Goal: Task Accomplishment & Management: Manage account settings

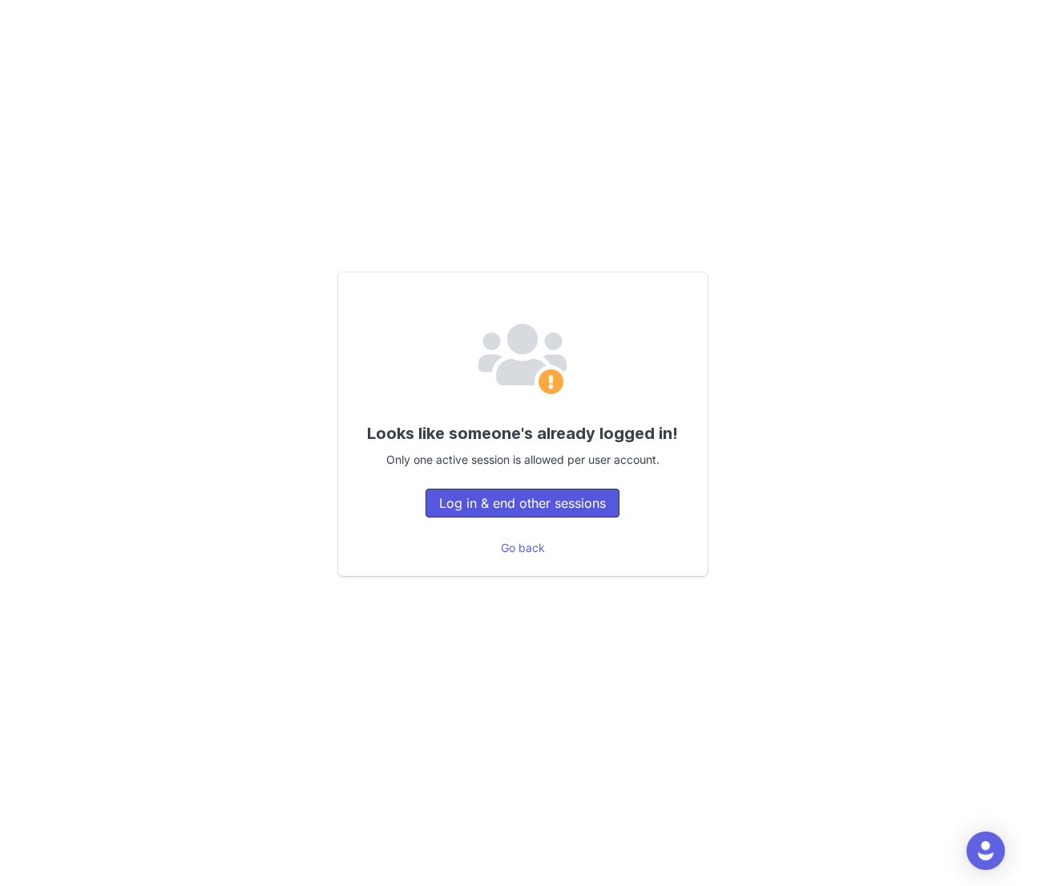
click at [482, 493] on button "Log in & end other sessions" at bounding box center [522, 503] width 194 height 29
click at [477, 505] on button "Log in & end other sessions" at bounding box center [522, 503] width 194 height 29
click at [509, 550] on link "Go back" at bounding box center [523, 548] width 44 height 14
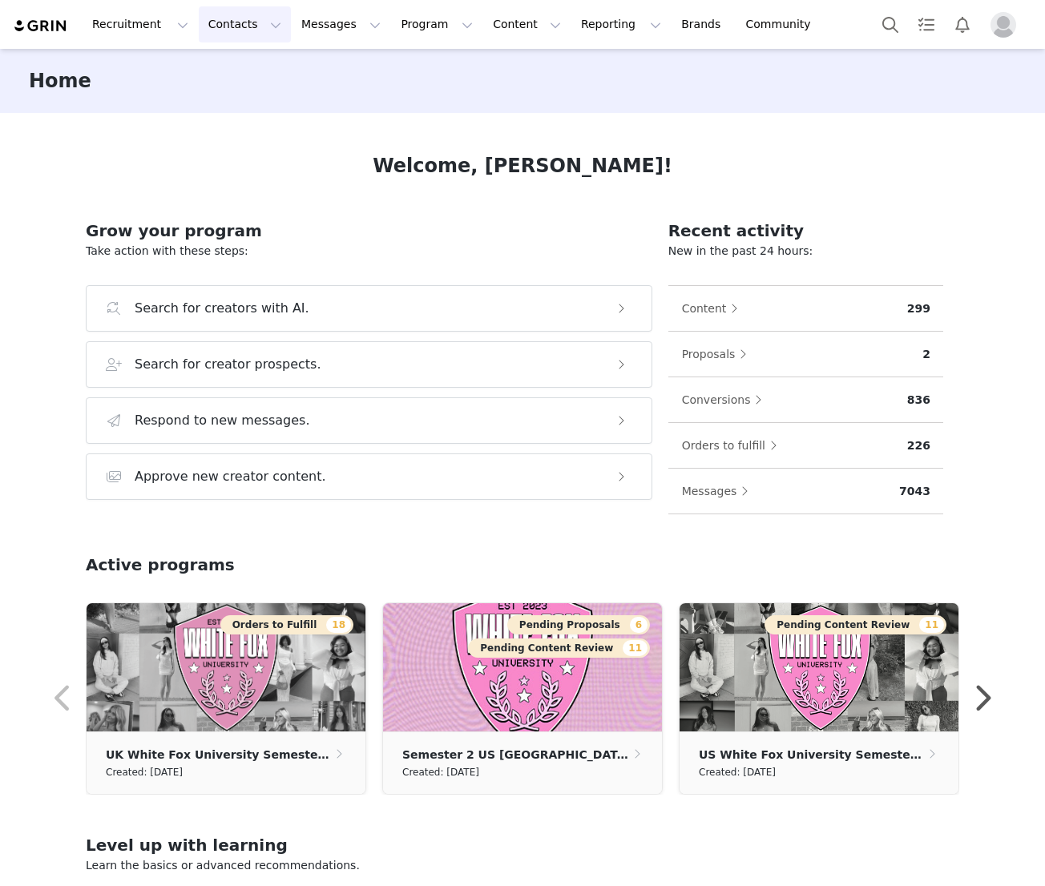
click at [236, 26] on button "Contacts Contacts" at bounding box center [245, 24] width 92 height 36
click at [228, 66] on p "Creators" at bounding box center [224, 70] width 48 height 17
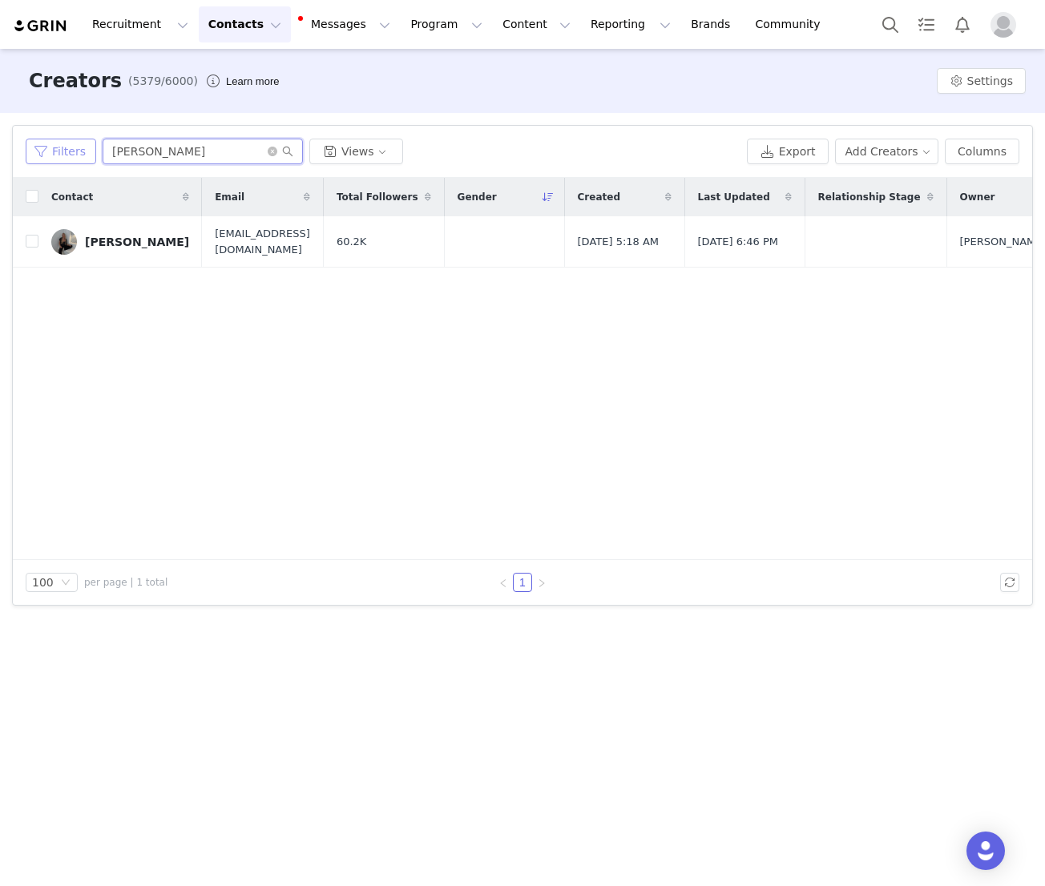
drag, startPoint x: 208, startPoint y: 147, endPoint x: 83, endPoint y: 145, distance: 125.0
click at [83, 146] on div "Filters sofie backlund Views" at bounding box center [383, 152] width 715 height 26
type input "[PERSON_NAME]"
click at [127, 239] on div "[PERSON_NAME]" at bounding box center [137, 242] width 104 height 13
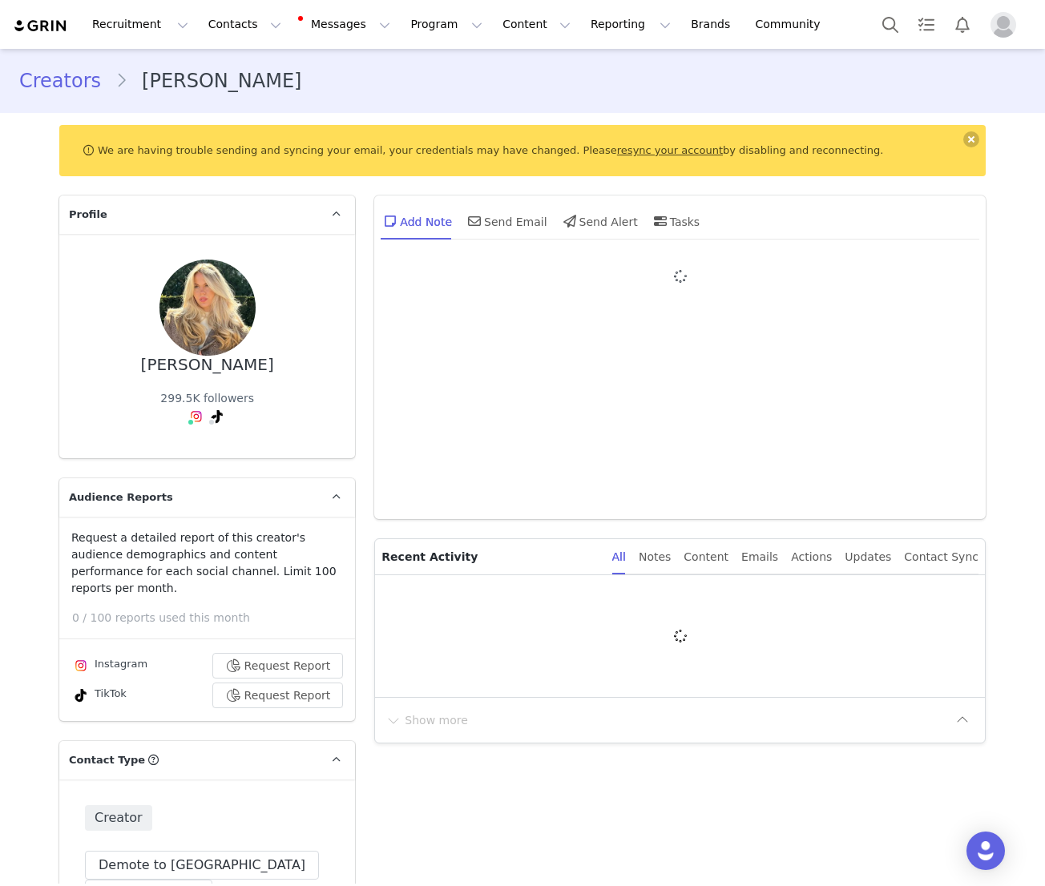
type input "+49 ([GEOGRAPHIC_DATA])"
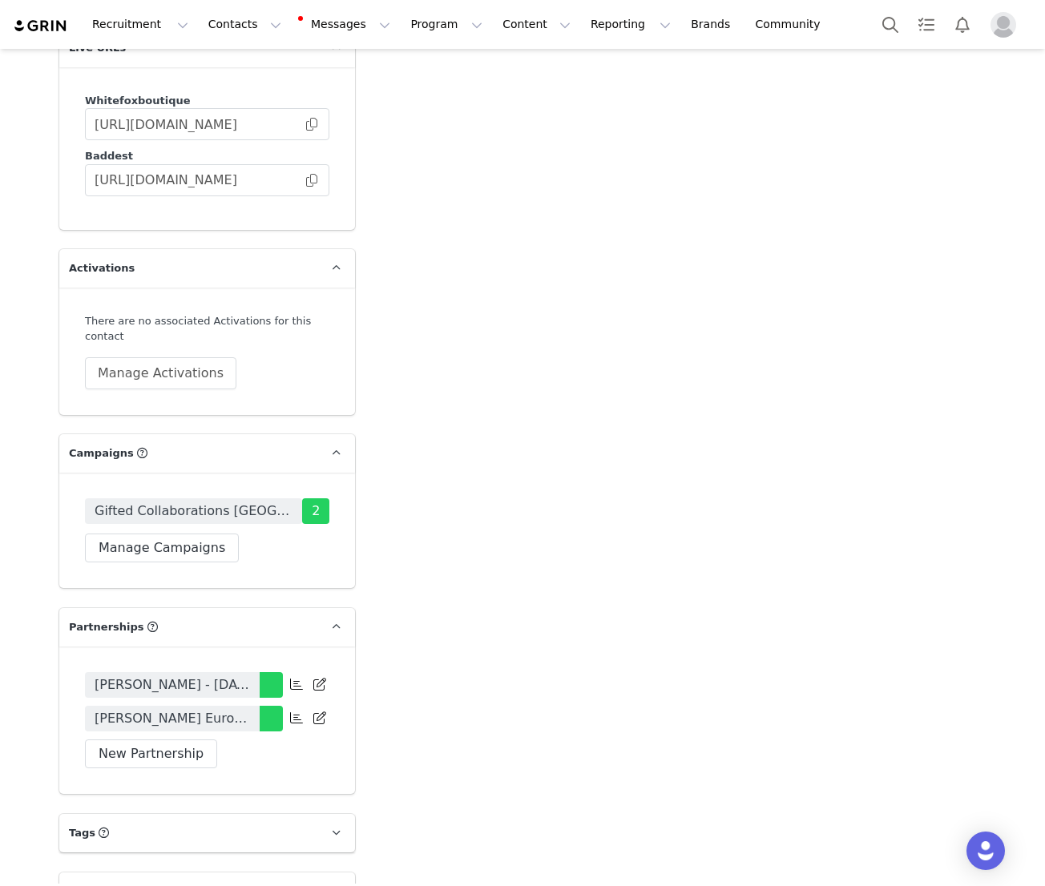
scroll to position [2951, 0]
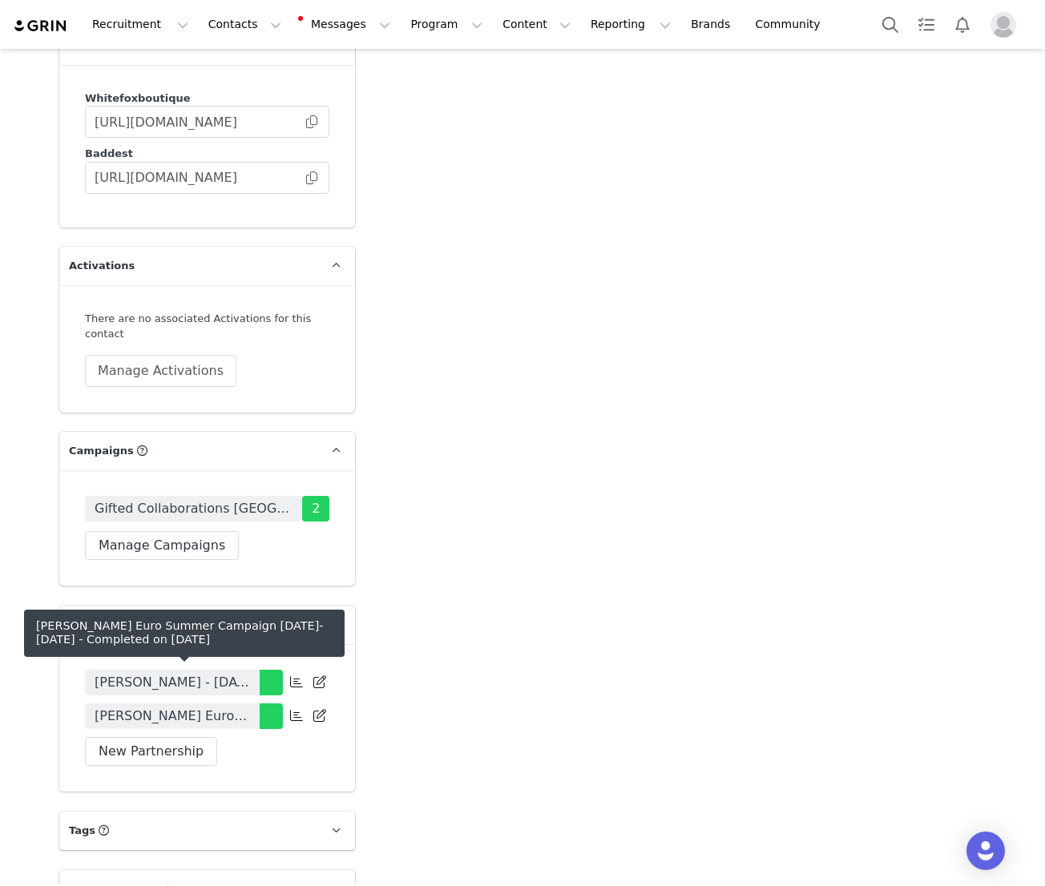
click at [191, 707] on span "Amelie Kaufeisen Euro Summer Campaign May-June 2025" at bounding box center [172, 716] width 155 height 19
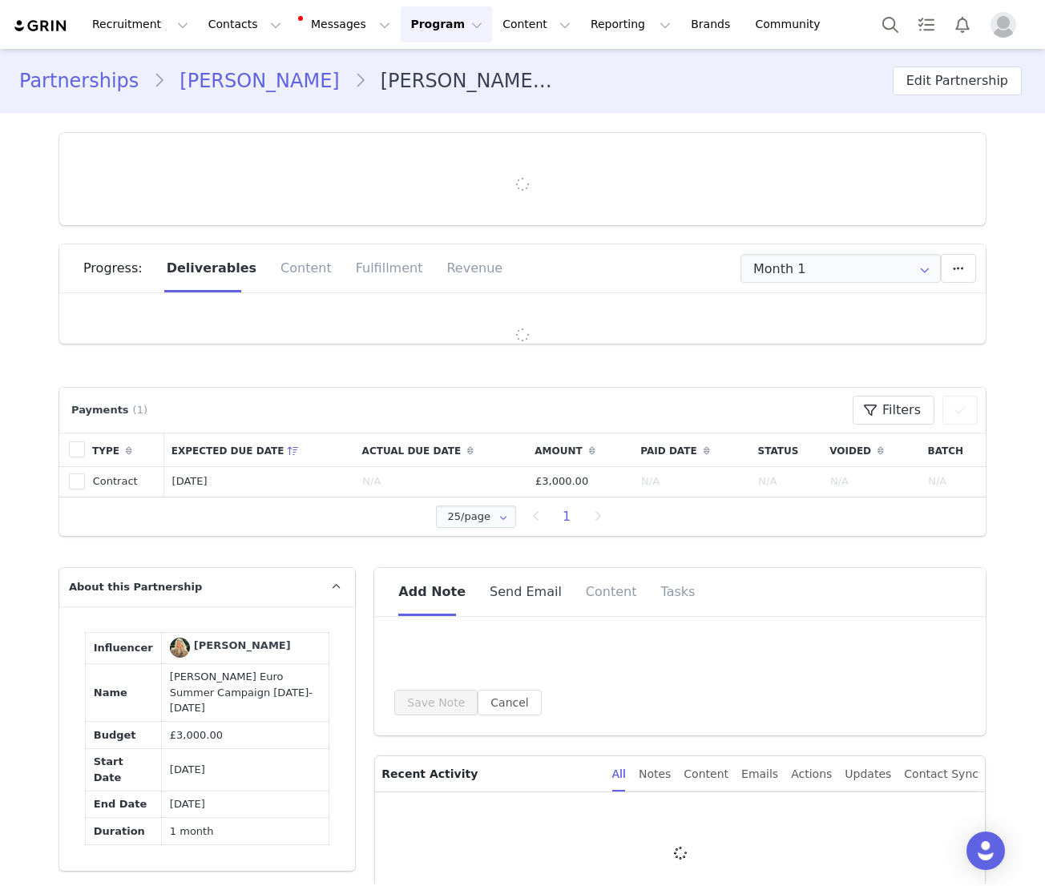
type input "+49 ([GEOGRAPHIC_DATA])"
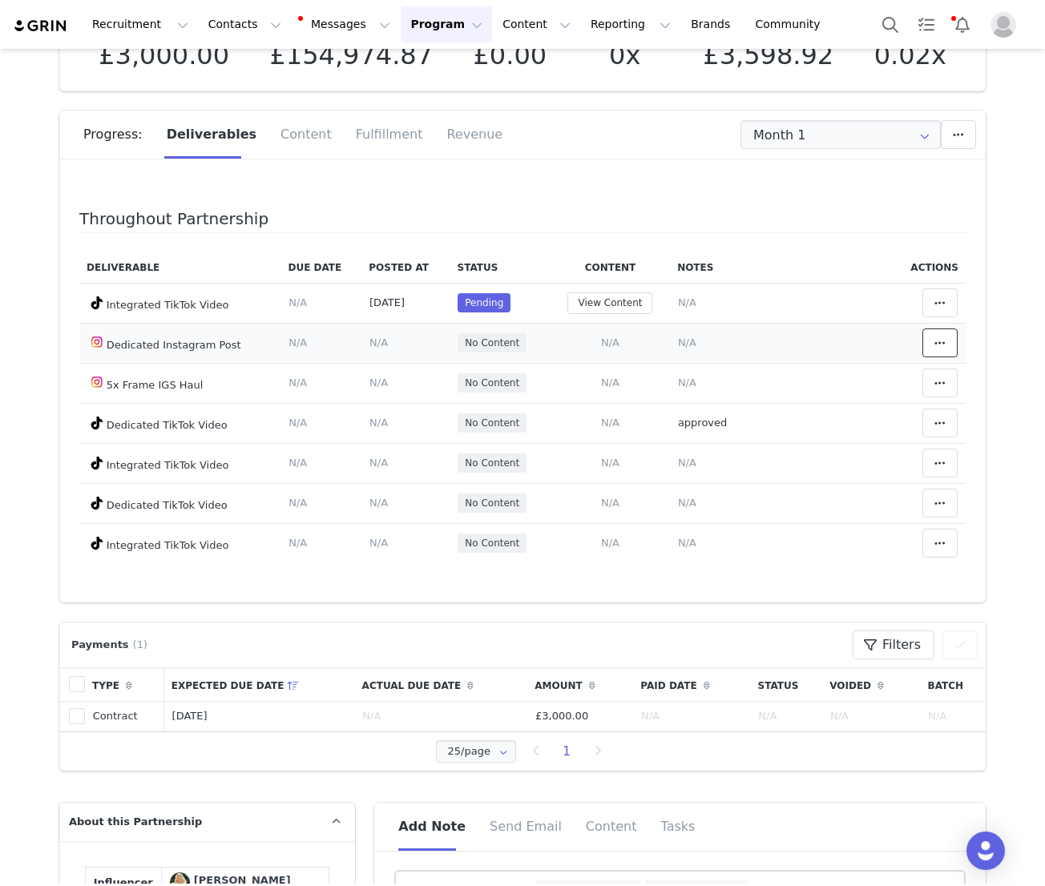
click at [939, 341] on icon at bounding box center [939, 343] width 11 height 13
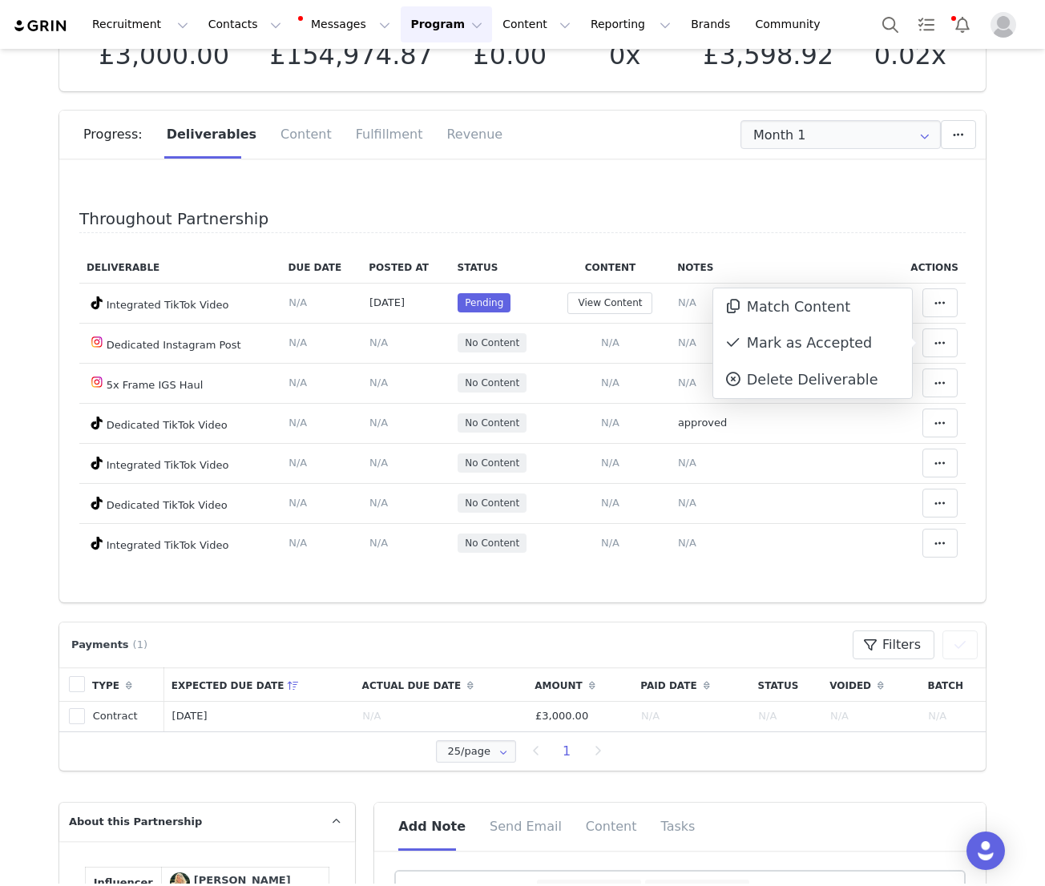
click at [759, 240] on div "Throughout Partnership Deliverable Due Date Posted At Status Content Notes Acti…" at bounding box center [522, 396] width 886 height 373
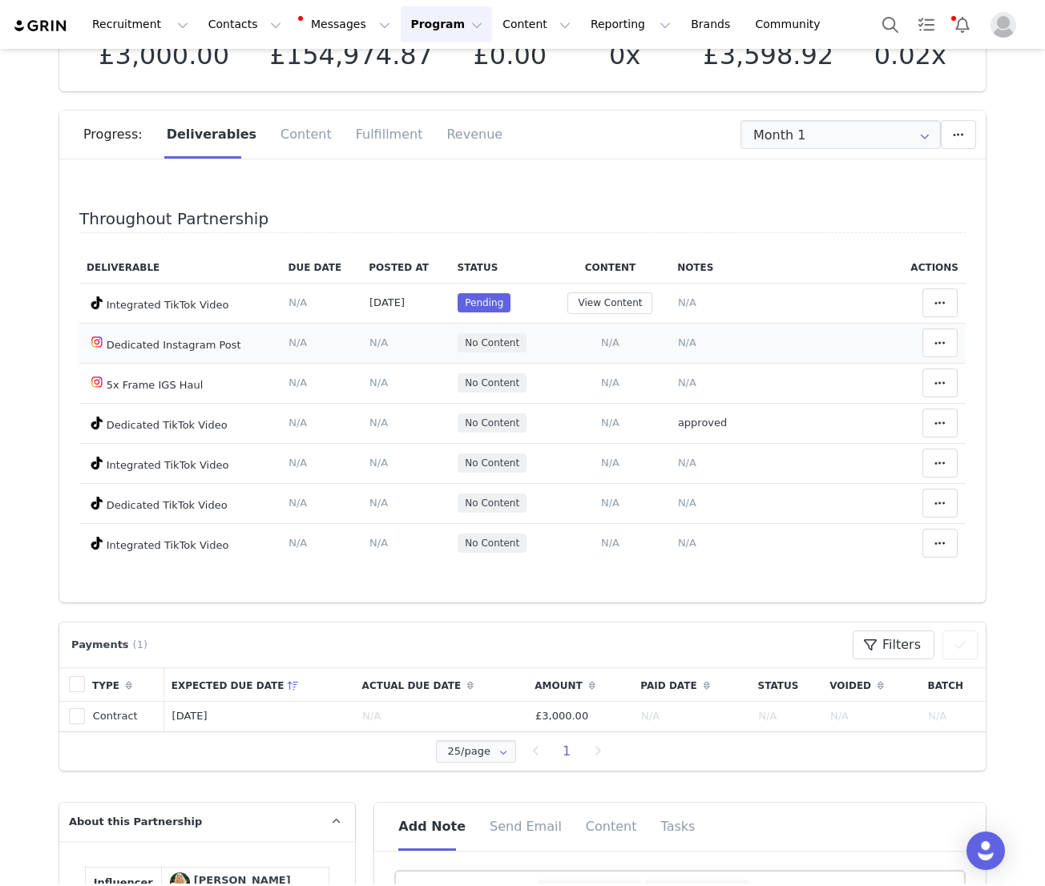
click at [490, 345] on span "No Content" at bounding box center [492, 343] width 54 height 14
click at [611, 341] on span "N/A" at bounding box center [610, 343] width 18 height 12
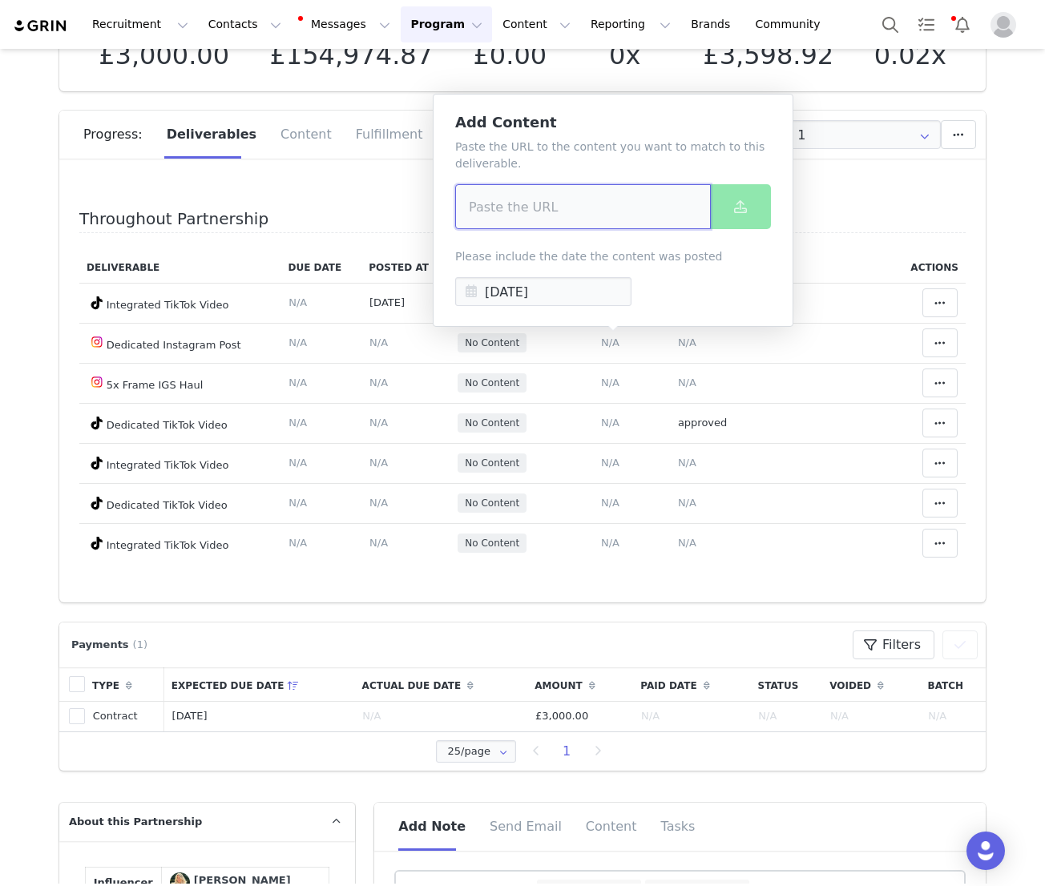
click at [558, 220] on input at bounding box center [583, 206] width 256 height 45
paste input "https://www.instagram.com/p/DObWRgIjRH9/"
type input "https://www.instagram.com/p/DObWRgIjRH9/"
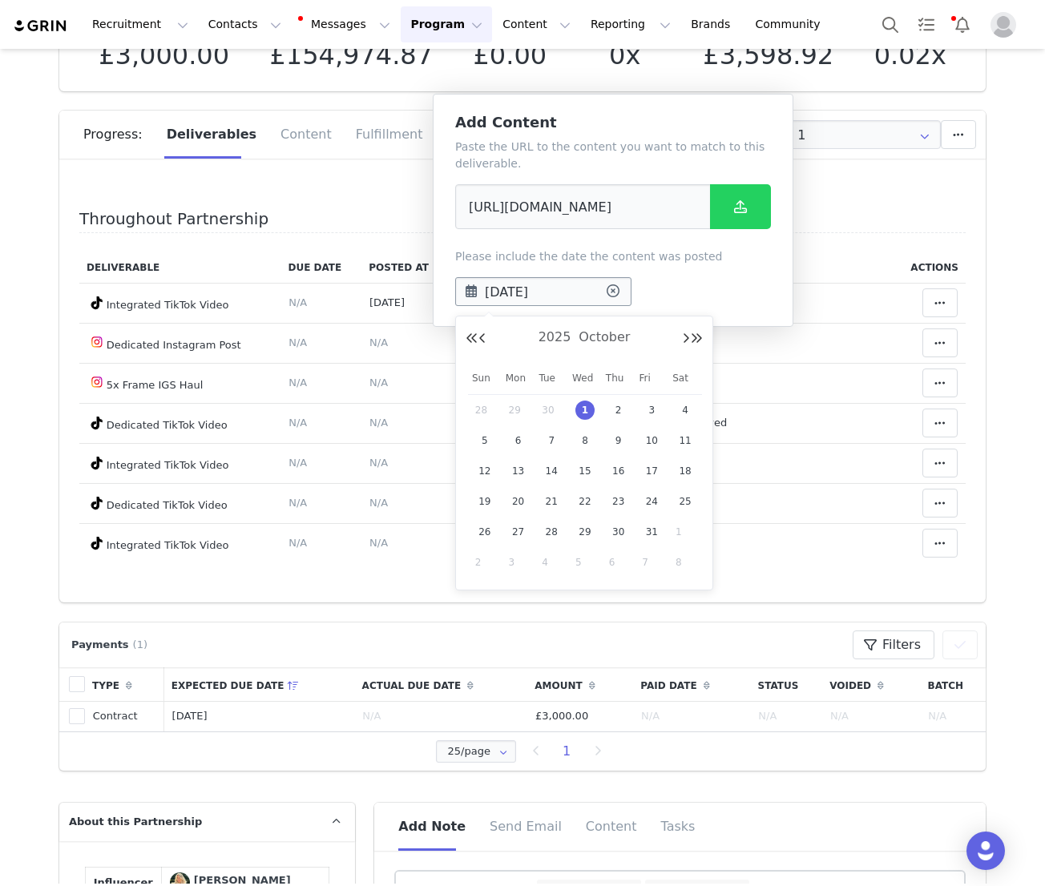
click at [521, 285] on input "Oct 01 2025" at bounding box center [543, 291] width 176 height 29
click at [483, 337] on button "Previous Month" at bounding box center [482, 339] width 8 height 13
click at [619, 439] on span "11" at bounding box center [618, 440] width 19 height 19
type input "Sep 11 2025"
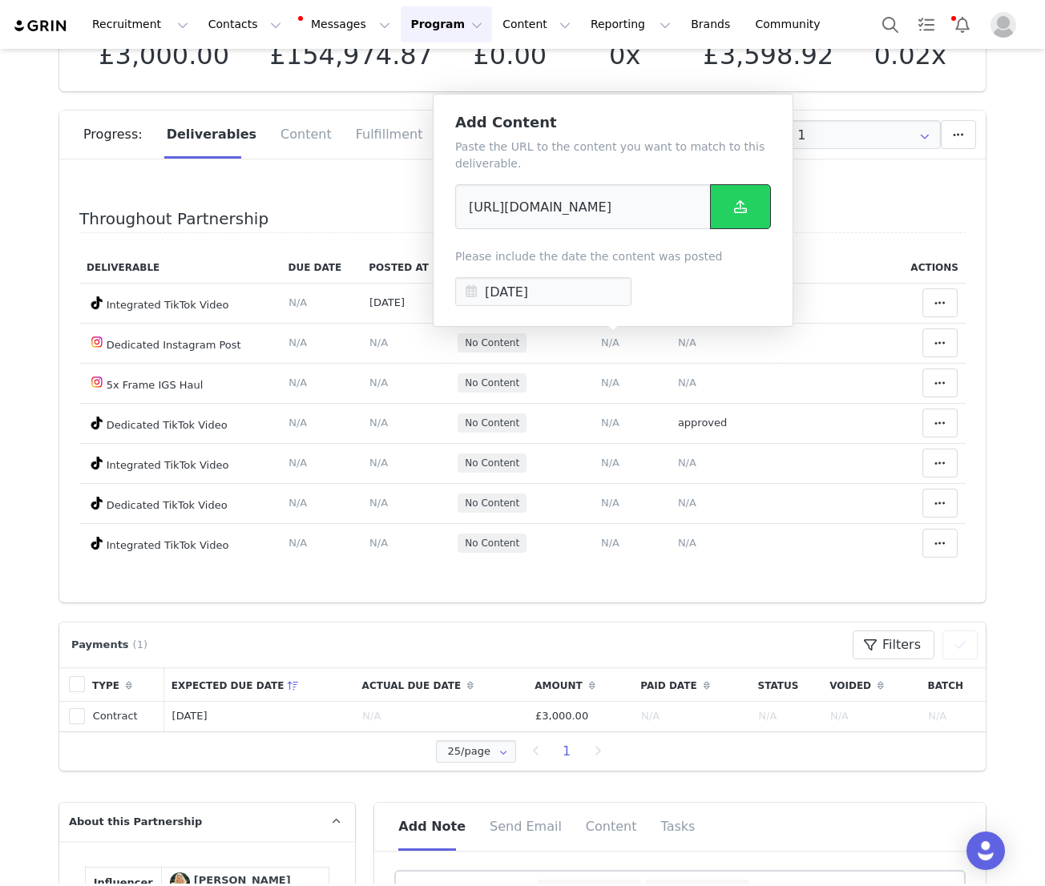
click at [743, 208] on icon at bounding box center [740, 206] width 13 height 13
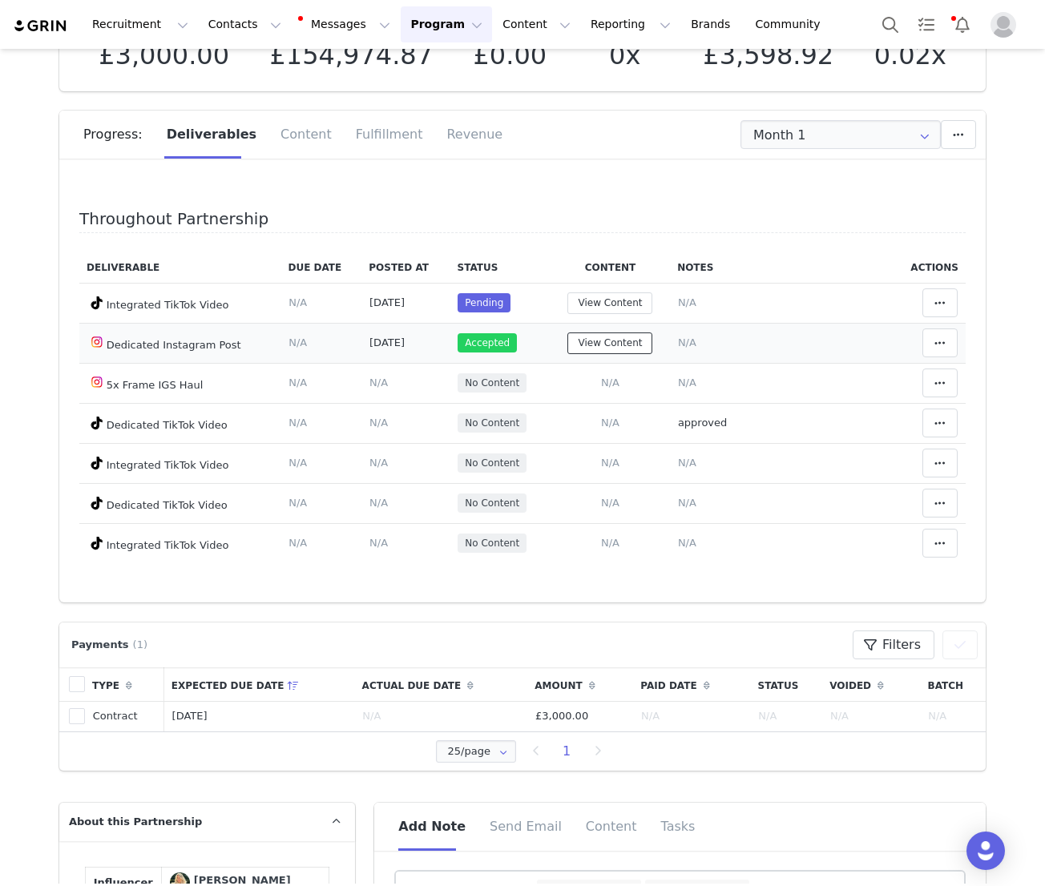
click at [593, 339] on button "View Content" at bounding box center [609, 344] width 85 height 22
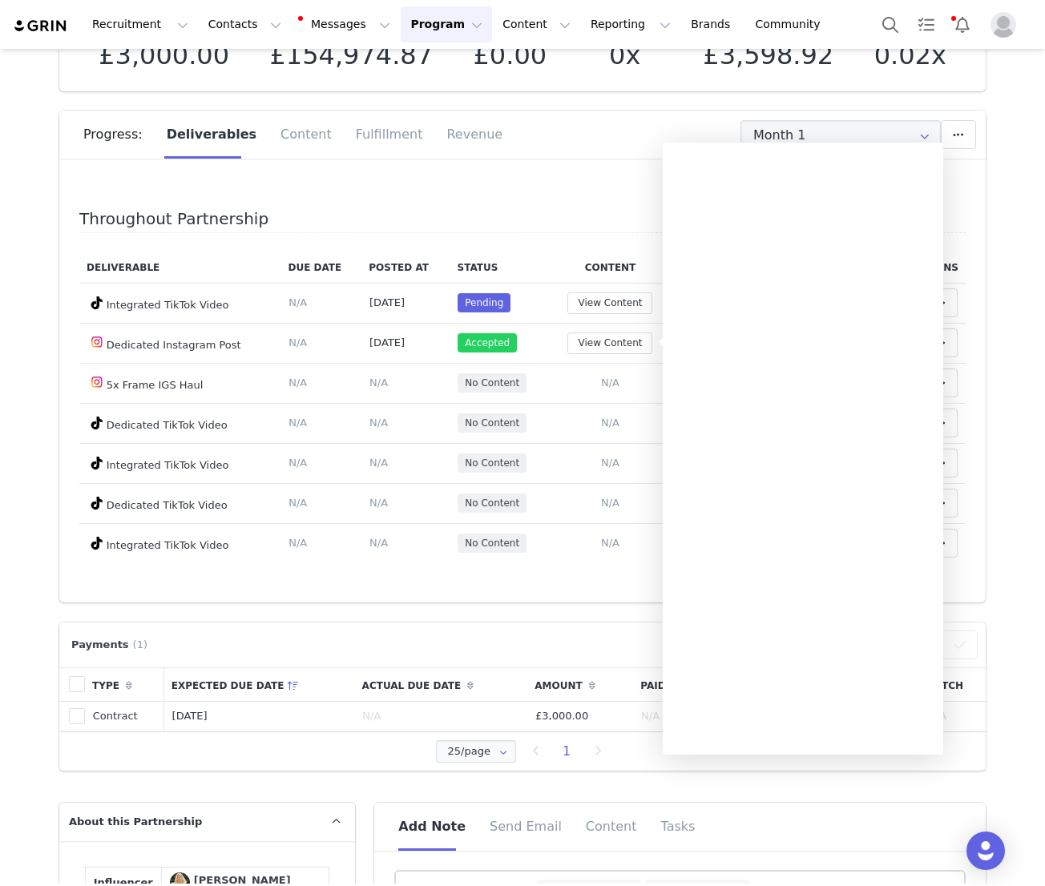
click at [554, 161] on div "Progress: Deliverables Content Fulfillment Revenue" at bounding box center [522, 140] width 926 height 59
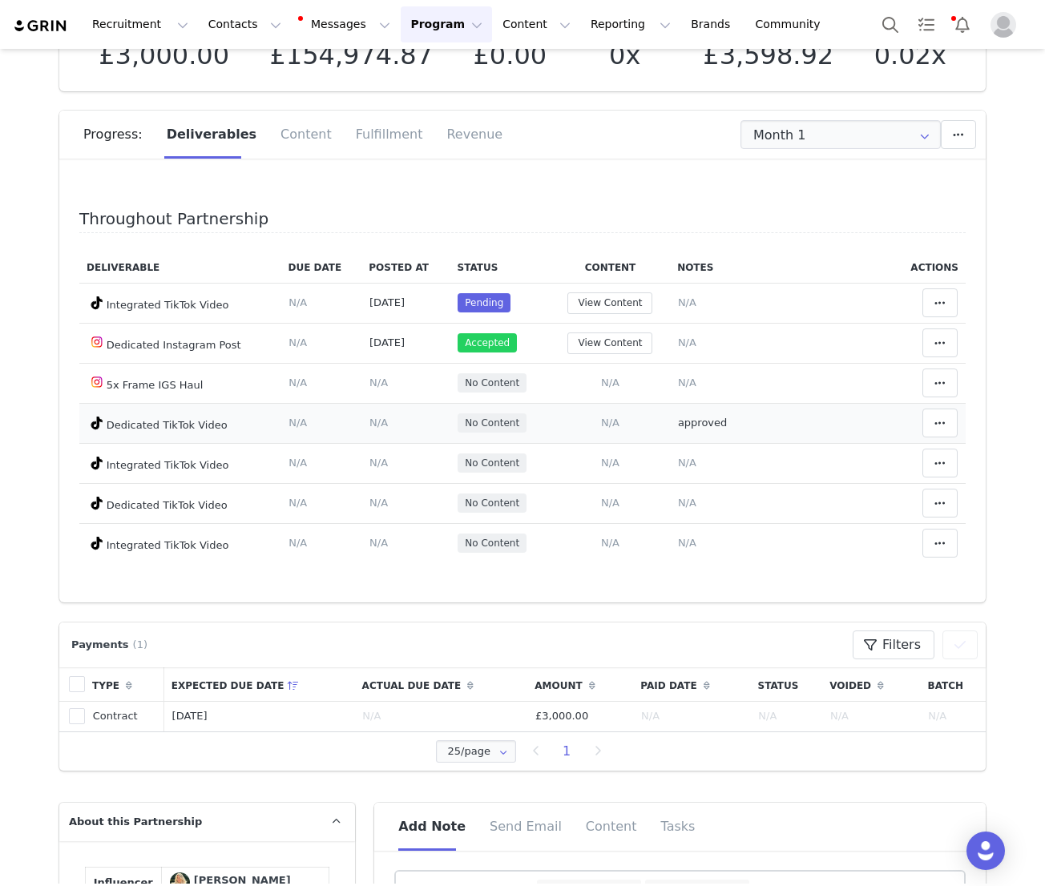
click at [493, 426] on span "No Content" at bounding box center [492, 423] width 54 height 14
click at [936, 421] on icon at bounding box center [939, 423] width 11 height 13
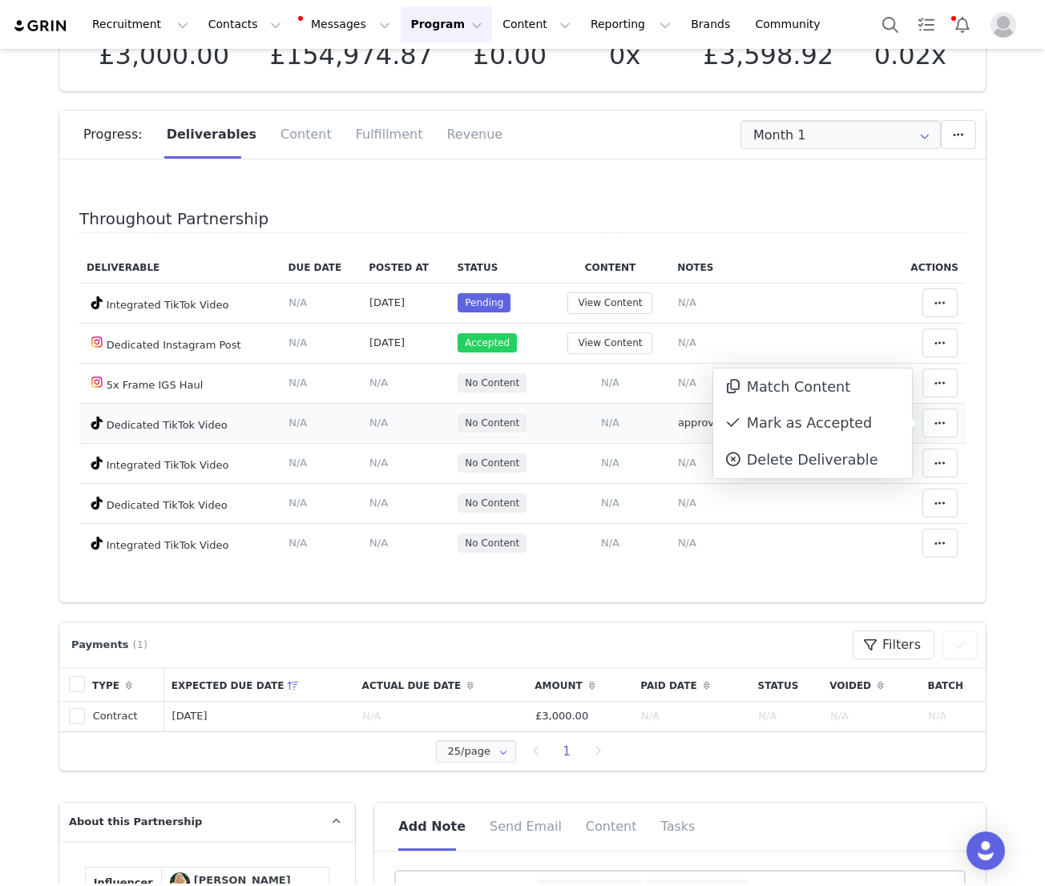
click at [584, 415] on td "Add Content Paste the URL to the content you want to match to this deliverable.…" at bounding box center [609, 423] width 119 height 40
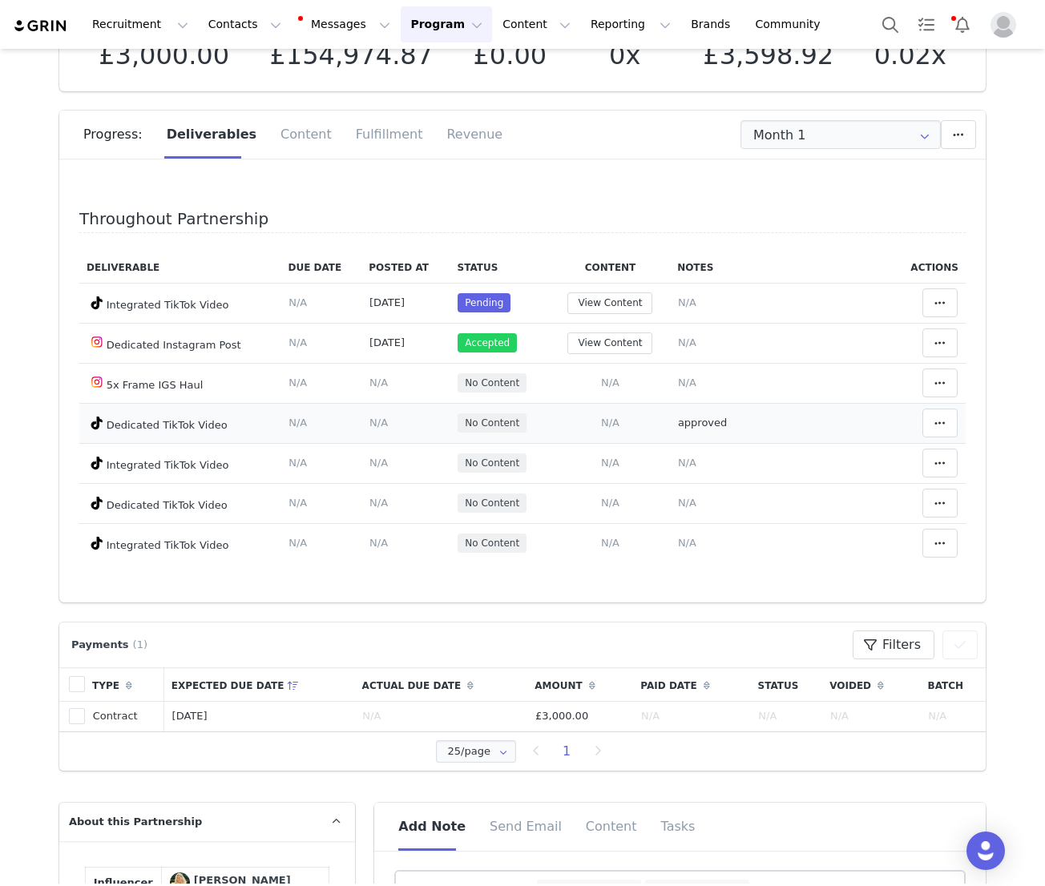
click at [626, 419] on td "Add Content Paste the URL to the content you want to match to this deliverable.…" at bounding box center [609, 423] width 119 height 40
click at [615, 419] on span "N/A" at bounding box center [610, 423] width 18 height 12
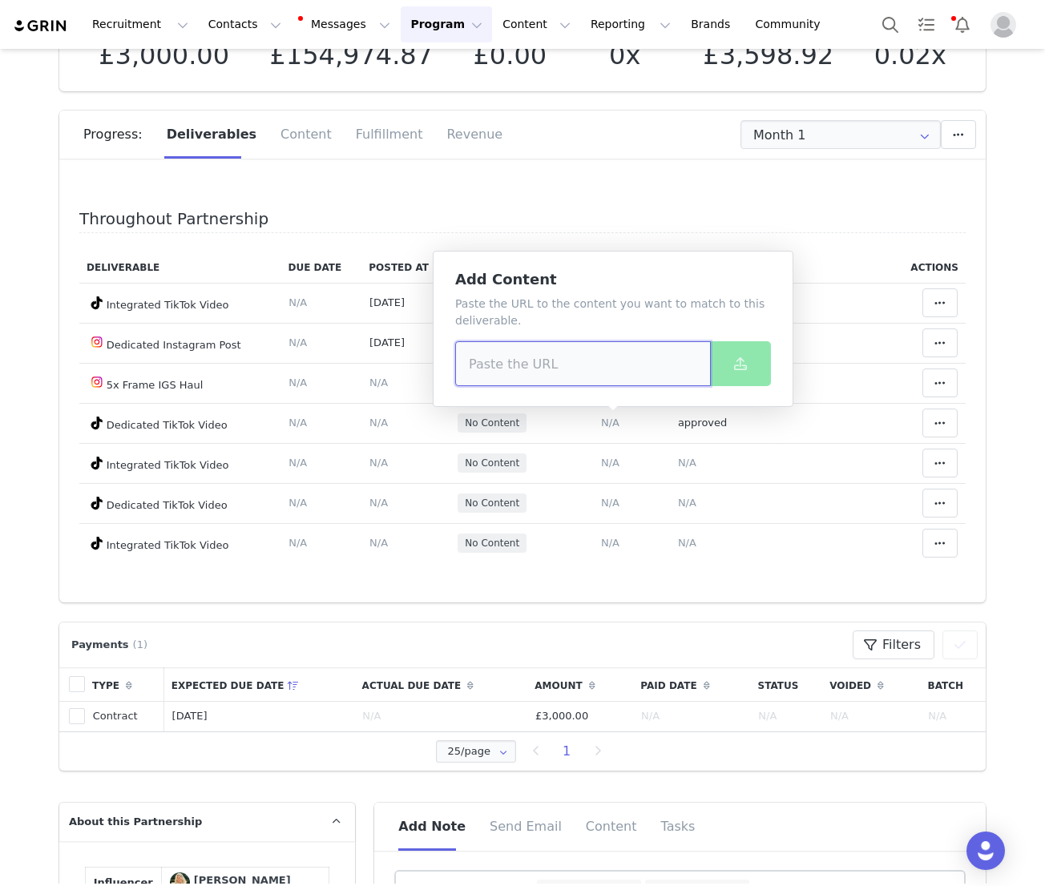
click at [579, 374] on input at bounding box center [583, 363] width 256 height 45
paste input "https://www.tiktok.com/@ameliekaufeisen/video/7550353575948324118?lang=de-DE"
type input "https://www.tiktok.com/@ameliekaufeisen/video/7550353575948324118?lang=de-DE"
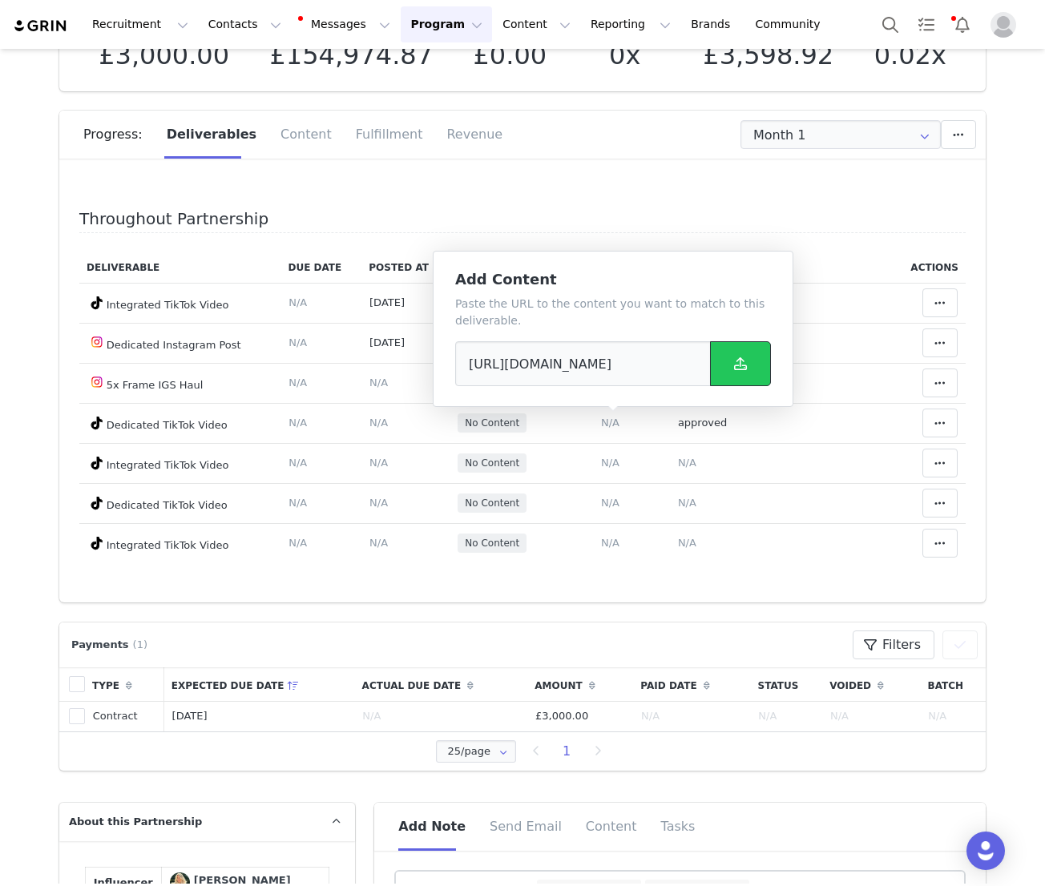
click at [733, 366] on span at bounding box center [740, 363] width 19 height 19
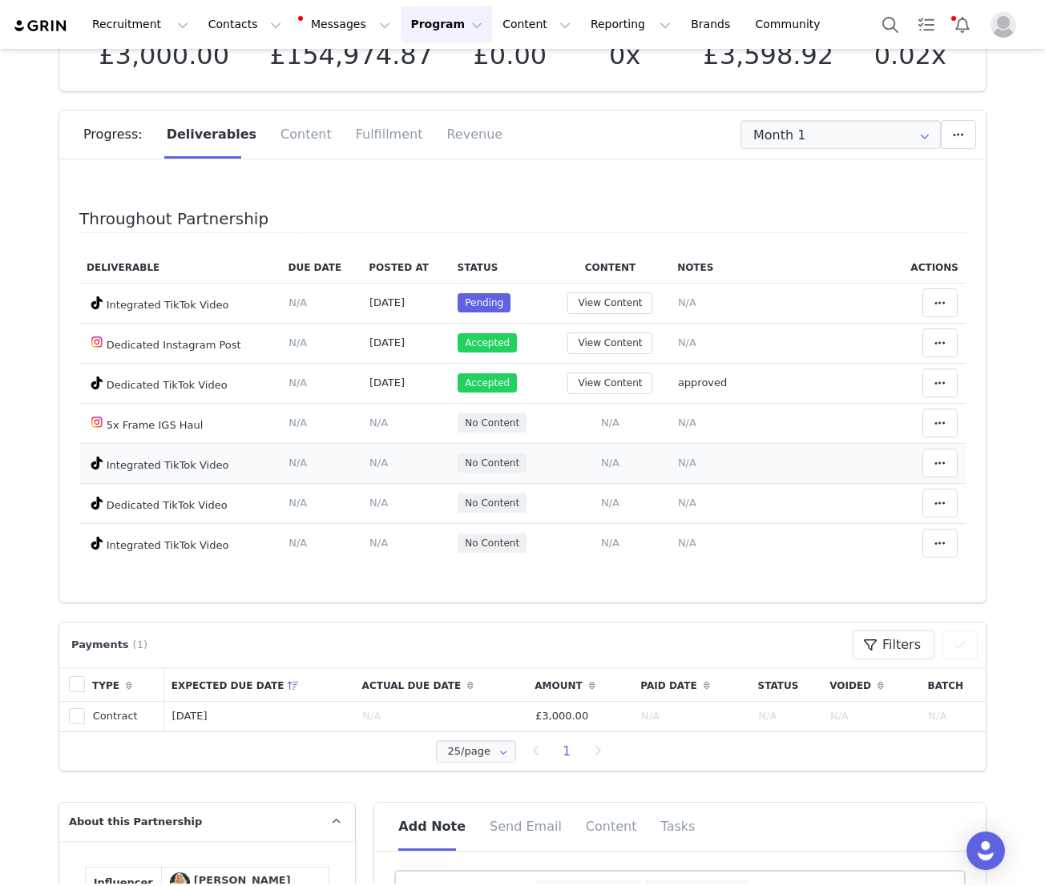
click at [499, 464] on span "No Content" at bounding box center [492, 463] width 54 height 14
click at [607, 463] on span "N/A" at bounding box center [610, 463] width 18 height 12
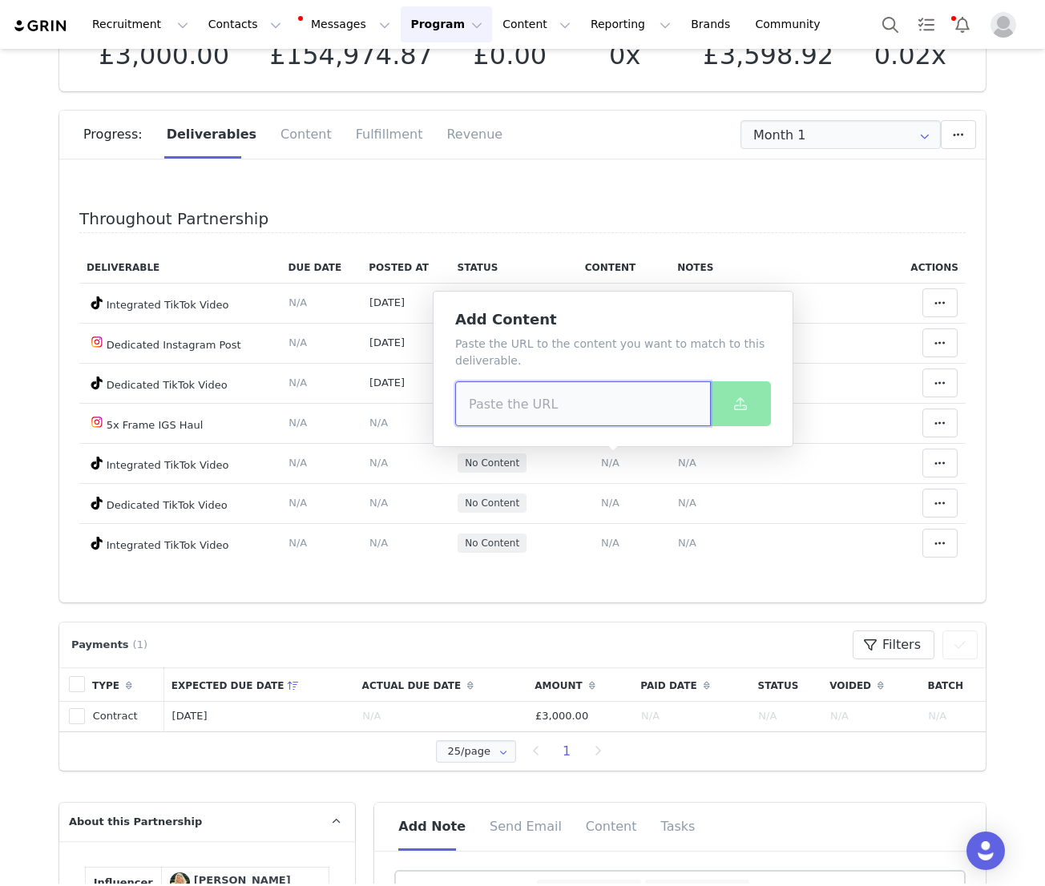
click at [593, 397] on input at bounding box center [583, 403] width 256 height 45
paste input "https://www.tiktok.com/@ameliekaufeisen/video/7548529588427689238?lang=de-DE"
type input "https://www.tiktok.com/@ameliekaufeisen/video/7548529588427689238?lang=de-DE"
click at [754, 413] on button at bounding box center [740, 403] width 61 height 45
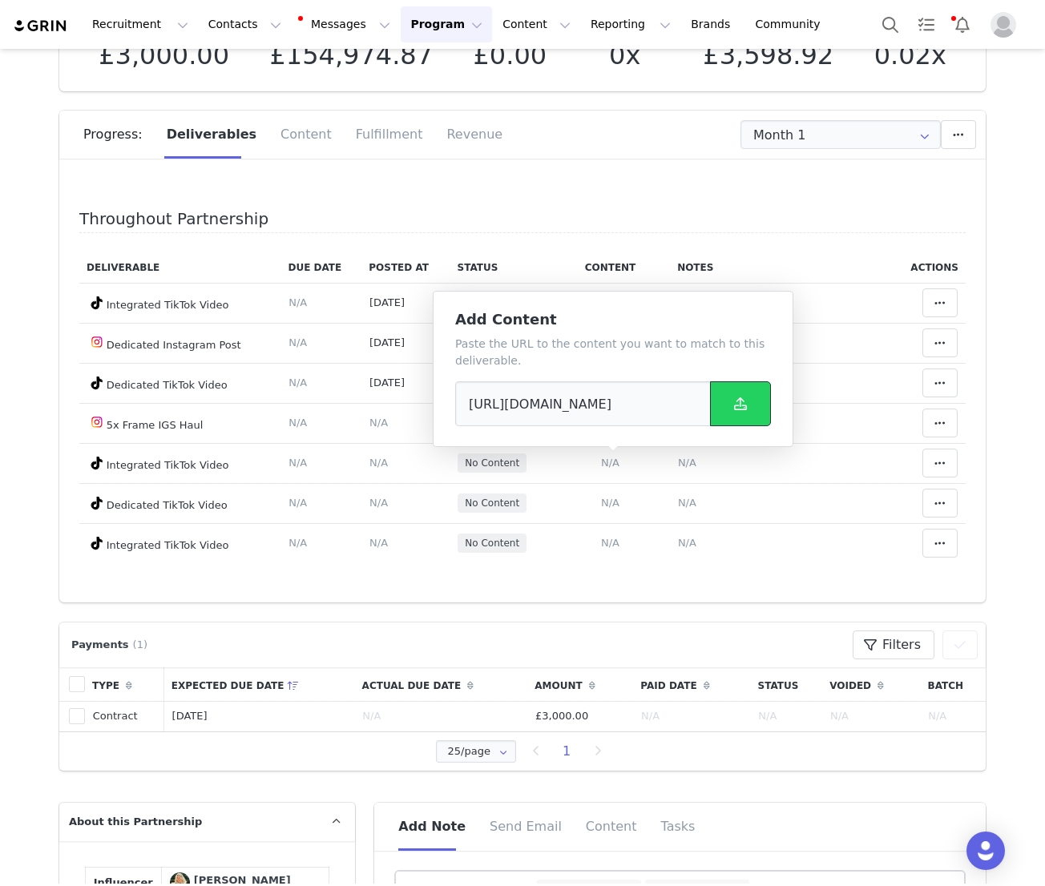
scroll to position [0, 0]
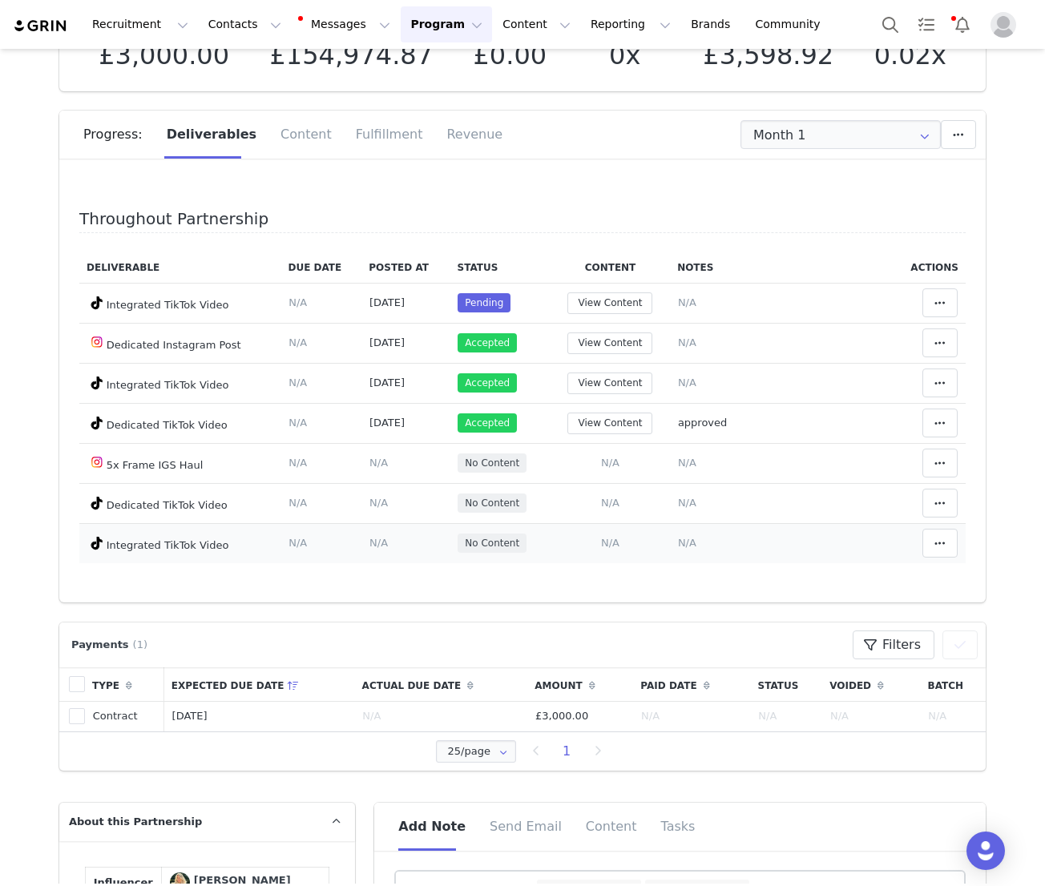
click at [617, 539] on span "N/A" at bounding box center [610, 543] width 18 height 12
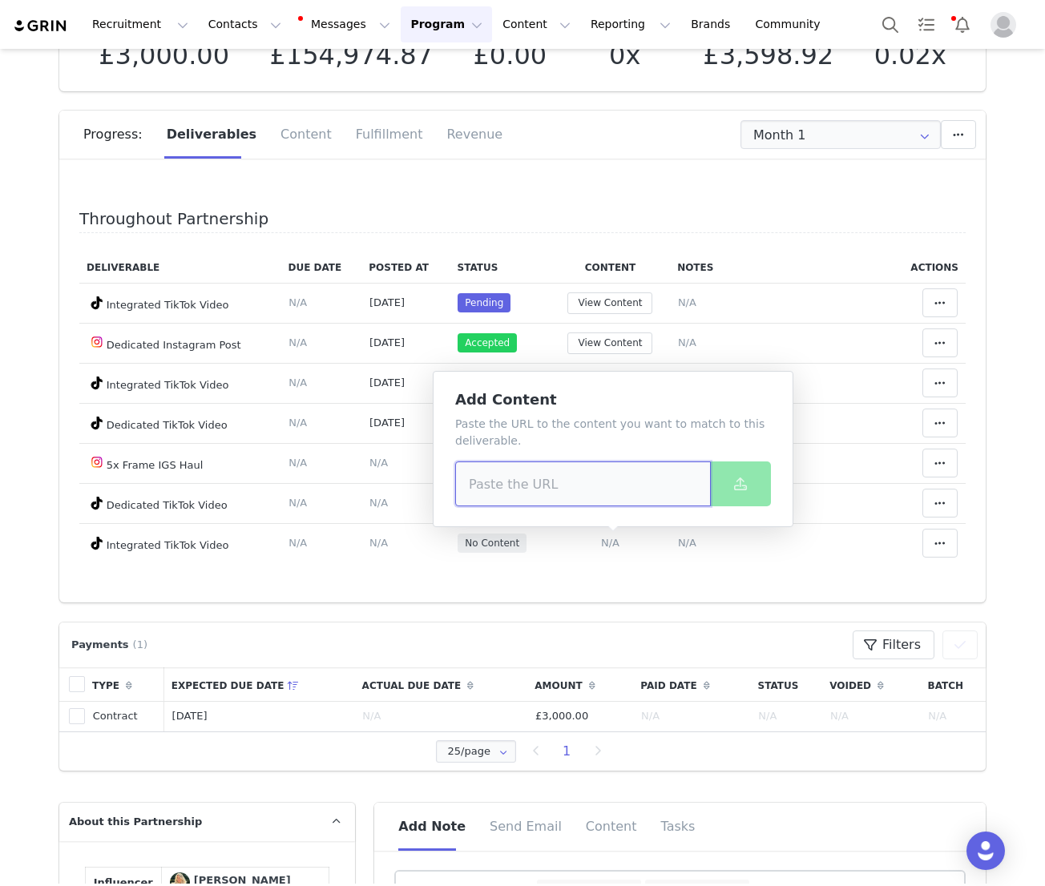
click at [607, 484] on input at bounding box center [583, 484] width 256 height 45
paste input "https://www.tiktok.com/@ameliekaufeisen/video/7527413706976709910?lang=de-DE"
type input "https://www.tiktok.com/@ameliekaufeisen/video/7527413706976709910?lang=de-DE"
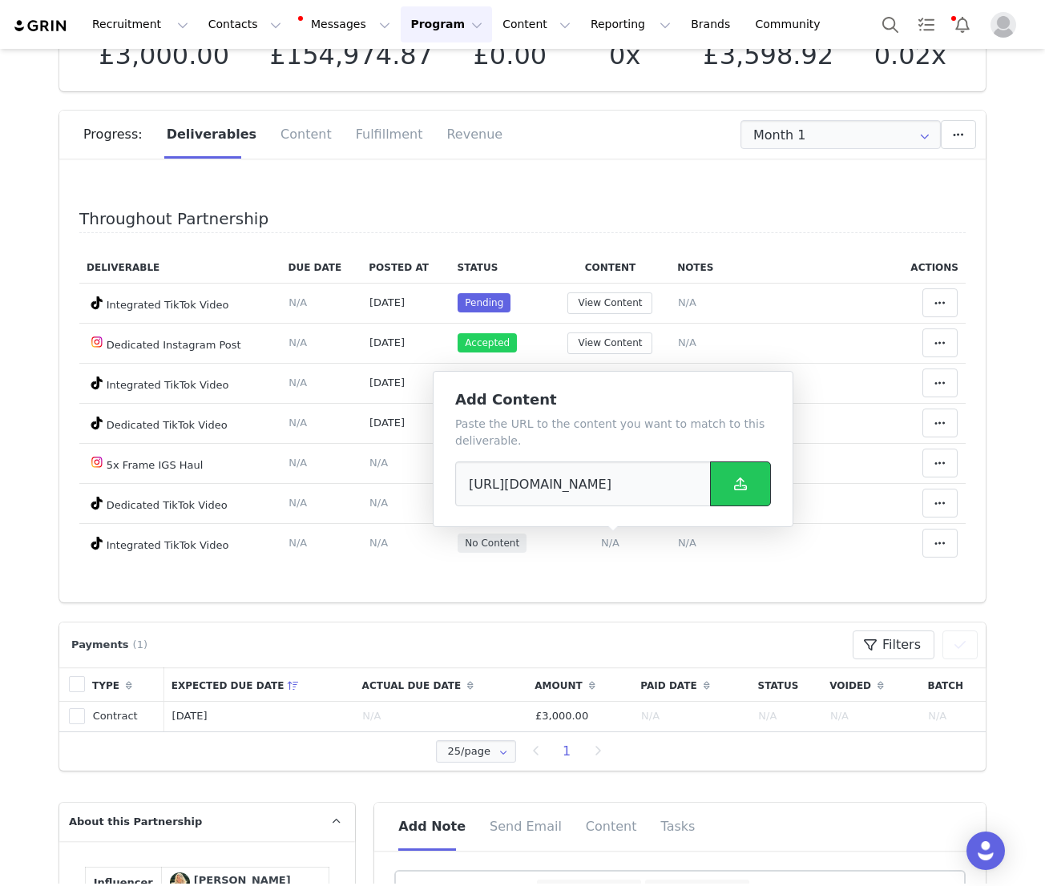
click at [746, 485] on icon at bounding box center [740, 484] width 13 height 13
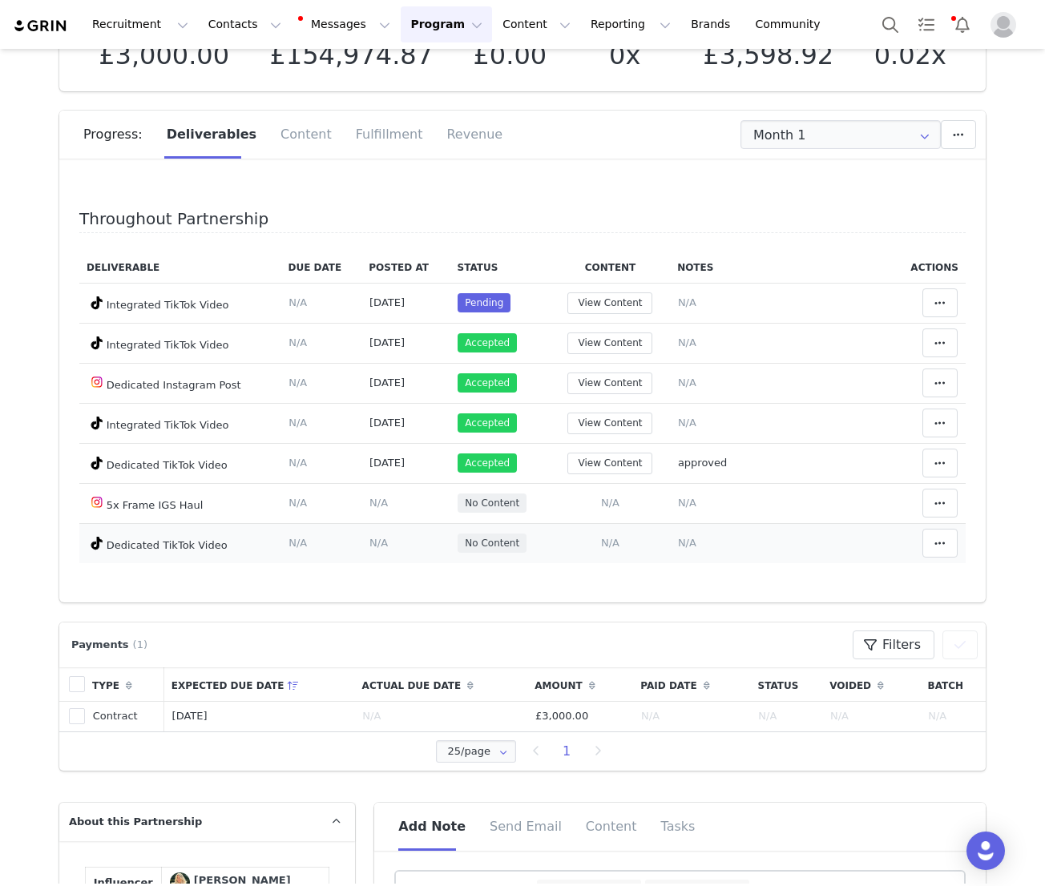
click at [613, 547] on span "N/A" at bounding box center [610, 543] width 18 height 12
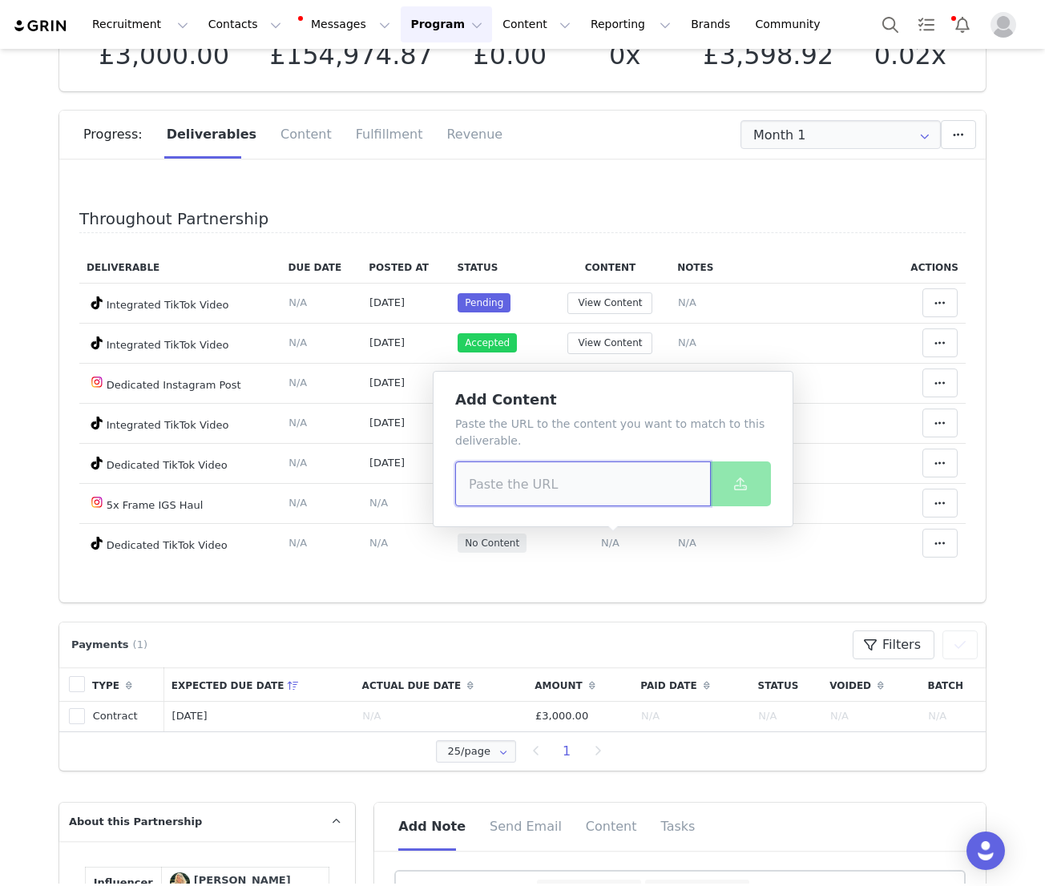
click at [633, 462] on input at bounding box center [583, 484] width 256 height 45
paste input "https://www.tiktok.com/@ameliekaufeisen/video/7531456182662368535?lang=de-DE"
type input "https://www.tiktok.com/@ameliekaufeisen/video/7531456182662368535?lang=de-DE"
click at [738, 487] on icon at bounding box center [740, 484] width 13 height 13
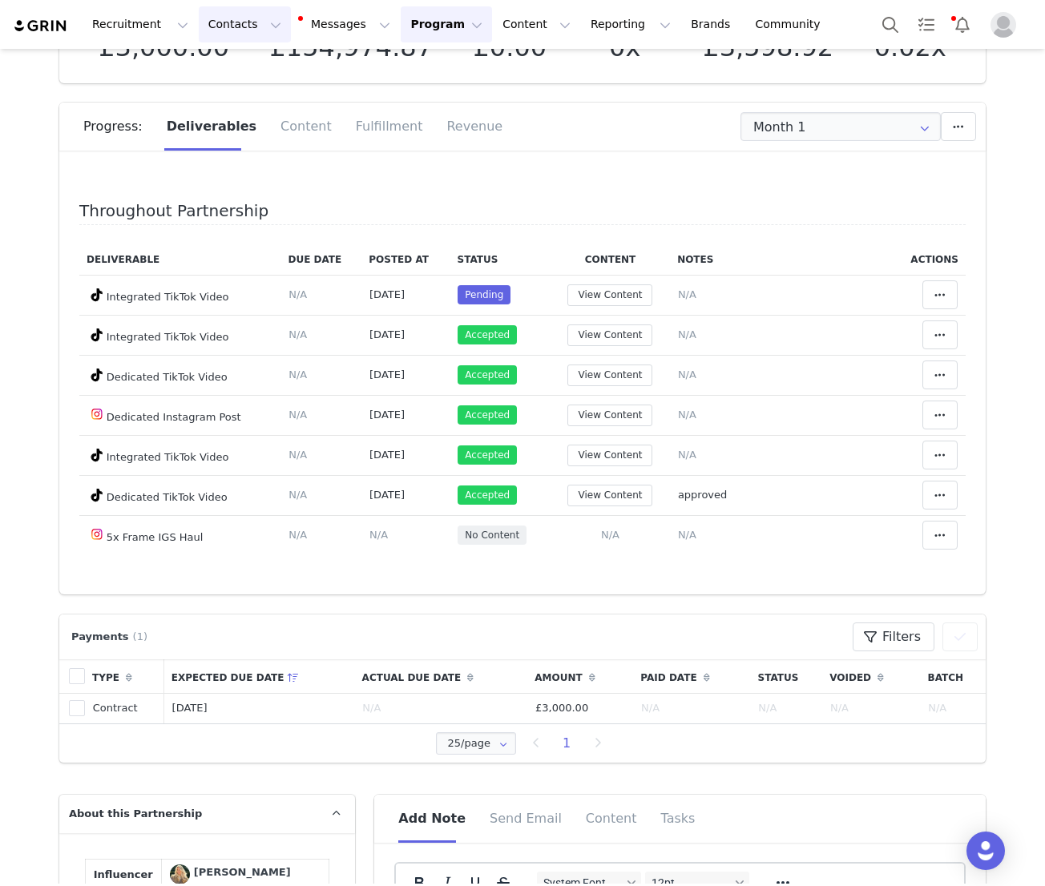
scroll to position [132, 0]
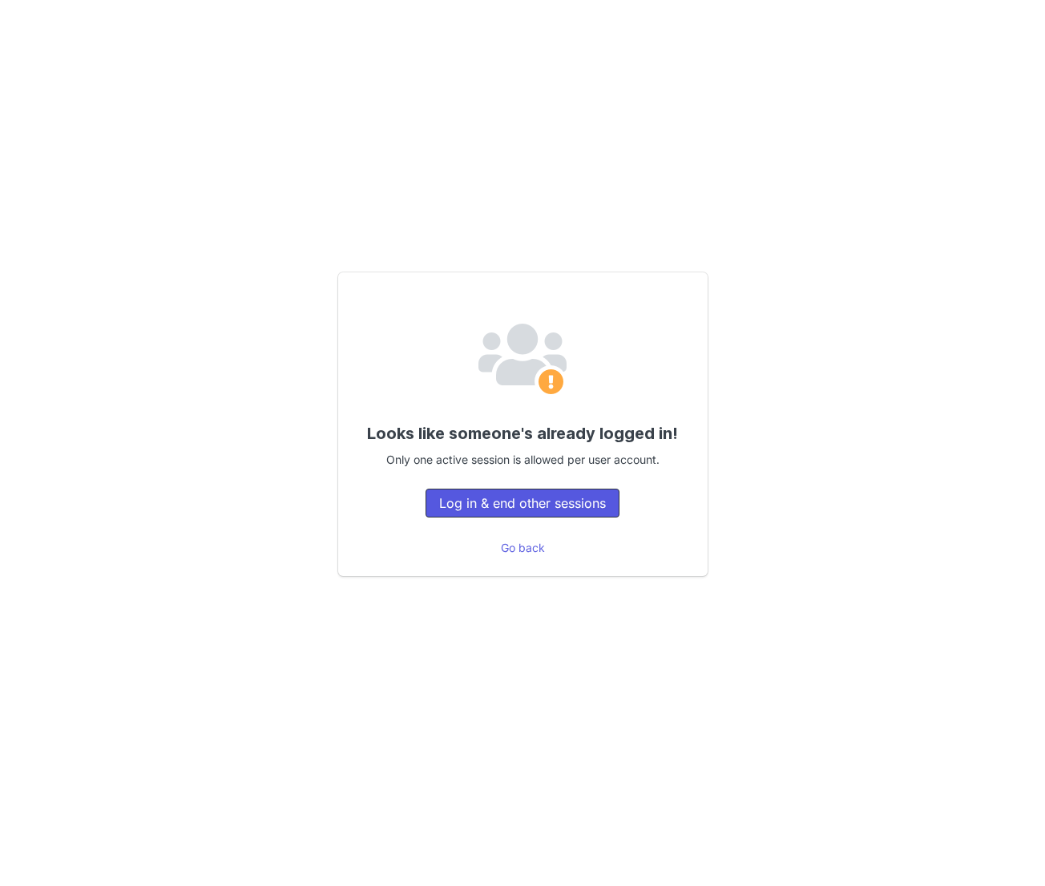
click at [475, 498] on button "Log in & end other sessions" at bounding box center [522, 503] width 194 height 29
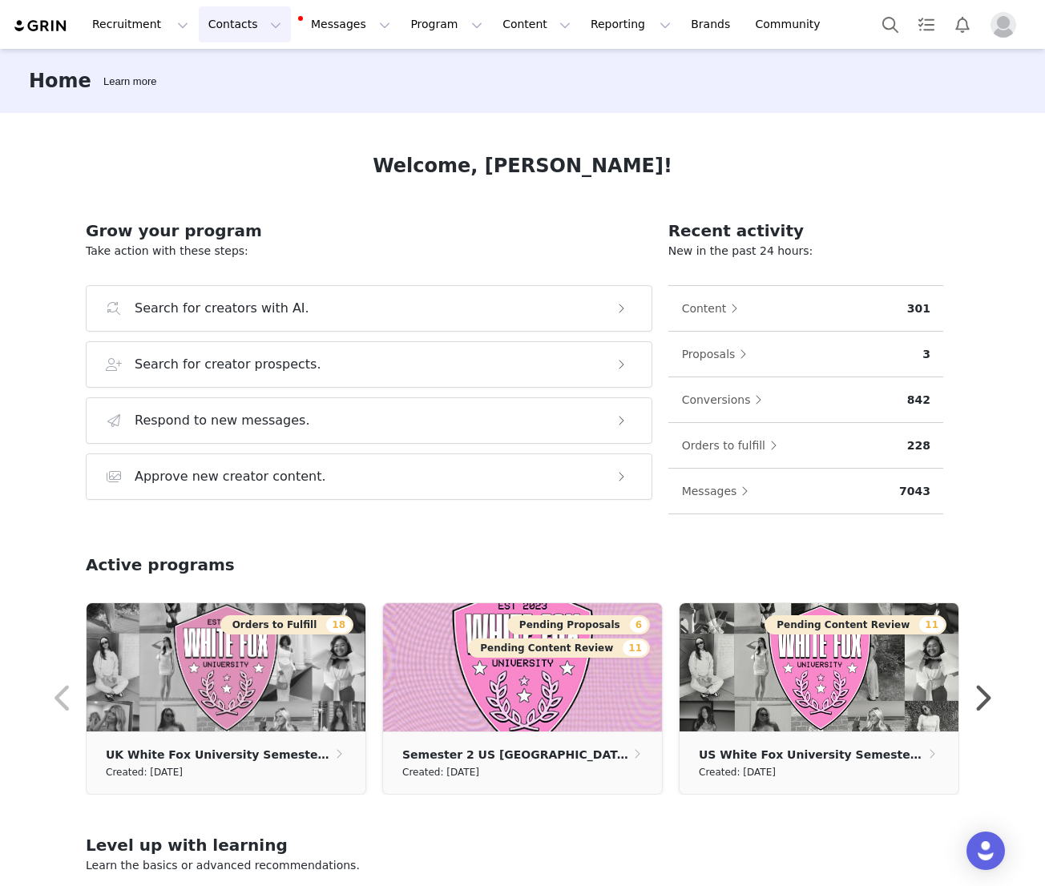
click at [220, 26] on button "Contacts Contacts" at bounding box center [245, 24] width 92 height 36
click at [228, 75] on p "Creators" at bounding box center [224, 70] width 48 height 17
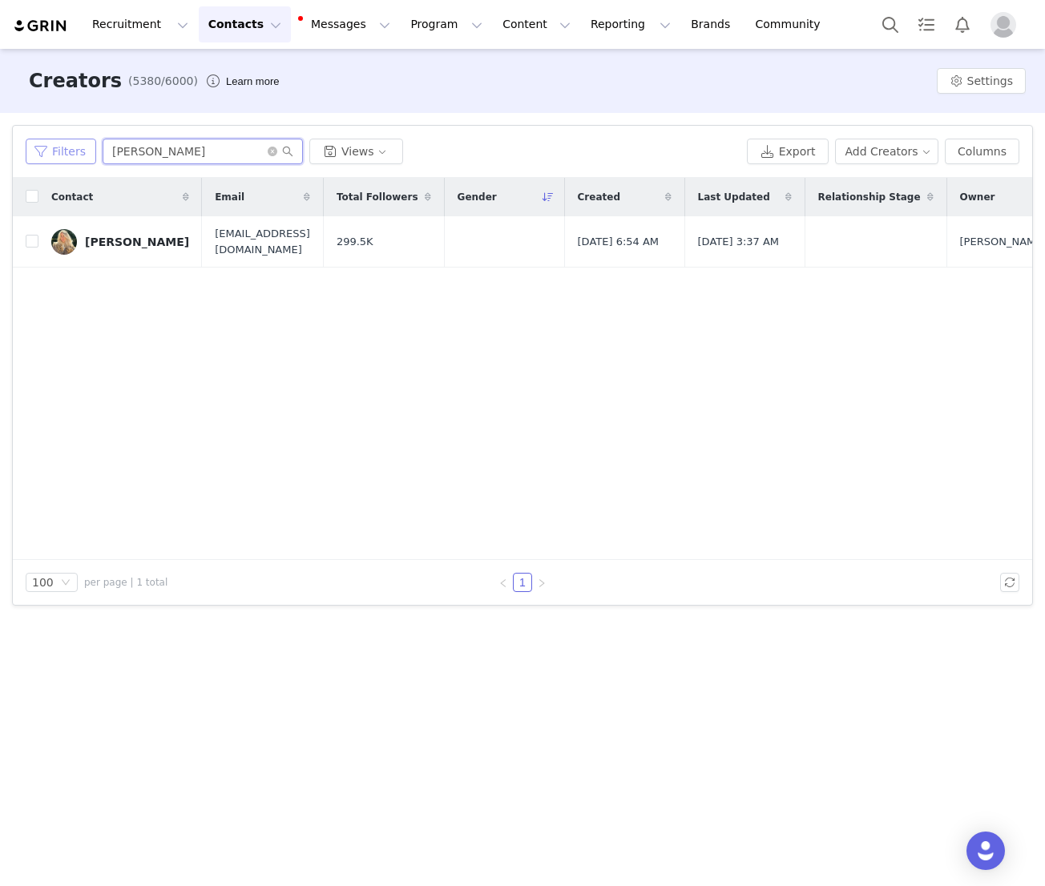
drag, startPoint x: 208, startPoint y: 154, endPoint x: 54, endPoint y: 154, distance: 153.8
click at [55, 154] on div "Filters amelie kaufeisen Views" at bounding box center [383, 152] width 715 height 26
type input "olivia crompton"
click at [100, 240] on div "Olivia Crompton" at bounding box center [137, 242] width 104 height 13
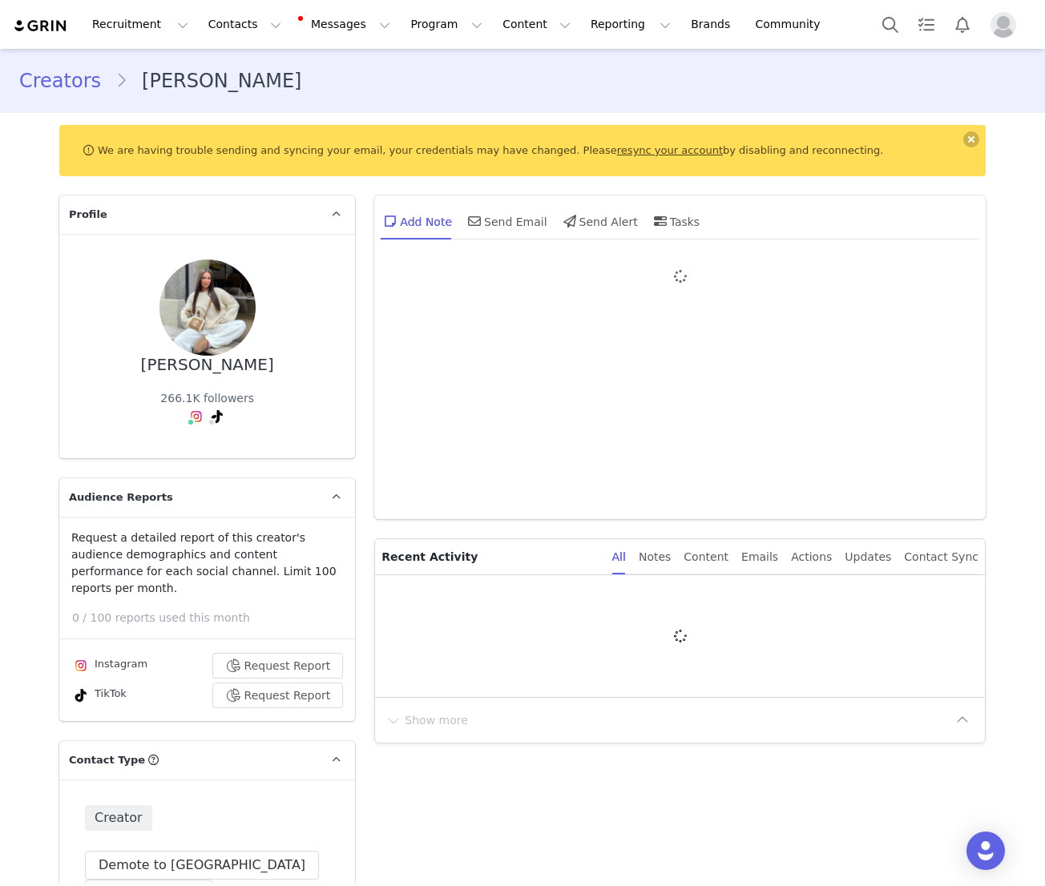
type input "+44 ([GEOGRAPHIC_DATA])"
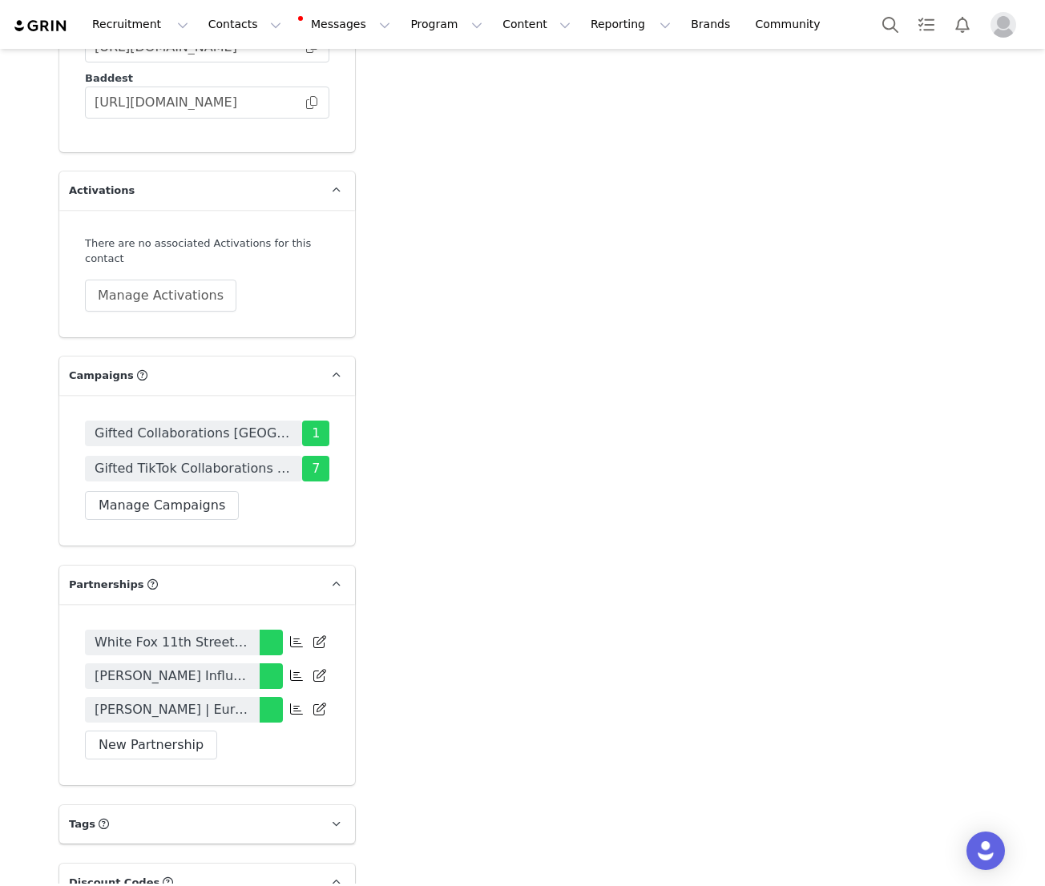
scroll to position [3142, 0]
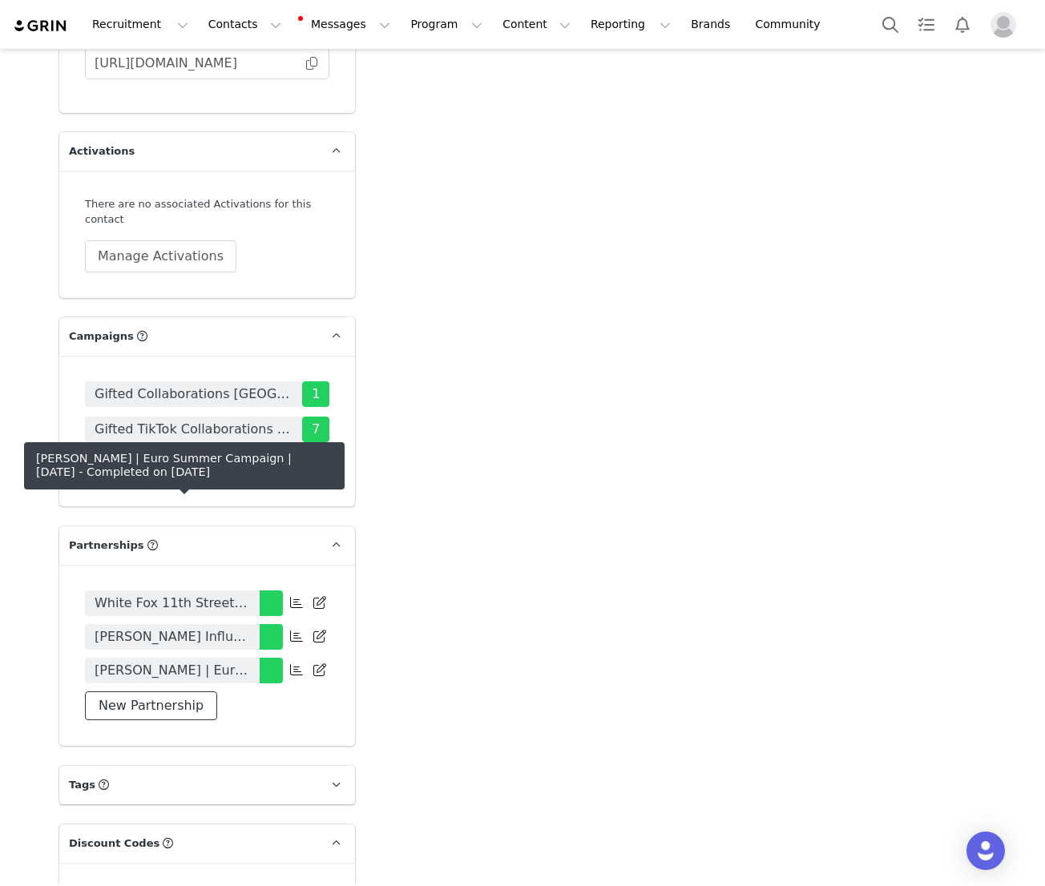
click at [183, 691] on button "New Partnership" at bounding box center [151, 705] width 132 height 29
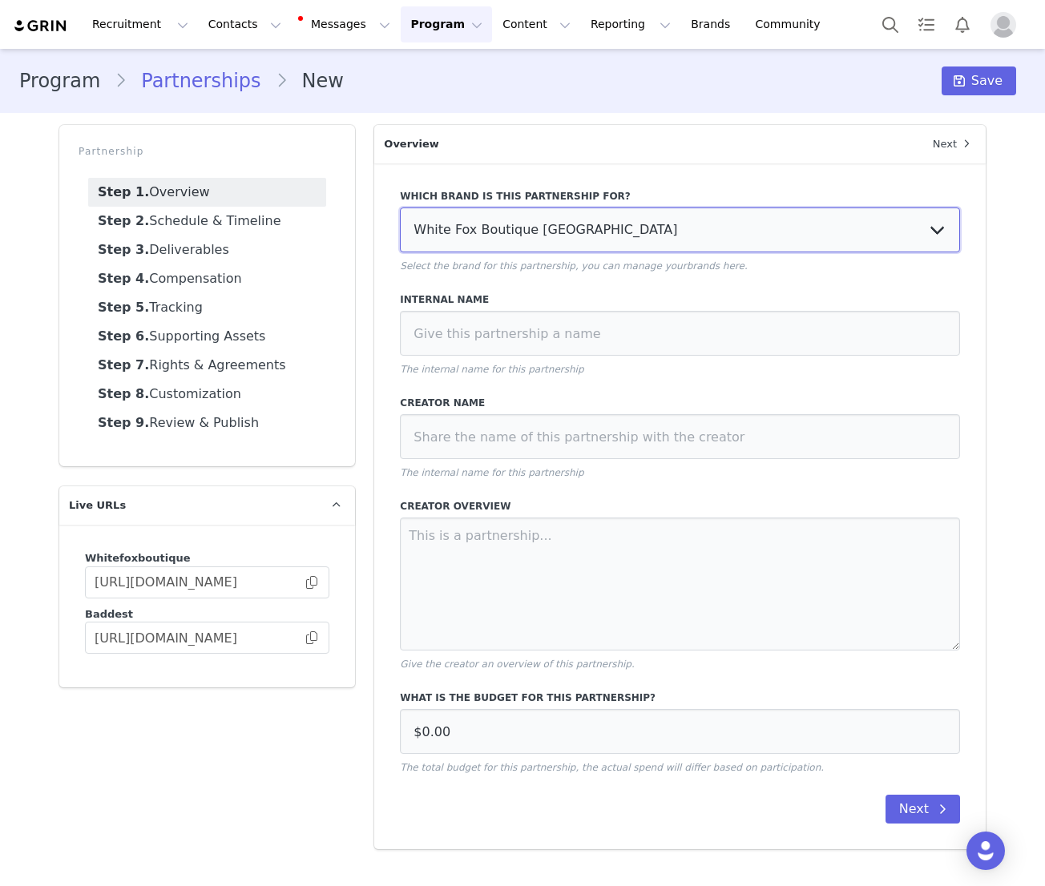
click at [459, 230] on select "White Fox Boutique USA White Fox Boutique AUS White Fox Boutique UK" at bounding box center [680, 230] width 560 height 45
select select "f1701913-70b5-4f9a-b6f0-0f9fc62261bc"
type input "£0.00"
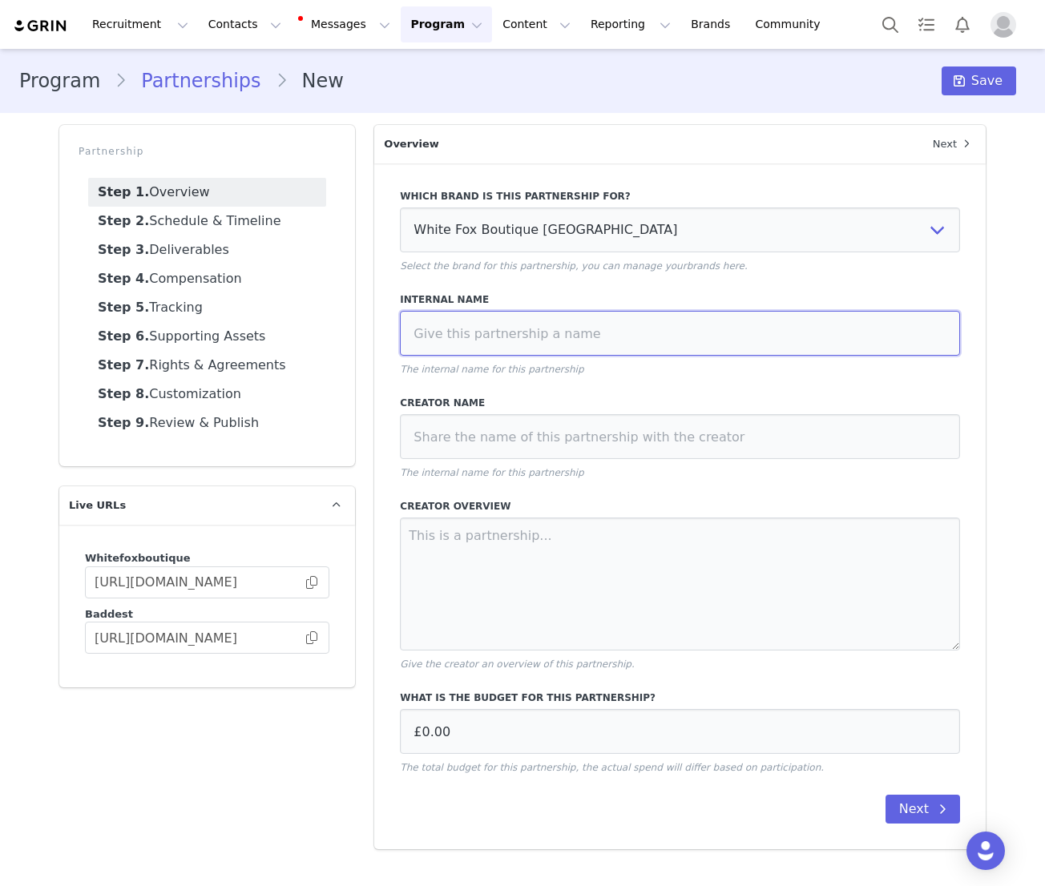
click at [496, 345] on input at bounding box center [680, 333] width 560 height 45
type input "Olivia Crompton Hoodie Campaign October 2025"
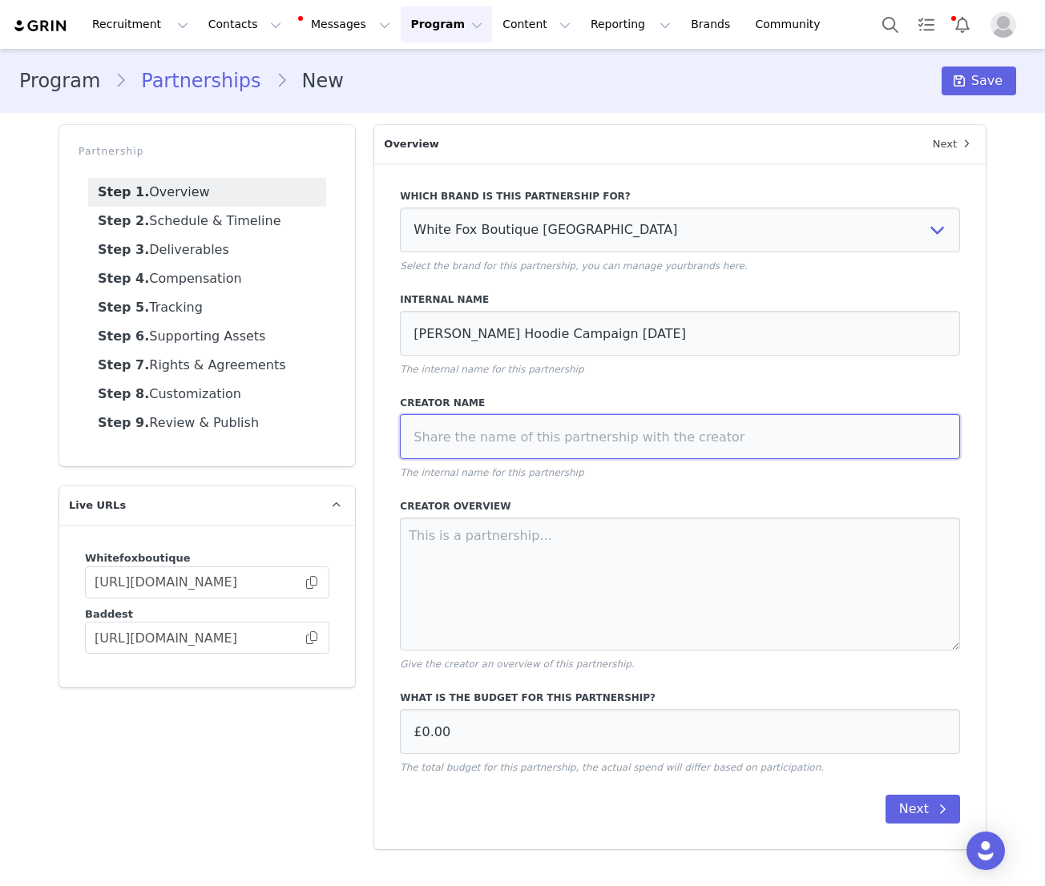
click at [564, 445] on input at bounding box center [680, 436] width 560 height 45
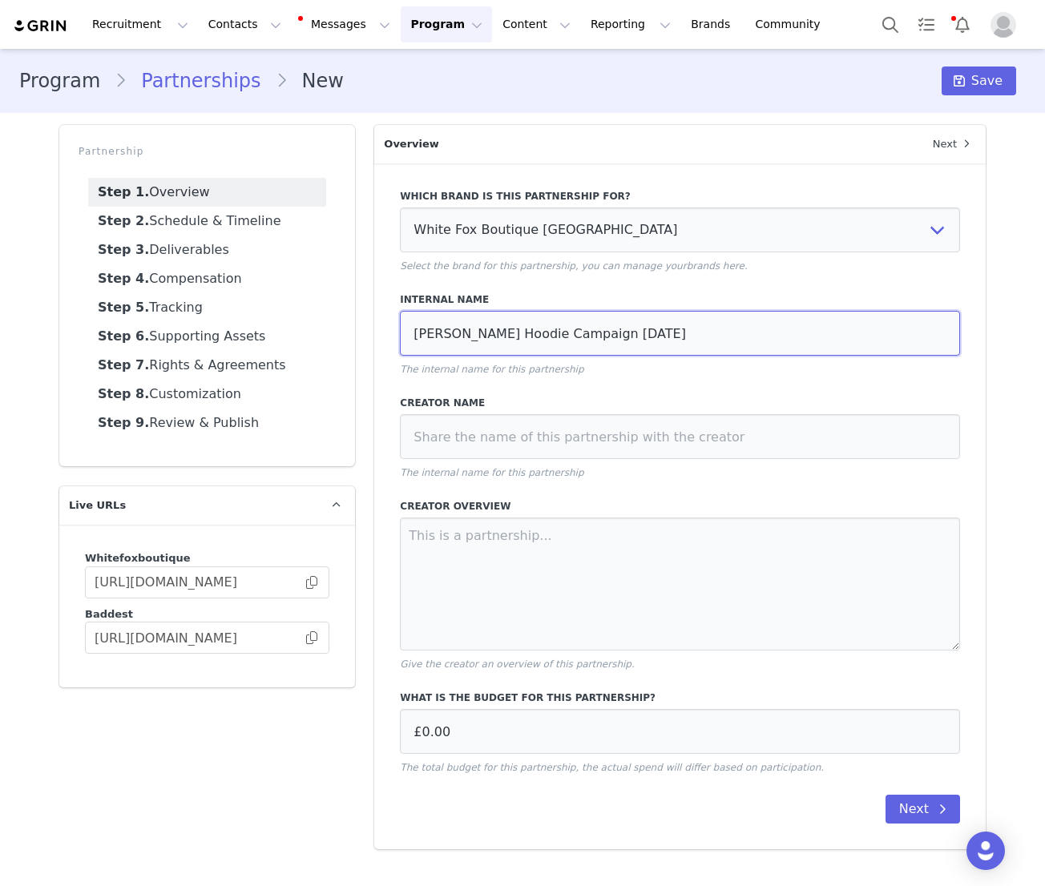
drag, startPoint x: 506, startPoint y: 341, endPoint x: 415, endPoint y: 336, distance: 90.7
click at [414, 336] on input "Olivia Crompton Hoodie Campaign October 2025" at bounding box center [680, 333] width 560 height 45
click at [464, 336] on input "Olivia Crompton Hoodie Campaign October 2025" at bounding box center [680, 333] width 560 height 45
drag, startPoint x: 506, startPoint y: 338, endPoint x: 401, endPoint y: 338, distance: 105.0
click at [401, 338] on input "Olivia Crompton Hoodie Campaign October 2025" at bounding box center [680, 333] width 560 height 45
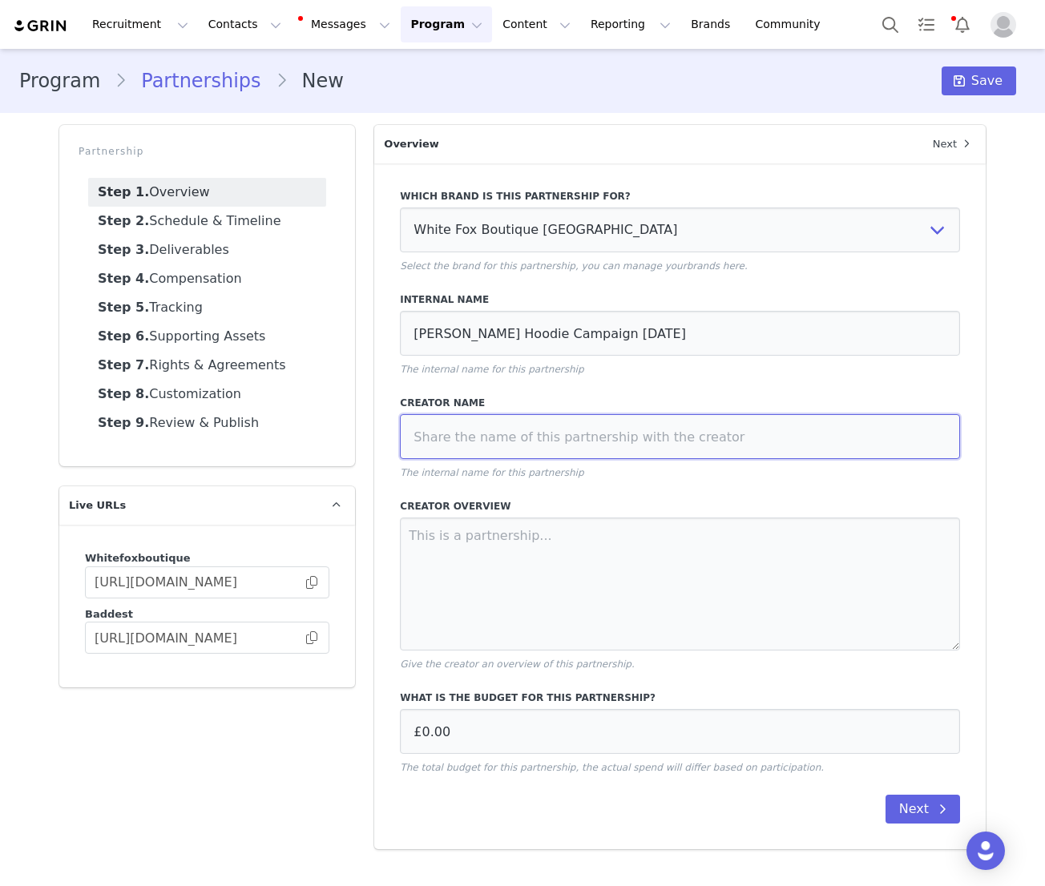
click at [473, 440] on input at bounding box center [680, 436] width 560 height 45
paste input "Olivia Crompton"
type input "Olivia Crompton"
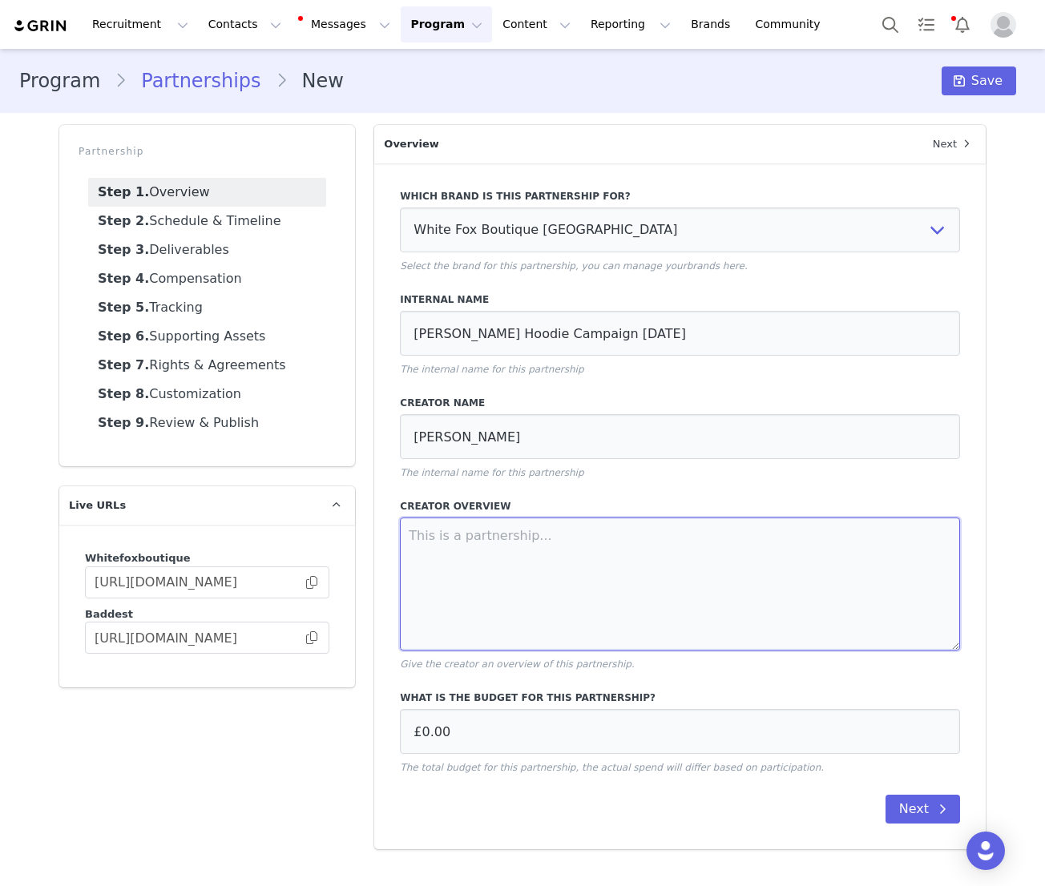
click at [471, 590] on textarea at bounding box center [680, 584] width 560 height 133
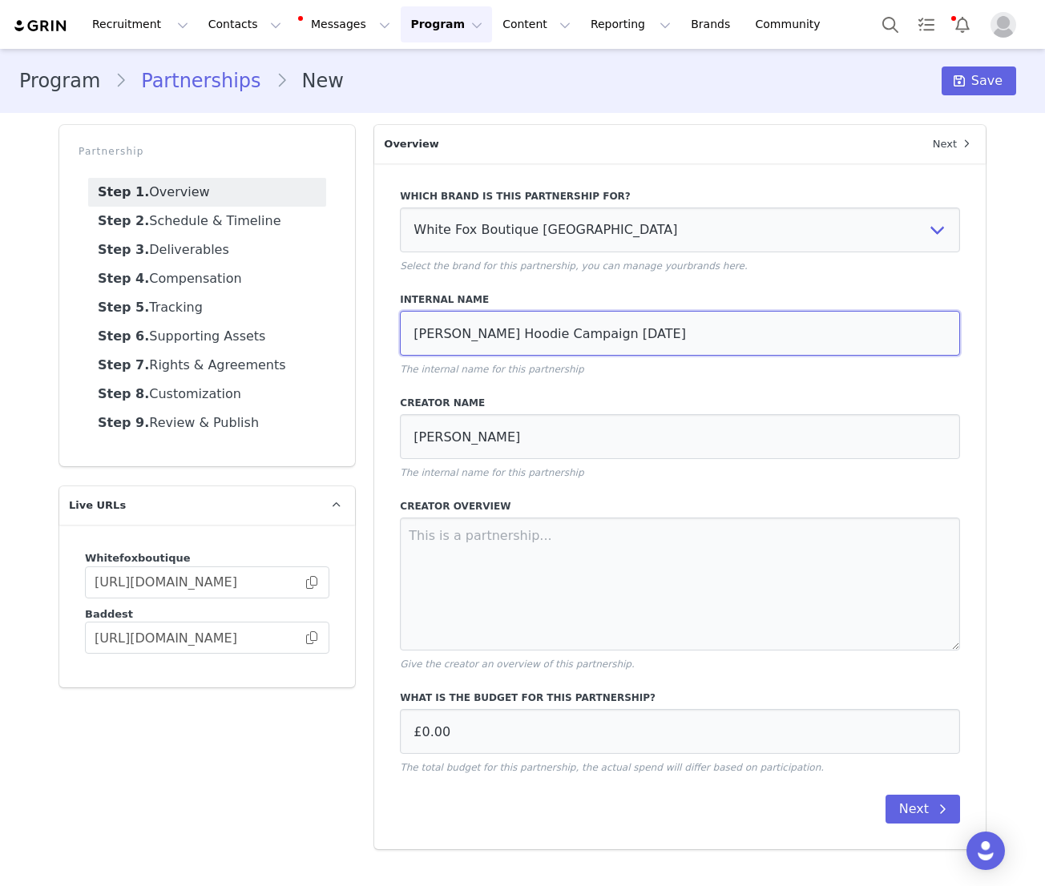
drag, startPoint x: 708, startPoint y: 338, endPoint x: 410, endPoint y: 338, distance: 298.1
click at [411, 338] on input "Olivia Crompton Hoodie Campaign October 2025" at bounding box center [680, 333] width 560 height 45
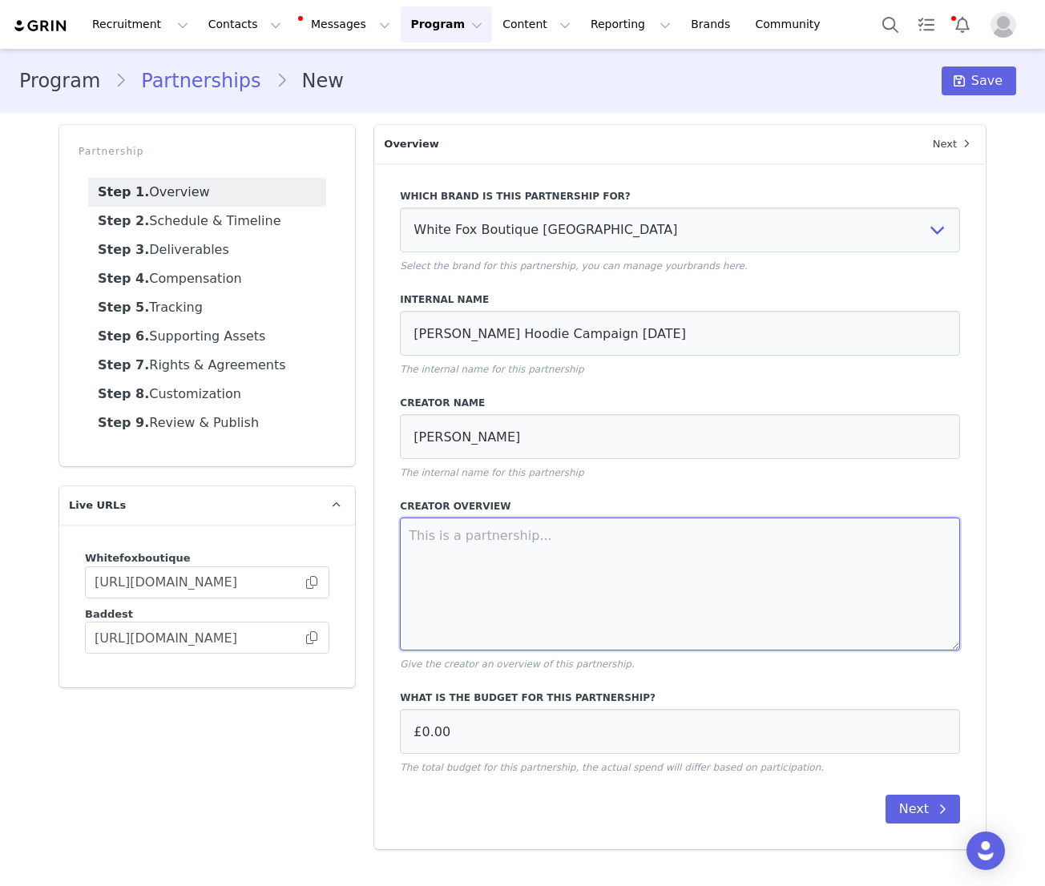
click at [452, 528] on textarea at bounding box center [680, 584] width 560 height 133
paste textarea "Olivia Crompton Hoodie Campaign October 2025"
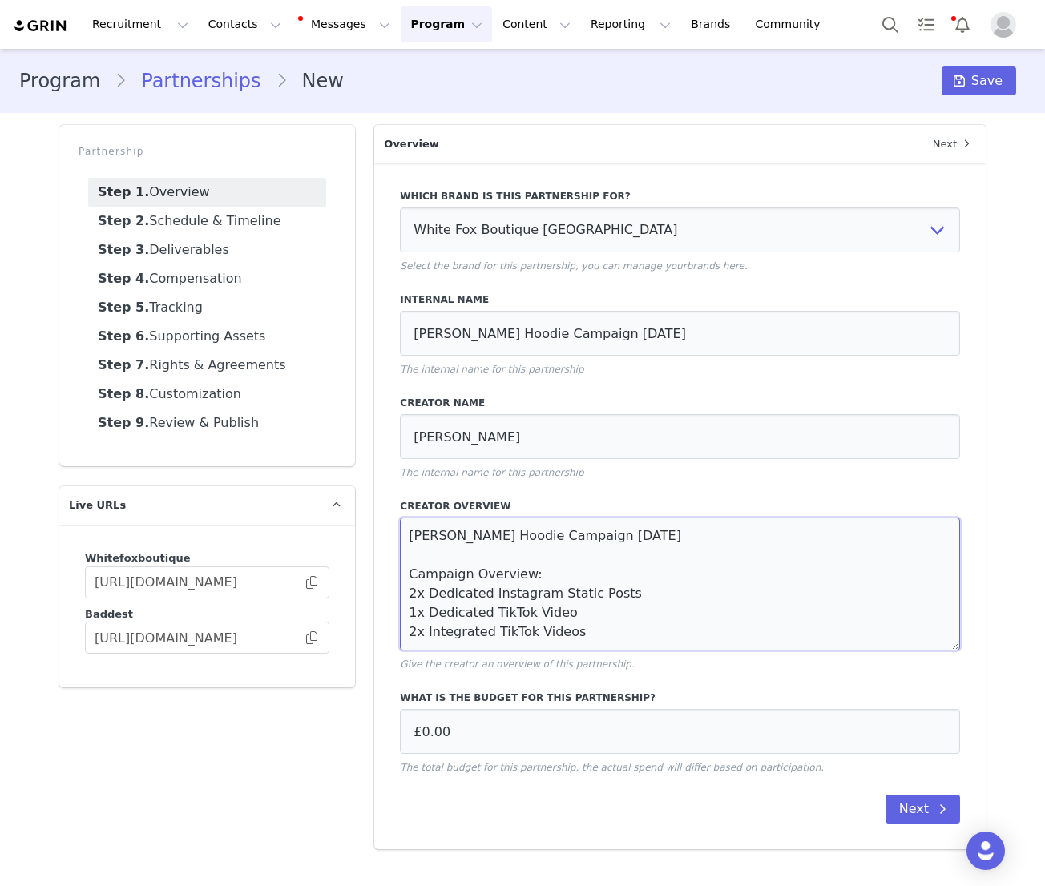
scroll to position [28, 0]
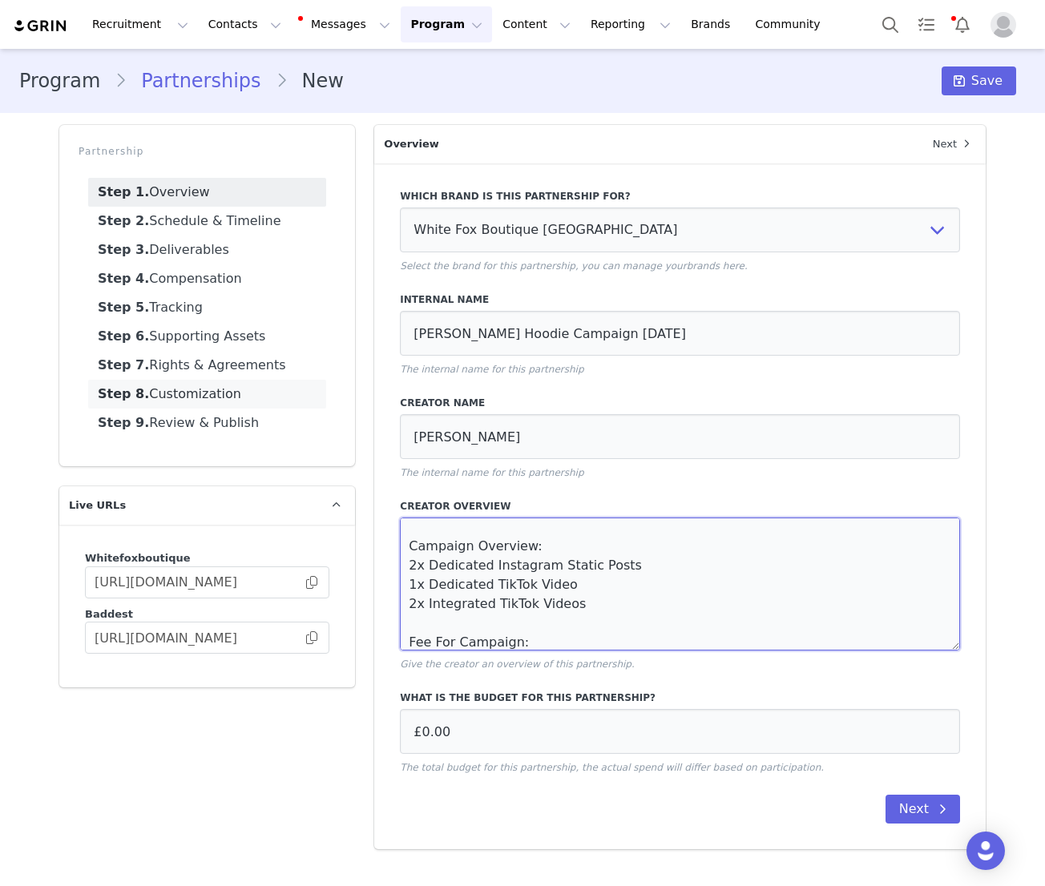
paste textarea "£1200"
type textarea "Olivia Crompton Hoodie Campaign October 2025 Campaign Overview: 2x Dedicated In…"
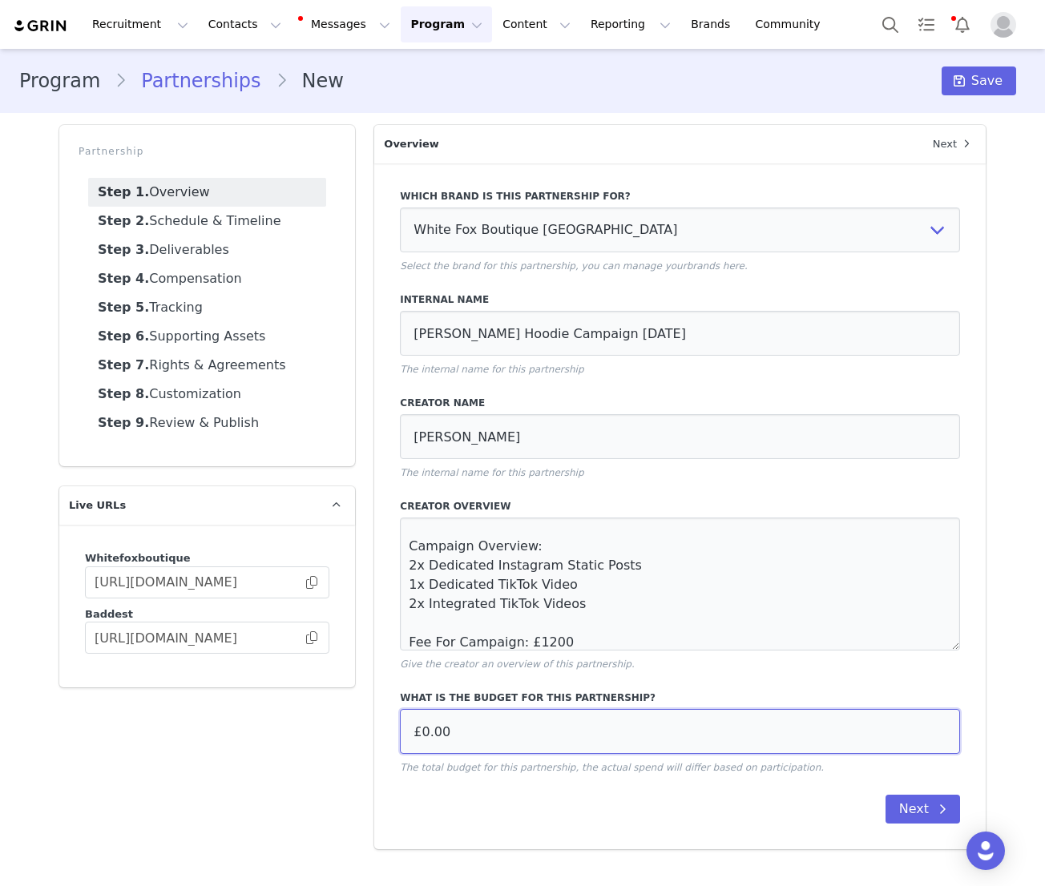
click at [429, 728] on input "£0.00" at bounding box center [680, 731] width 560 height 45
type input "£1,200.00"
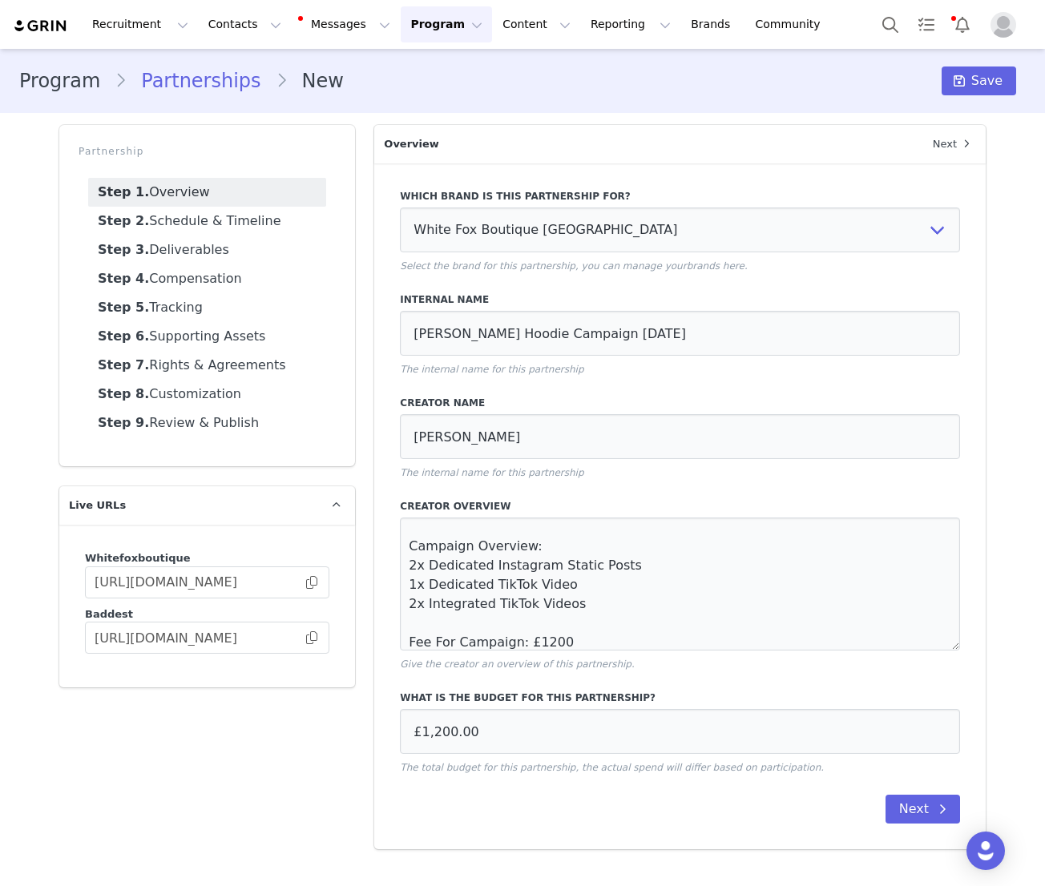
click at [535, 809] on div "Next" at bounding box center [680, 809] width 560 height 29
click at [941, 798] on button "Next" at bounding box center [922, 809] width 75 height 29
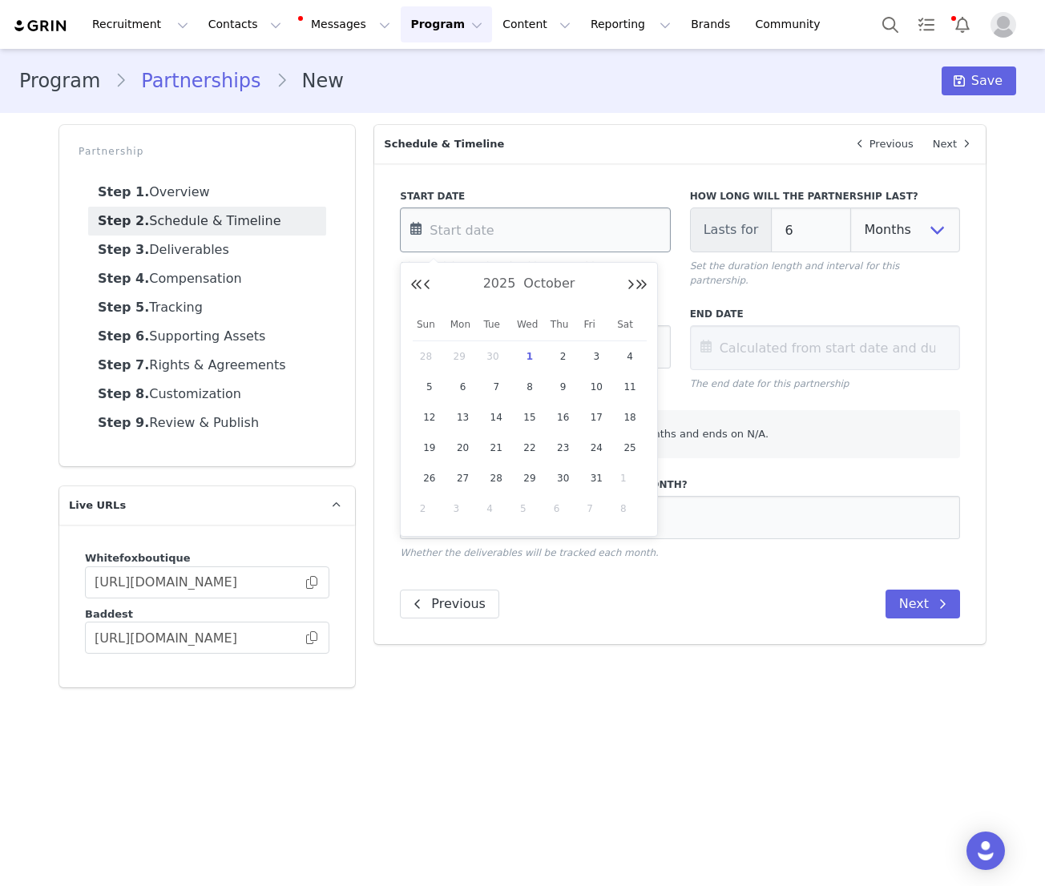
click at [480, 229] on input "text" at bounding box center [535, 230] width 270 height 45
click at [532, 357] on span "1" at bounding box center [529, 356] width 19 height 19
type input "Oct 01 2025"
type input "Apr 01 2026"
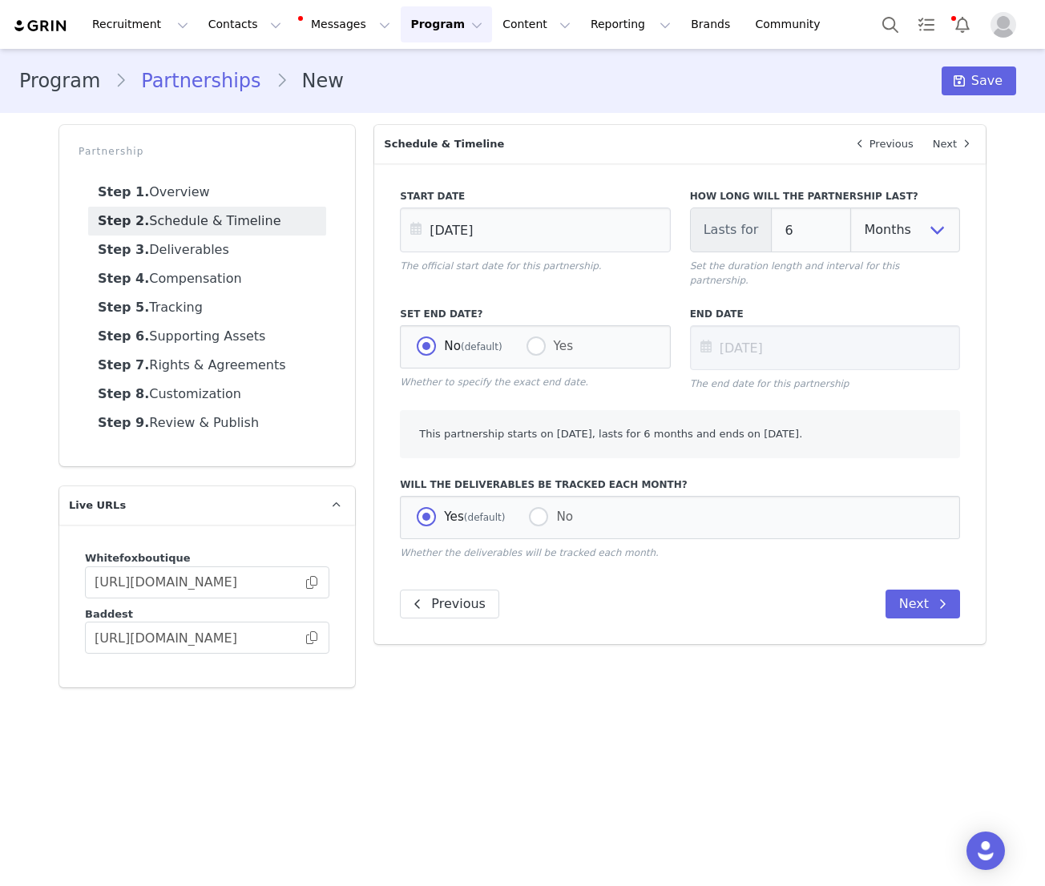
click at [815, 255] on div "How long will the partnership last? Lasts for 6 Days Weeks Months Set the durat…" at bounding box center [825, 238] width 270 height 99
click at [787, 229] on input "6" at bounding box center [811, 230] width 80 height 45
type input "Oct 01 2025"
type input "1"
type input "Nov 01 2025"
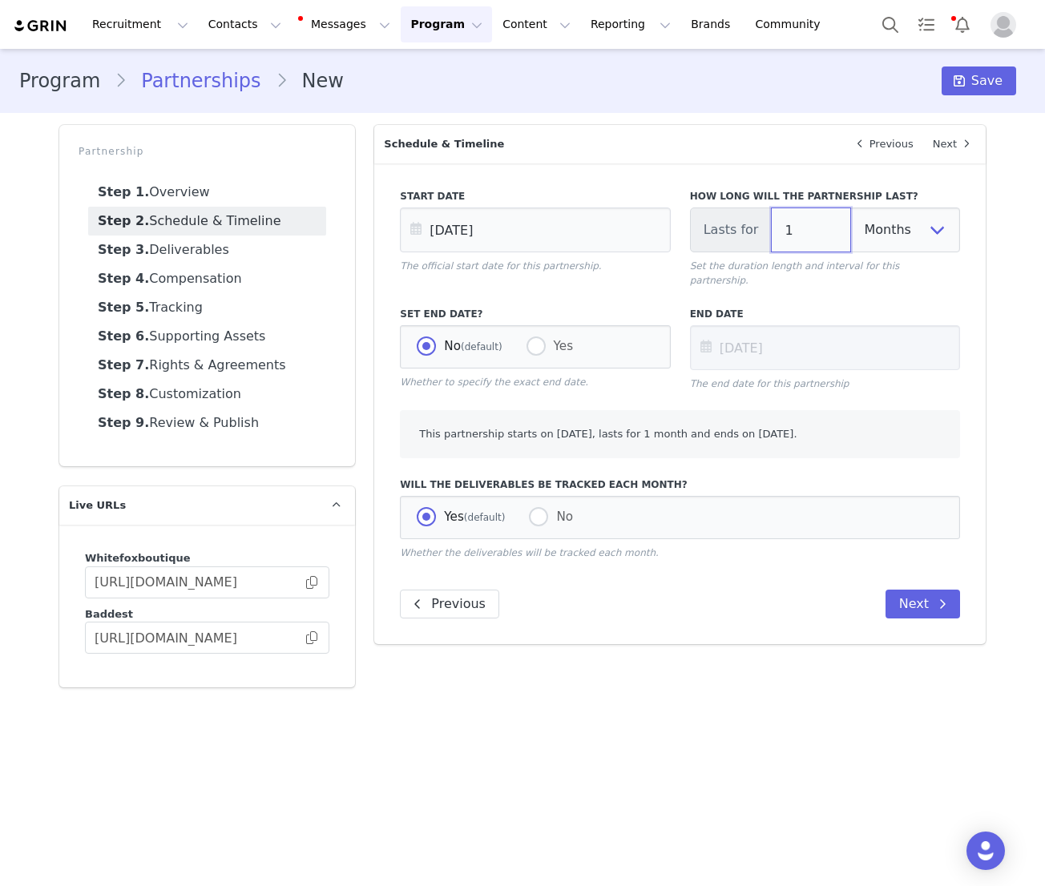
type input "1"
click at [654, 297] on div "Set End Date? No (default) Yes Whether to specify the exact end date." at bounding box center [534, 348] width 289 height 103
click at [920, 590] on button "Next" at bounding box center [922, 604] width 75 height 29
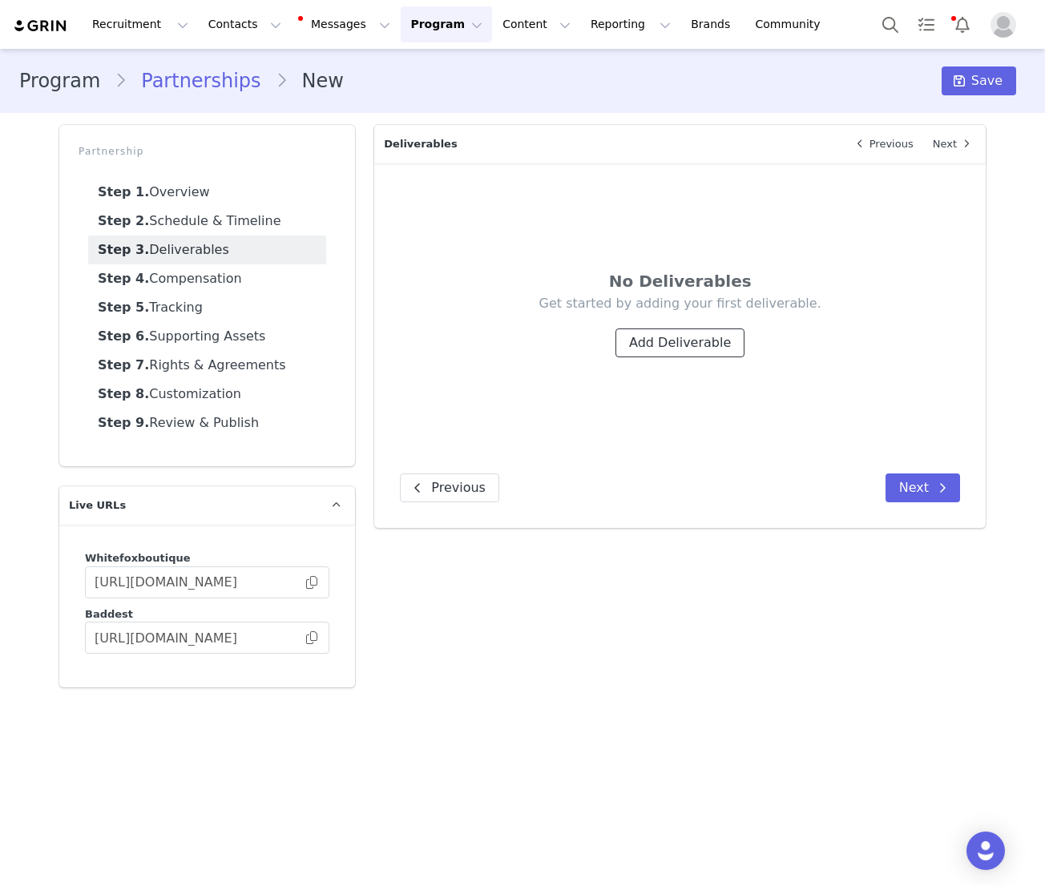
click at [648, 351] on button "Add Deliverable" at bounding box center [679, 343] width 129 height 29
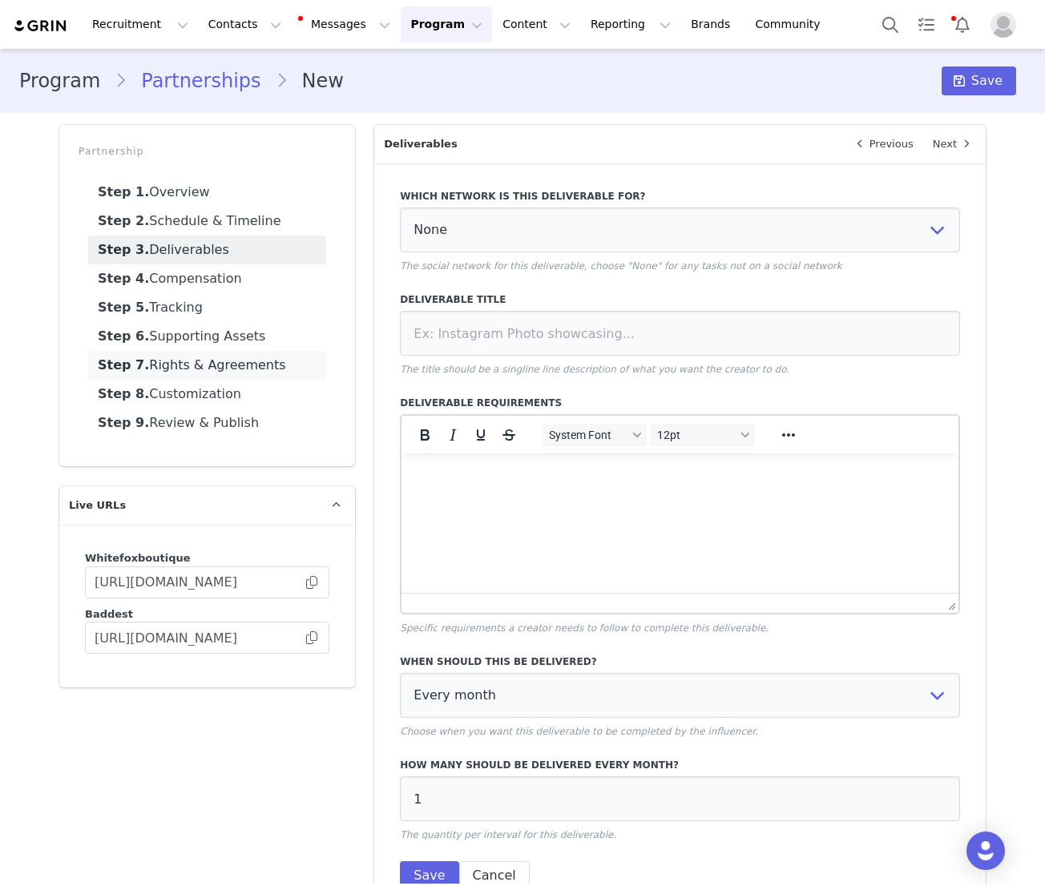
scroll to position [0, 0]
click at [497, 225] on select "None YouTube Twitter Instagram Facebook Twitch TikTok Pinterest" at bounding box center [680, 230] width 560 height 45
select select "5"
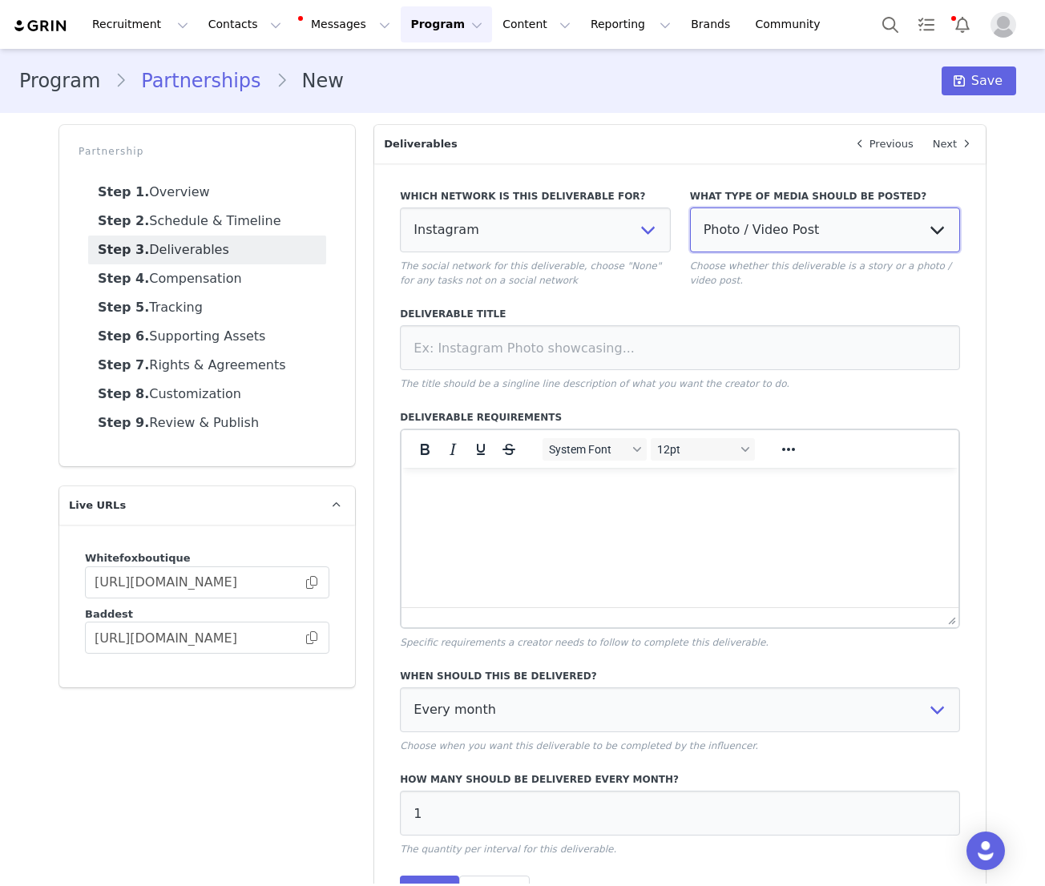
click at [748, 244] on select "Photo / Video Post Story Text in Bio Highlight Reel" at bounding box center [825, 230] width 270 height 45
select select
click at [640, 324] on div "Deliverable Title The title should be a singline line description of what you w…" at bounding box center [680, 349] width 560 height 84
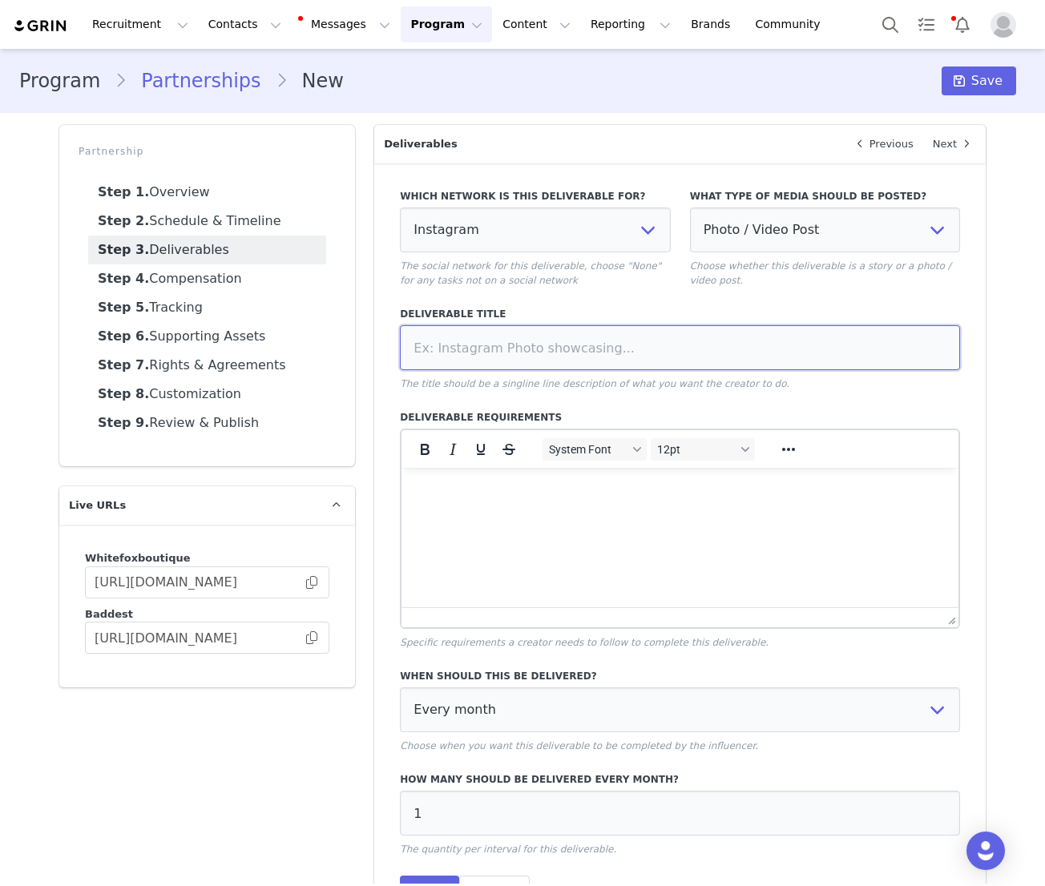
click at [608, 341] on input at bounding box center [680, 347] width 560 height 45
type input "Dedicated Instagram Statics"
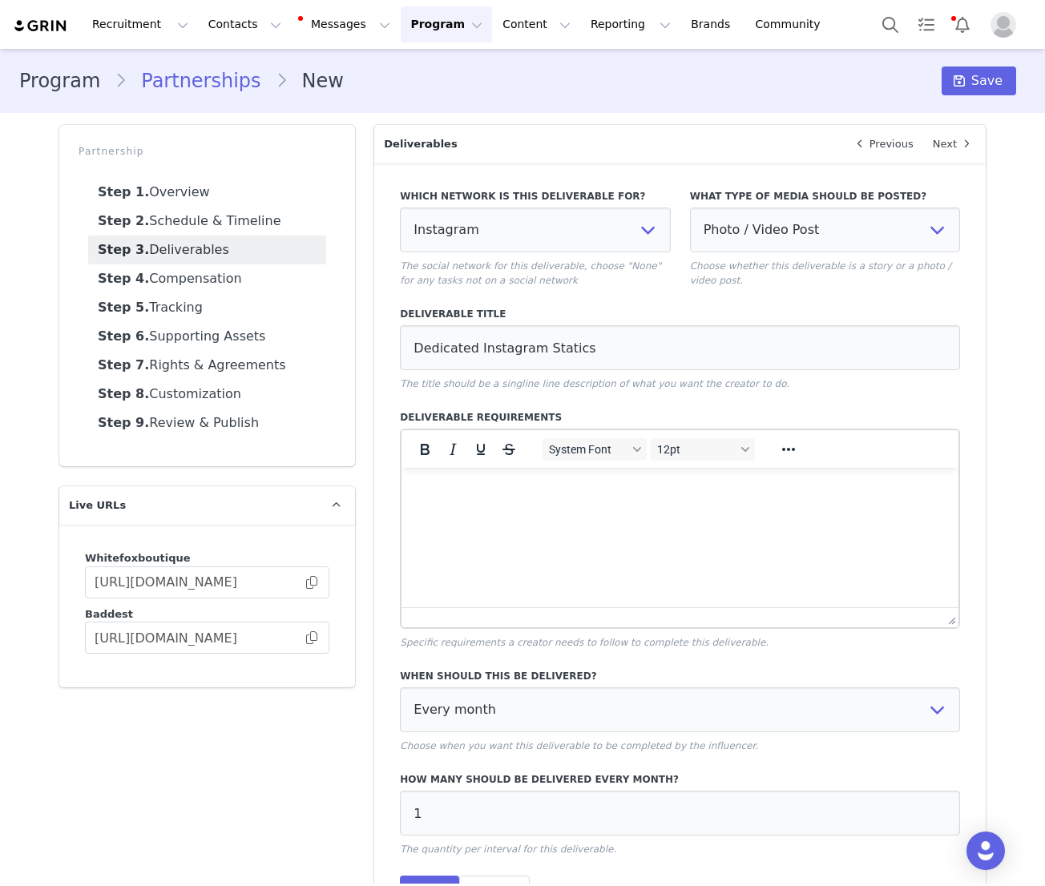
click at [555, 511] on html at bounding box center [679, 489] width 557 height 43
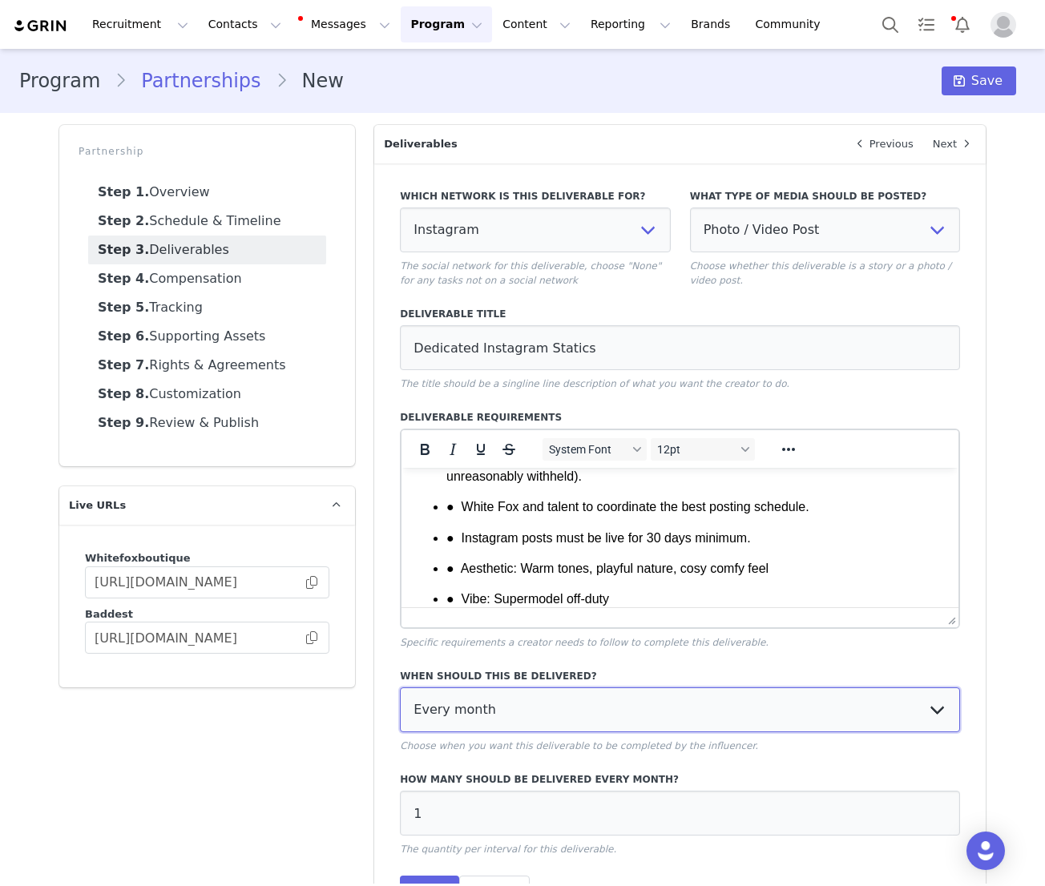
click at [469, 713] on select "Every month Every other month In specific months Throughout partnership" at bounding box center [680, 709] width 560 height 45
select select "throughout"
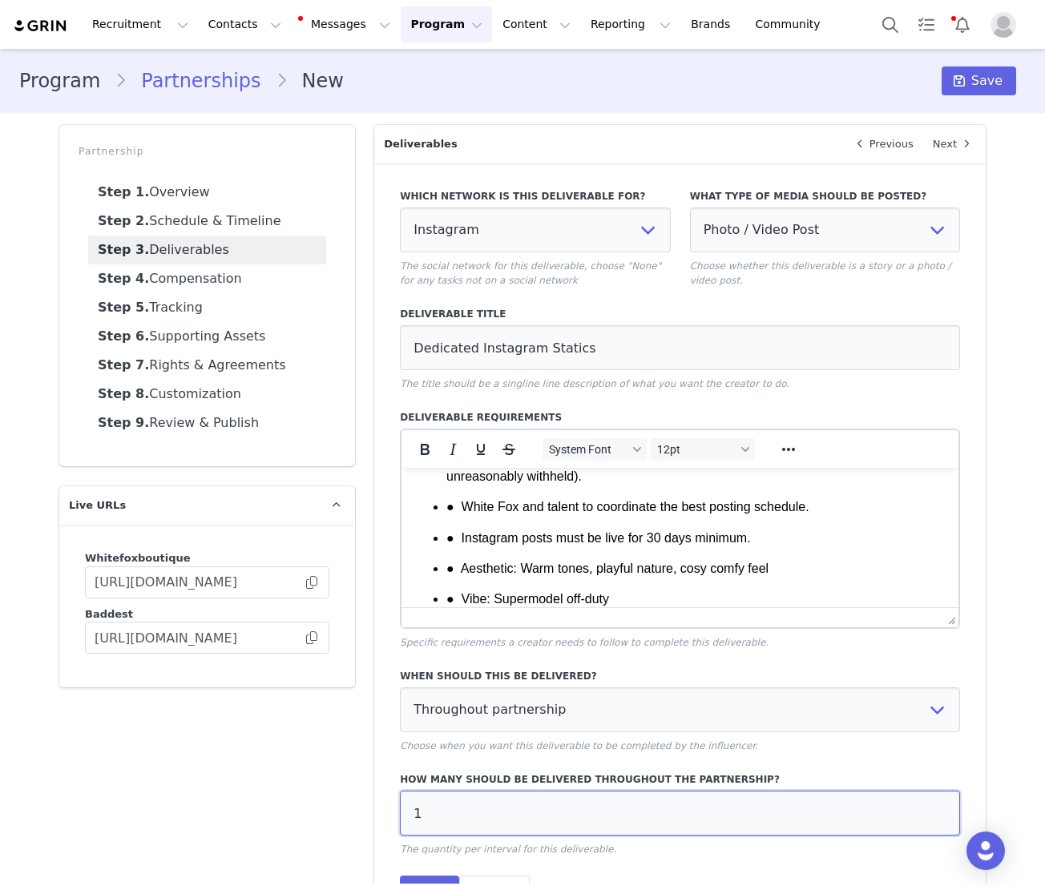
click at [444, 820] on input "1" at bounding box center [680, 813] width 560 height 45
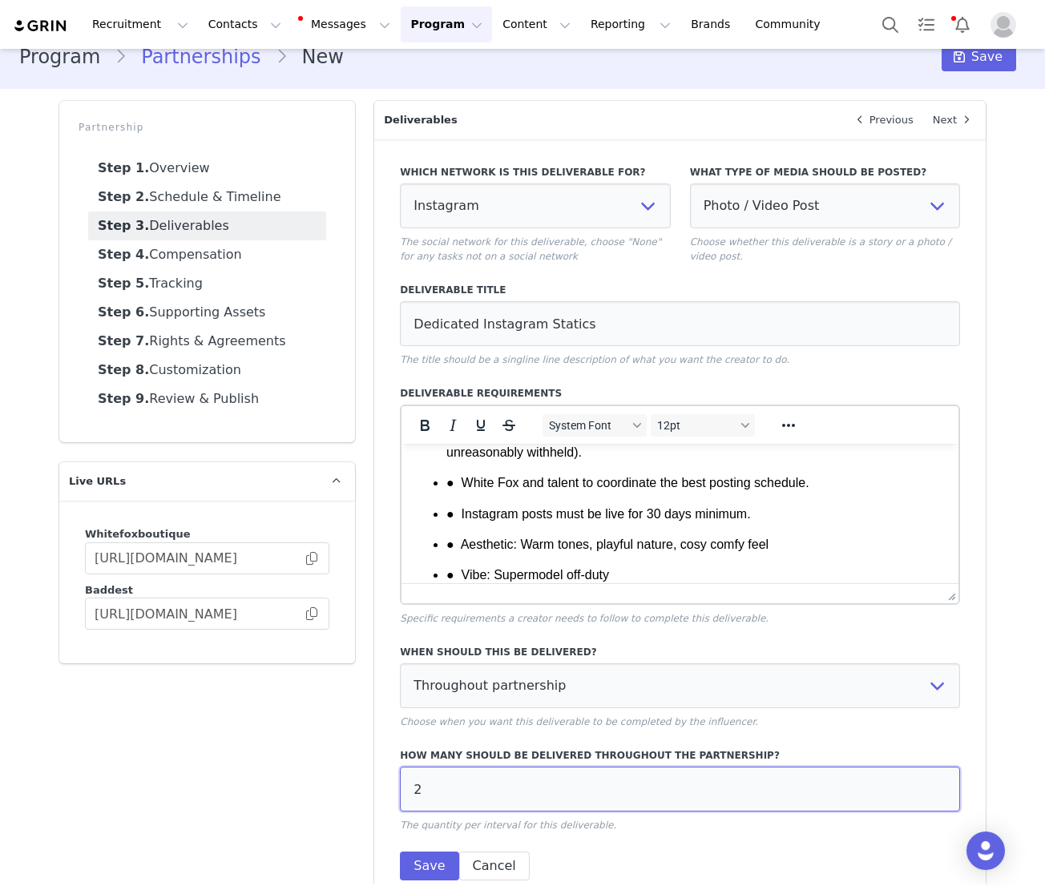
scroll to position [45, 0]
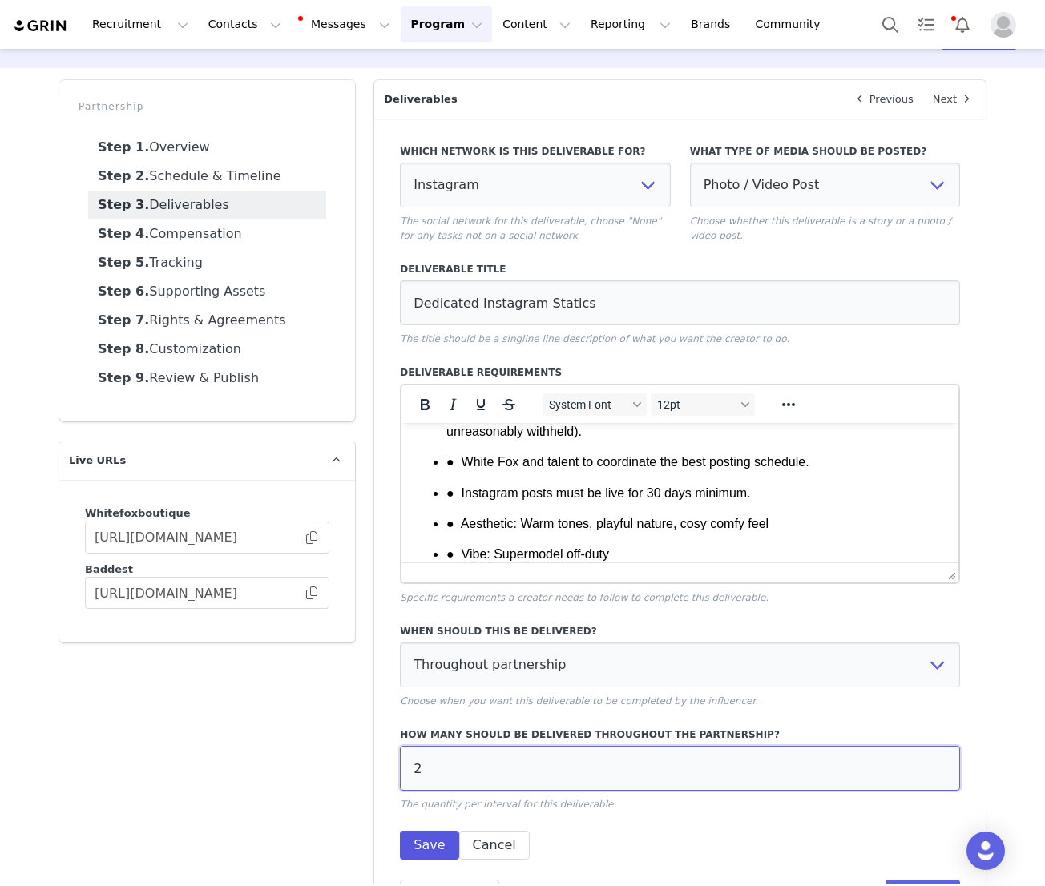
type input "2"
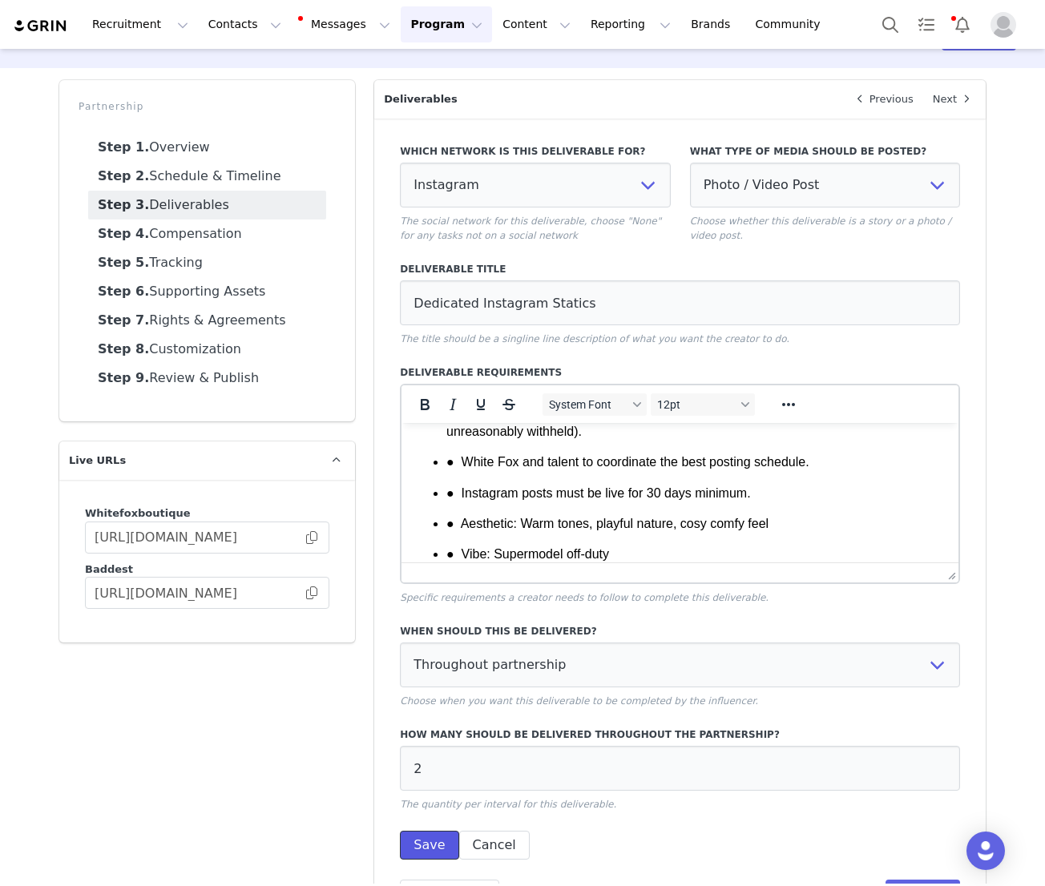
click at [421, 844] on button "Save" at bounding box center [429, 845] width 58 height 29
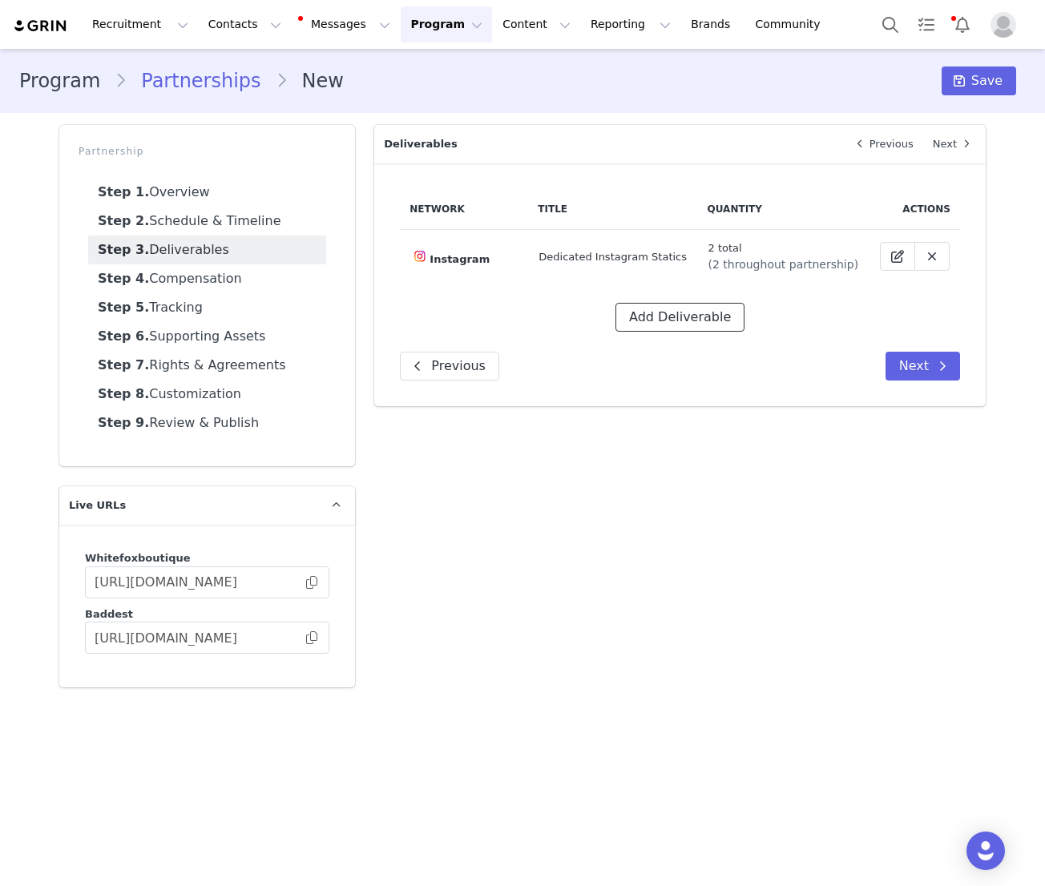
click at [661, 325] on button "Add Deliverable" at bounding box center [679, 317] width 129 height 29
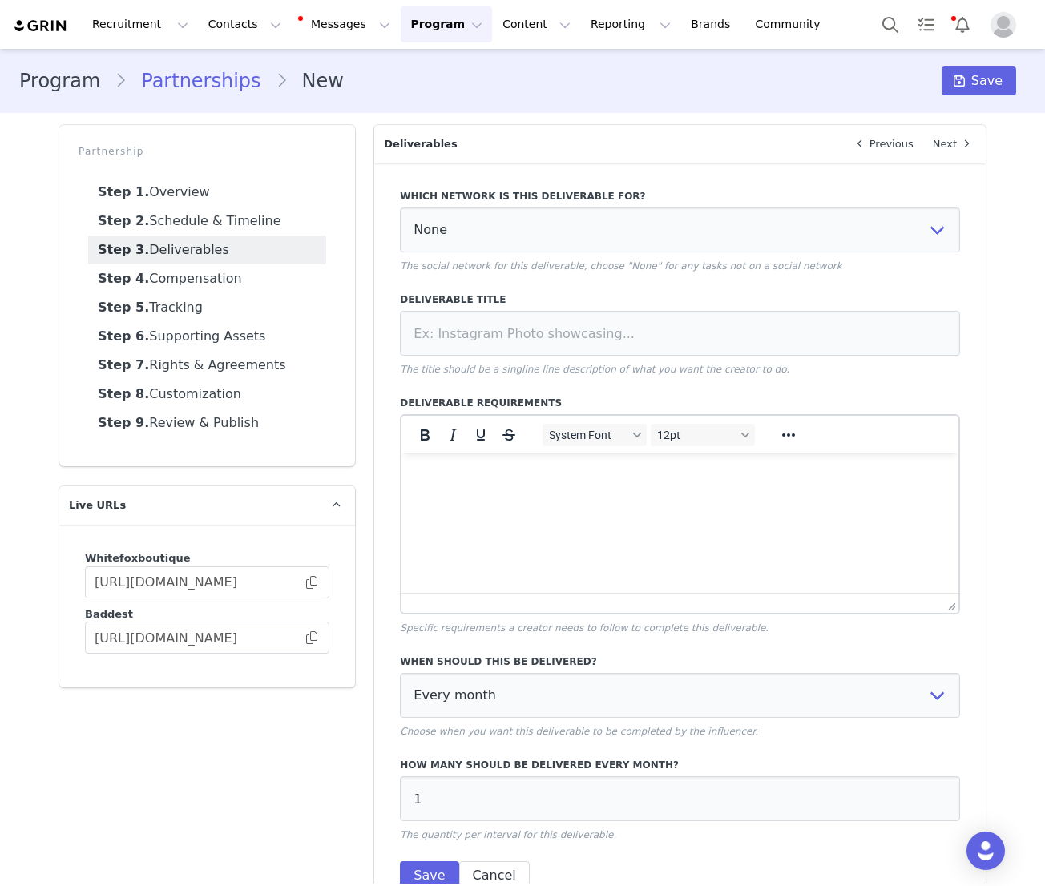
click at [454, 257] on div "Which network is this deliverable for? None YouTube Twitter Instagram Facebook …" at bounding box center [680, 231] width 560 height 84
click at [447, 226] on select "None YouTube Twitter Instagram Facebook Twitch TikTok Pinterest" at bounding box center [680, 230] width 560 height 45
select select "9"
click at [592, 335] on input at bounding box center [680, 333] width 560 height 45
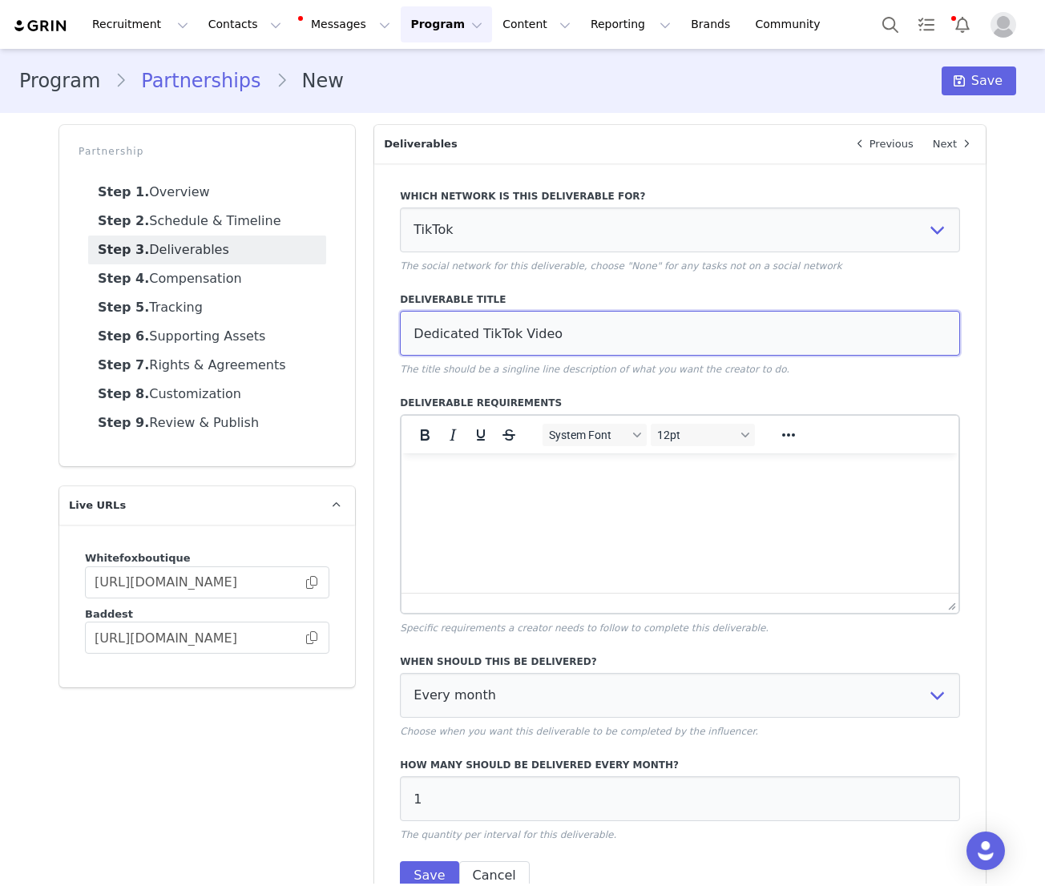
type input "Dedicated TikTok Video"
click at [554, 497] on html at bounding box center [679, 475] width 557 height 43
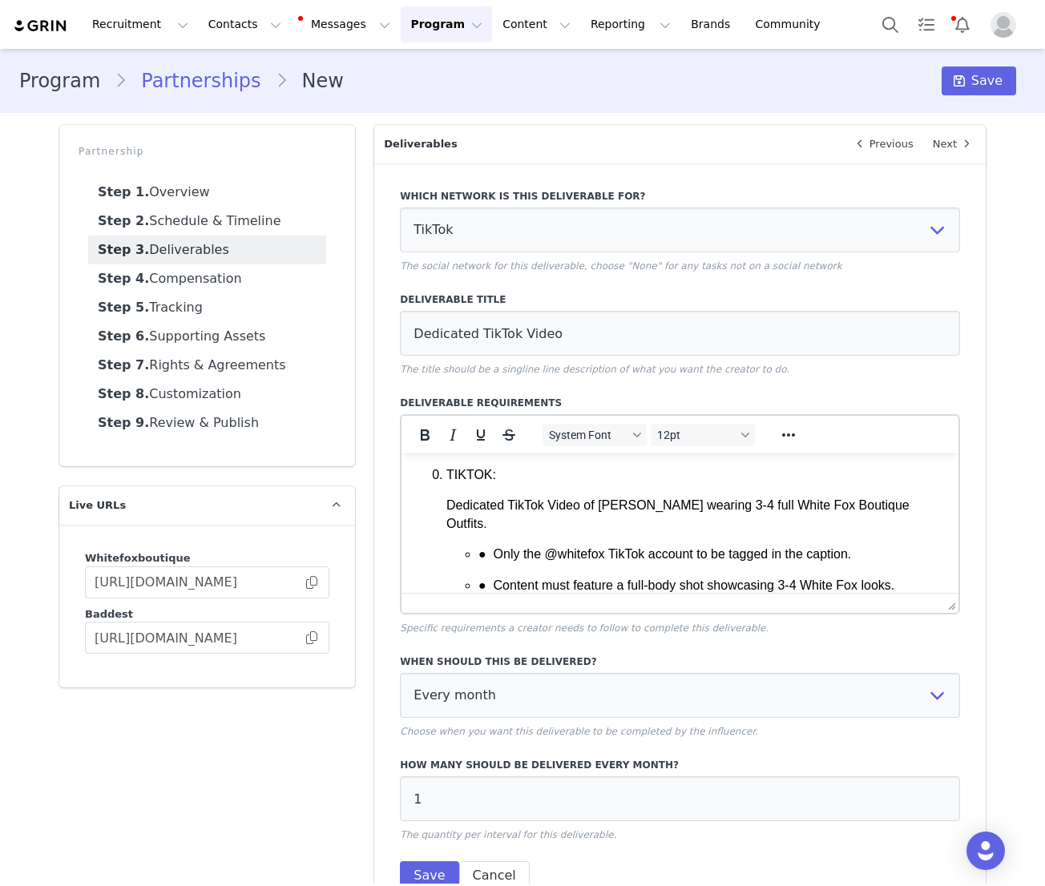
scroll to position [692, 0]
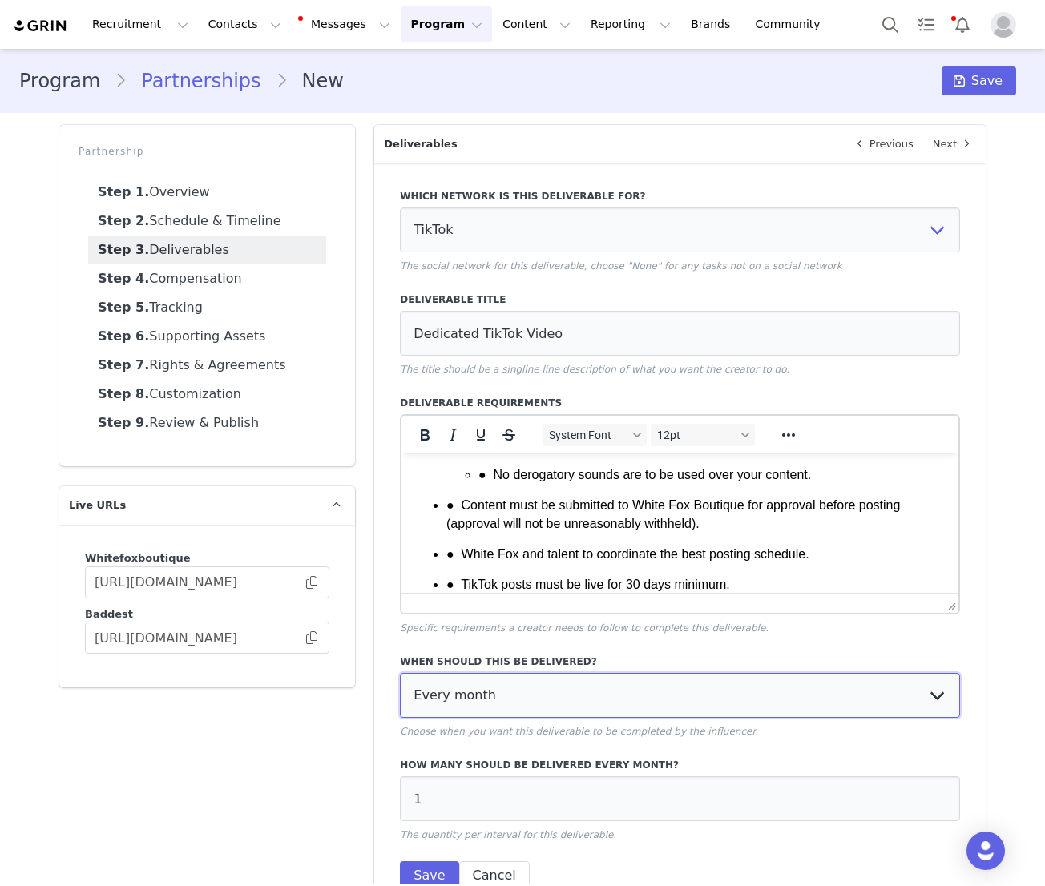
click at [492, 703] on select "Every month Every other month In specific months Throughout partnership" at bounding box center [680, 695] width 560 height 45
select select "throughout"
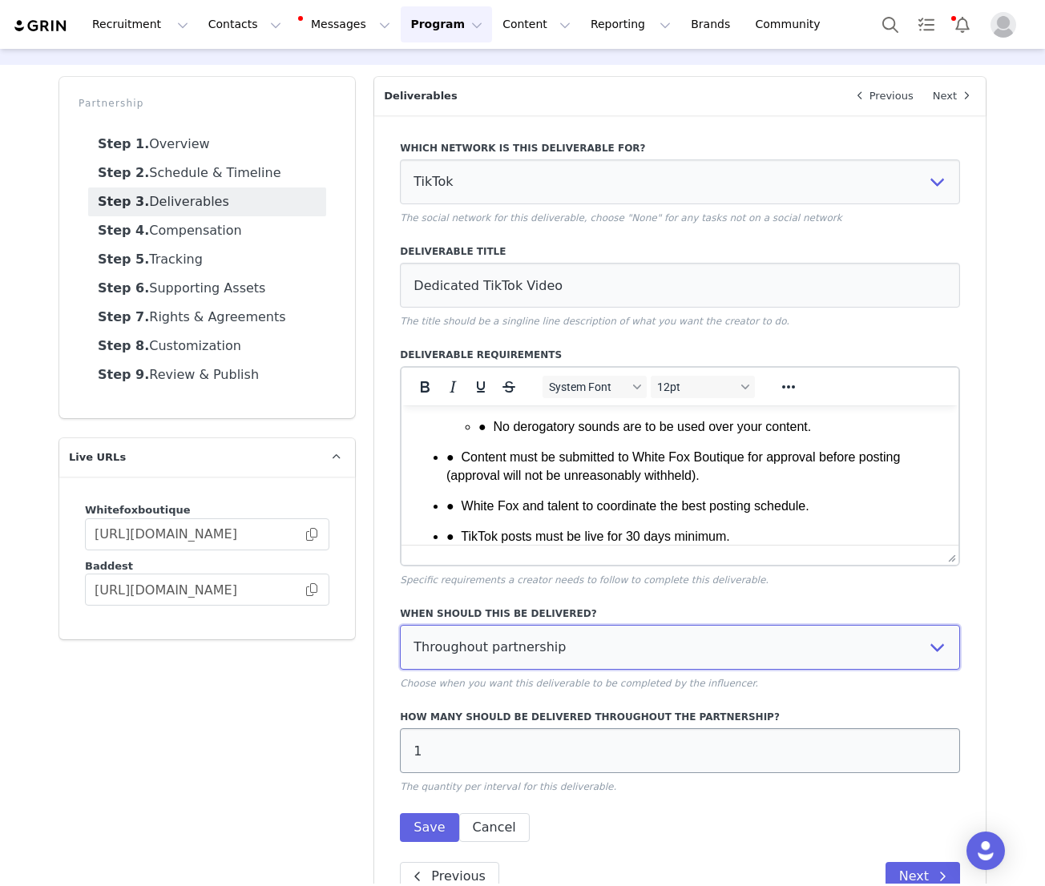
scroll to position [72, 0]
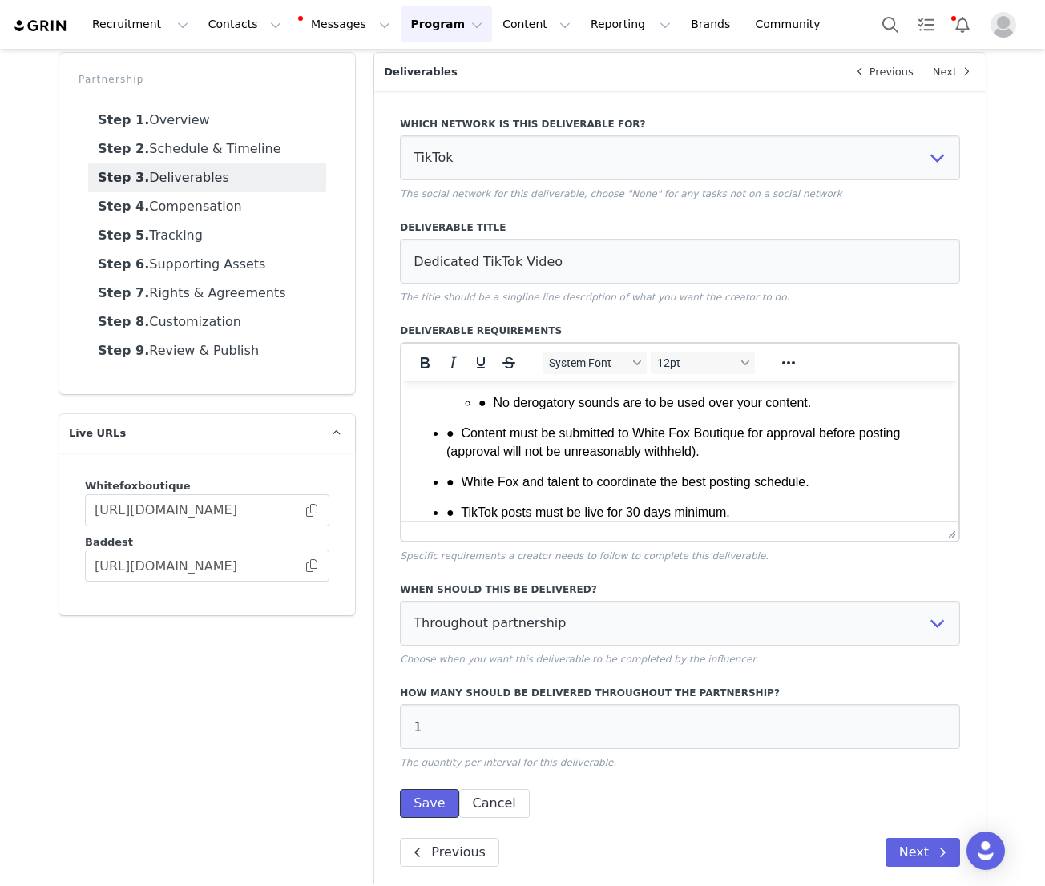
click at [420, 806] on button "Save" at bounding box center [429, 803] width 58 height 29
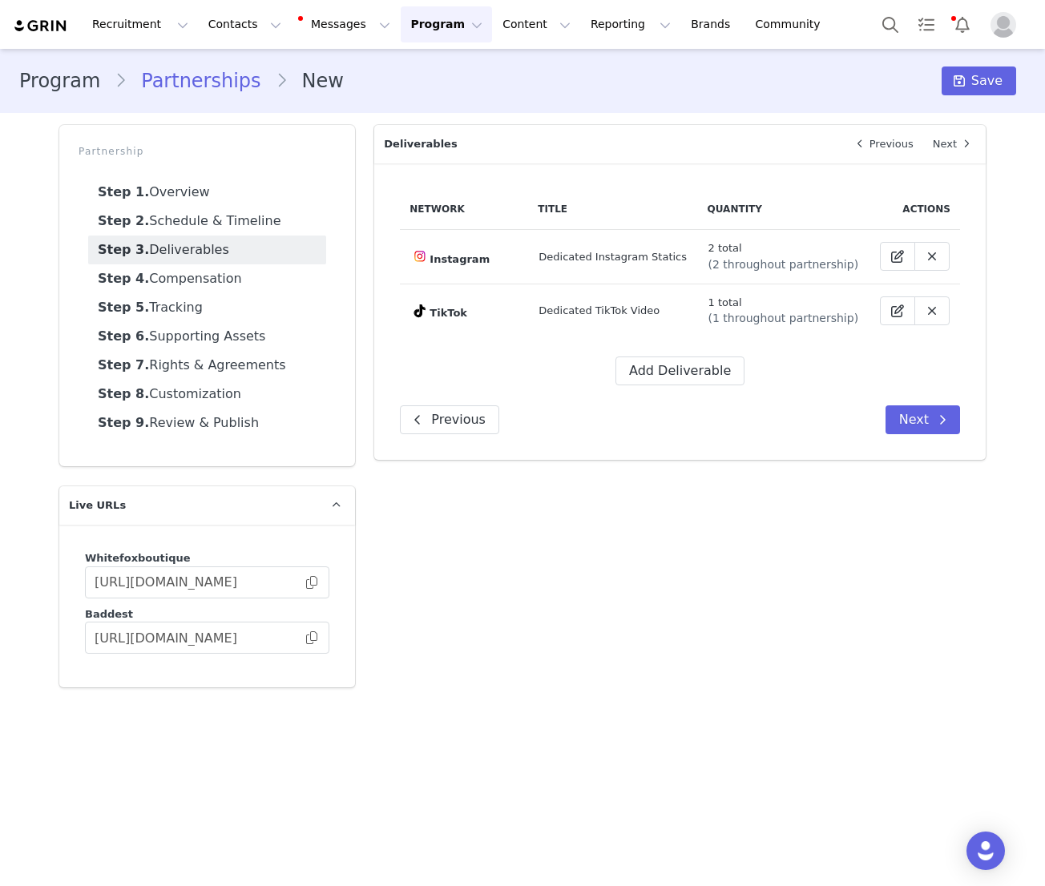
scroll to position [0, 0]
click at [695, 383] on button "Add Deliverable" at bounding box center [679, 371] width 129 height 29
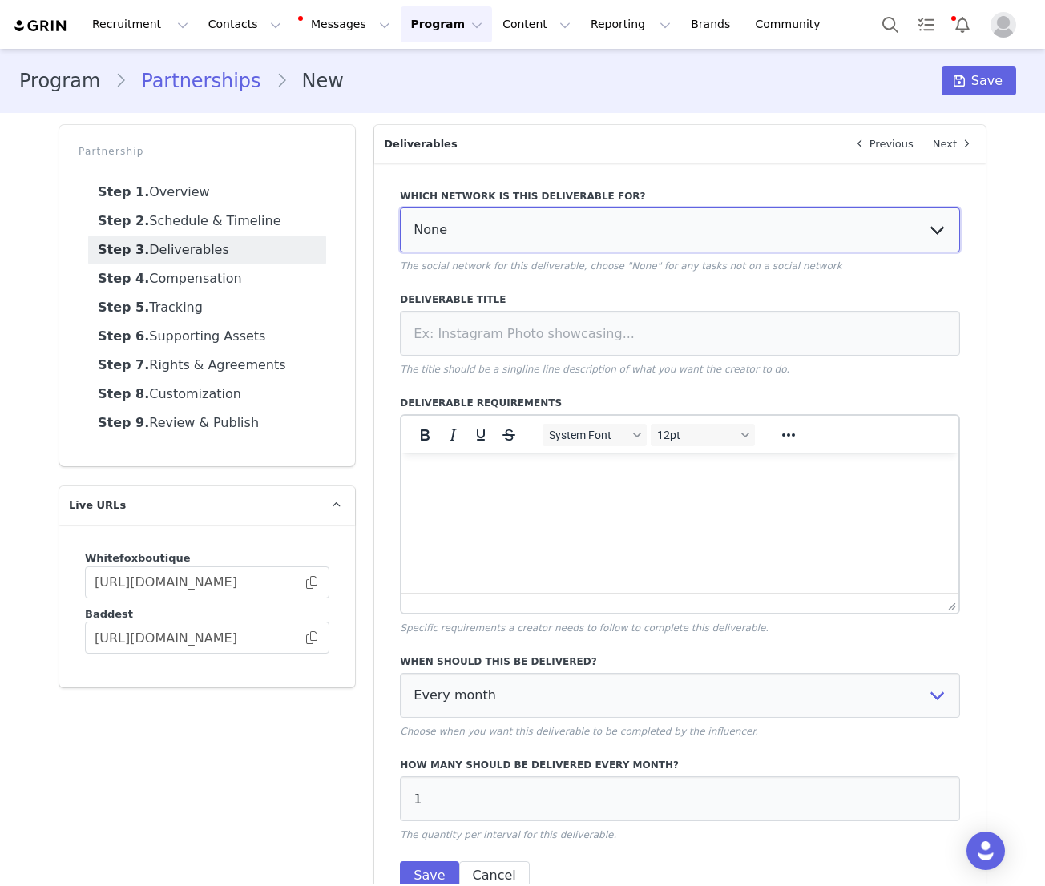
click at [477, 239] on select "None YouTube Twitter Instagram Facebook Twitch TikTok Pinterest" at bounding box center [680, 230] width 560 height 45
select select "9"
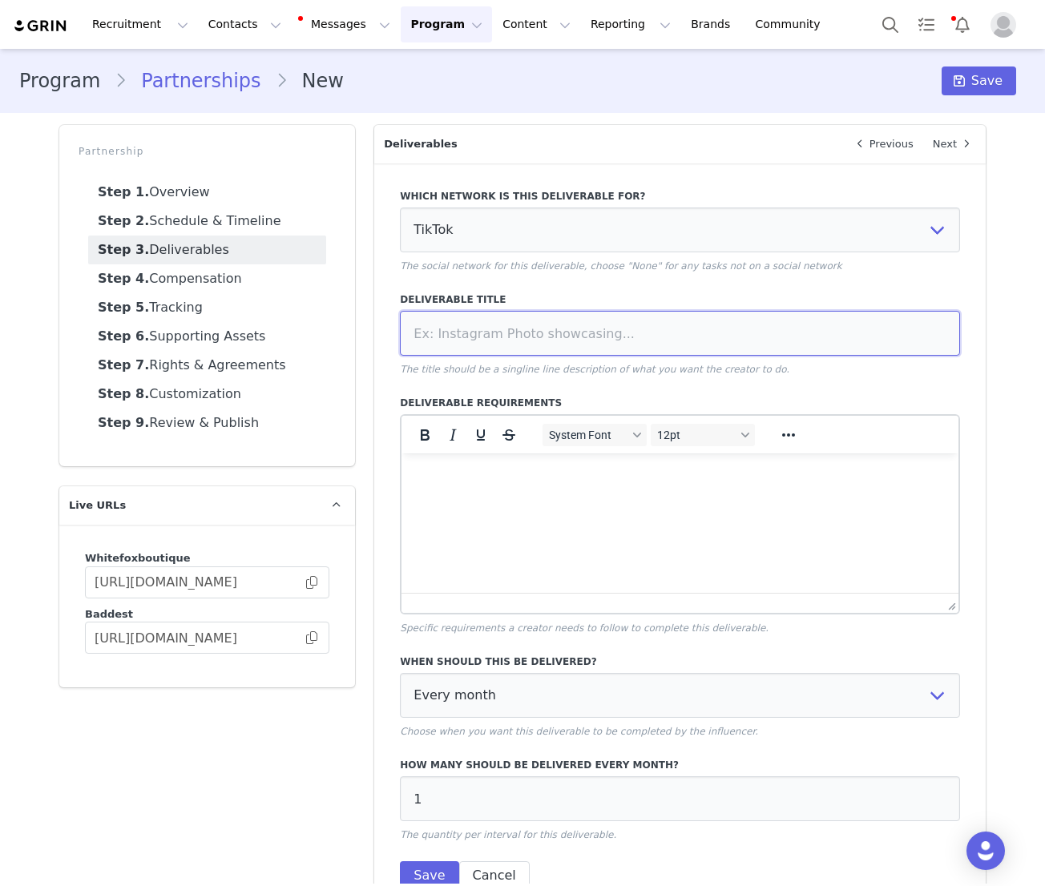
click at [478, 353] on input at bounding box center [680, 333] width 560 height 45
type input "Integrated TikTok Videos"
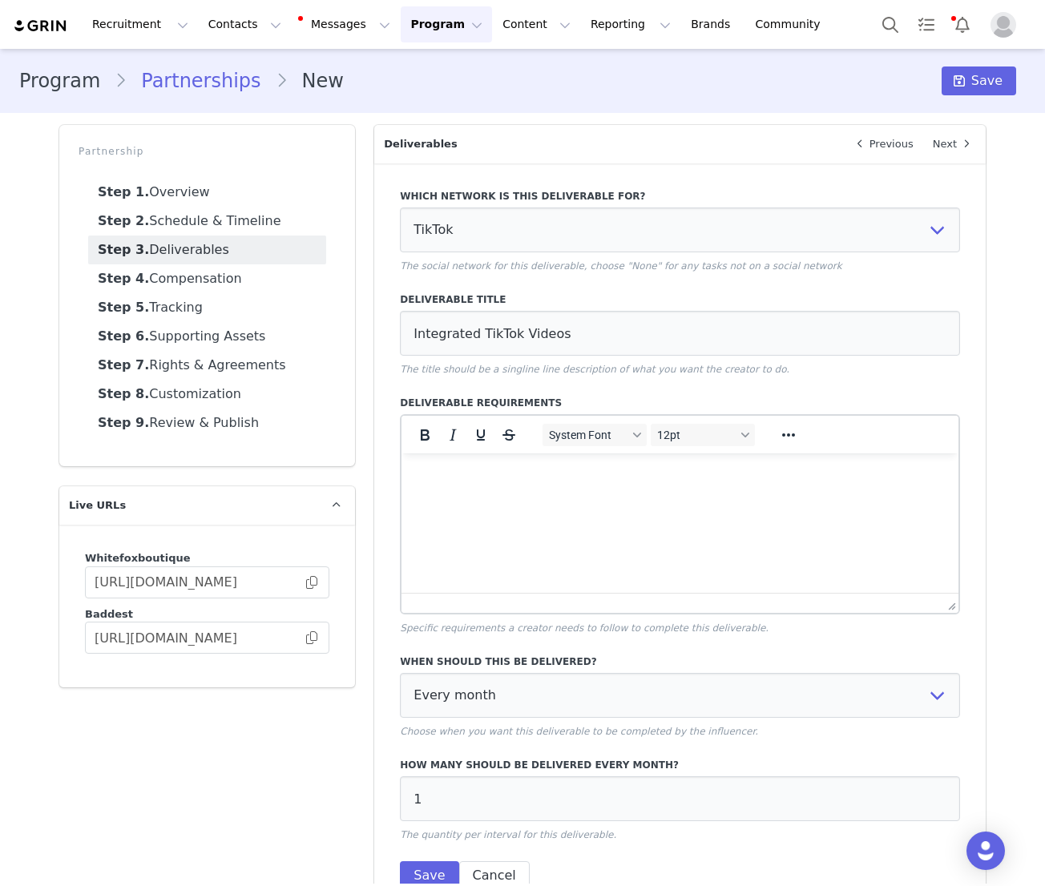
click at [457, 497] on html at bounding box center [679, 475] width 557 height 43
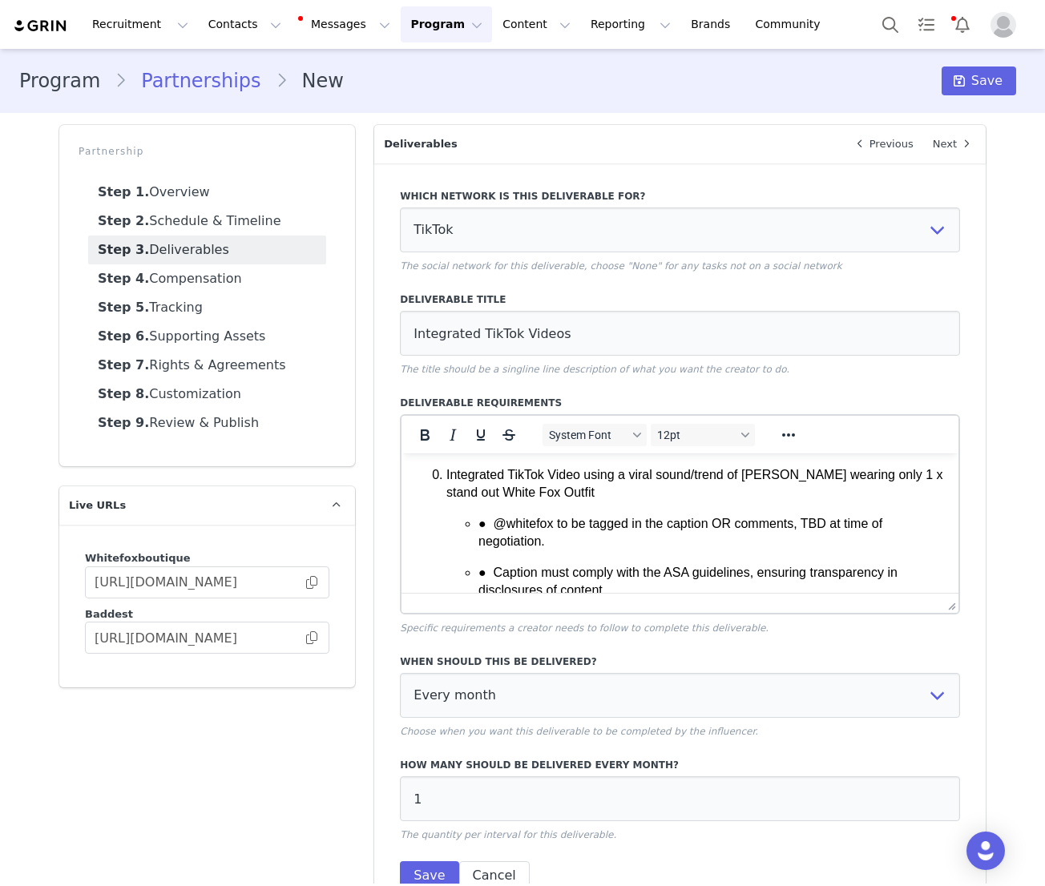
scroll to position [966, 0]
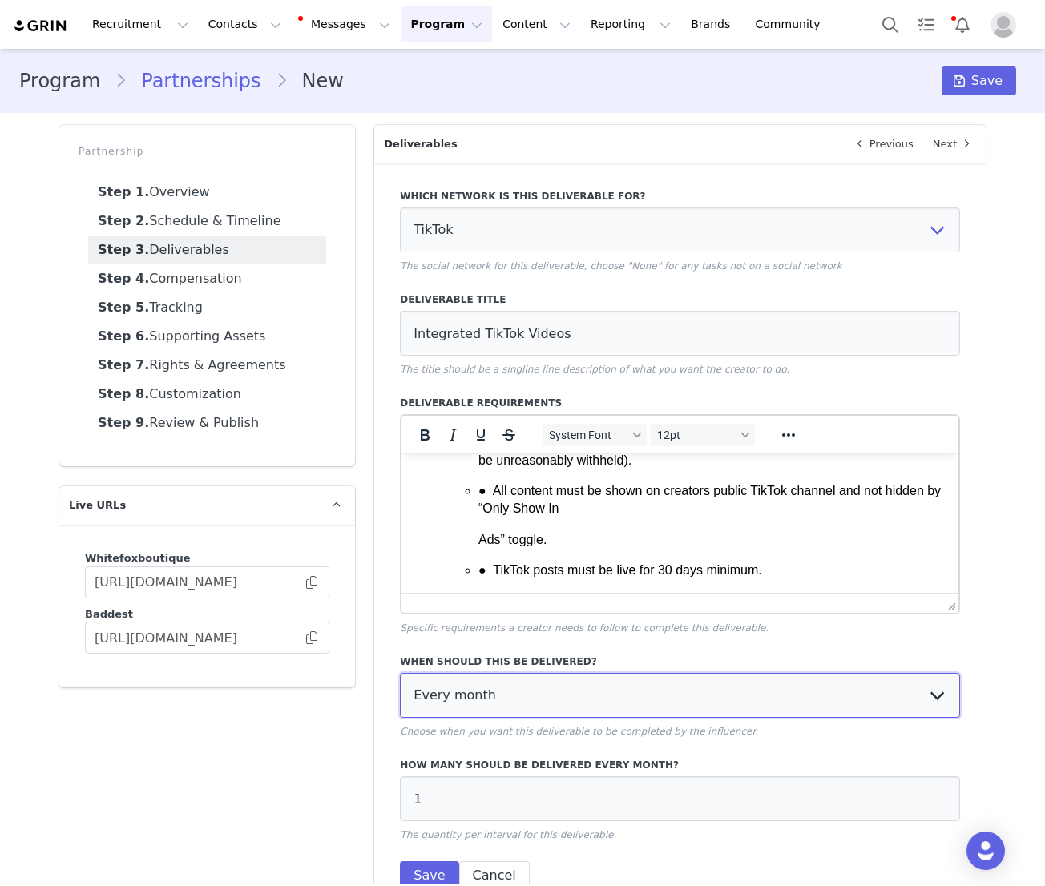
click at [495, 682] on select "Every month Every other month In specific months Throughout partnership" at bounding box center [680, 695] width 560 height 45
select select "throughout"
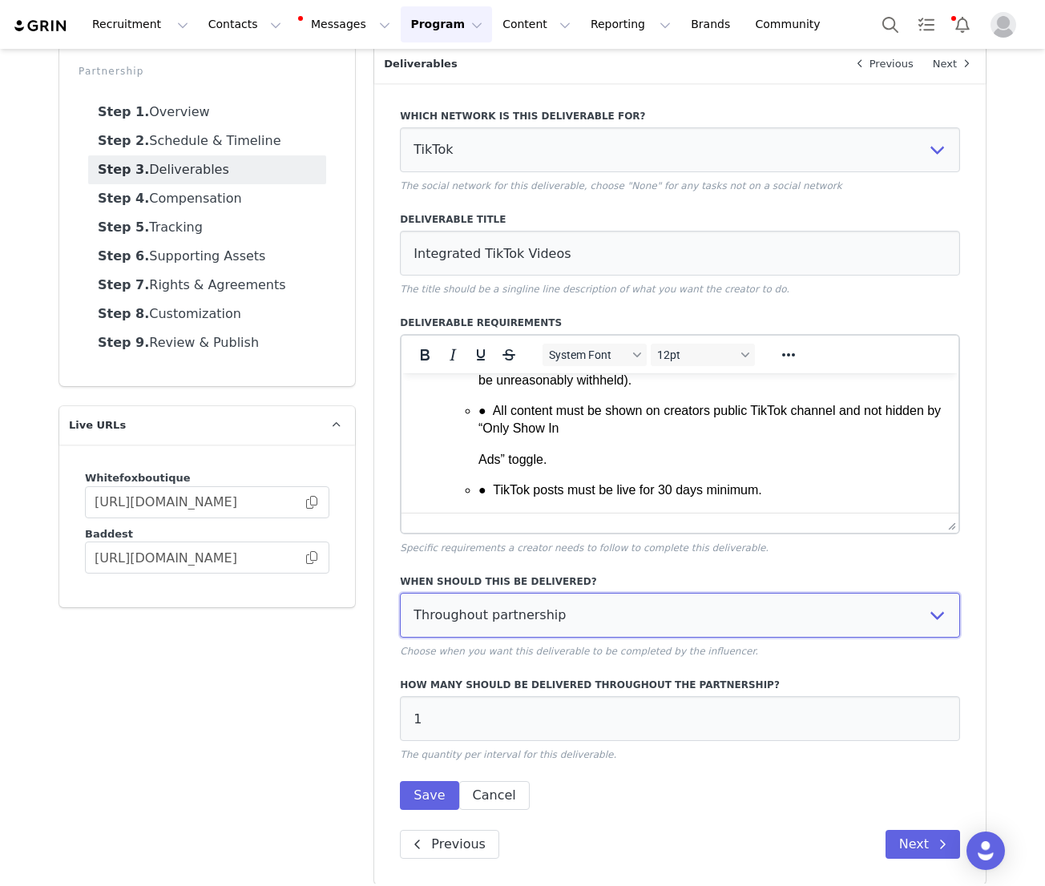
scroll to position [93, 0]
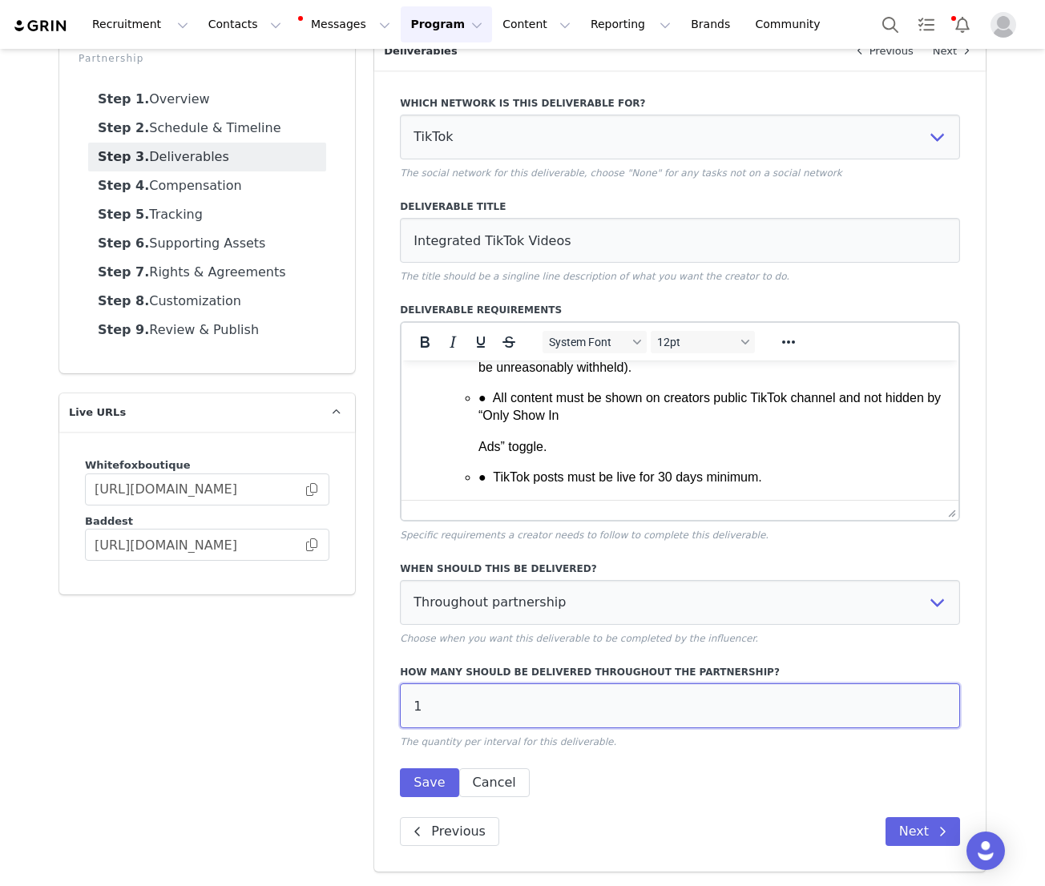
click at [453, 710] on input "1" at bounding box center [680, 705] width 560 height 45
type input "2"
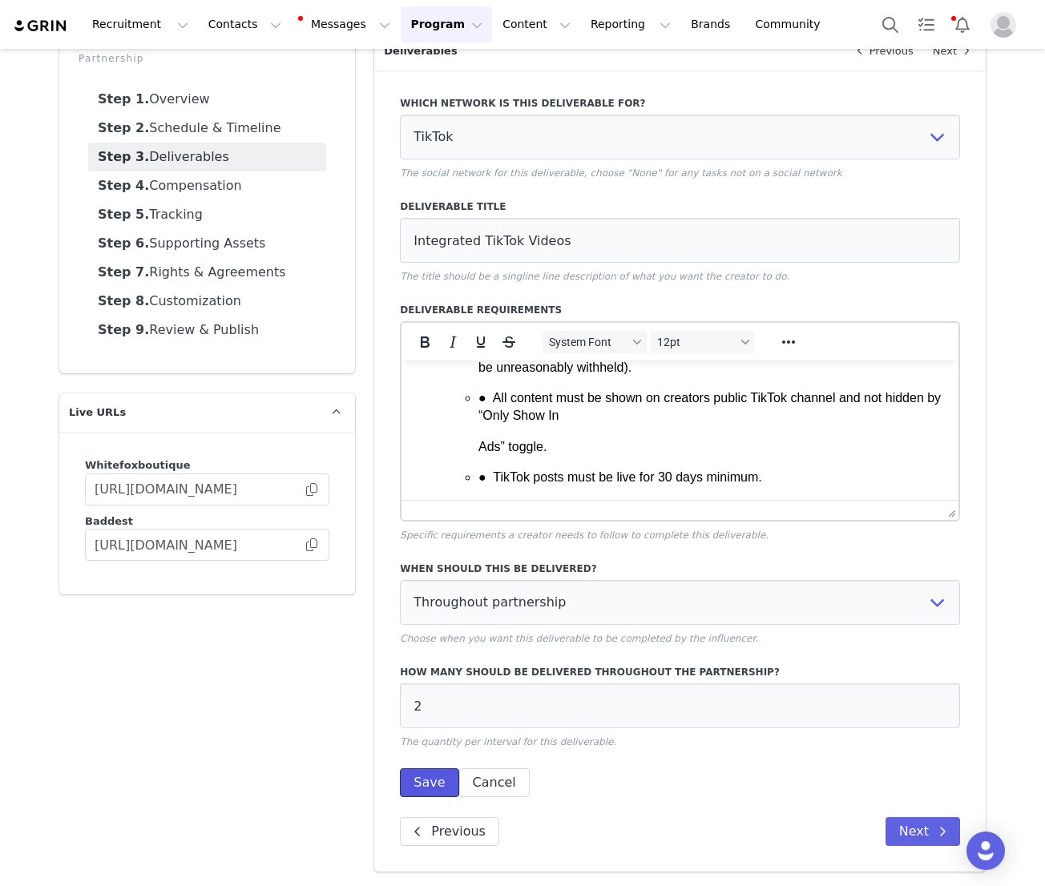
click at [429, 784] on button "Save" at bounding box center [429, 782] width 58 height 29
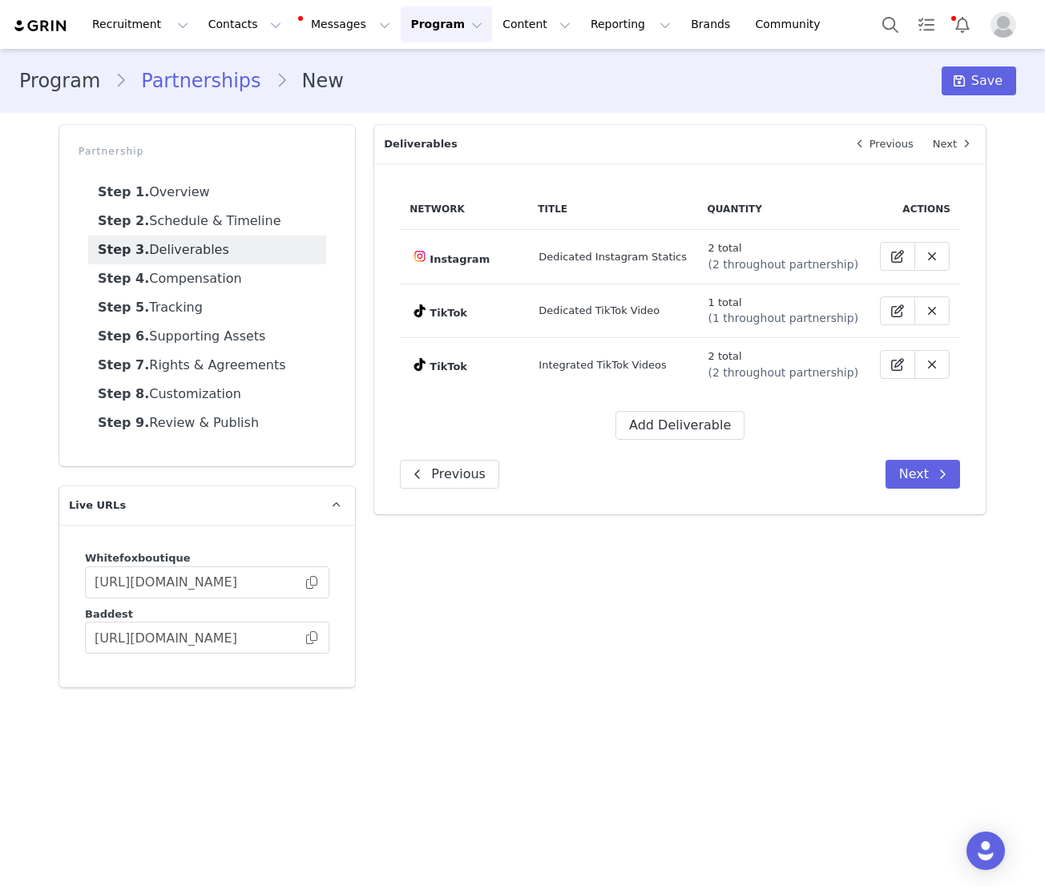
scroll to position [0, 0]
click at [911, 480] on button "Next" at bounding box center [922, 474] width 75 height 29
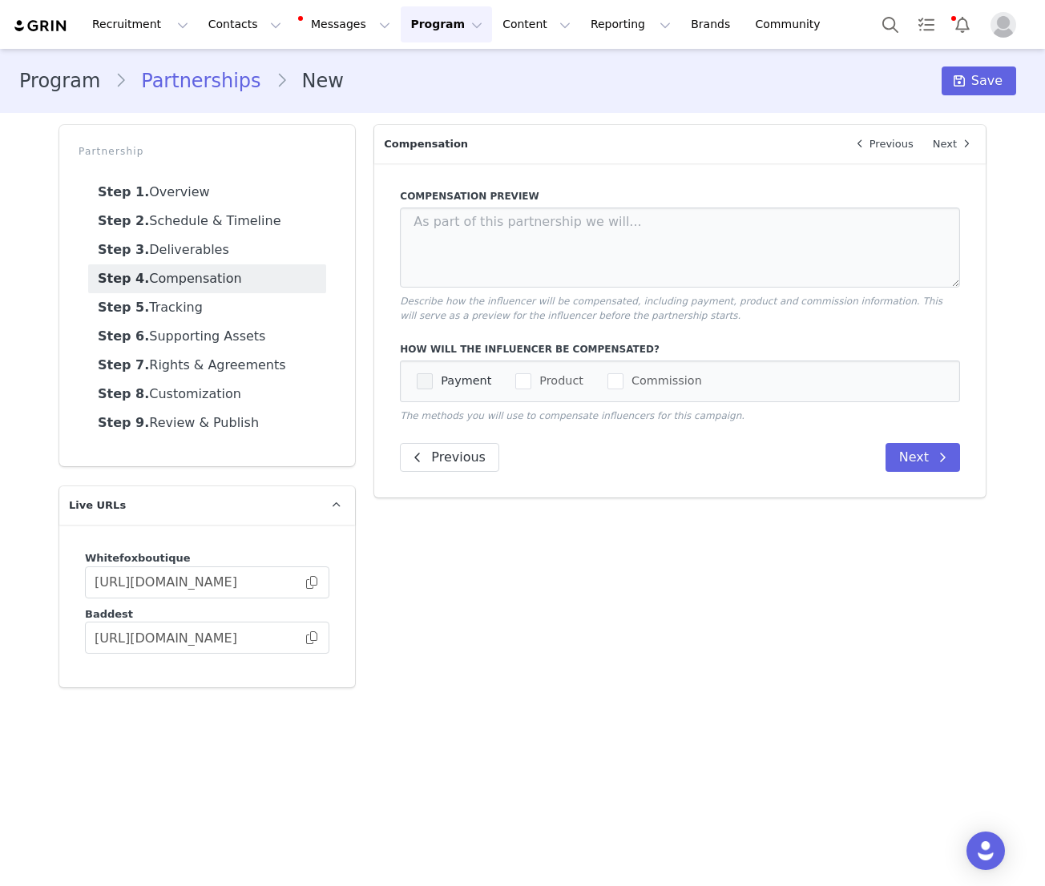
click at [417, 379] on span "checkbox-group" at bounding box center [425, 381] width 16 height 16
click at [433, 373] on input "Payment" at bounding box center [433, 373] width 0 height 0
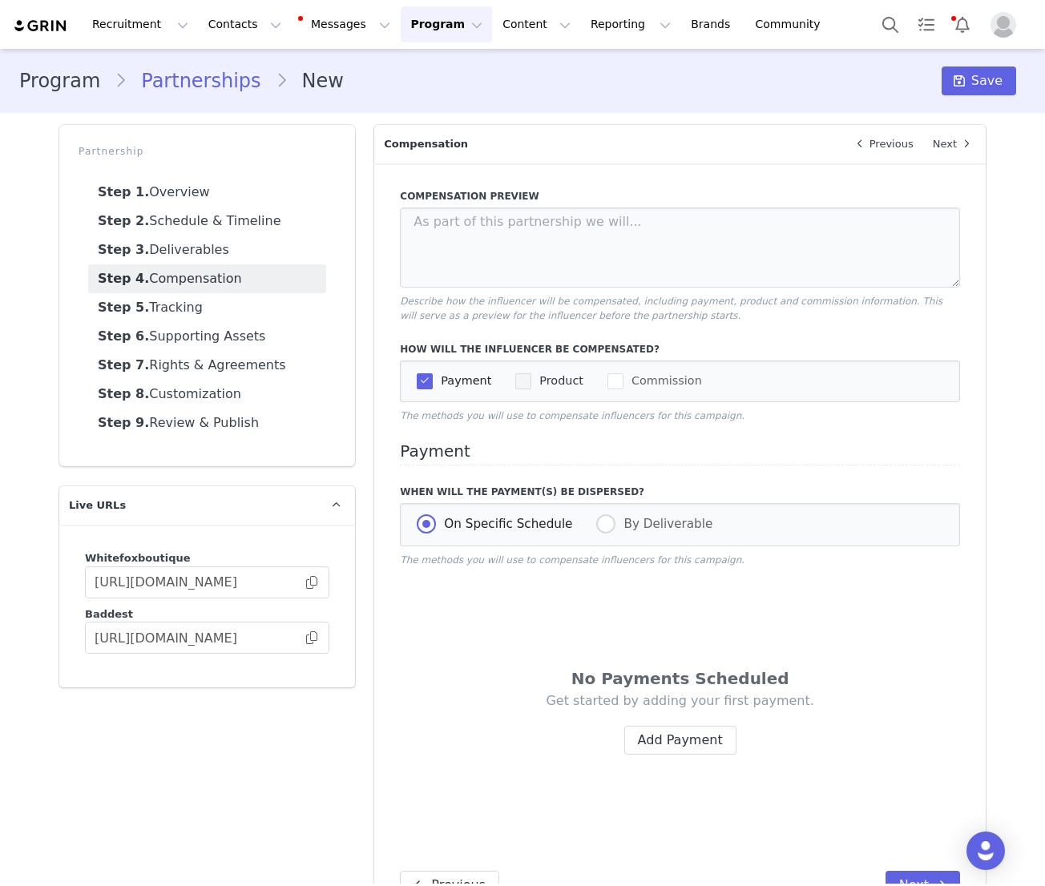
click at [523, 389] on span "checkbox-group" at bounding box center [523, 382] width 16 height 18
click at [531, 373] on input "Product" at bounding box center [531, 373] width 0 height 0
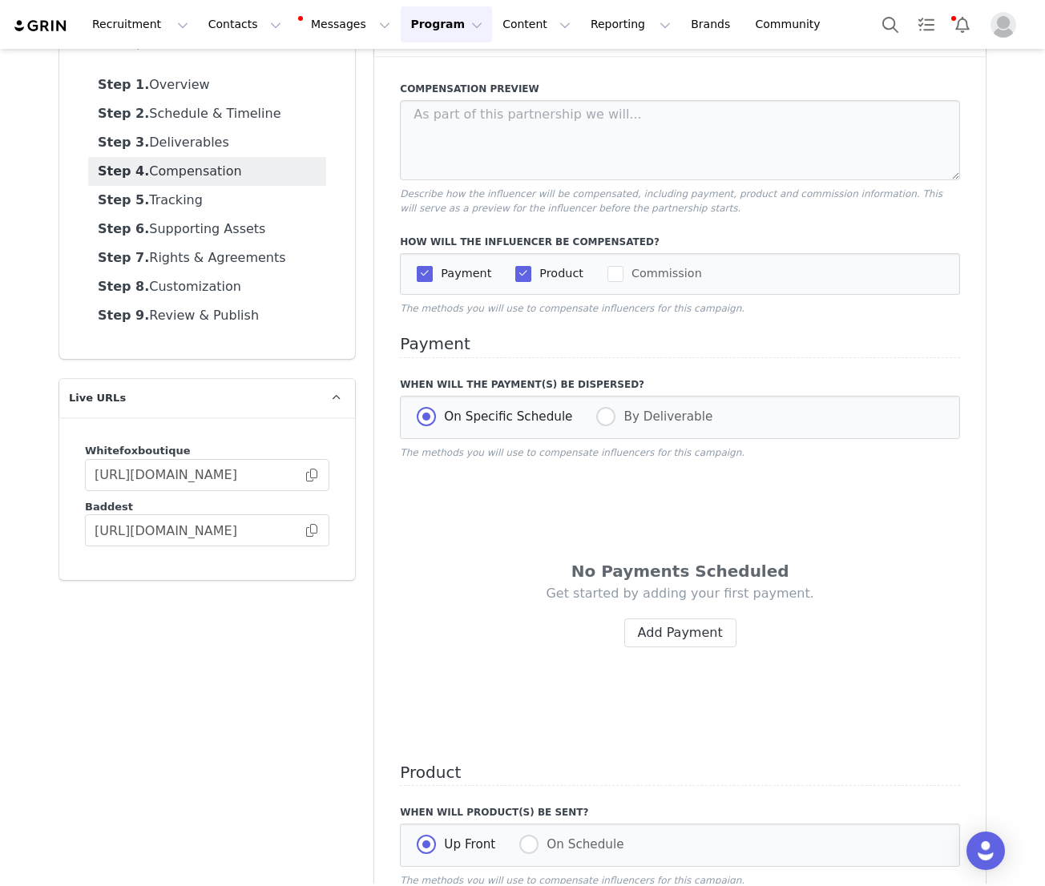
scroll to position [129, 0]
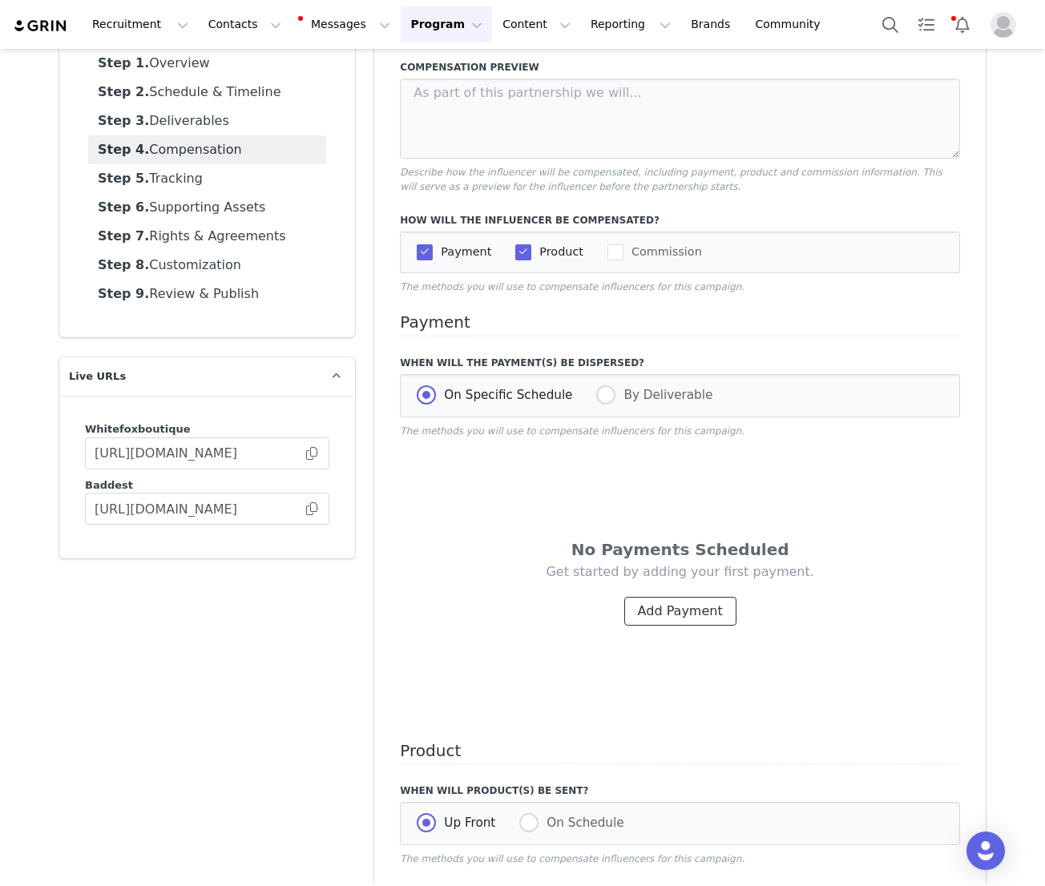
click at [658, 620] on button "Add Payment" at bounding box center [680, 611] width 112 height 29
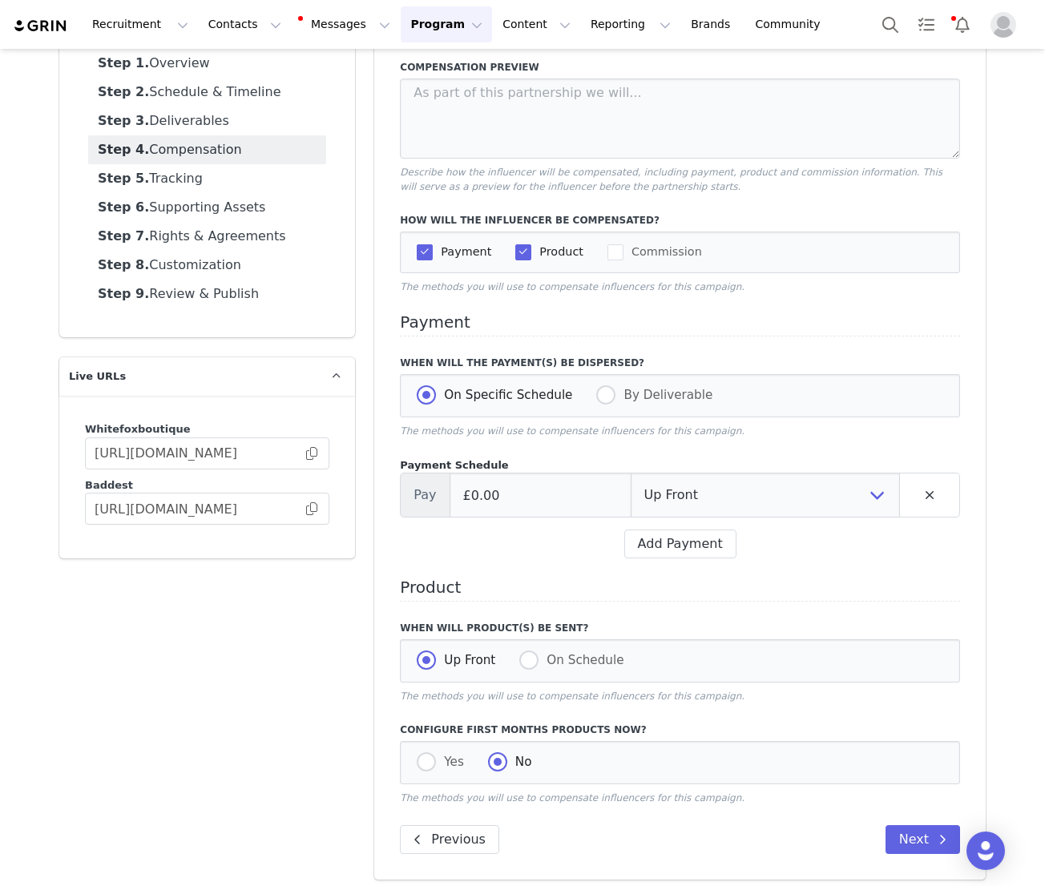
click at [488, 519] on div "Payment Schedule Pay £0.00 Up Front Month 1 Upon Completion Add Payment" at bounding box center [680, 509] width 560 height 102
click at [476, 499] on input "£0.00" at bounding box center [540, 495] width 182 height 45
type input "£1,200.00"
click at [675, 487] on select "Up Front Month 1 Upon Completion" at bounding box center [765, 495] width 269 height 45
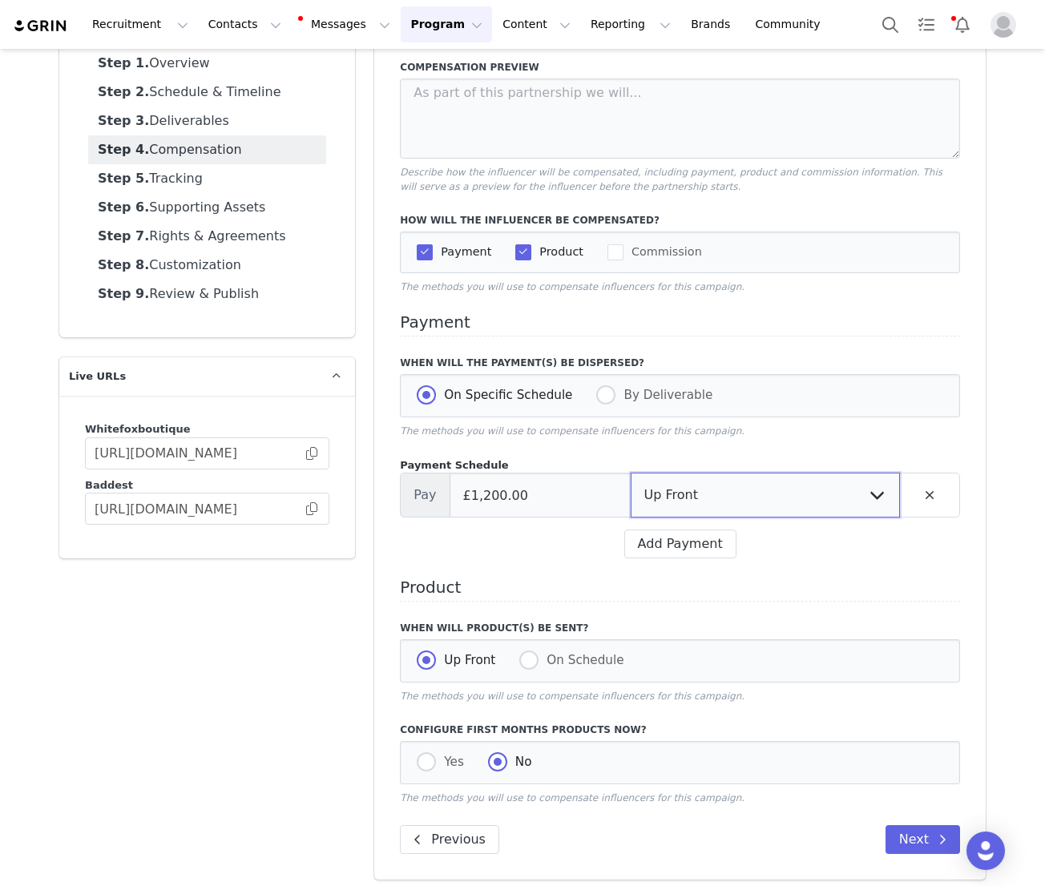
select select "completion"
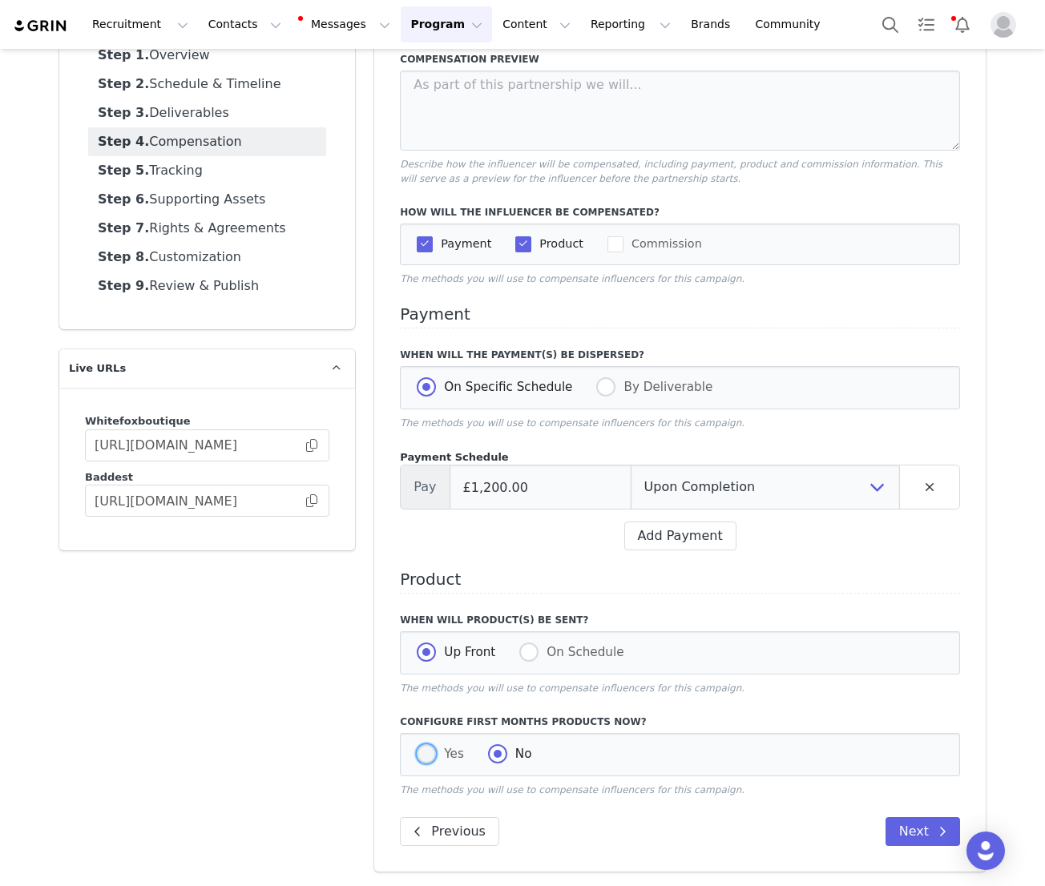
click at [429, 753] on span at bounding box center [426, 753] width 19 height 19
click at [429, 753] on input "Yes" at bounding box center [426, 754] width 19 height 21
radio input "true"
radio input "false"
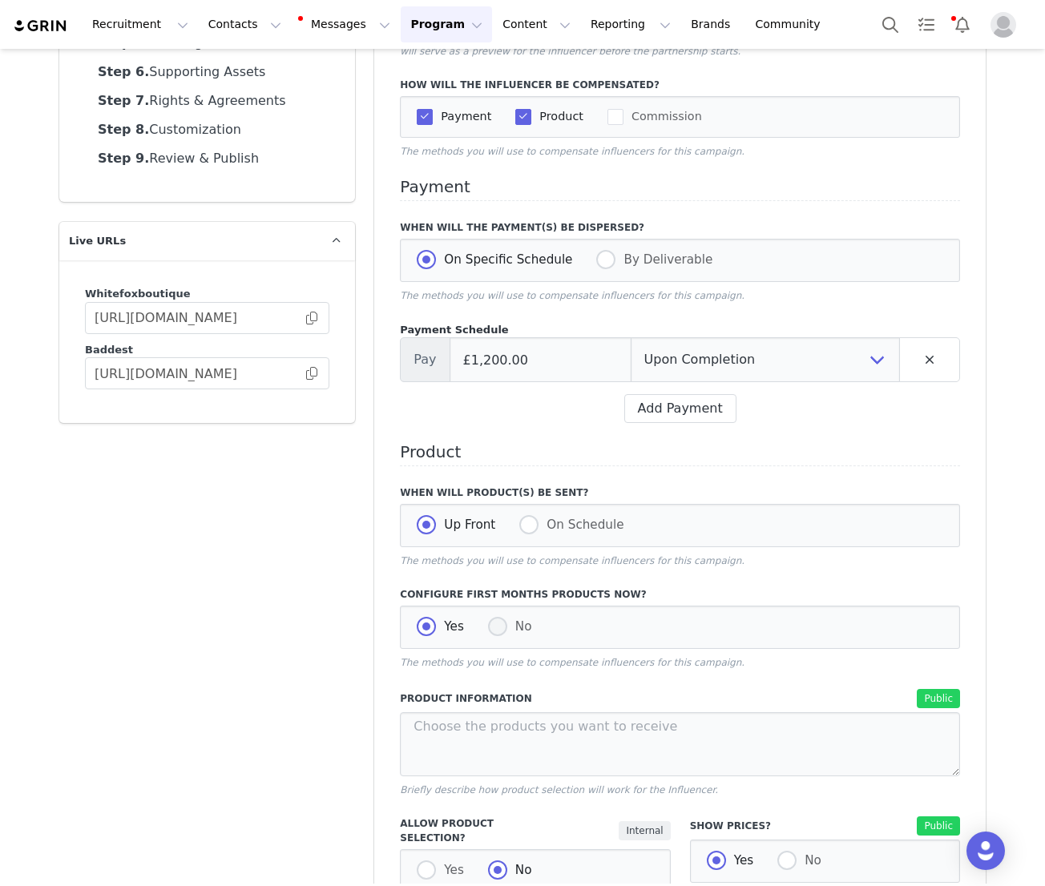
scroll to position [488, 0]
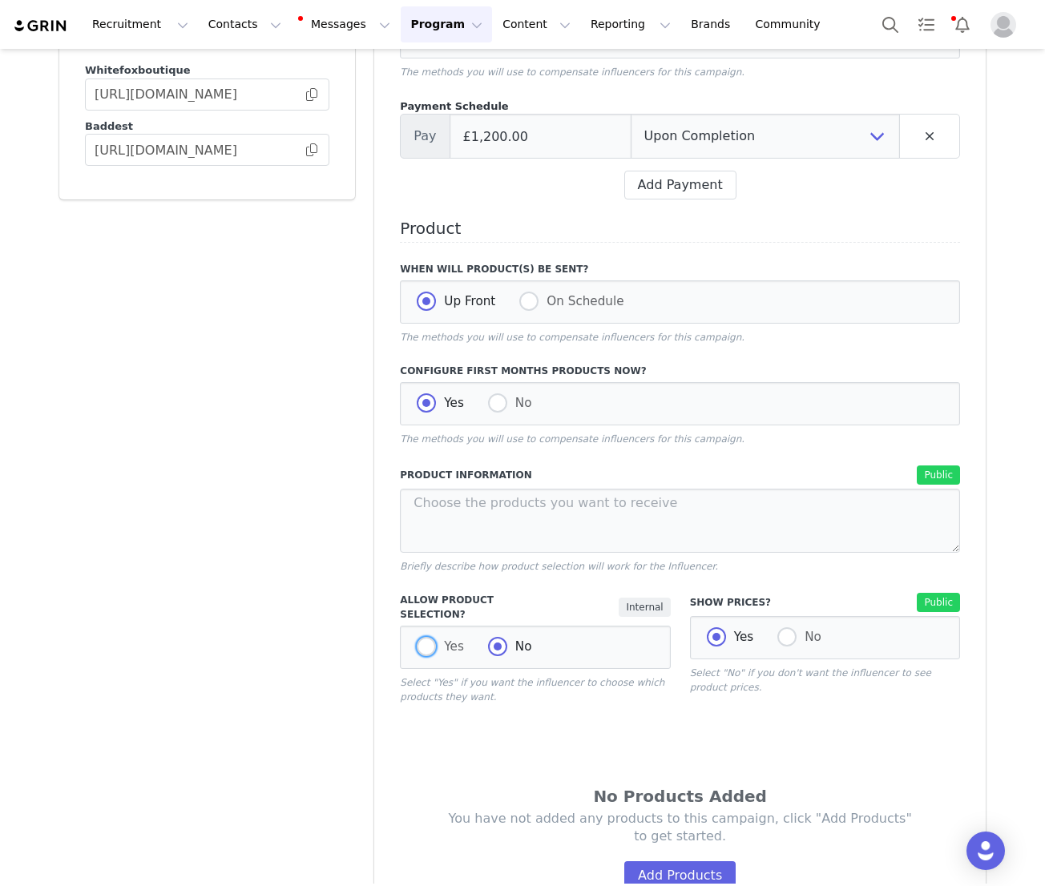
drag, startPoint x: 428, startPoint y: 641, endPoint x: 470, endPoint y: 661, distance: 46.2
click at [428, 641] on span at bounding box center [426, 646] width 19 height 19
click at [428, 641] on input "Yes" at bounding box center [426, 647] width 19 height 21
radio input "true"
radio input "false"
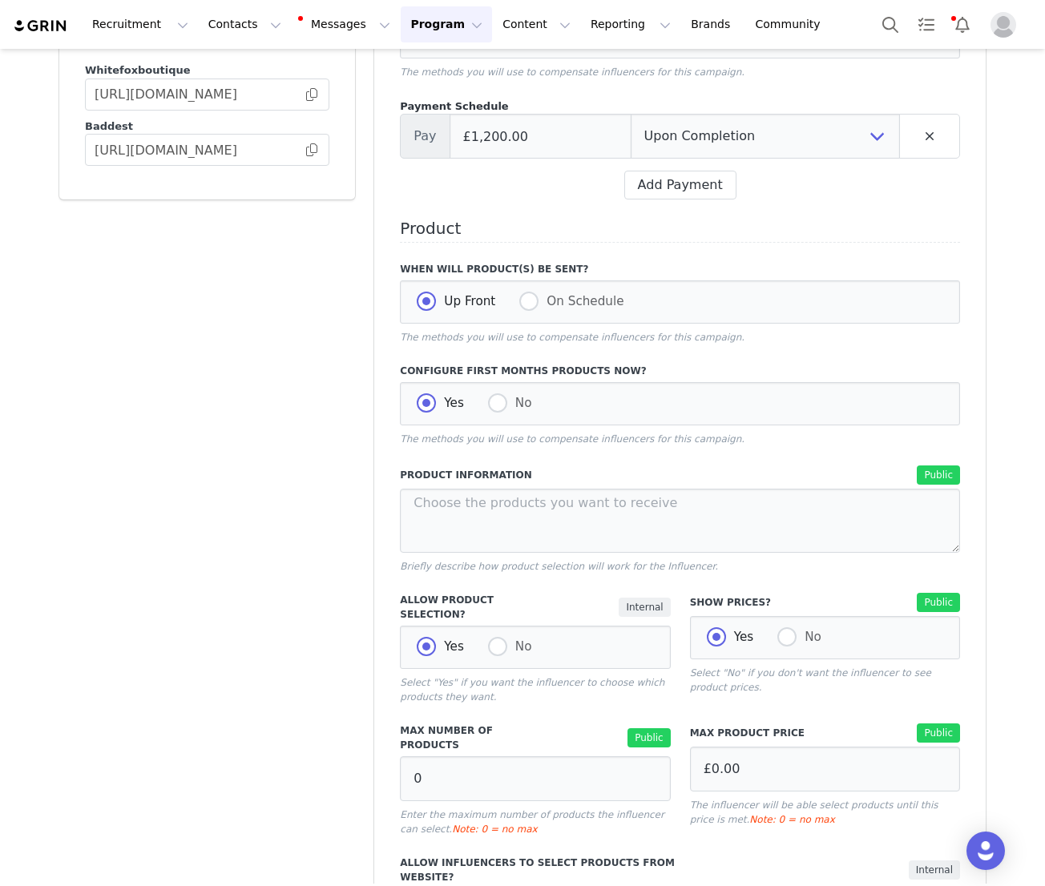
scroll to position [721, 0]
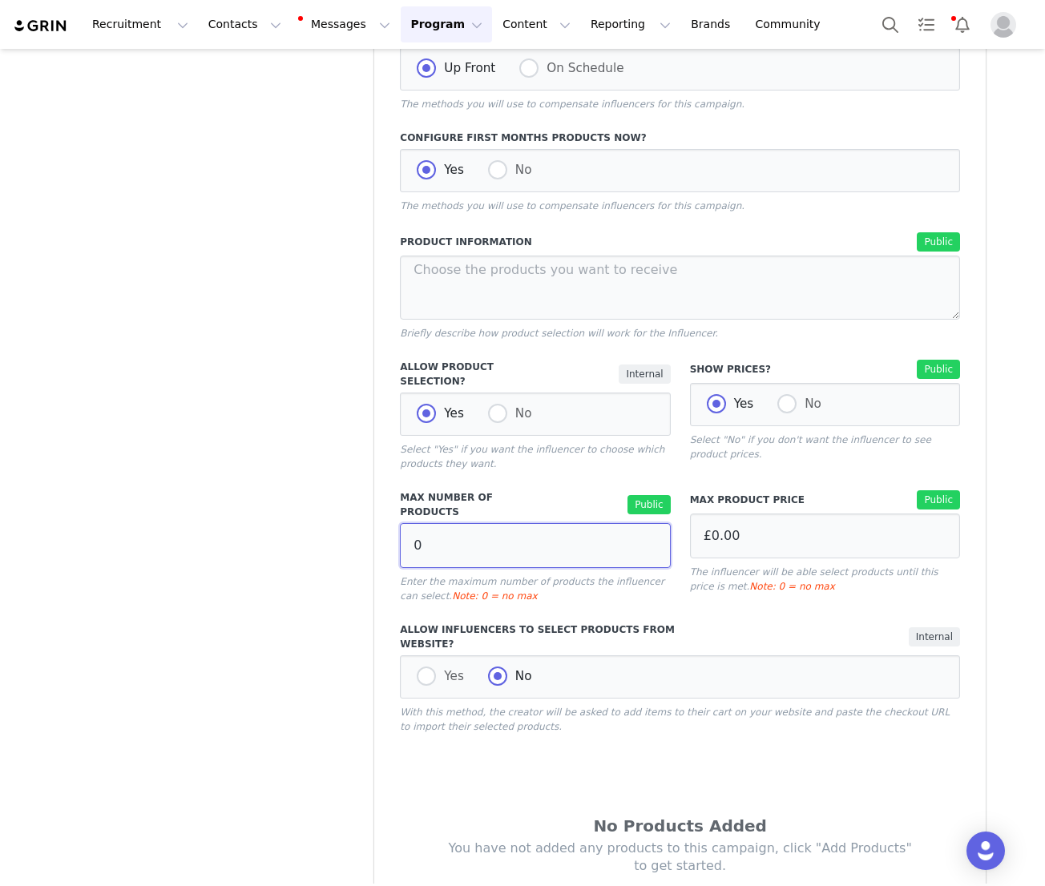
click at [408, 542] on input "0" at bounding box center [535, 545] width 270 height 45
click at [410, 523] on input "0" at bounding box center [535, 545] width 270 height 45
click at [436, 537] on input "0" at bounding box center [535, 545] width 270 height 45
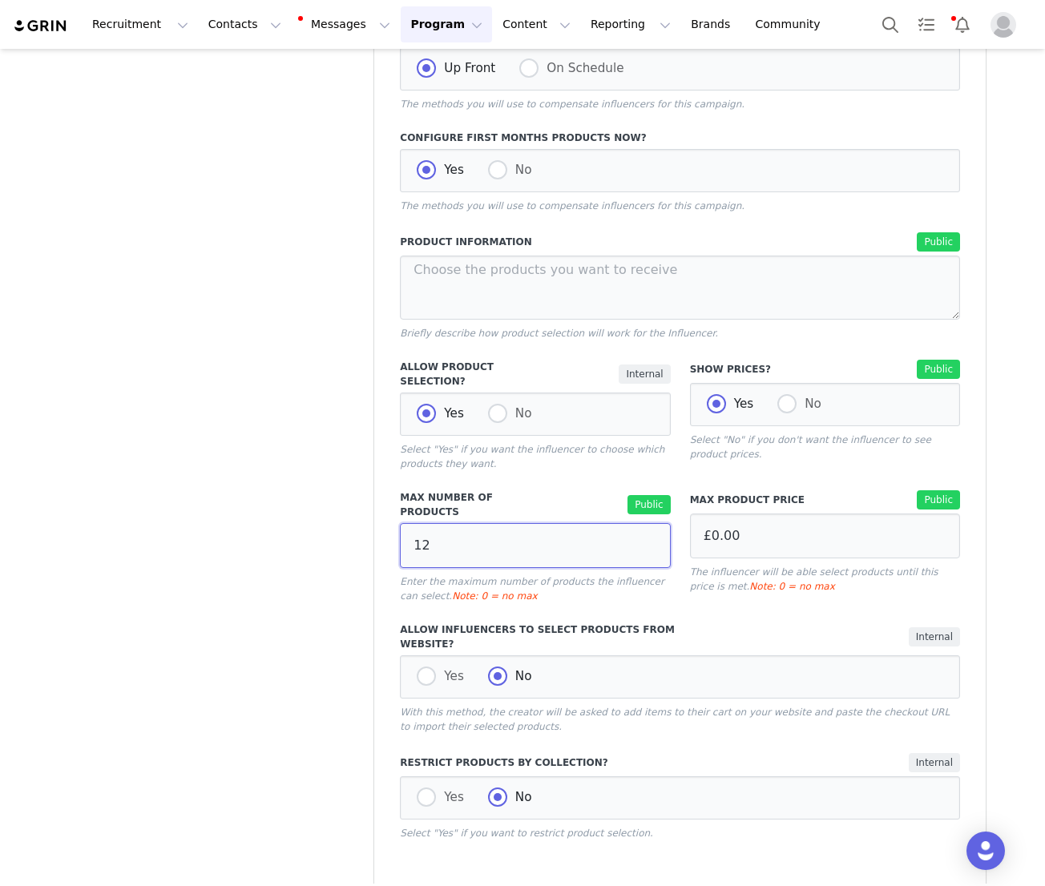
type input "12"
click at [660, 597] on div "Product Information Public Briefly describe how product selection will work for…" at bounding box center [680, 536] width 560 height 608
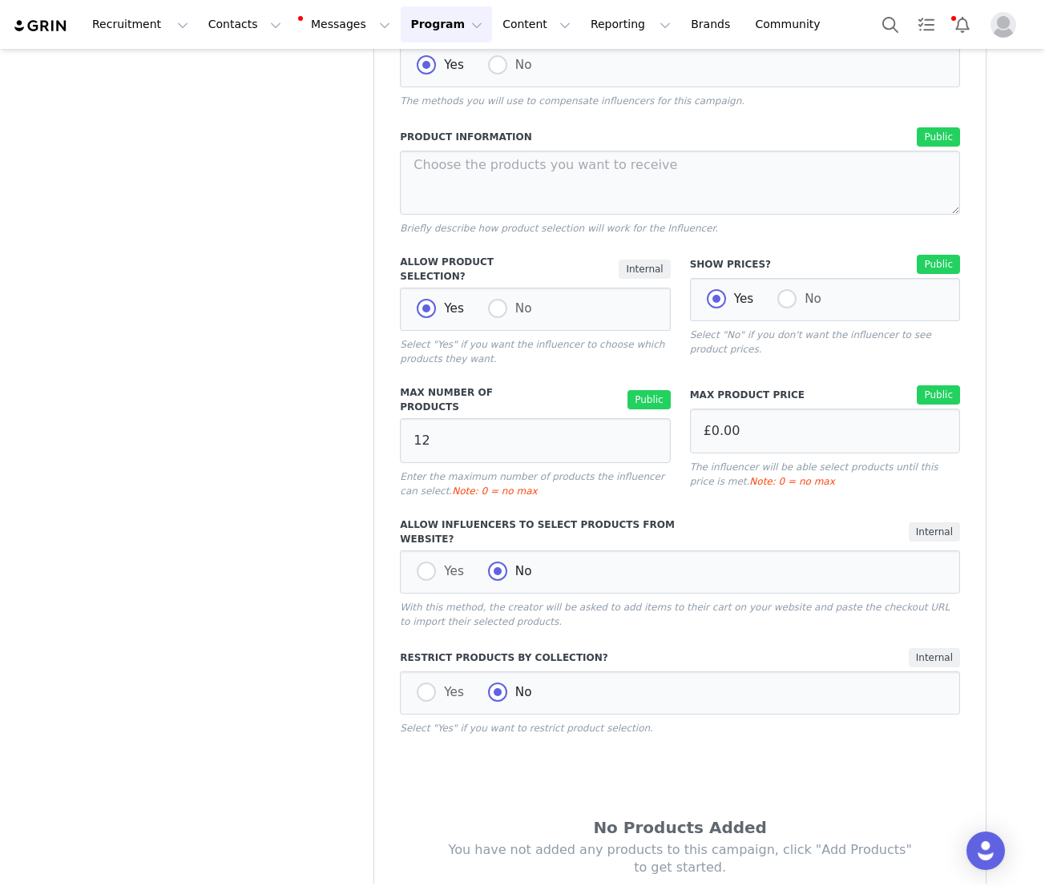
scroll to position [1034, 0]
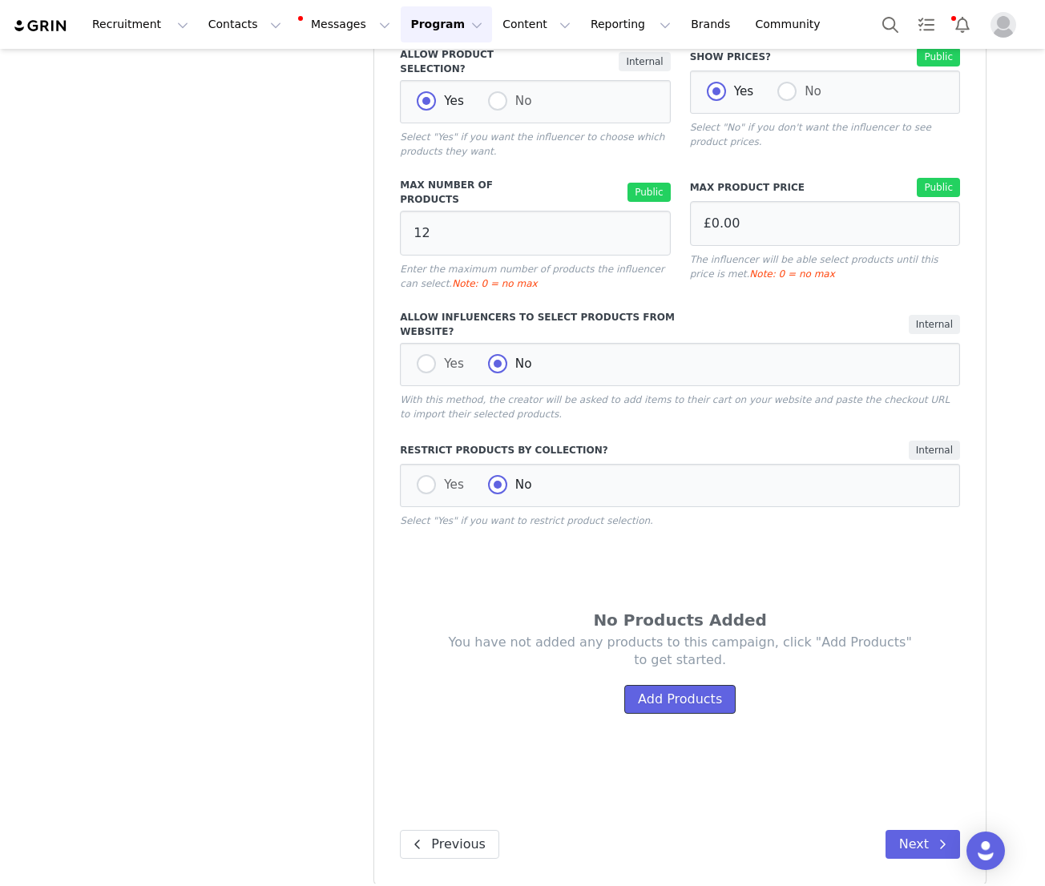
click at [669, 691] on button "Add Products" at bounding box center [679, 699] width 111 height 29
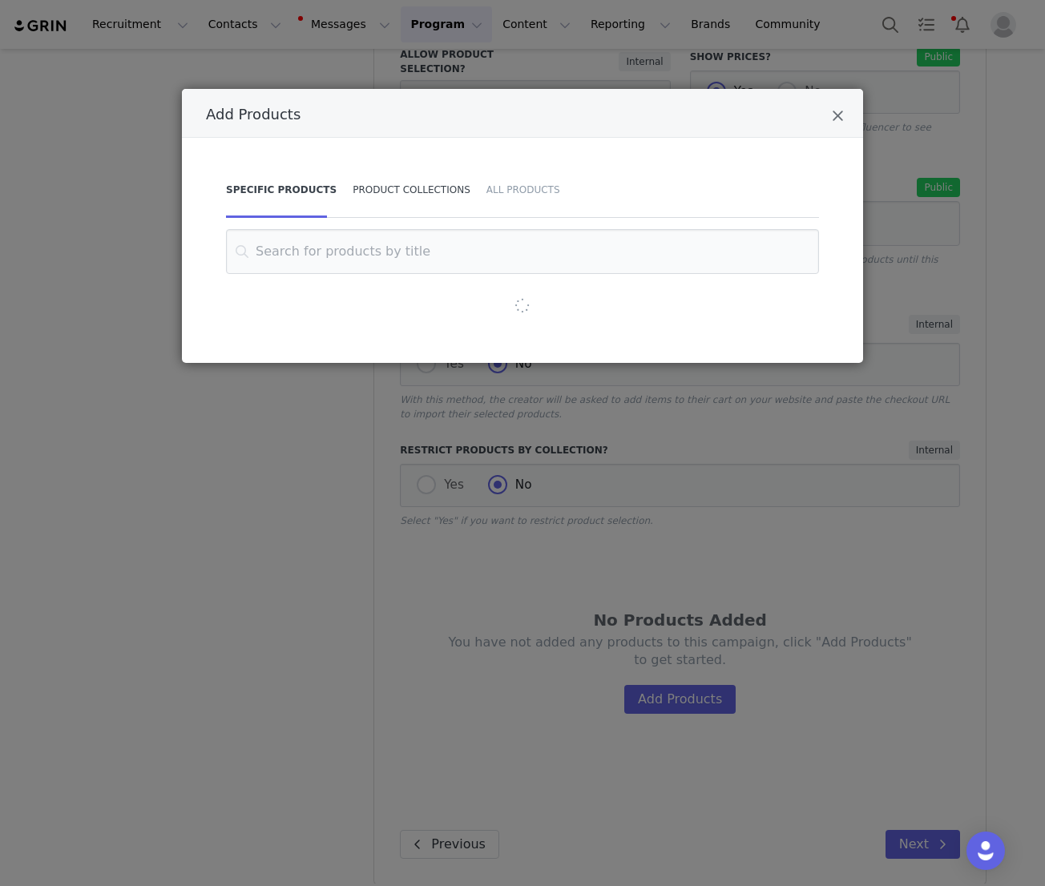
click at [385, 185] on div "Product Collections" at bounding box center [412, 190] width 134 height 56
click at [396, 254] on input "Add Products" at bounding box center [522, 251] width 553 height 45
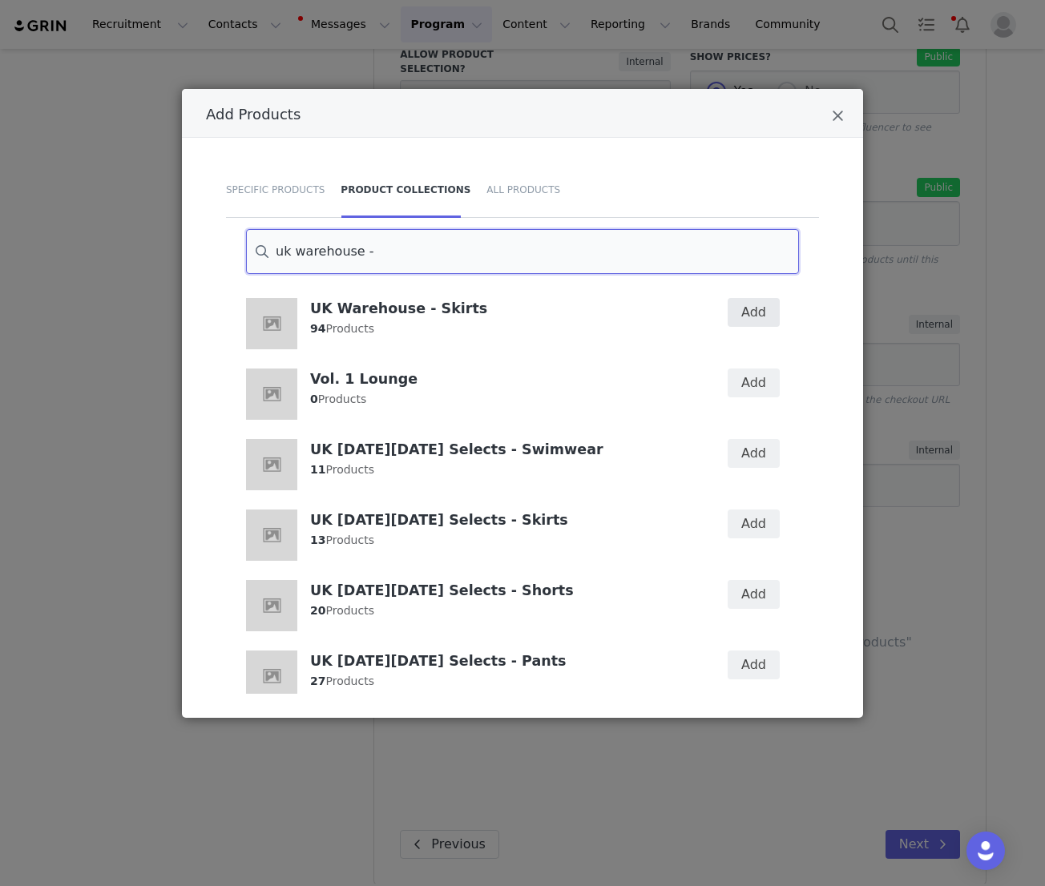
type input "uk warehouse -"
click at [742, 314] on button "Add" at bounding box center [754, 312] width 52 height 29
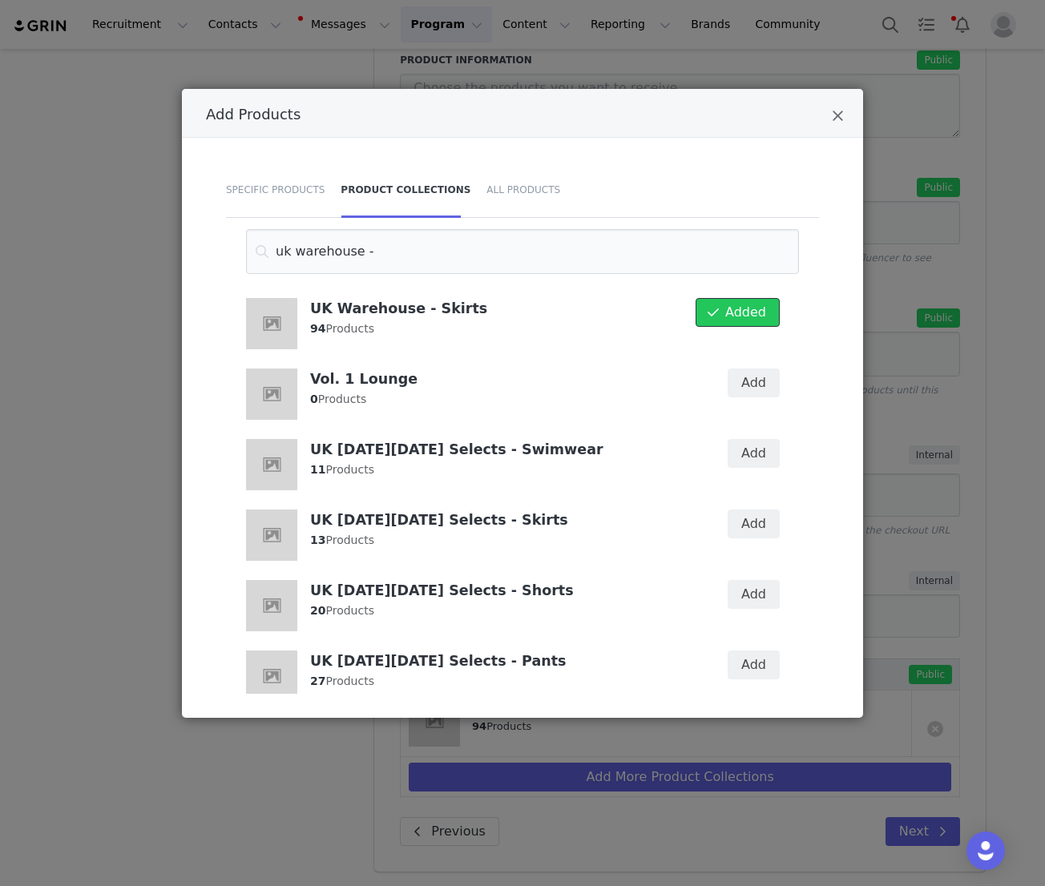
scroll to position [889, 0]
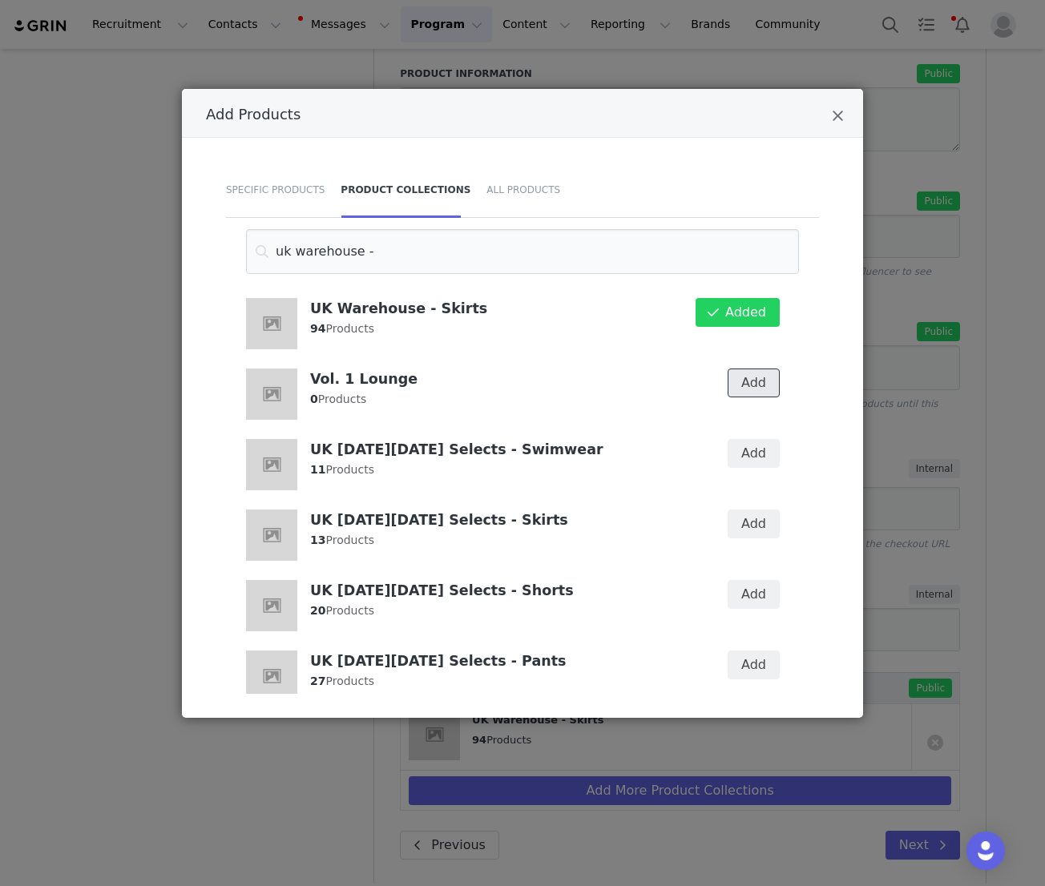
click at [751, 373] on button "Add" at bounding box center [754, 383] width 52 height 29
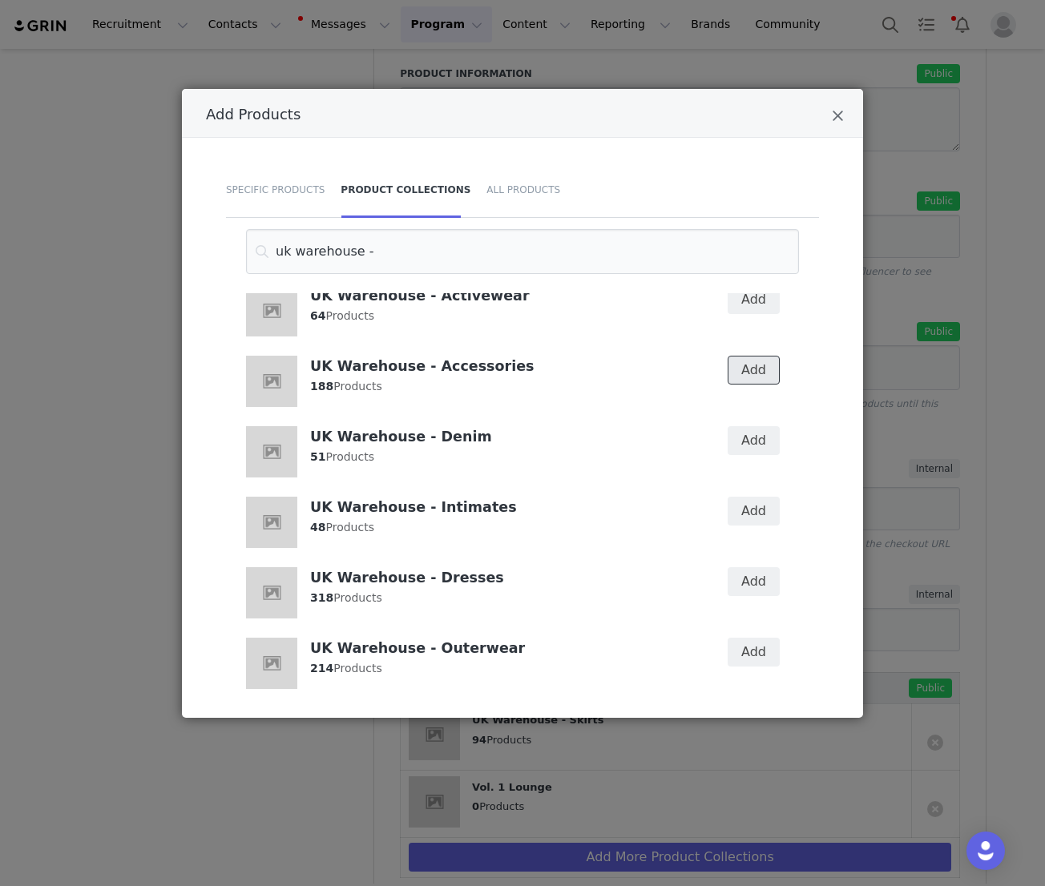
scroll to position [0, 0]
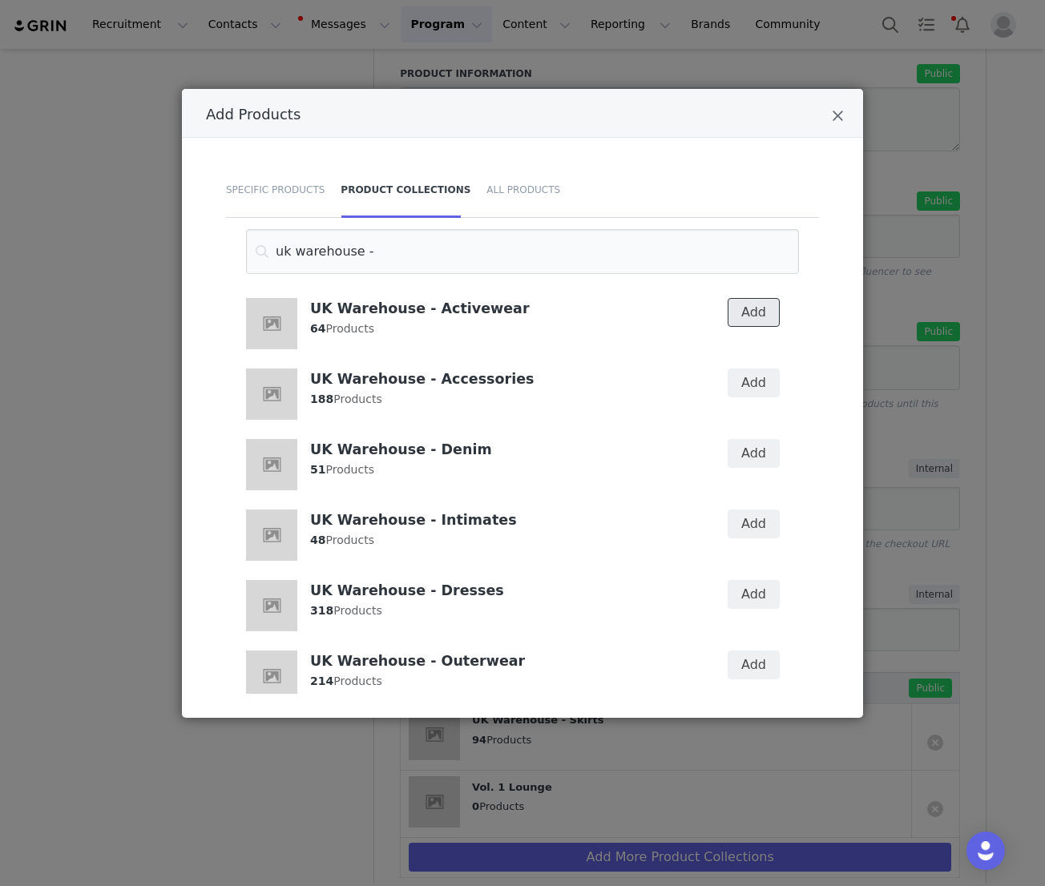
click at [752, 320] on button "Add" at bounding box center [754, 312] width 52 height 29
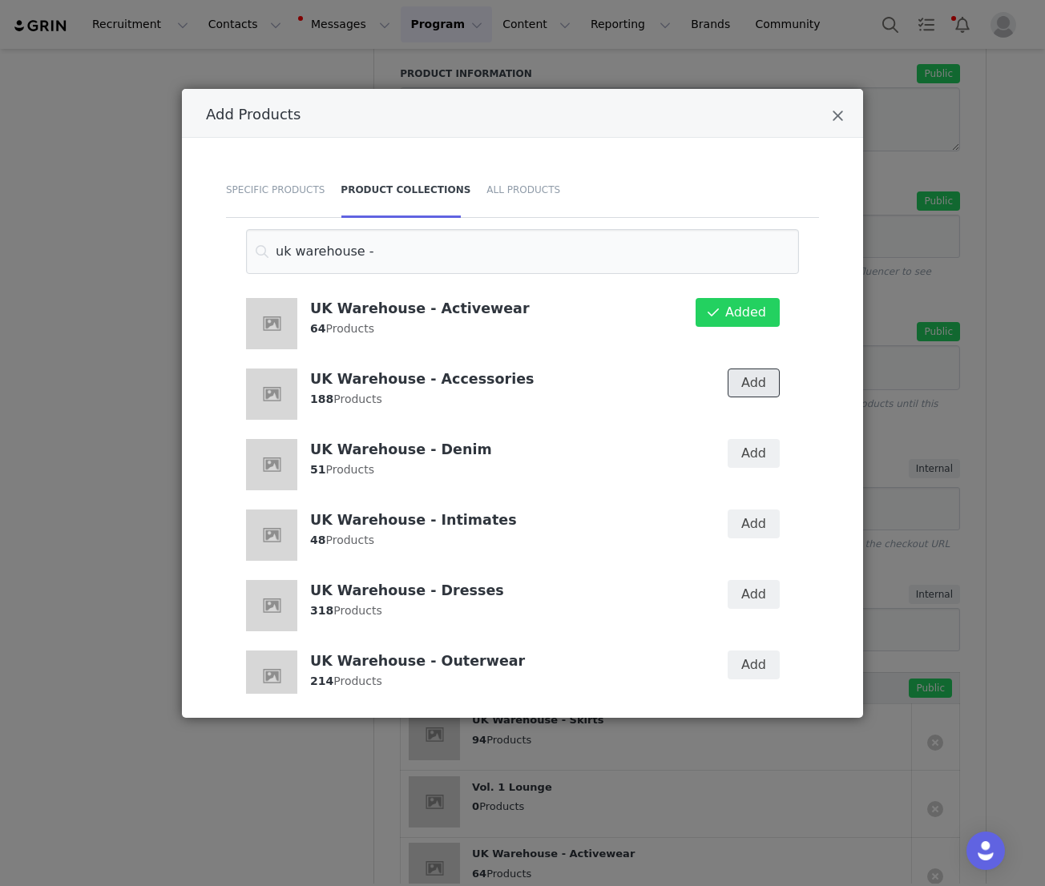
click at [753, 377] on button "Add" at bounding box center [754, 383] width 52 height 29
click at [753, 439] on button "Add" at bounding box center [754, 453] width 52 height 29
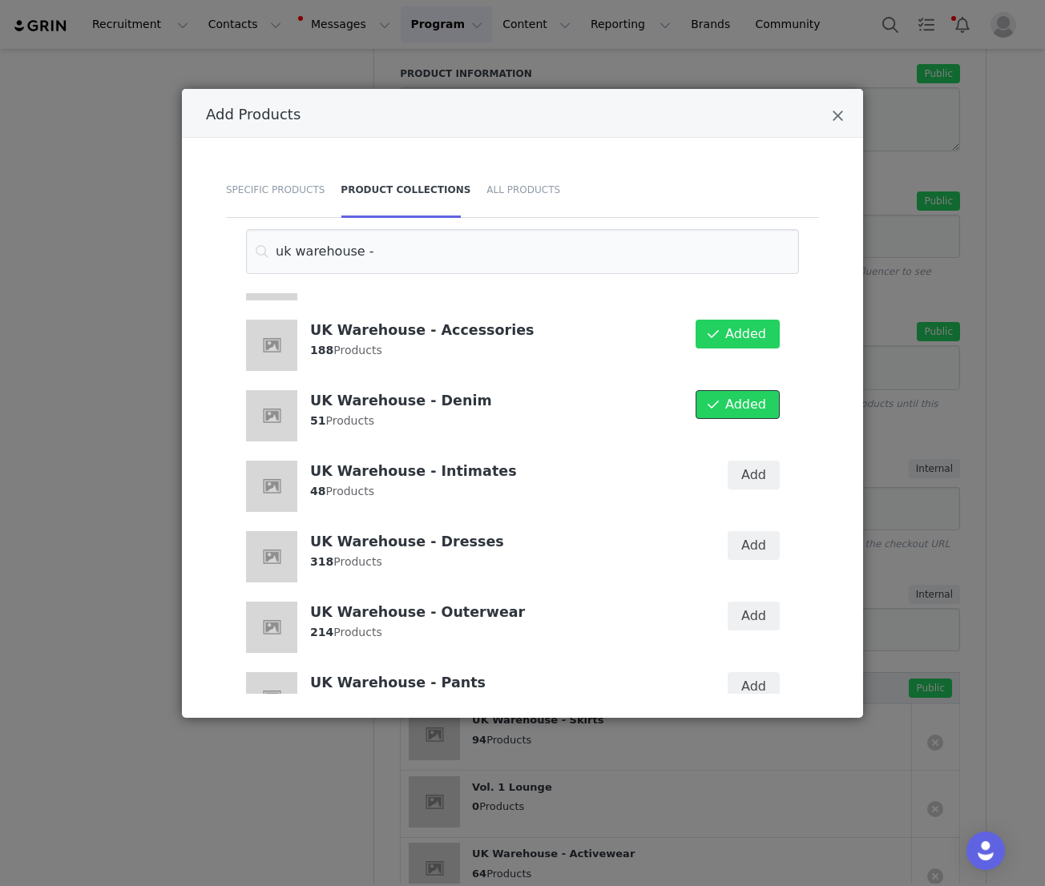
scroll to position [79, 0]
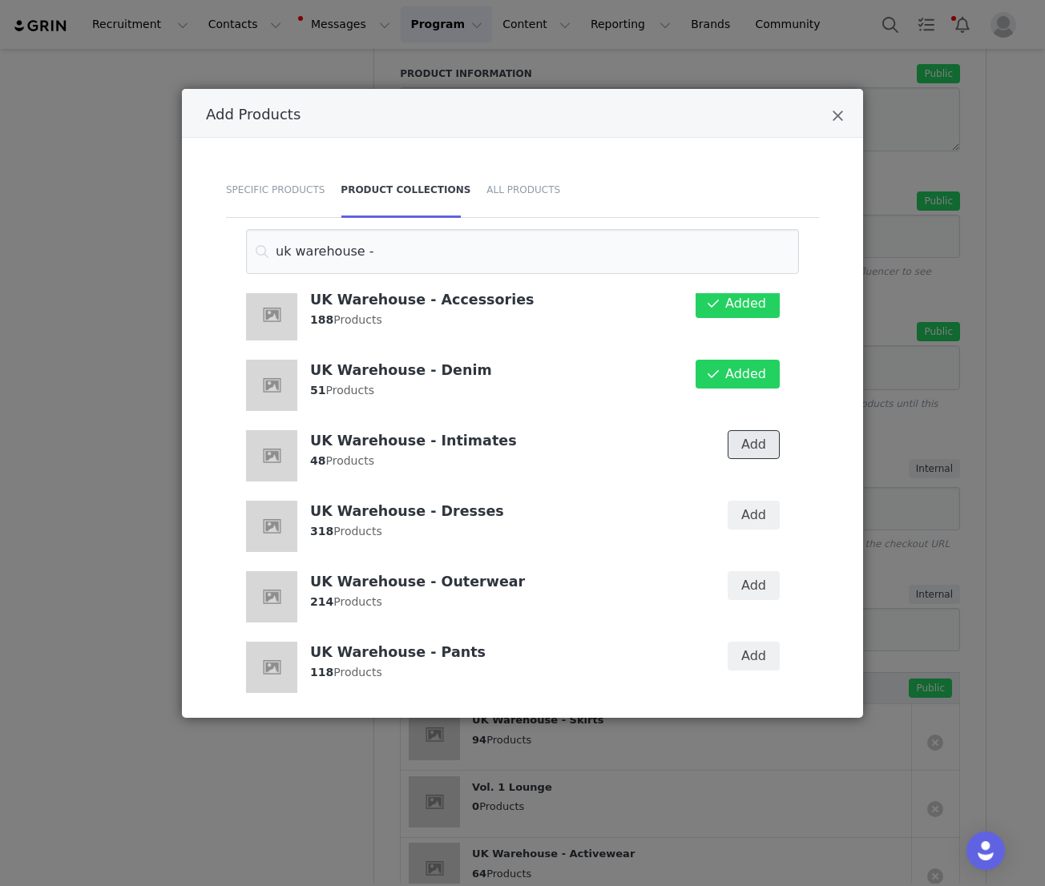
click at [756, 454] on button "Add" at bounding box center [754, 444] width 52 height 29
click at [756, 523] on button "Add" at bounding box center [754, 515] width 52 height 29
click at [756, 587] on button "Add" at bounding box center [754, 585] width 52 height 29
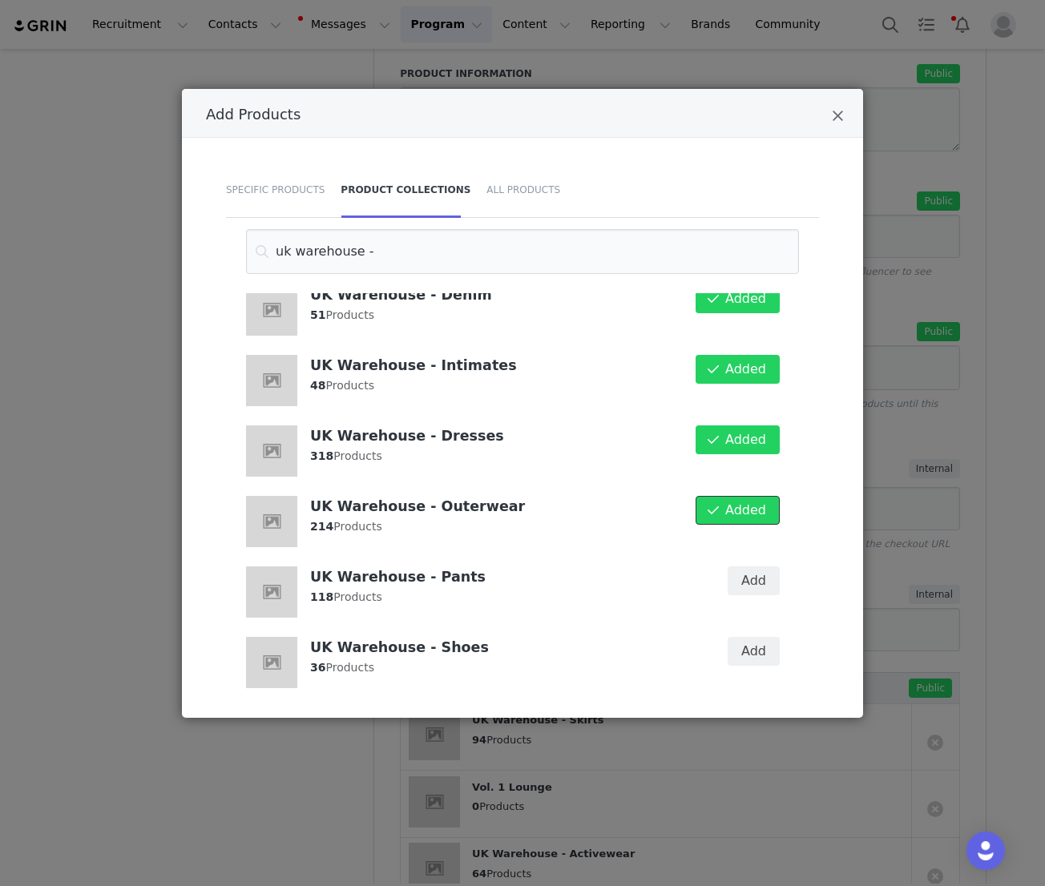
scroll to position [259, 0]
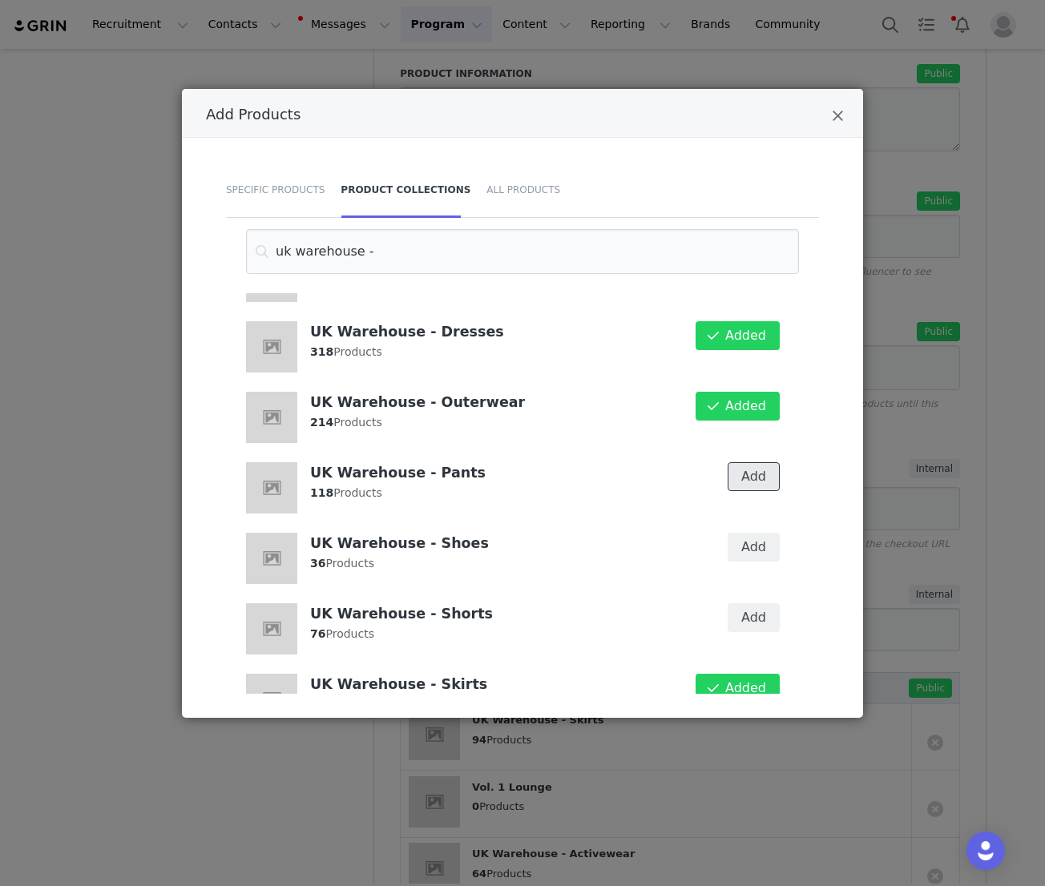
click at [755, 478] on button "Add" at bounding box center [754, 476] width 52 height 29
click at [755, 530] on div "Add" at bounding box center [743, 558] width 92 height 71
click at [755, 559] on button "Add" at bounding box center [754, 547] width 52 height 29
click at [758, 611] on button "Add" at bounding box center [754, 617] width 52 height 29
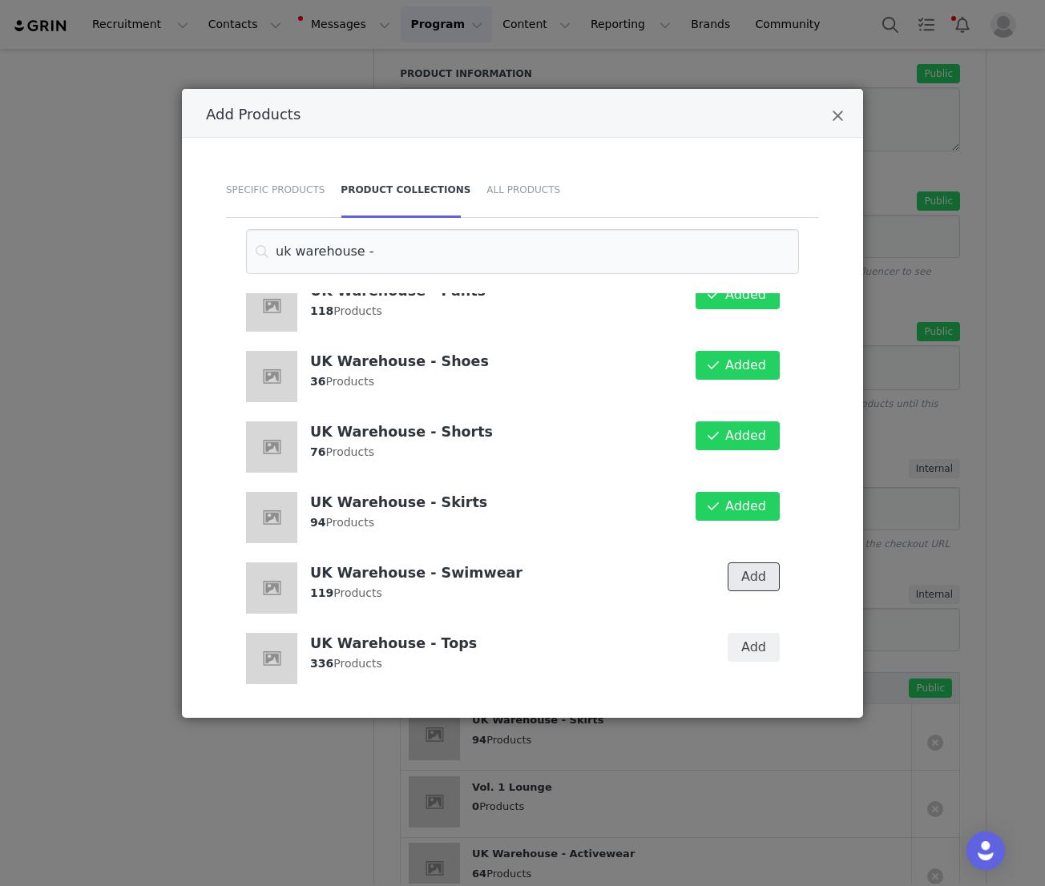
click at [748, 567] on button "Add" at bounding box center [754, 576] width 52 height 29
click at [748, 658] on button "Add" at bounding box center [754, 647] width 52 height 29
click at [841, 110] on icon "Close" at bounding box center [838, 116] width 12 height 16
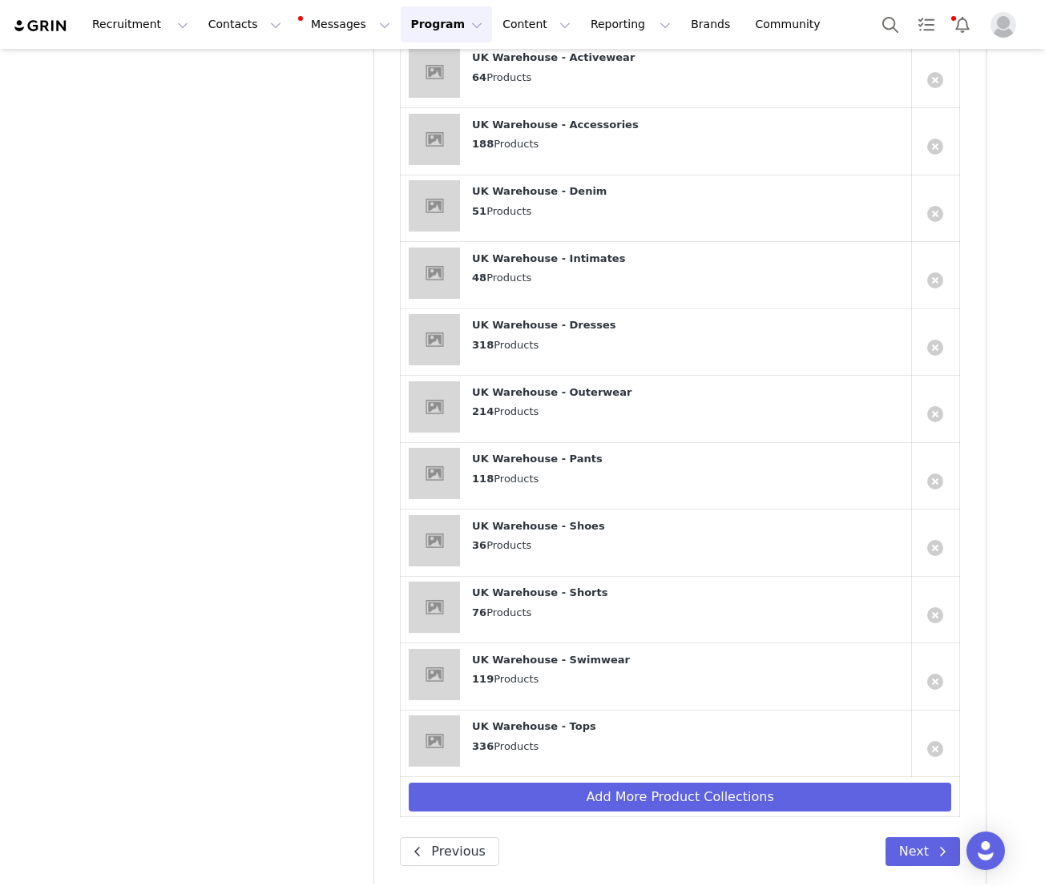
scroll to position [1687, 0]
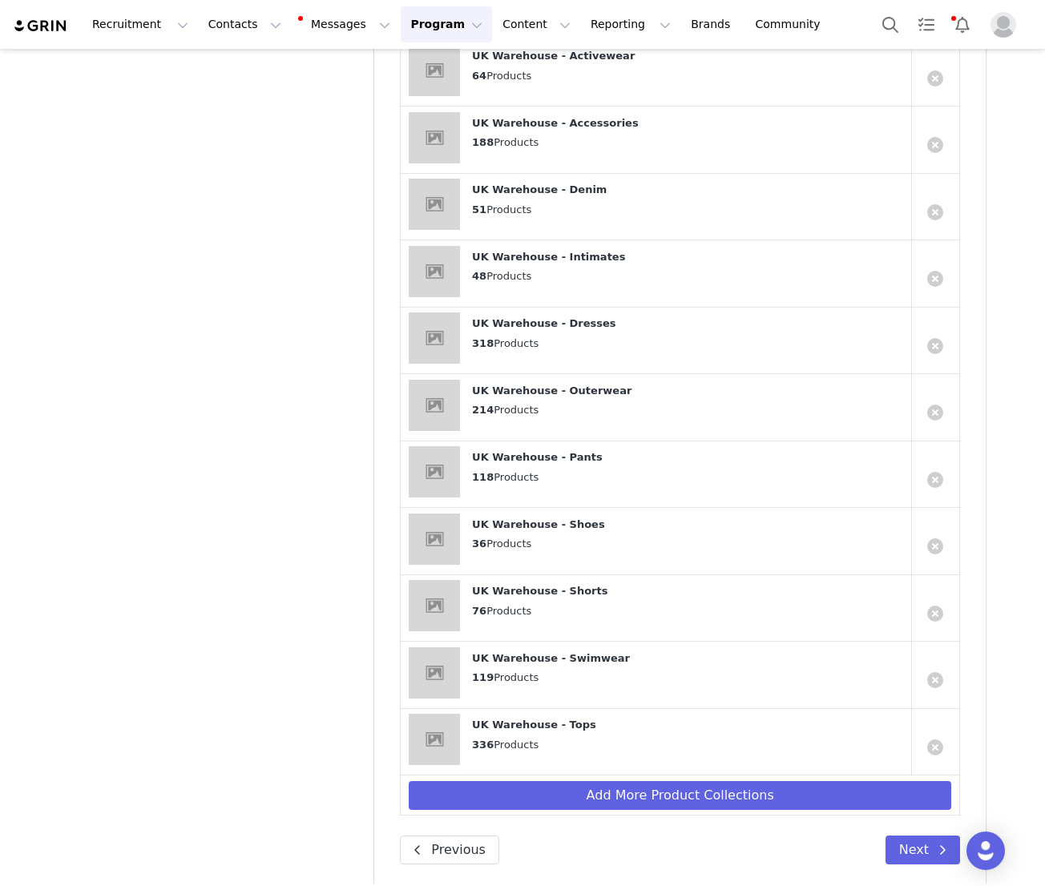
click at [913, 836] on button "Next" at bounding box center [922, 850] width 75 height 29
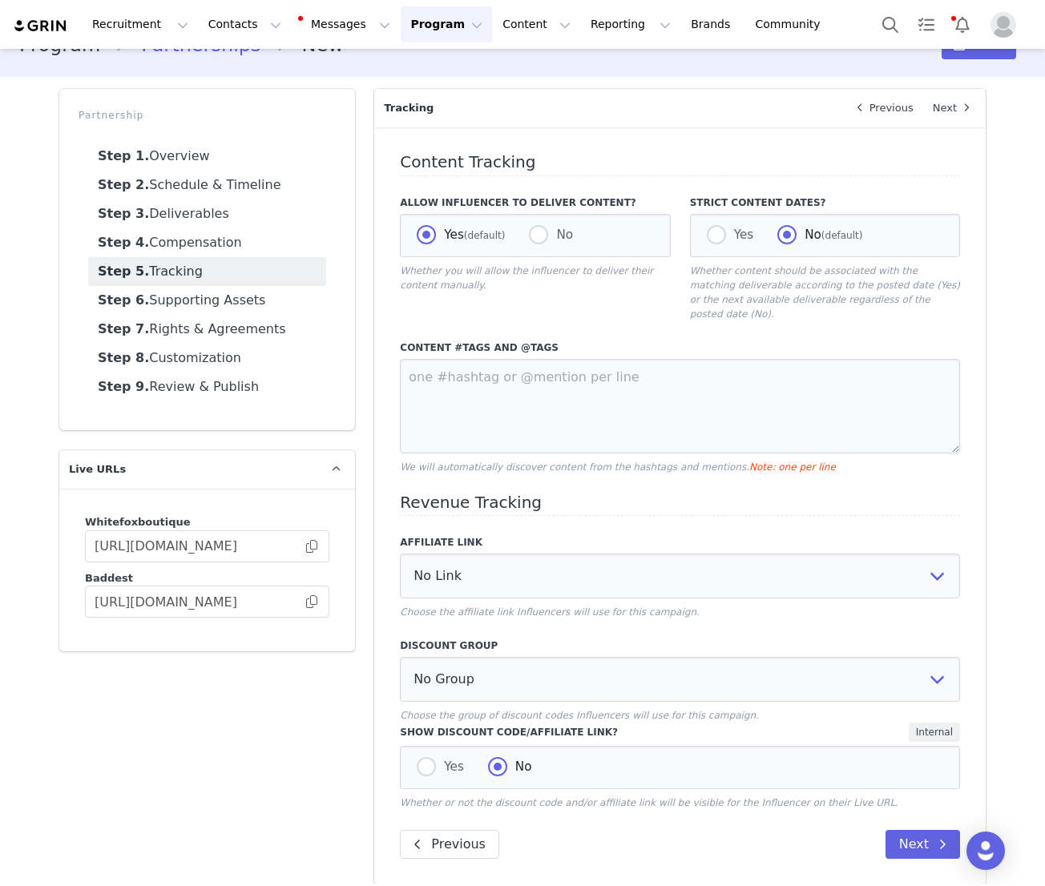
scroll to position [0, 0]
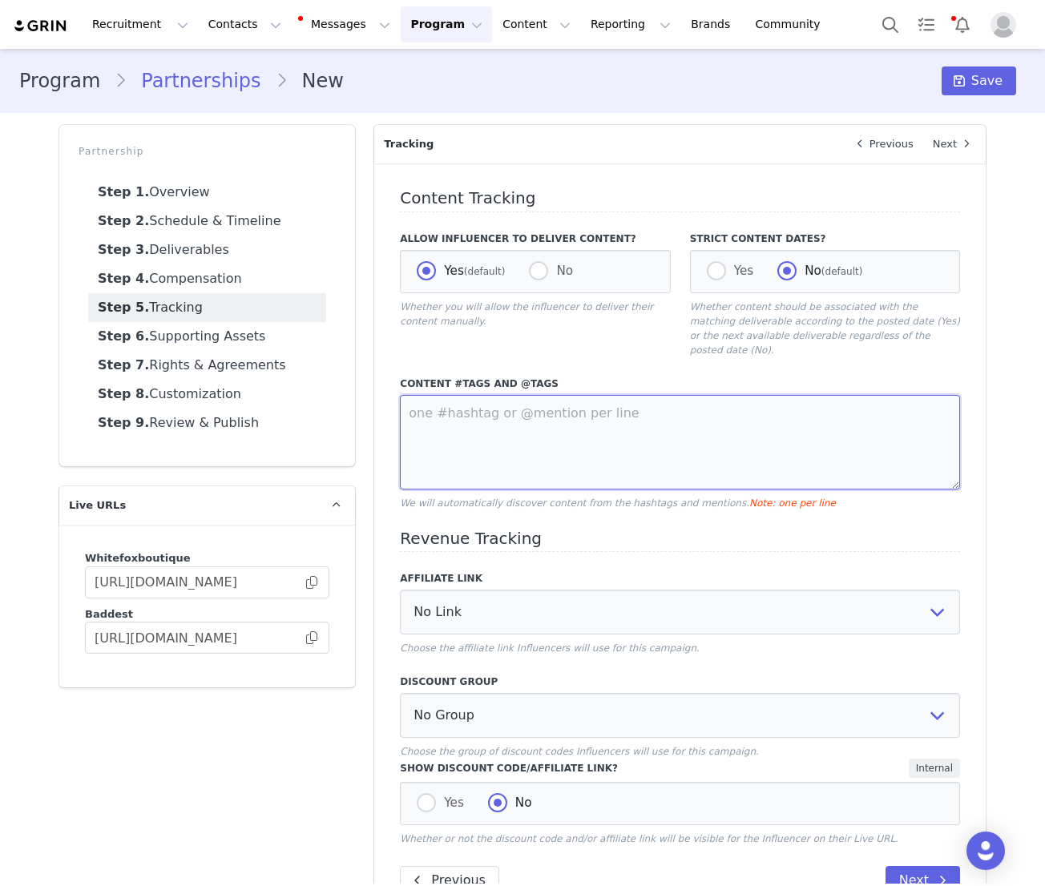
click at [493, 425] on textarea at bounding box center [680, 442] width 560 height 95
type textarea "@whitefox @whitefoxboutique #whitefox"
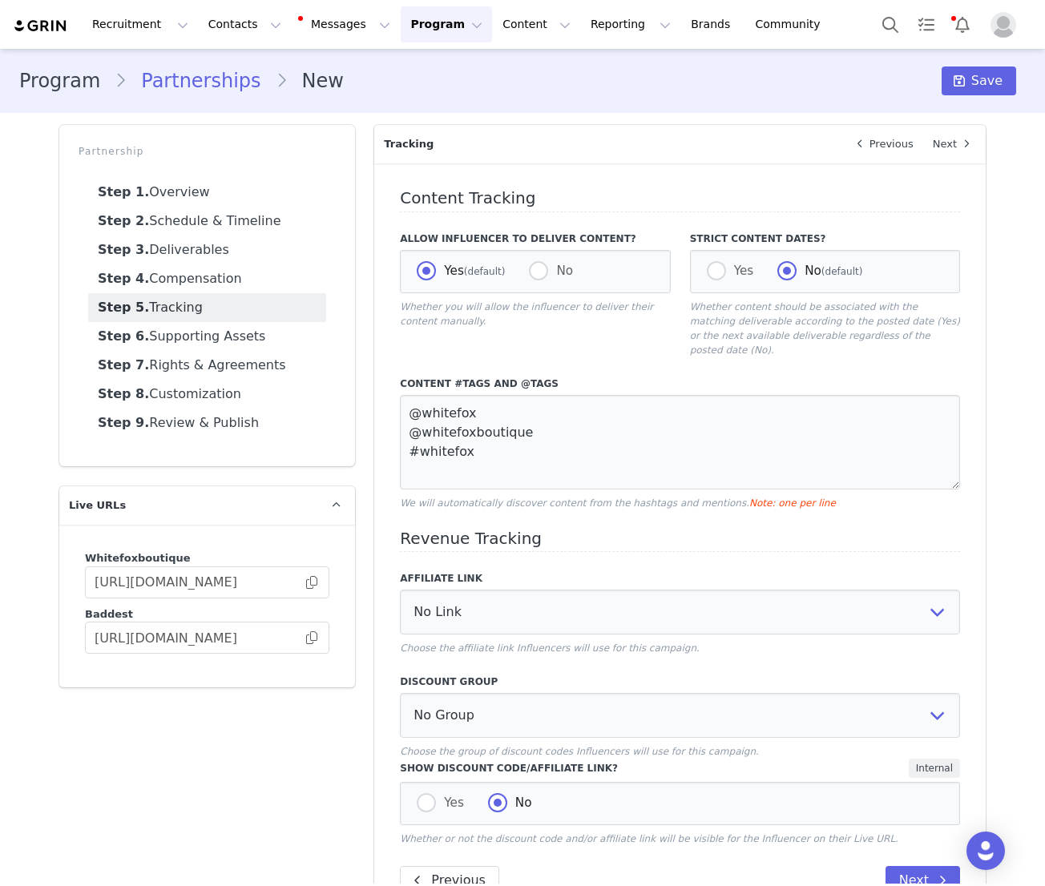
click at [610, 534] on h4 "Revenue Tracking" at bounding box center [680, 541] width 560 height 23
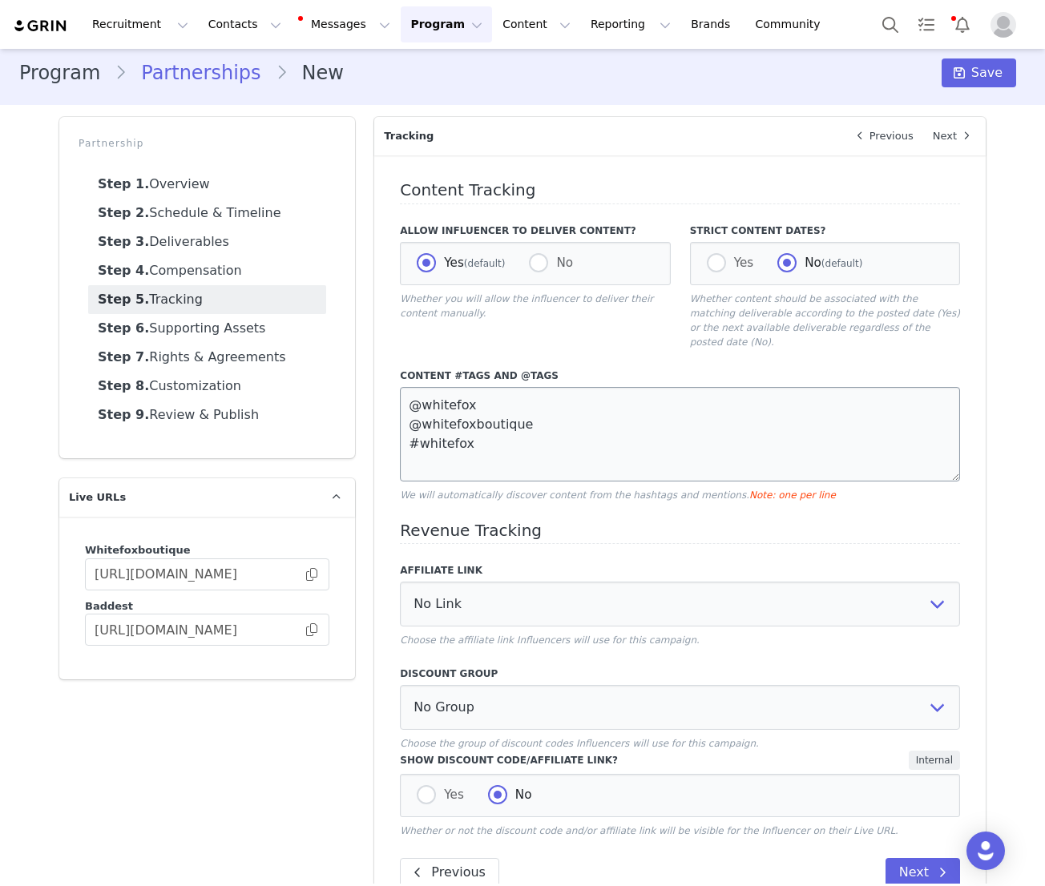
scroll to position [36, 0]
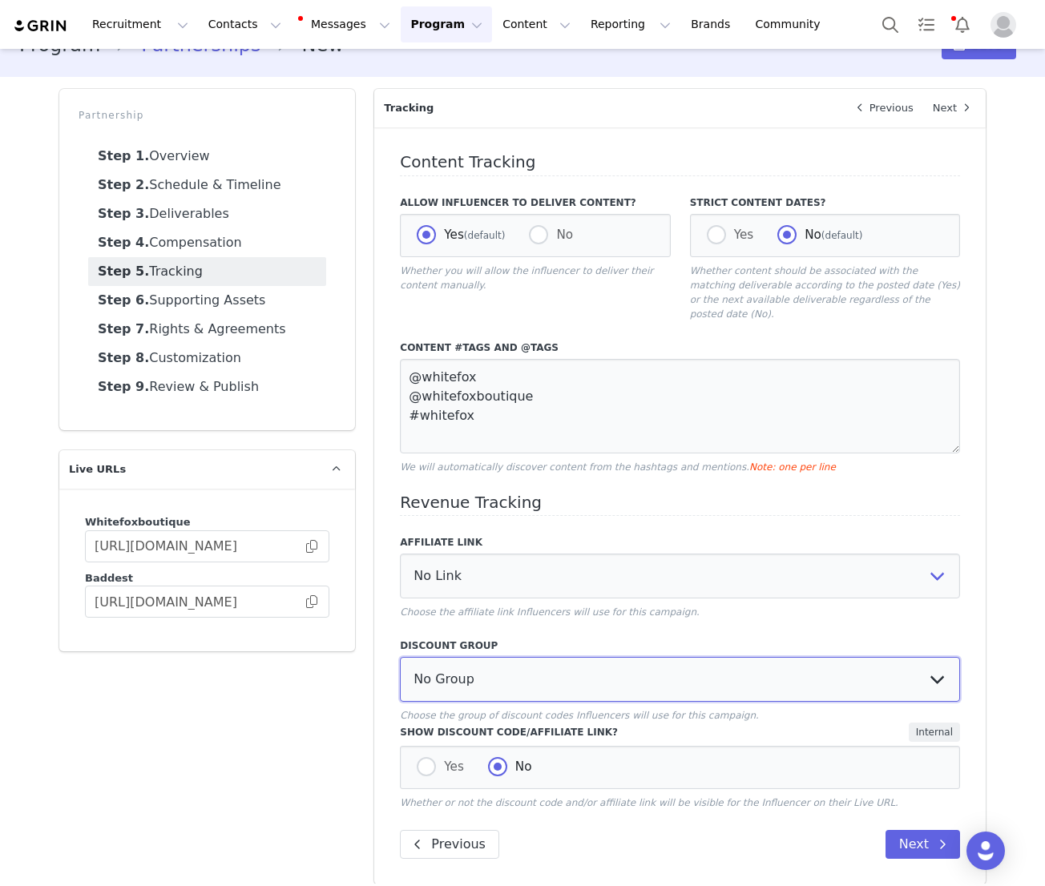
click at [447, 673] on select "No Group Influencer Code" at bounding box center [680, 679] width 560 height 45
select select "10008690"
click at [428, 760] on span at bounding box center [426, 766] width 19 height 19
click at [428, 760] on input "Yes" at bounding box center [426, 767] width 19 height 21
radio input "true"
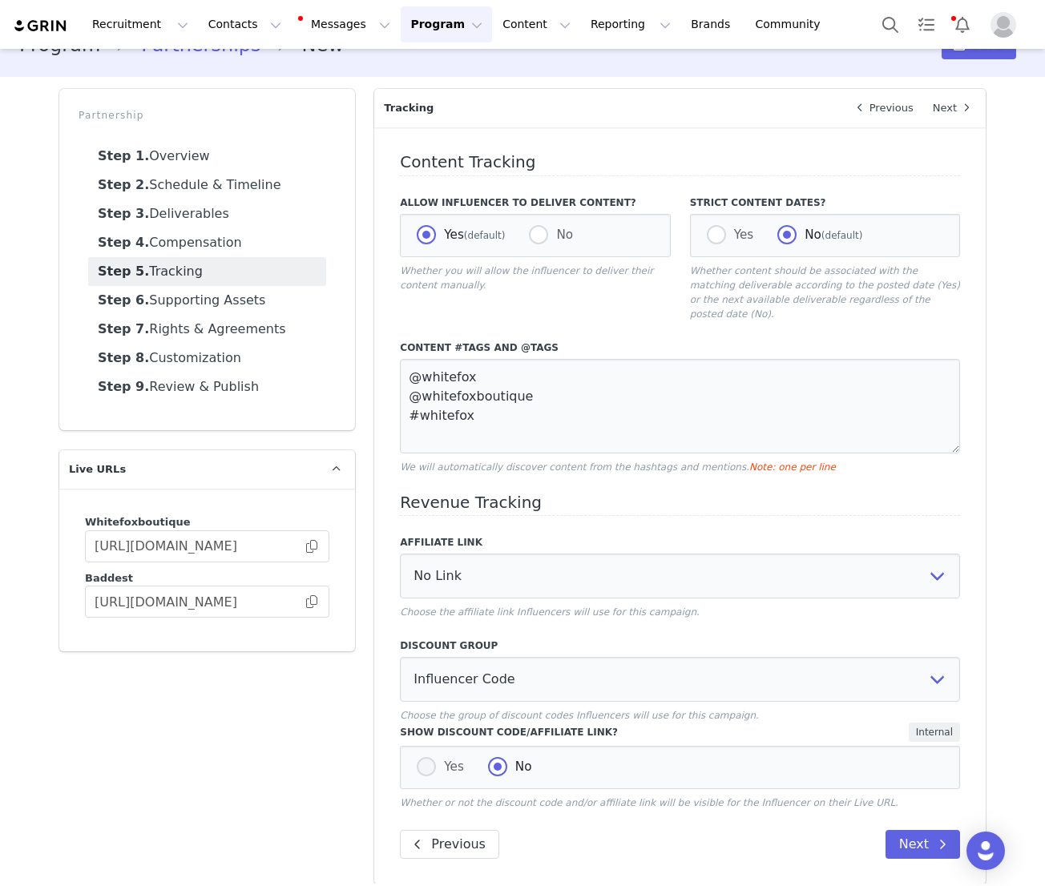
radio input "false"
click at [916, 830] on button "Next" at bounding box center [922, 844] width 75 height 29
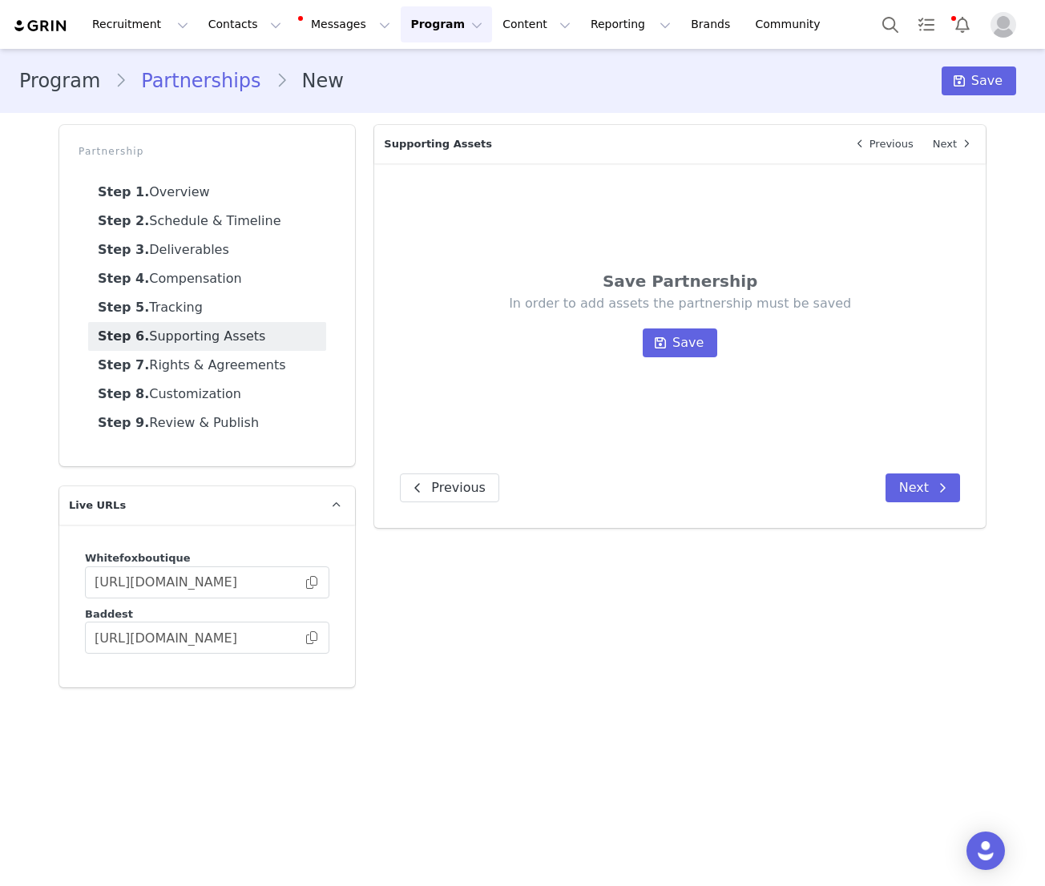
scroll to position [0, 0]
click at [670, 341] on span at bounding box center [660, 342] width 19 height 19
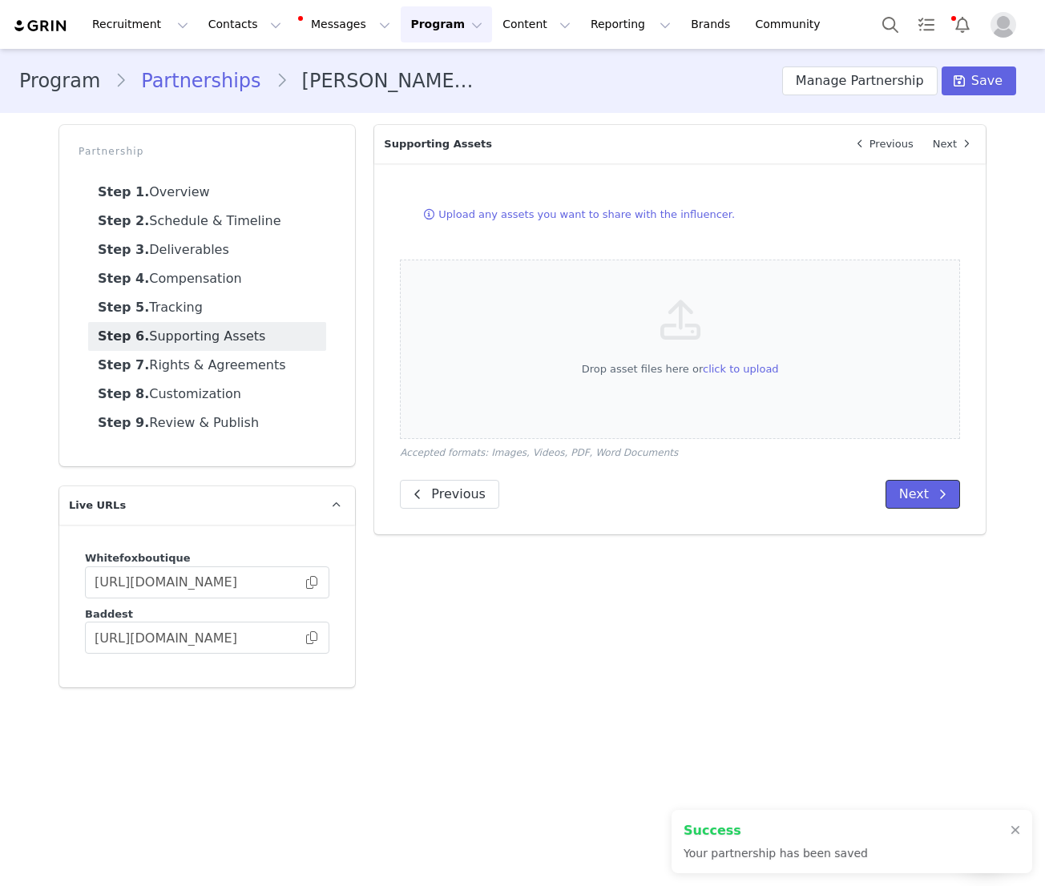
click at [918, 494] on button "Next" at bounding box center [922, 494] width 75 height 29
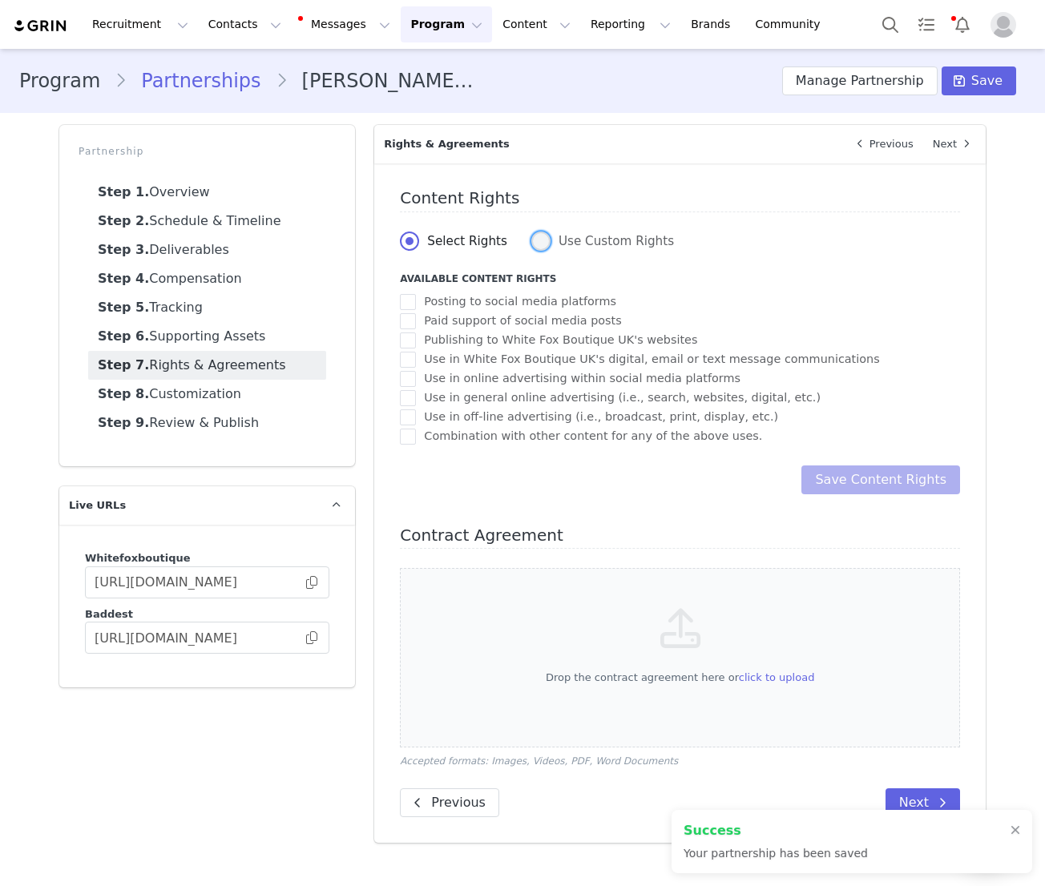
click at [541, 240] on span at bounding box center [540, 241] width 19 height 19
click at [541, 240] on input "Use Custom Rights" at bounding box center [540, 242] width 19 height 21
radio input "true"
radio input "false"
radio input "true"
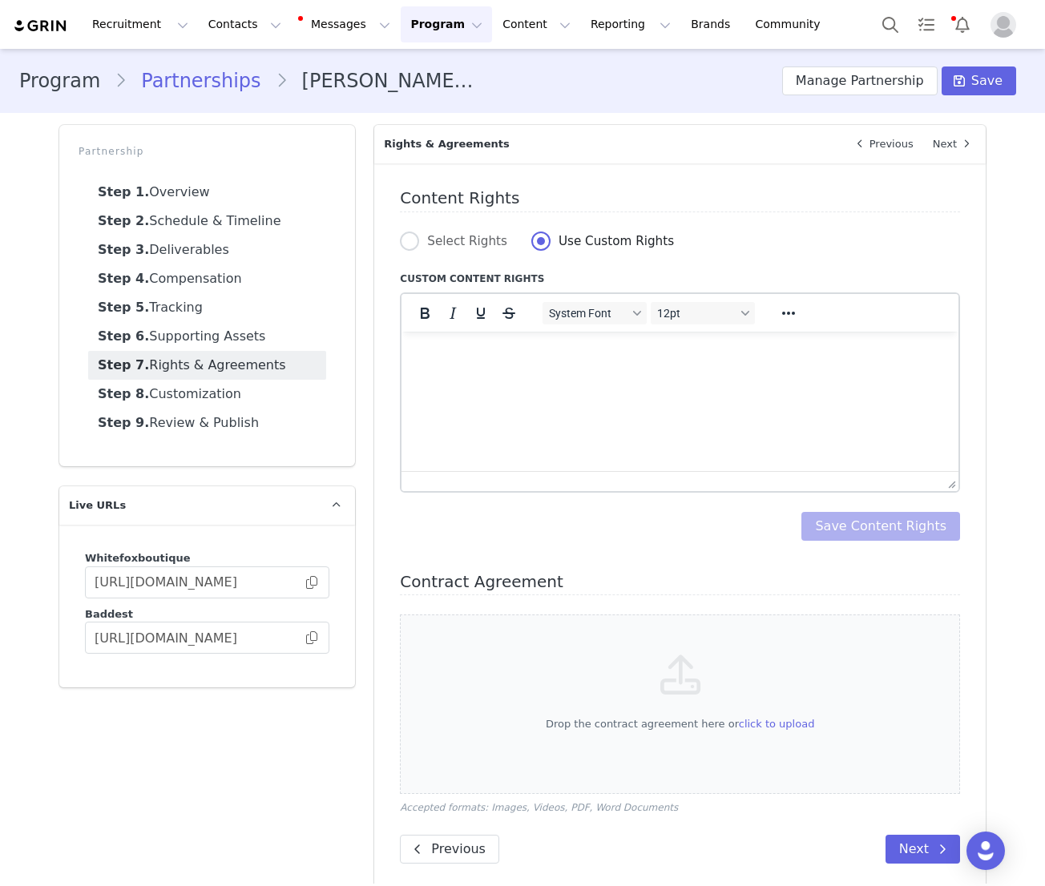
click at [538, 374] on html at bounding box center [679, 352] width 557 height 43
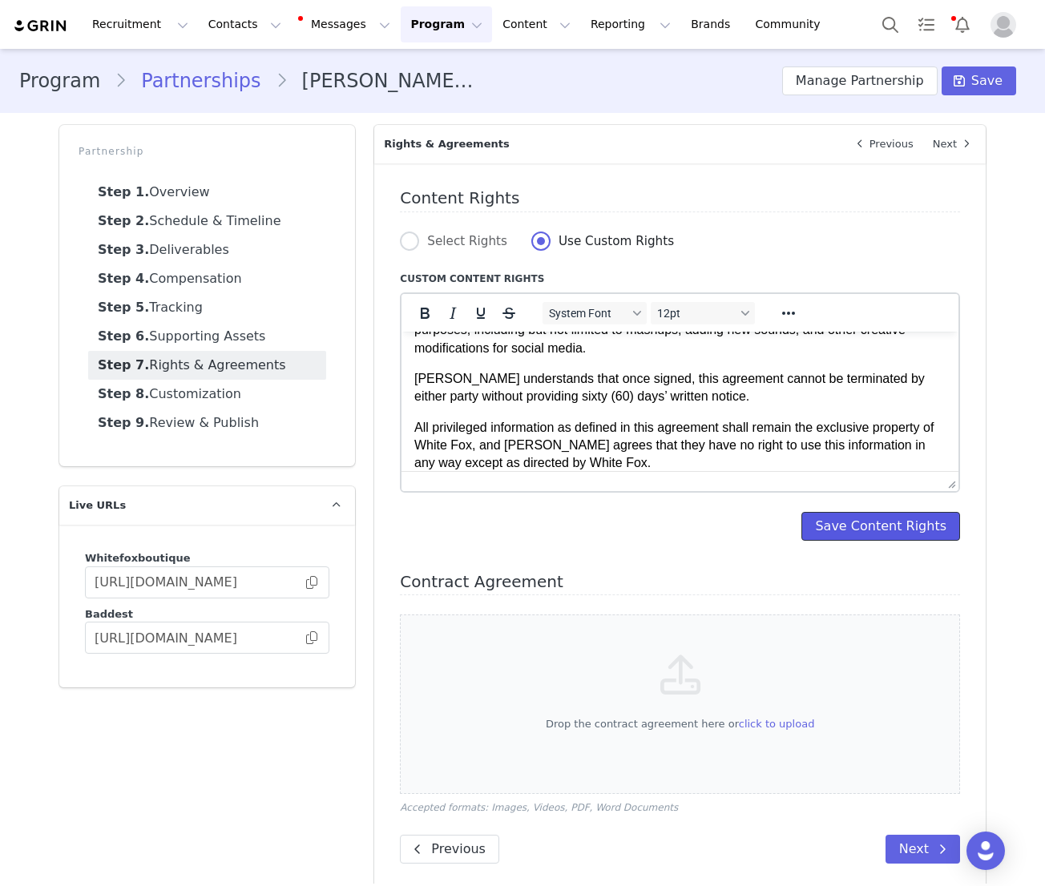
click at [900, 524] on button "Save Content Rights" at bounding box center [880, 526] width 159 height 29
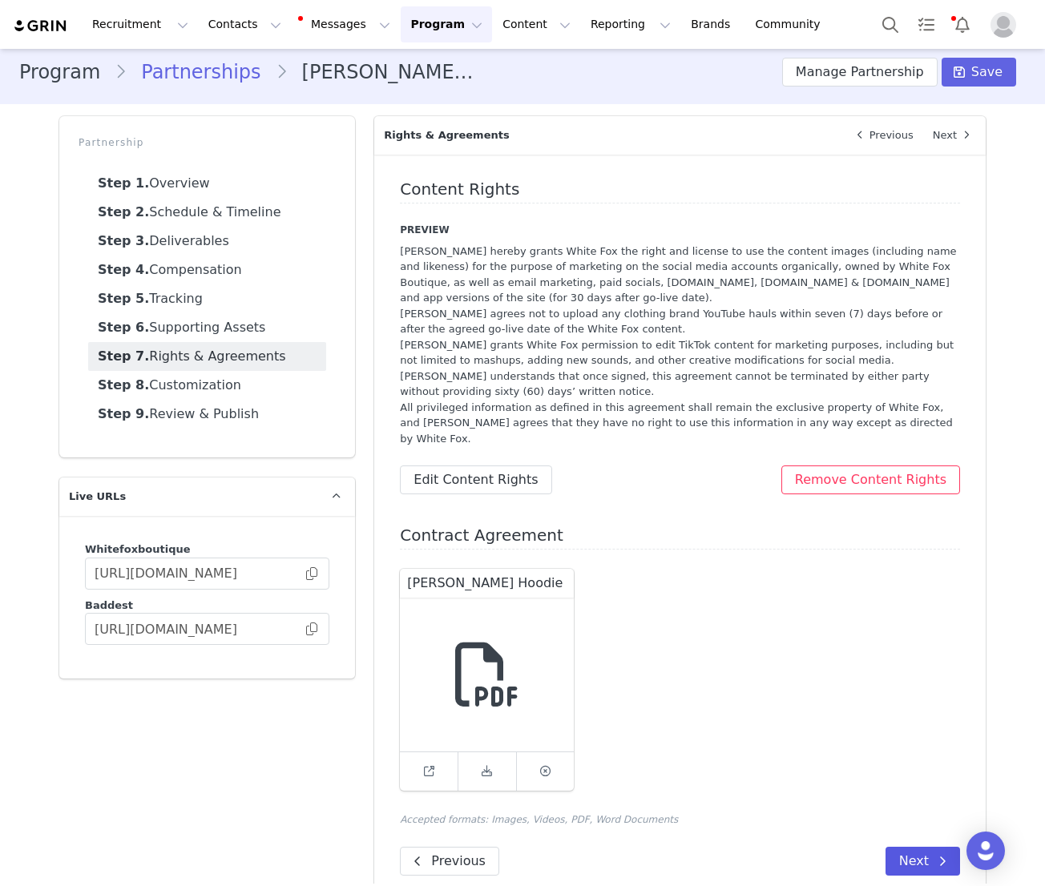
scroll to position [22, 0]
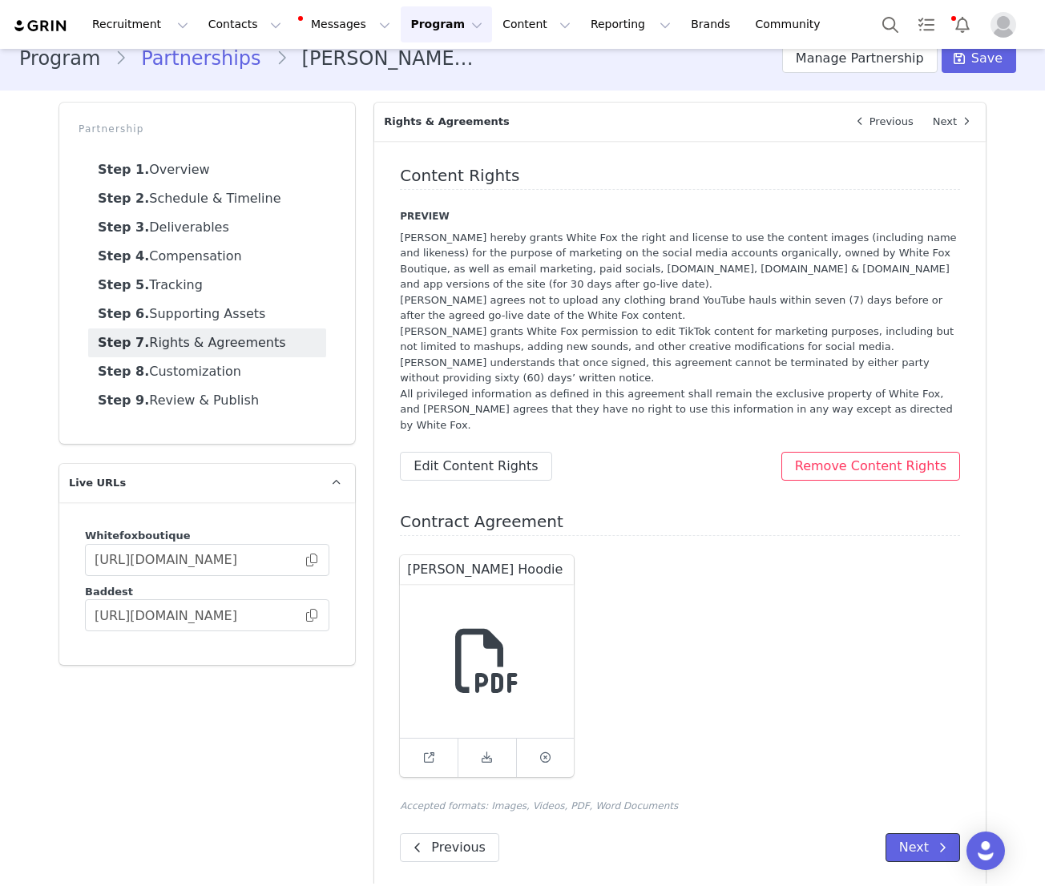
click at [913, 836] on button "Next" at bounding box center [922, 847] width 75 height 29
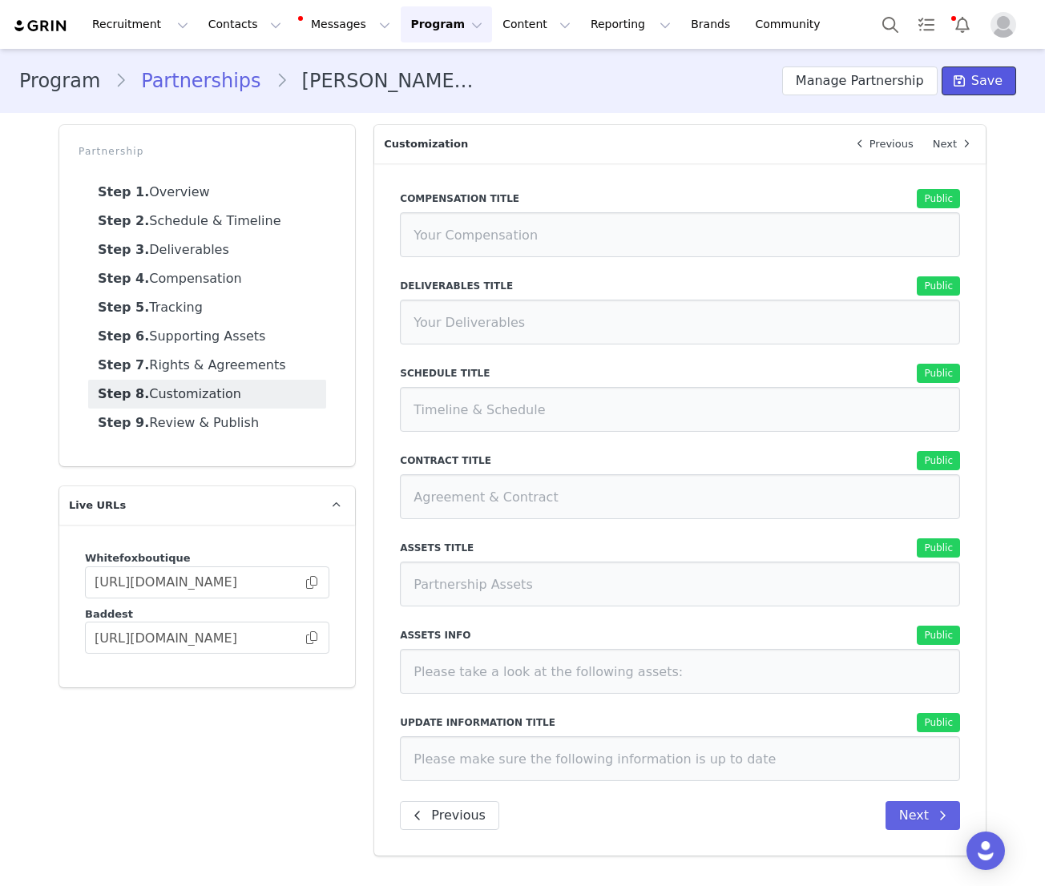
click at [987, 79] on span "Save" at bounding box center [986, 80] width 31 height 19
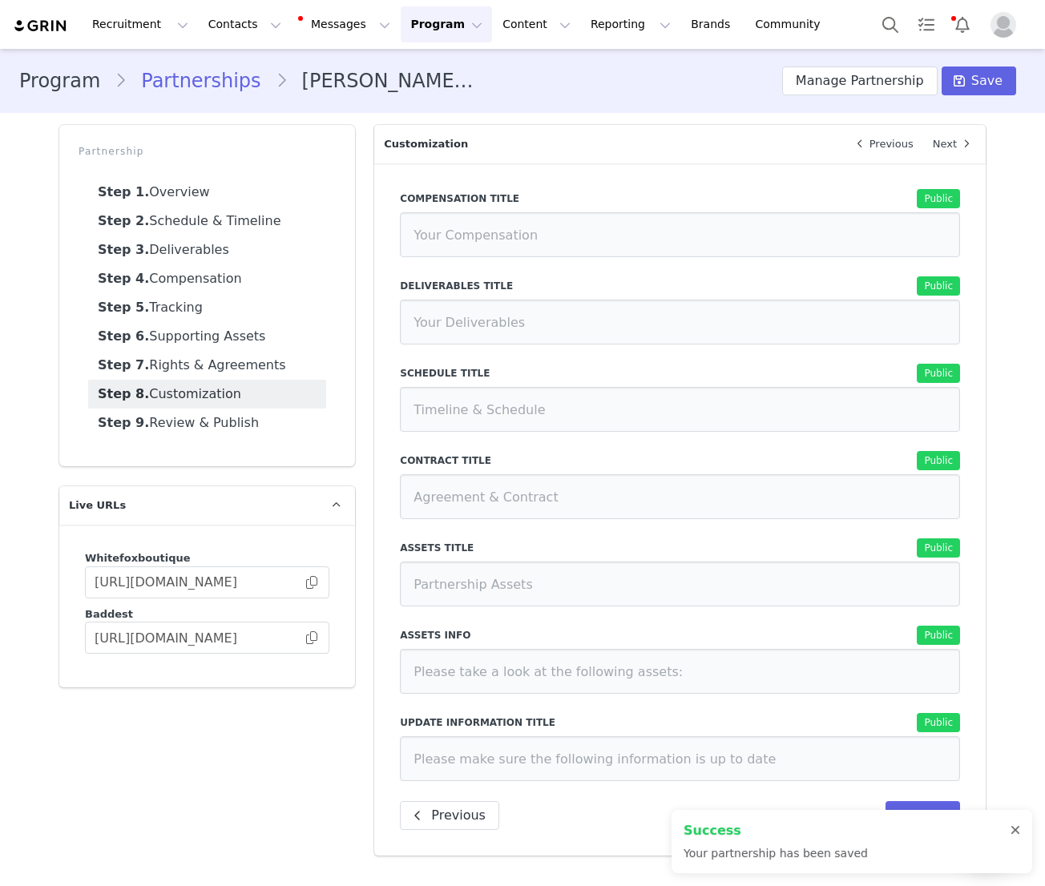
click at [1019, 830] on div at bounding box center [1015, 830] width 10 height 13
click at [929, 816] on button "Next" at bounding box center [922, 815] width 75 height 29
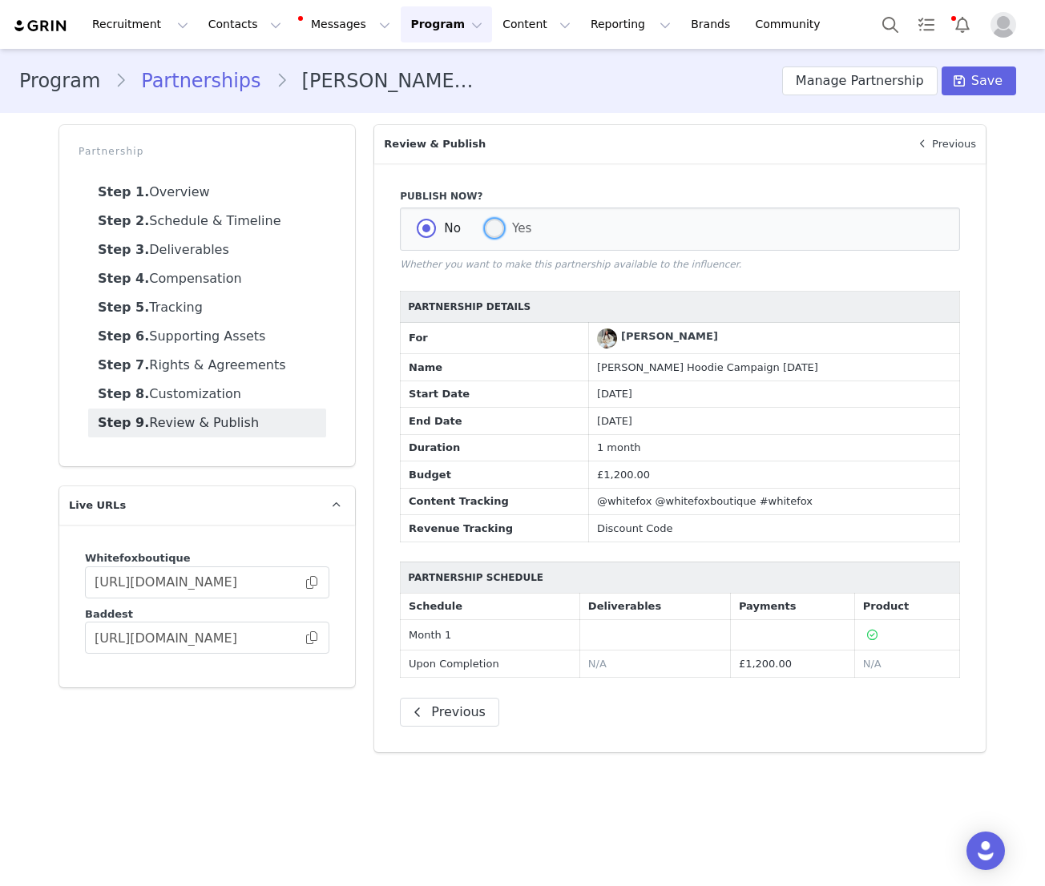
click at [494, 228] on span at bounding box center [494, 228] width 19 height 19
click at [494, 228] on input "Yes" at bounding box center [494, 229] width 19 height 21
radio input "true"
radio input "false"
radio input "true"
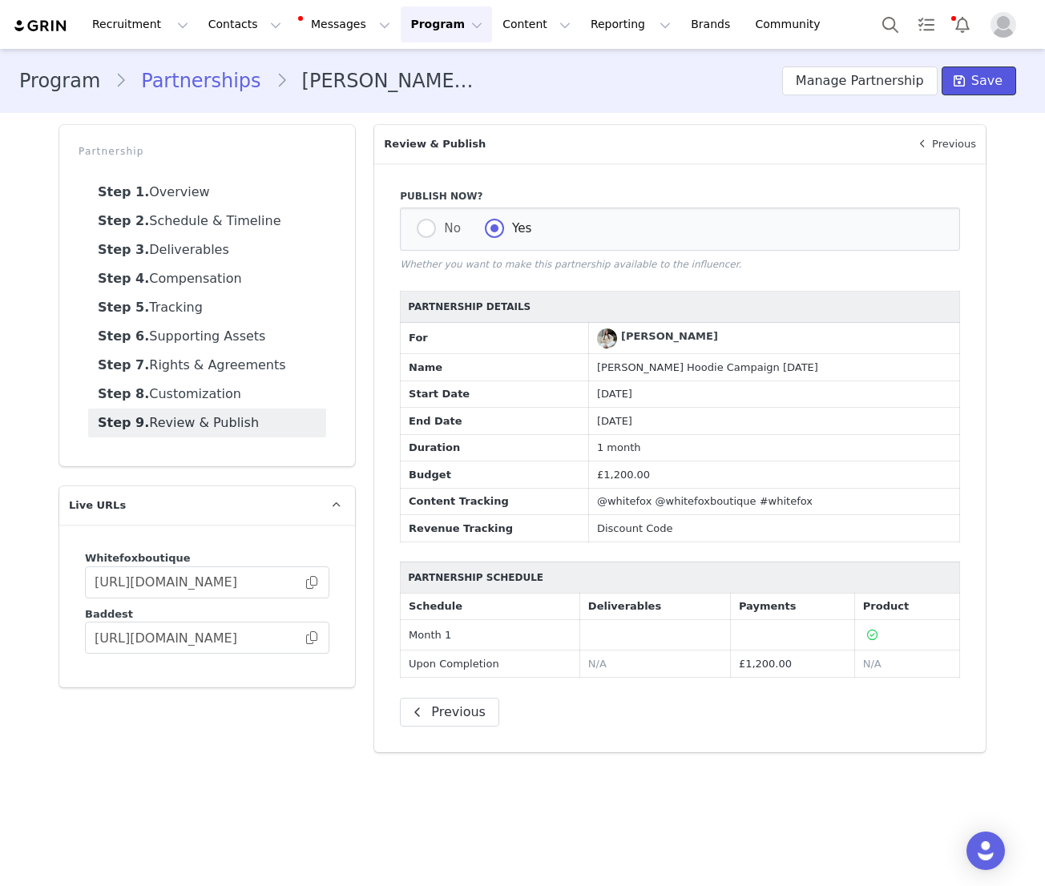
click at [969, 86] on span at bounding box center [958, 80] width 19 height 19
click at [234, 34] on button "Contacts Contacts" at bounding box center [245, 24] width 92 height 36
click at [230, 67] on p "Creators" at bounding box center [224, 70] width 48 height 17
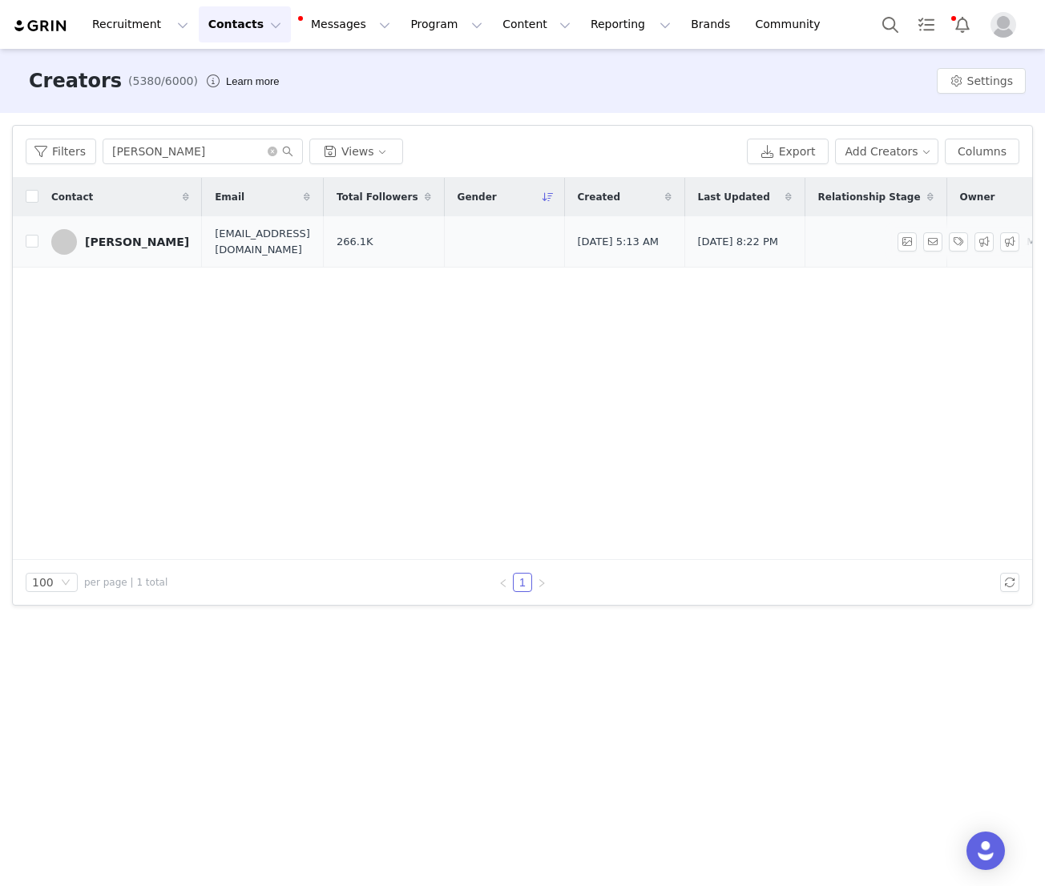
click at [117, 241] on div "Olivia Crompton" at bounding box center [137, 242] width 104 height 13
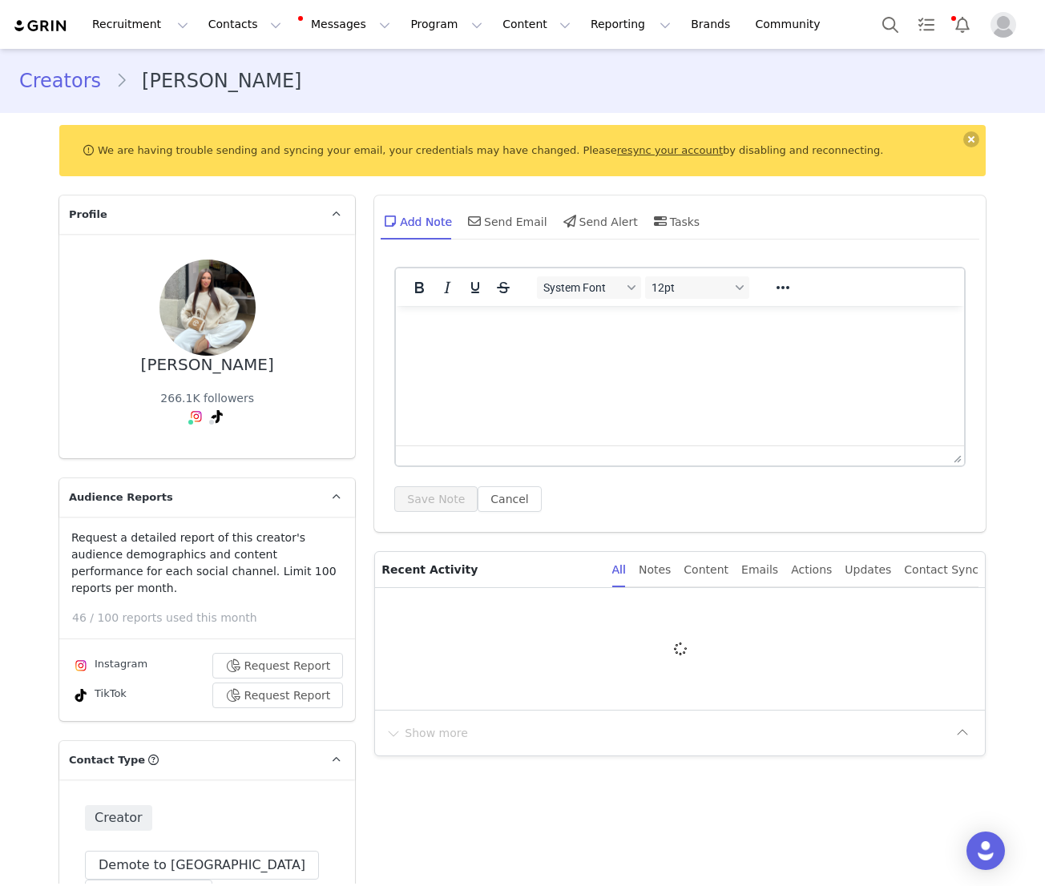
type input "+44 ([GEOGRAPHIC_DATA])"
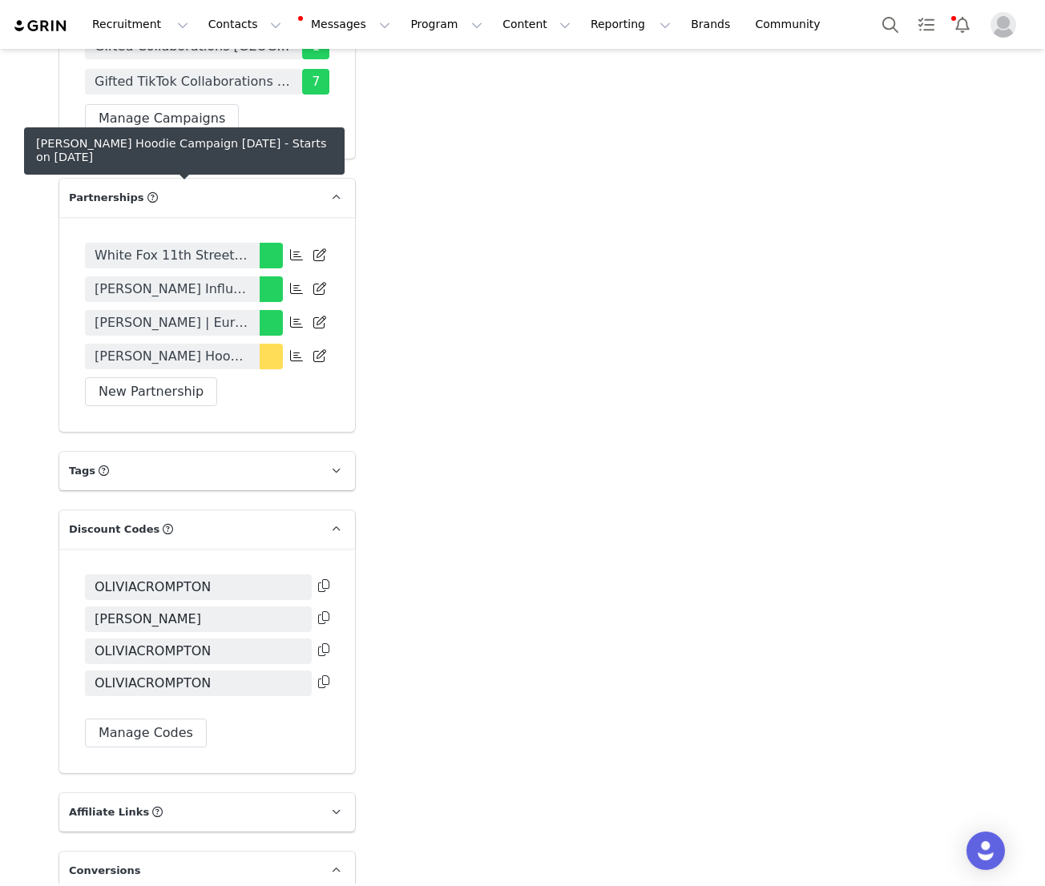
click at [219, 347] on span "Olivia Crompton Hoodie Campaign October 2025" at bounding box center [172, 356] width 155 height 19
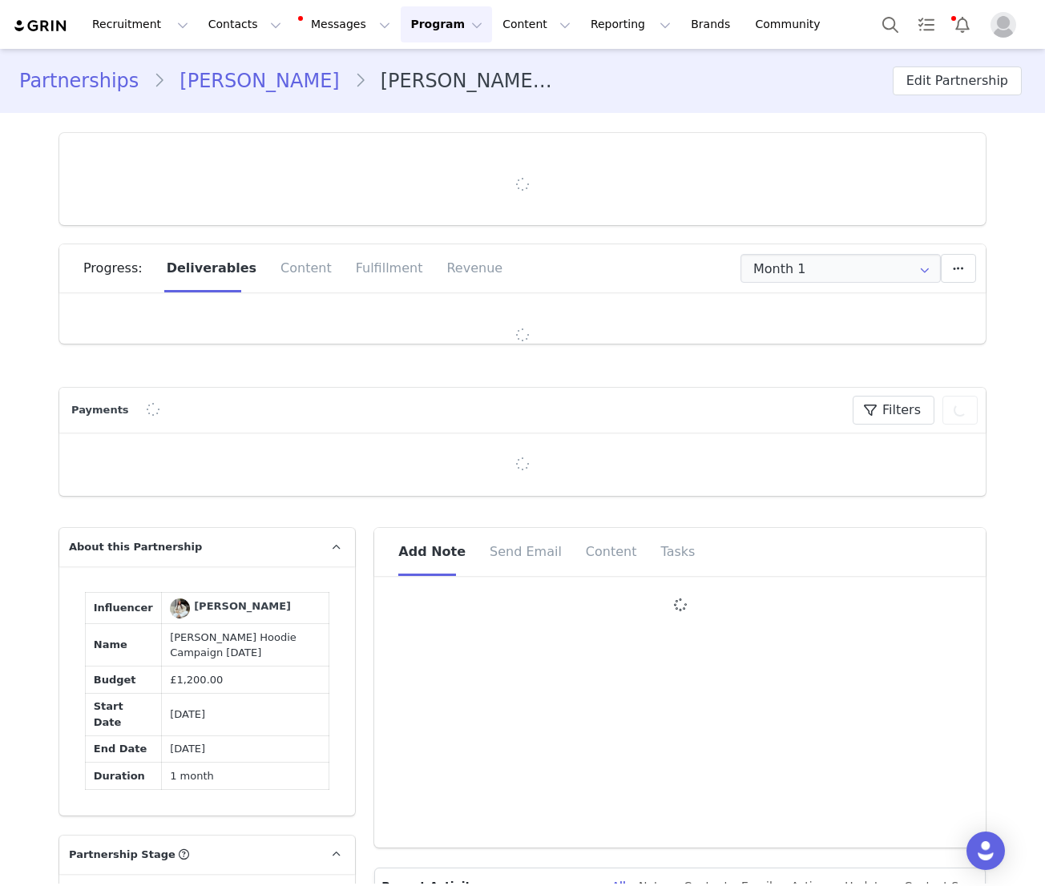
type input "+44 ([GEOGRAPHIC_DATA])"
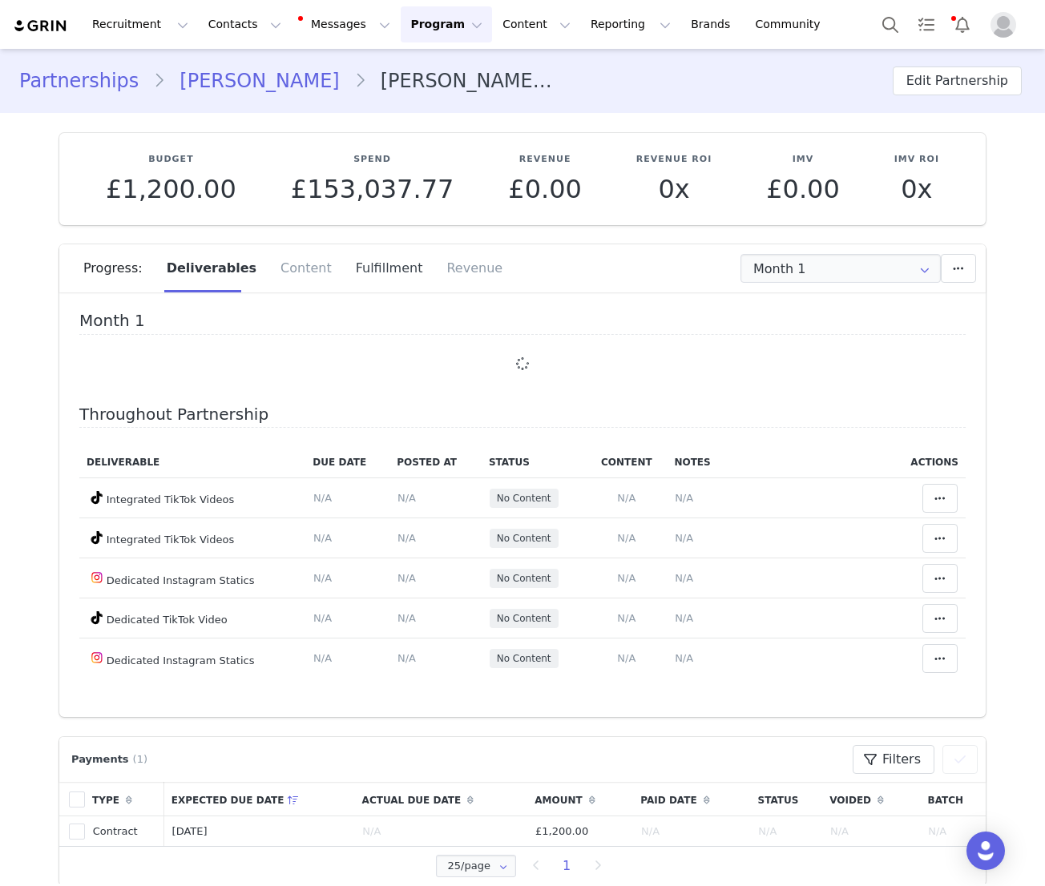
click at [376, 272] on div "Fulfillment" at bounding box center [389, 268] width 91 height 48
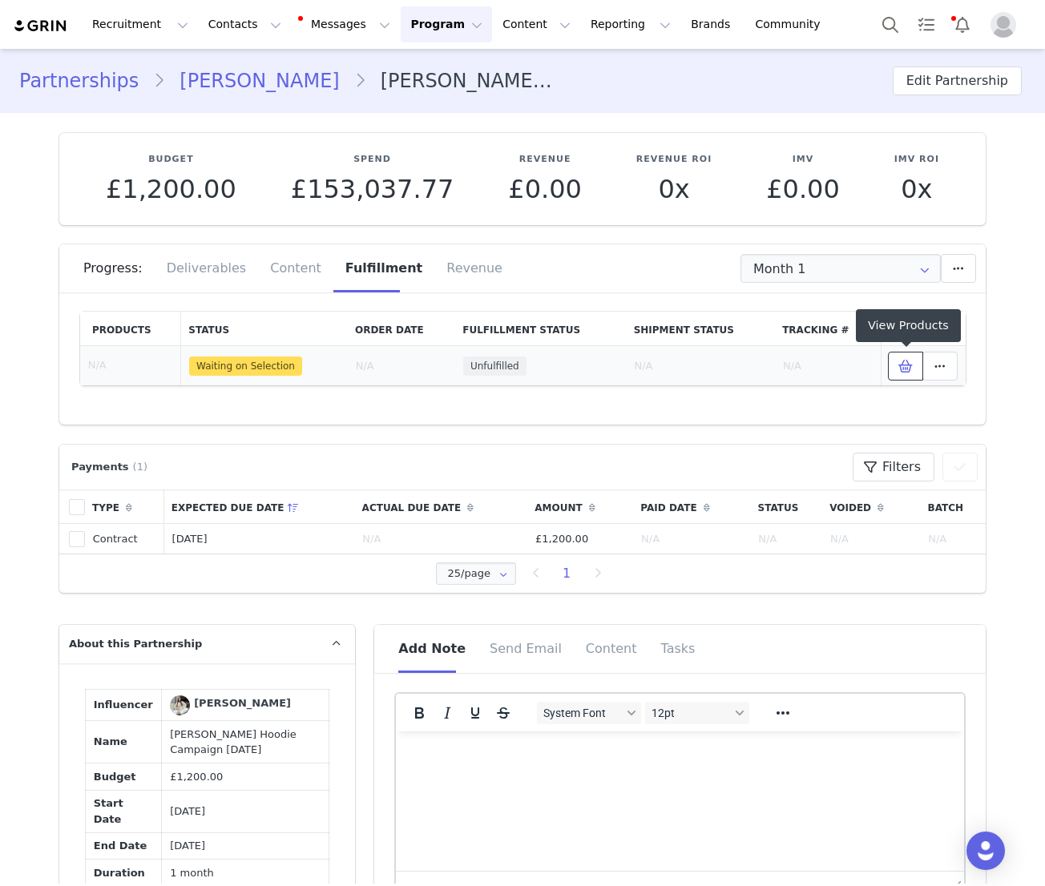
click at [909, 365] on icon at bounding box center [905, 366] width 14 height 13
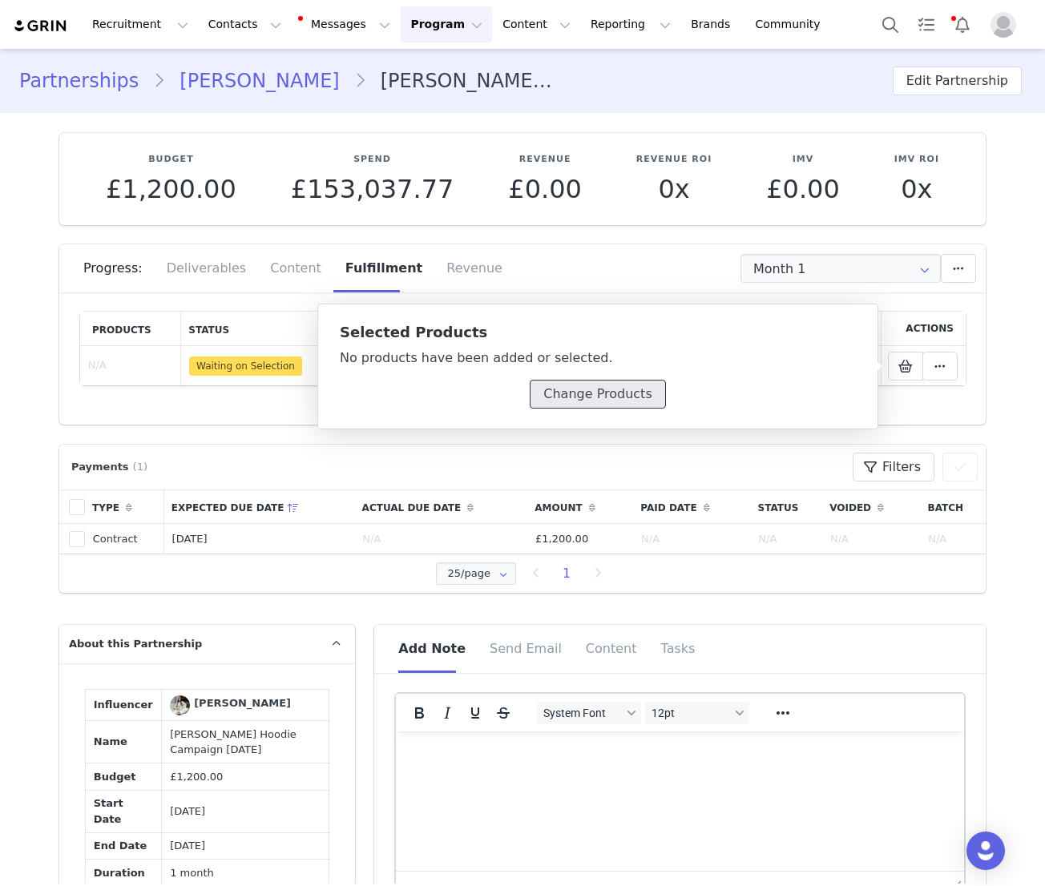
click at [585, 400] on button "Change Products" at bounding box center [597, 394] width 135 height 29
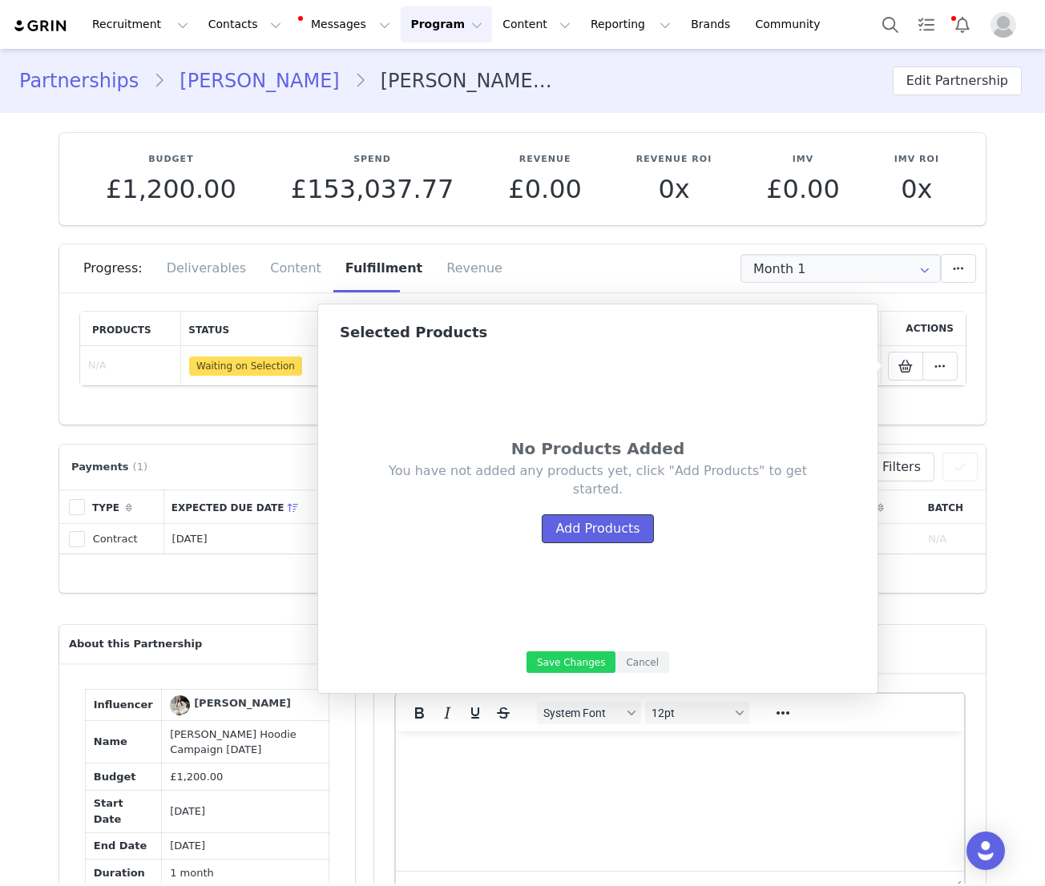
click at [598, 539] on button "Add Products" at bounding box center [597, 528] width 111 height 29
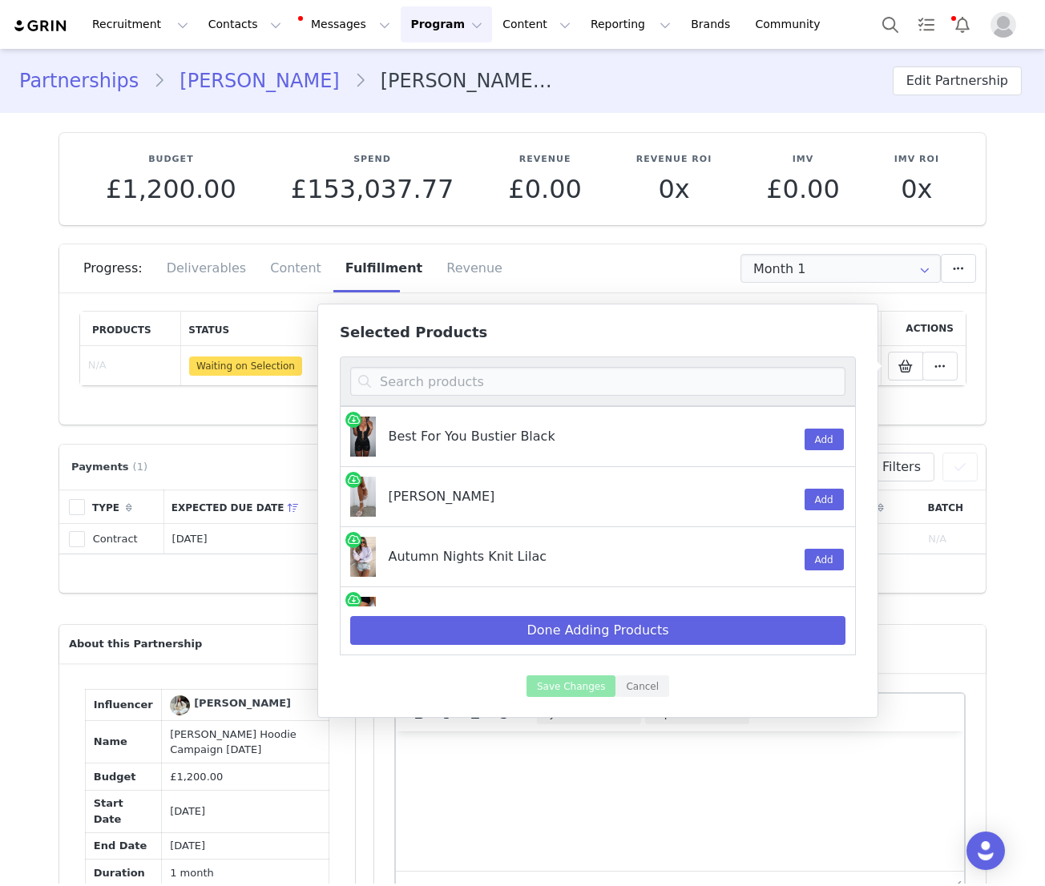
click at [474, 365] on div at bounding box center [598, 382] width 516 height 50
click at [468, 380] on input at bounding box center [597, 381] width 495 height 29
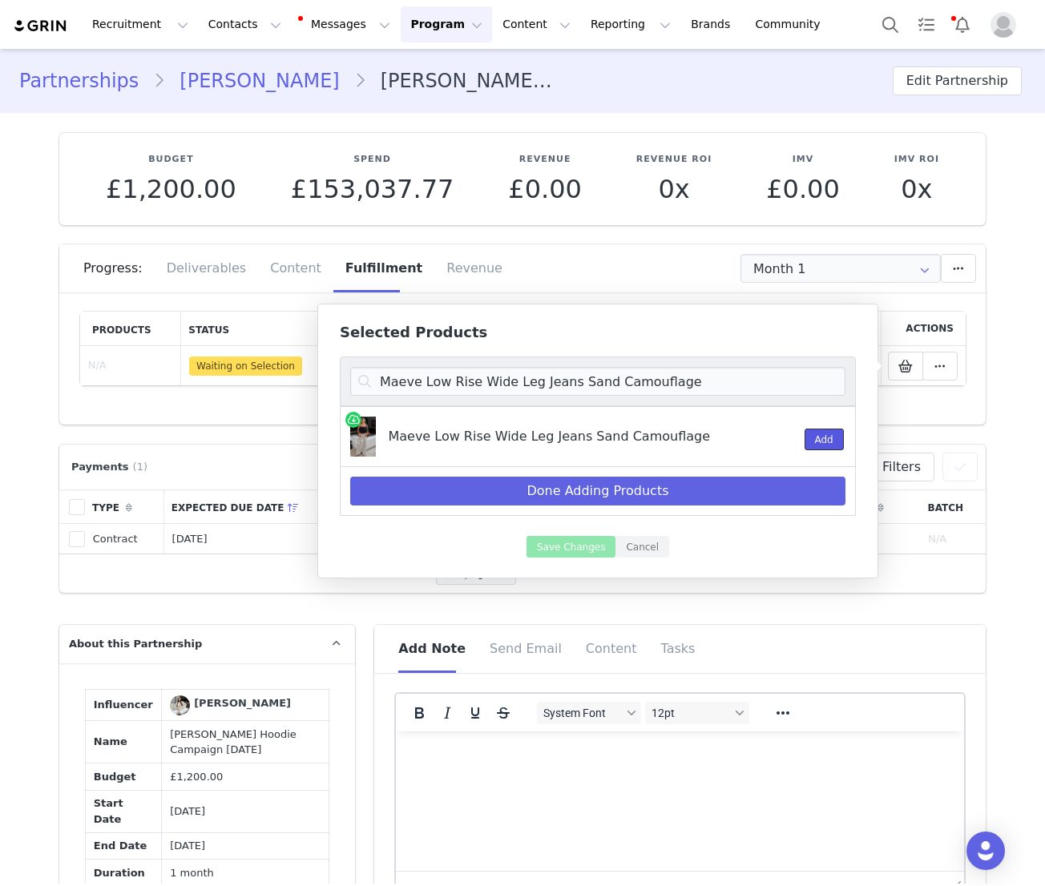
click at [821, 441] on button "Add" at bounding box center [823, 440] width 39 height 22
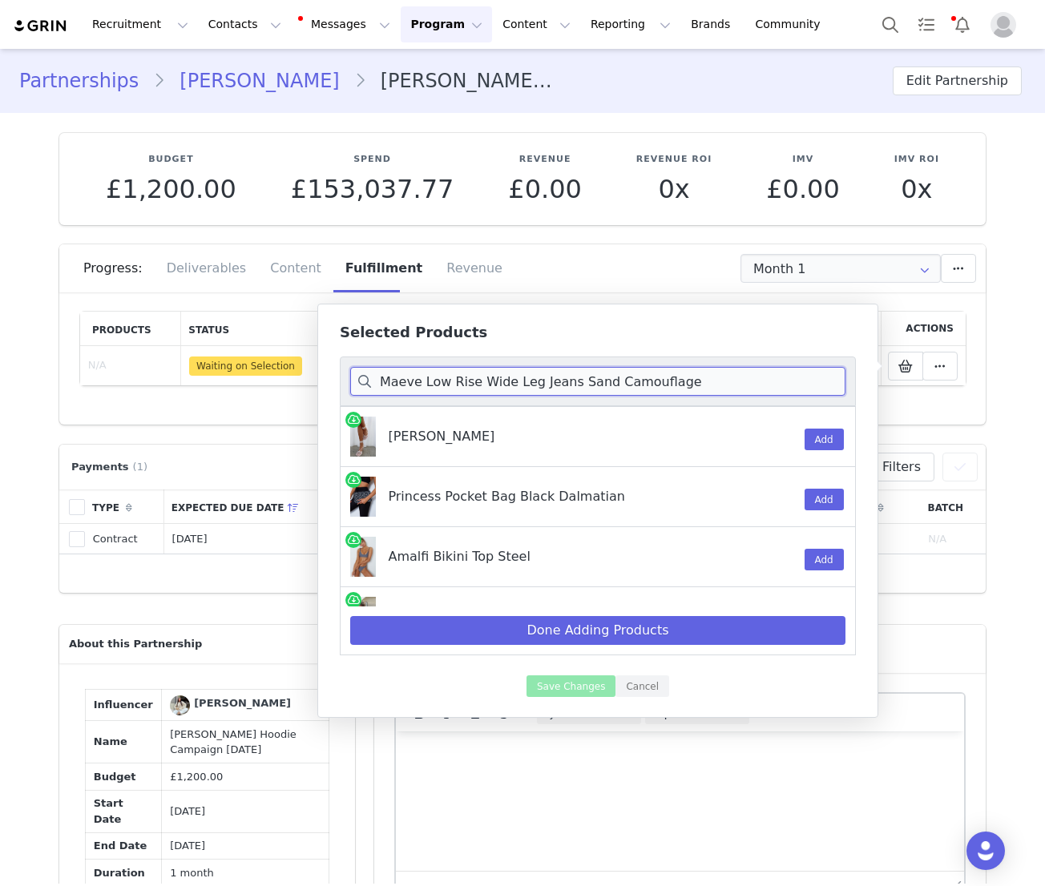
drag, startPoint x: 688, startPoint y: 385, endPoint x: 393, endPoint y: 384, distance: 294.9
click at [393, 384] on input "Maeve Low Rise Wide Leg Jeans Sand Camouflage" at bounding box center [597, 381] width 495 height 29
type input "M"
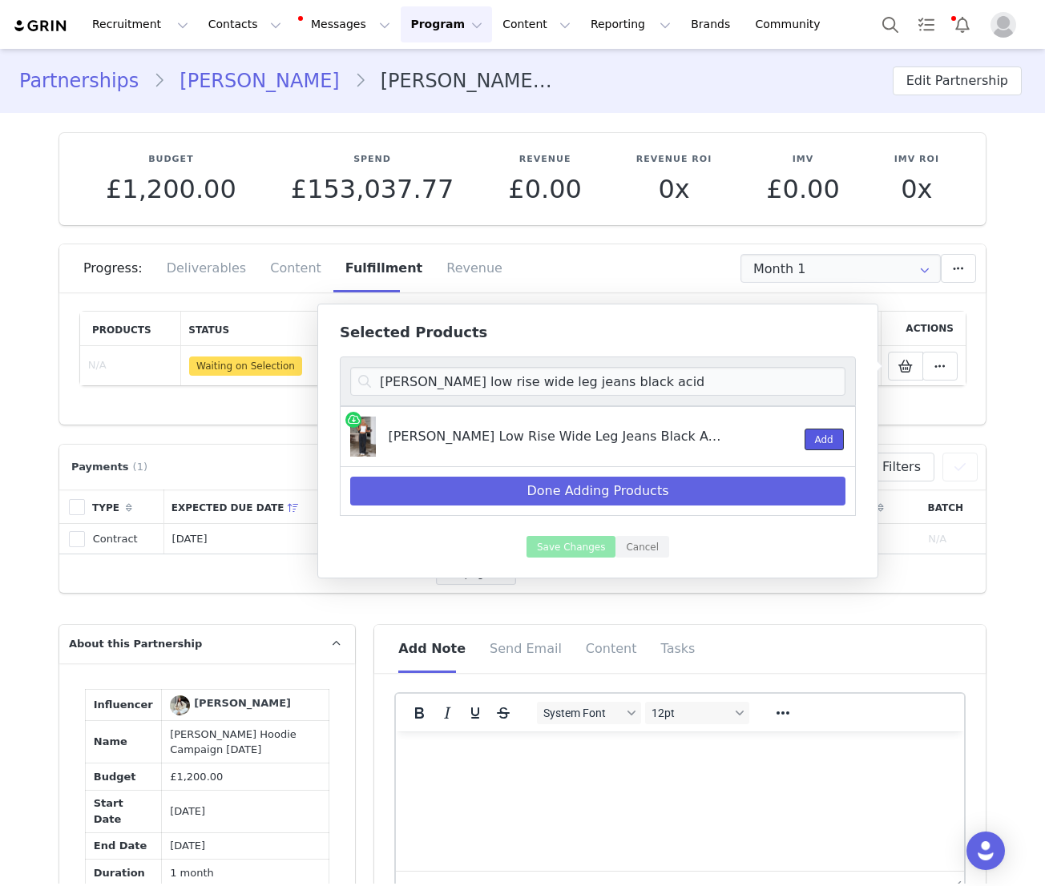
click at [812, 444] on button "Add" at bounding box center [823, 440] width 39 height 22
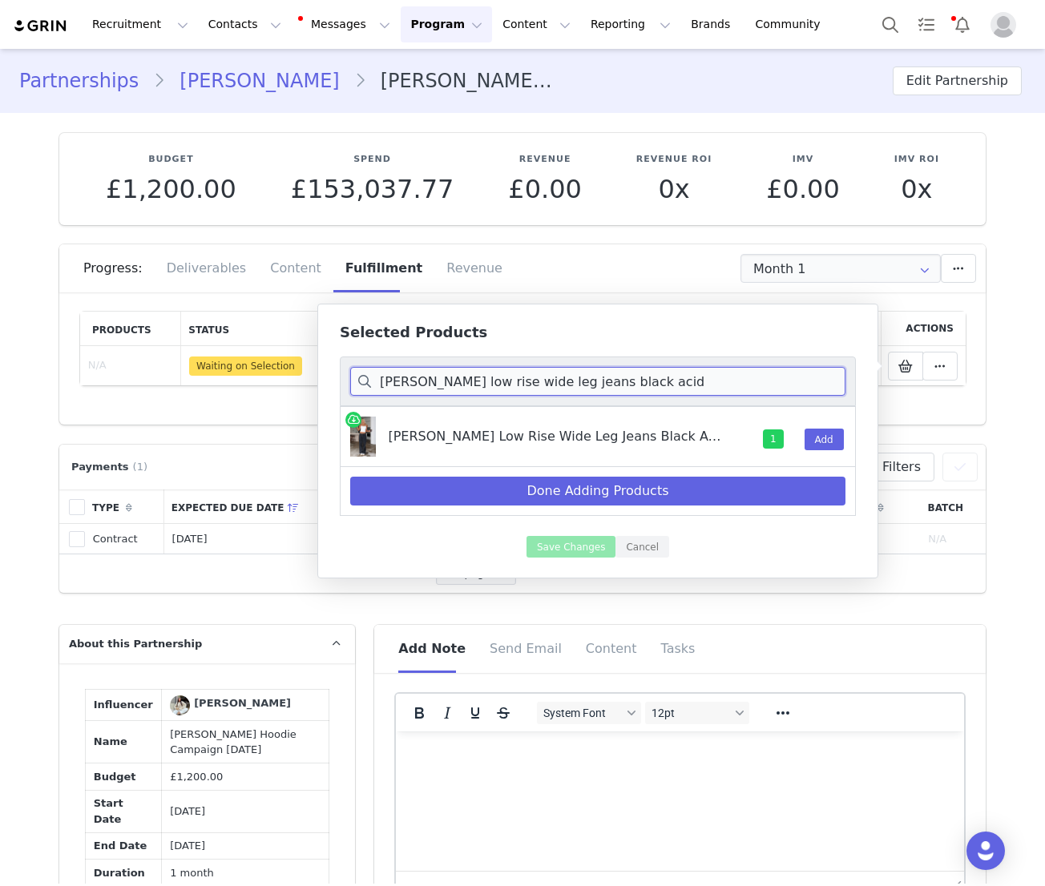
drag, startPoint x: 637, startPoint y: 383, endPoint x: 607, endPoint y: 387, distance: 30.7
click at [637, 382] on input "Clarissa low rise wide leg jeans black acid" at bounding box center [597, 381] width 495 height 29
click at [590, 383] on input "Clarissa low rise wide leg jeans black acid" at bounding box center [597, 381] width 495 height 29
drag, startPoint x: 624, startPoint y: 383, endPoint x: 377, endPoint y: 383, distance: 246.8
click at [377, 383] on input "Clarissa low rise wide leg jeans black acid" at bounding box center [597, 381] width 495 height 29
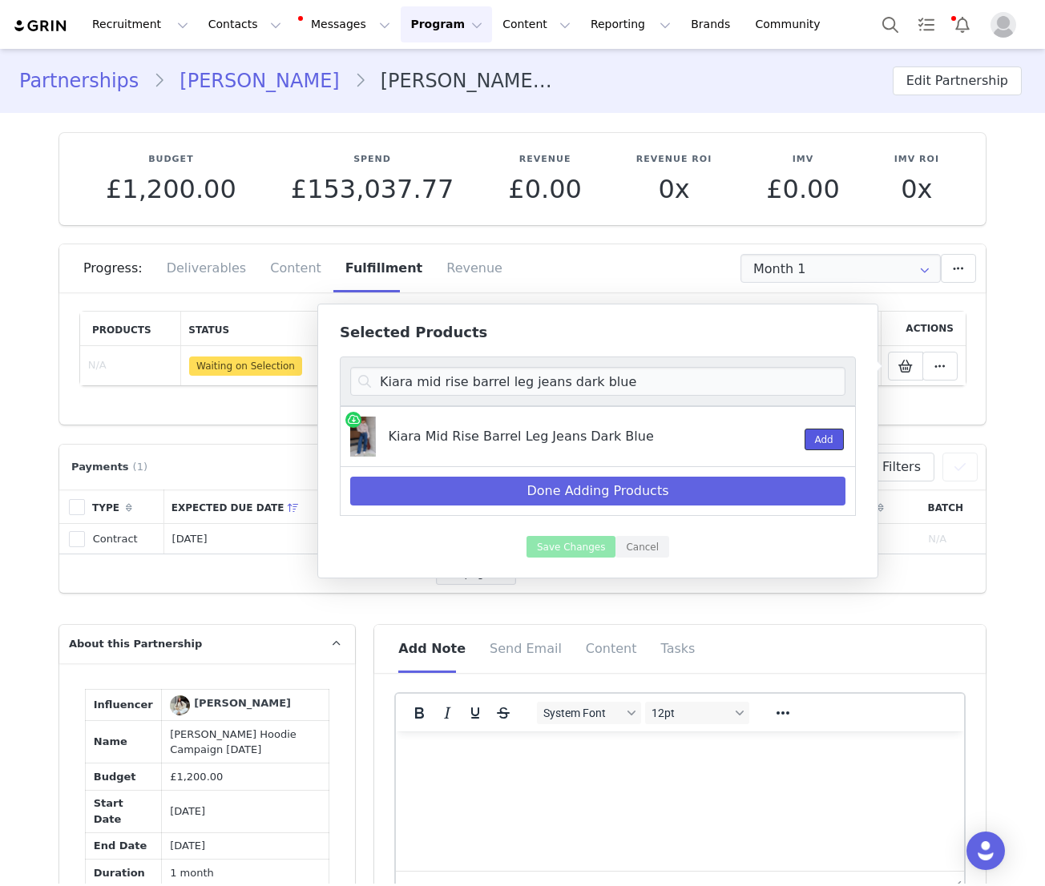
click at [838, 447] on button "Add" at bounding box center [823, 440] width 39 height 22
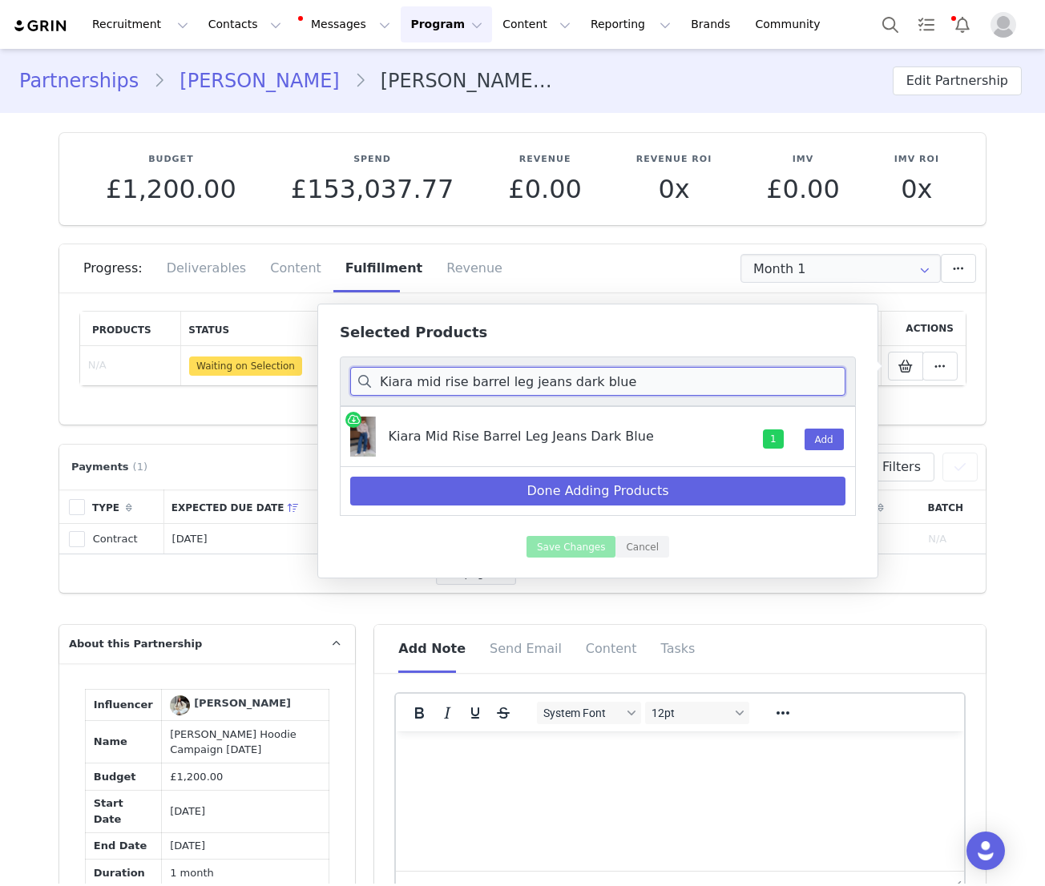
drag, startPoint x: 604, startPoint y: 384, endPoint x: 557, endPoint y: 384, distance: 47.3
click at [561, 384] on input "Kiara mid rise barrel leg jeans dark blue" at bounding box center [597, 381] width 495 height 29
click at [557, 384] on input "Kiara mid rise barrel leg jeans dark blue" at bounding box center [597, 381] width 495 height 29
drag, startPoint x: 610, startPoint y: 384, endPoint x: 381, endPoint y: 384, distance: 228.4
click at [381, 384] on input "Kiara mid rise barrel leg jeans dark blue" at bounding box center [597, 381] width 495 height 29
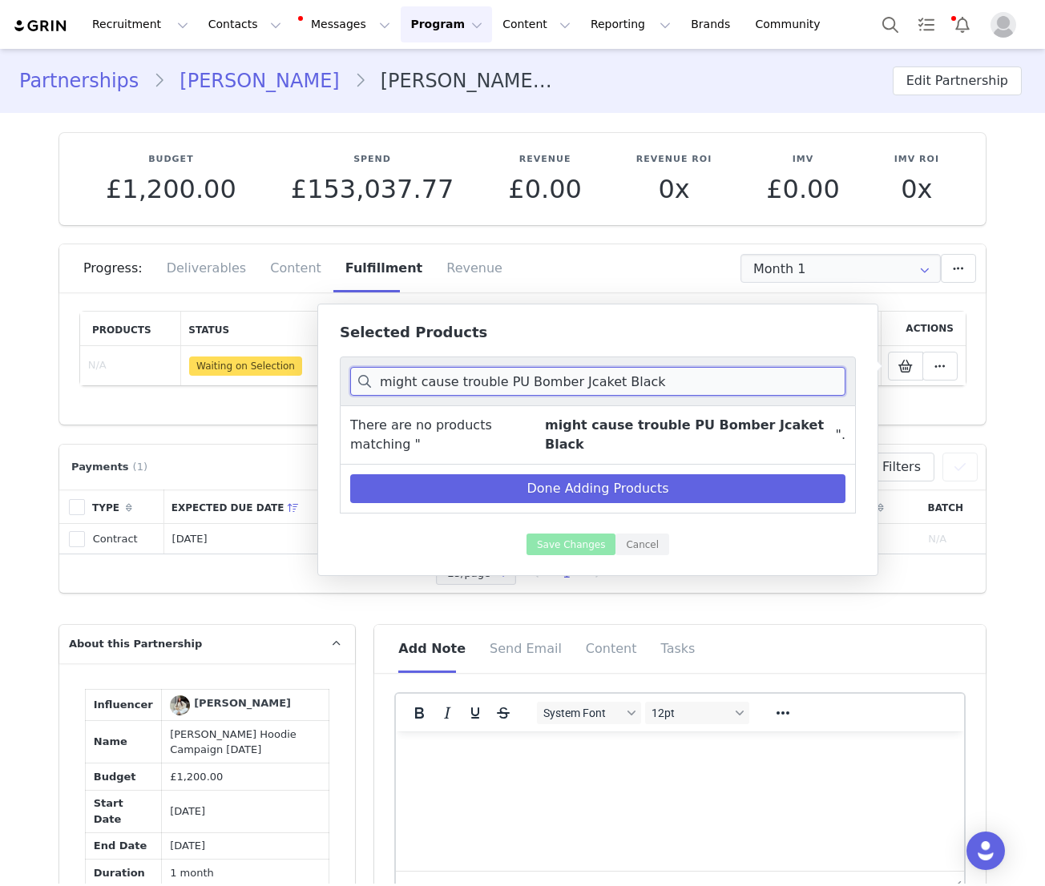
click at [586, 382] on input "might cause trouble PU Bomber Jcaket Black" at bounding box center [597, 381] width 495 height 29
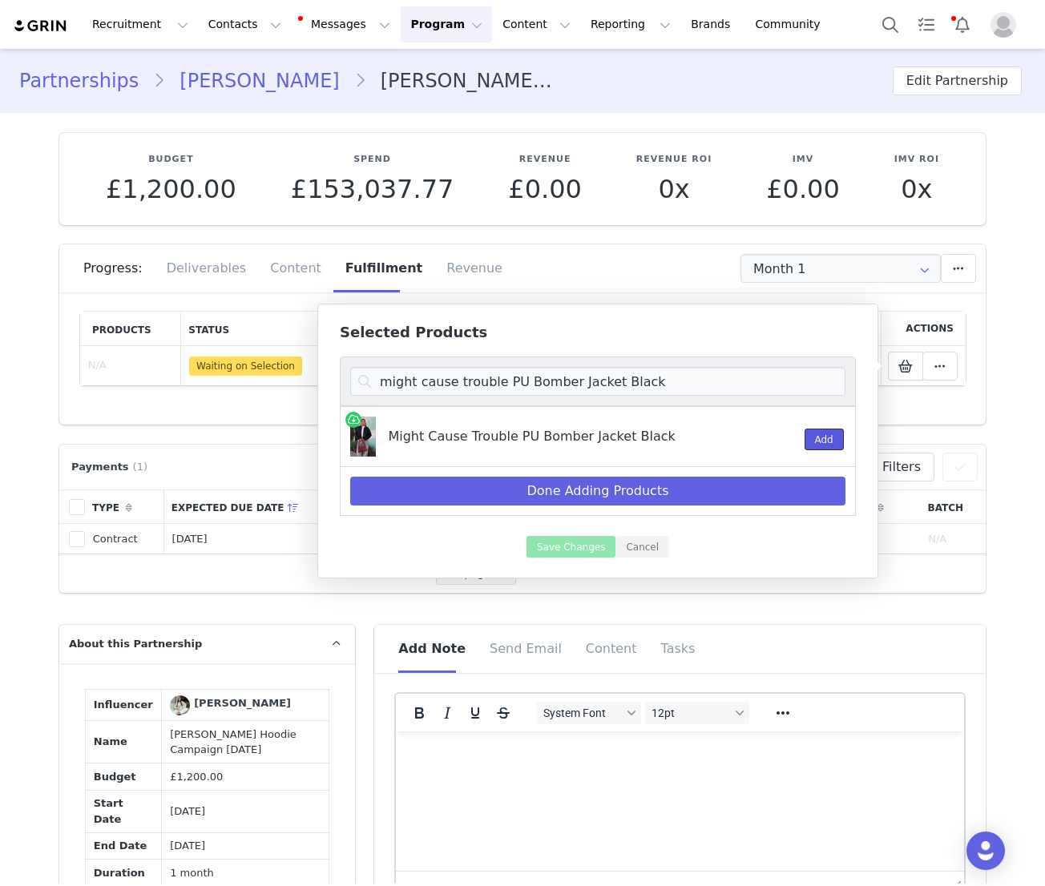
click at [830, 445] on button "Add" at bounding box center [823, 440] width 39 height 22
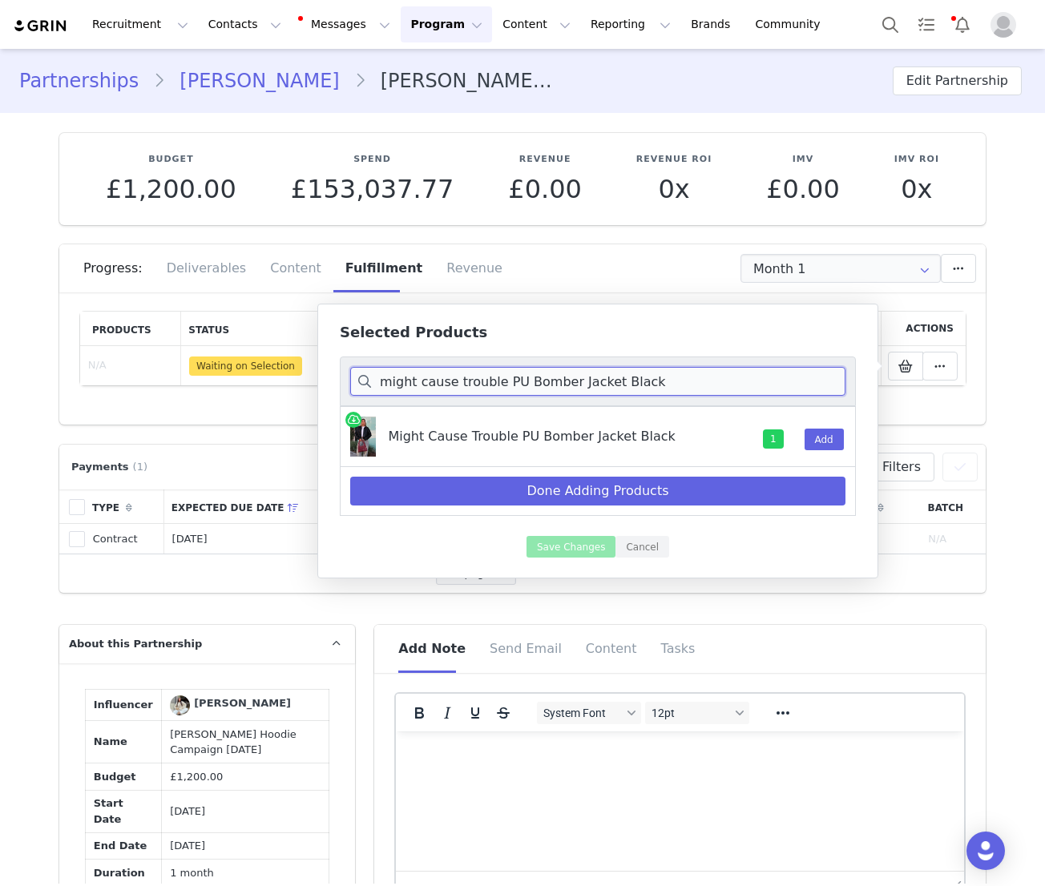
drag, startPoint x: 651, startPoint y: 384, endPoint x: 370, endPoint y: 383, distance: 281.2
click at [370, 383] on input "might cause trouble PU Bomber Jacket Black" at bounding box center [597, 381] width 495 height 29
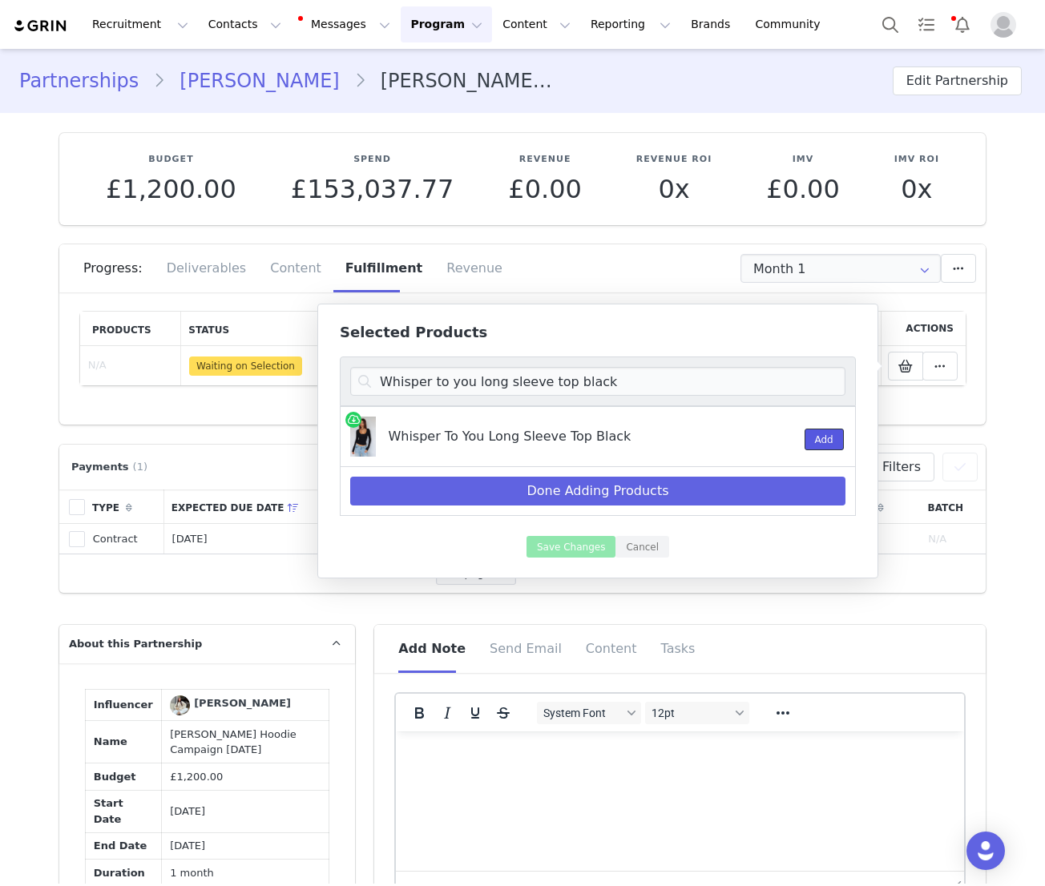
click at [820, 446] on button "Add" at bounding box center [823, 440] width 39 height 22
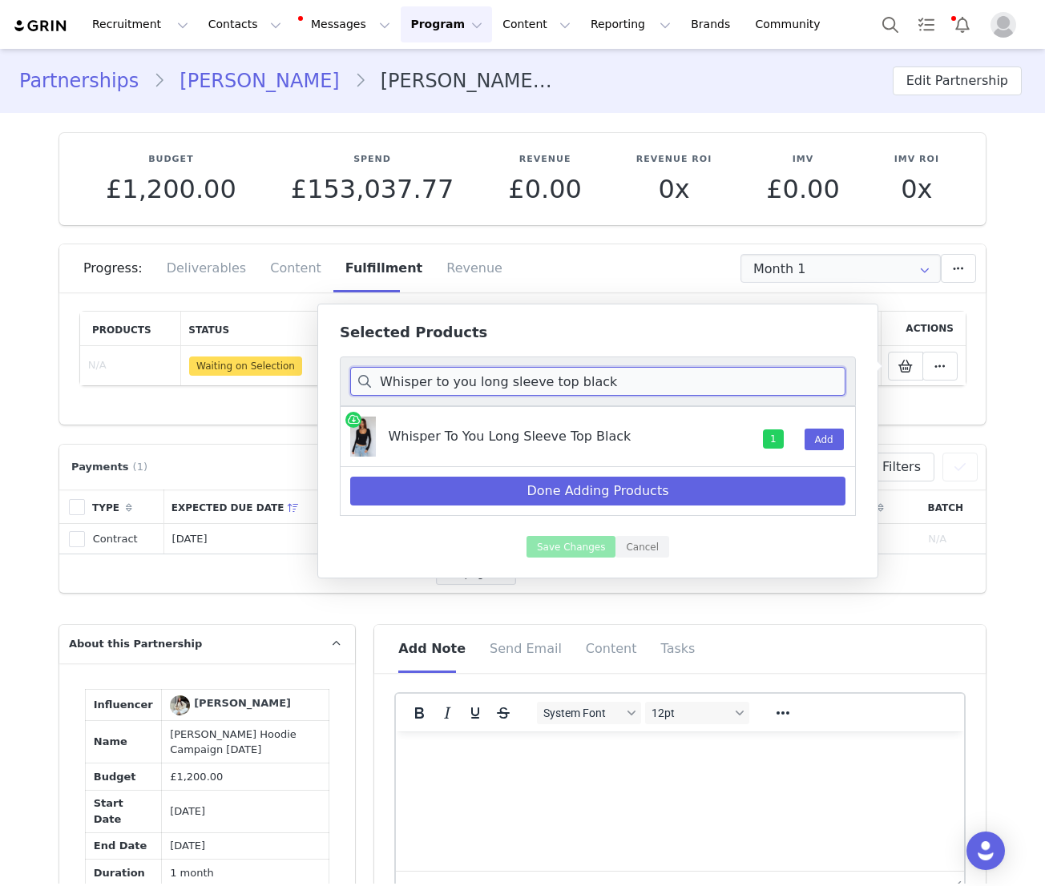
click at [498, 384] on input "Whisper to you long sleeve top black" at bounding box center [597, 381] width 495 height 29
drag, startPoint x: 619, startPoint y: 384, endPoint x: 482, endPoint y: 384, distance: 137.0
click at [482, 384] on input "Whisper to you long sleeve top black" at bounding box center [597, 381] width 495 height 29
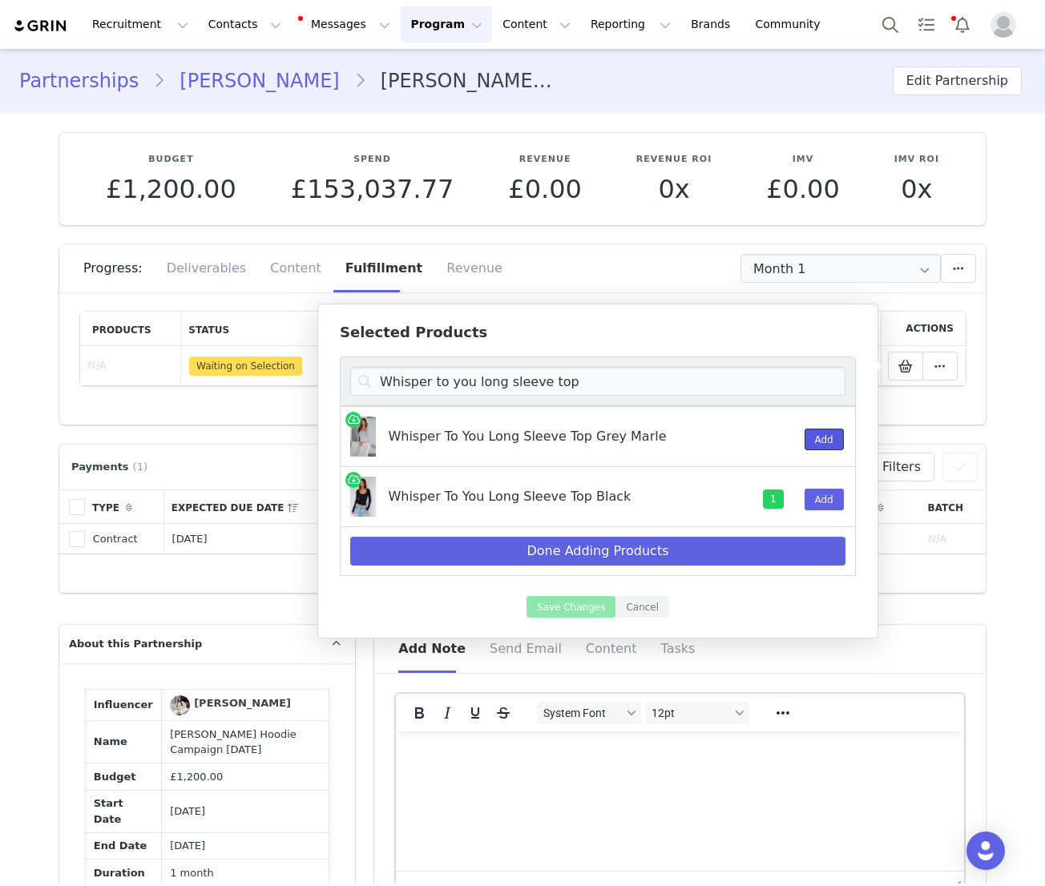
click at [820, 442] on button "Add" at bounding box center [823, 440] width 39 height 22
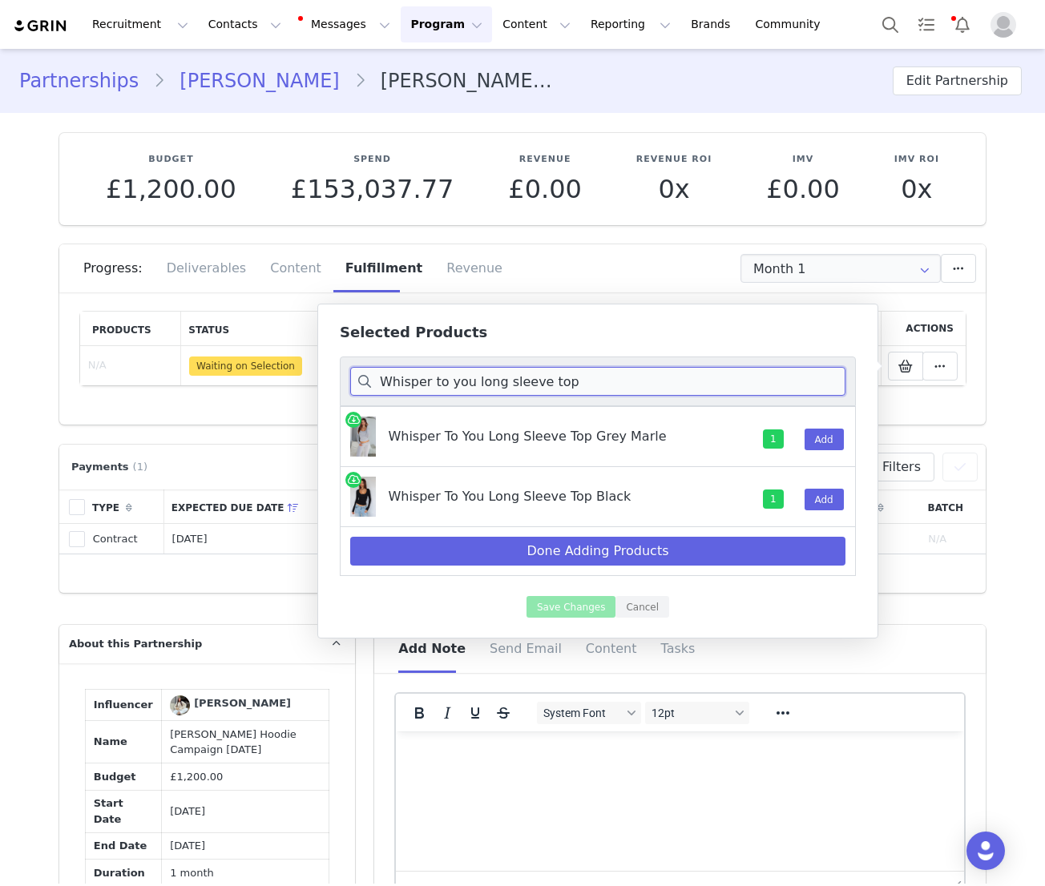
drag, startPoint x: 560, startPoint y: 375, endPoint x: 373, endPoint y: 375, distance: 187.5
click at [373, 375] on input "Whisper to you long sleeve top" at bounding box center [597, 381] width 495 height 29
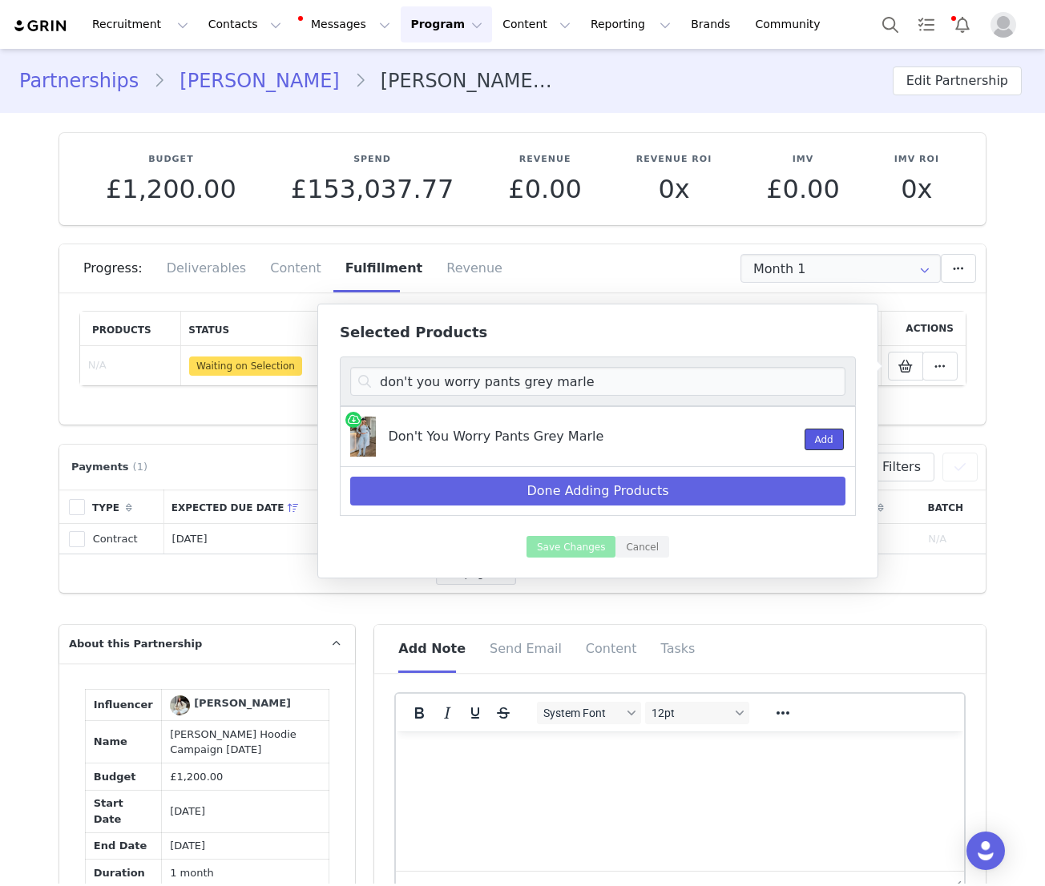
click at [836, 438] on button "Add" at bounding box center [823, 440] width 39 height 22
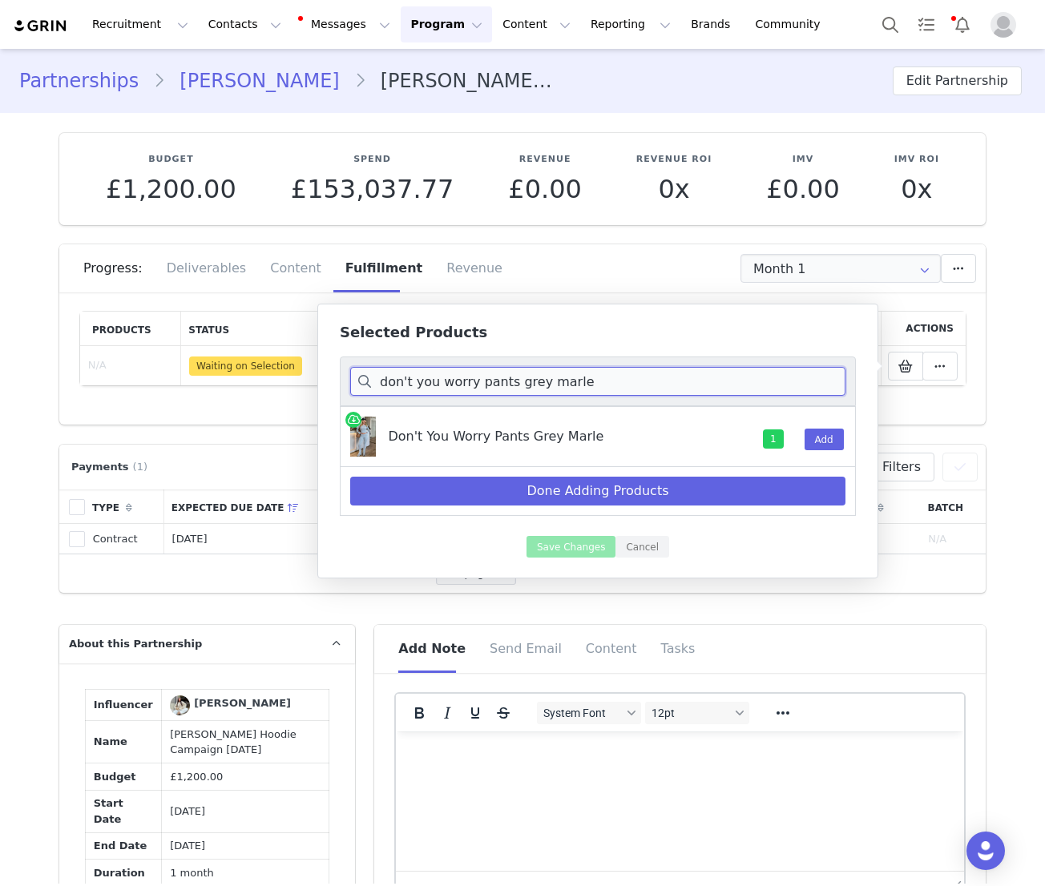
click at [587, 385] on input "don't you worry pants grey marle" at bounding box center [597, 381] width 495 height 29
drag, startPoint x: 595, startPoint y: 384, endPoint x: 377, endPoint y: 384, distance: 217.1
click at [377, 384] on input "don't you worry pants grey marle" at bounding box center [597, 381] width 495 height 29
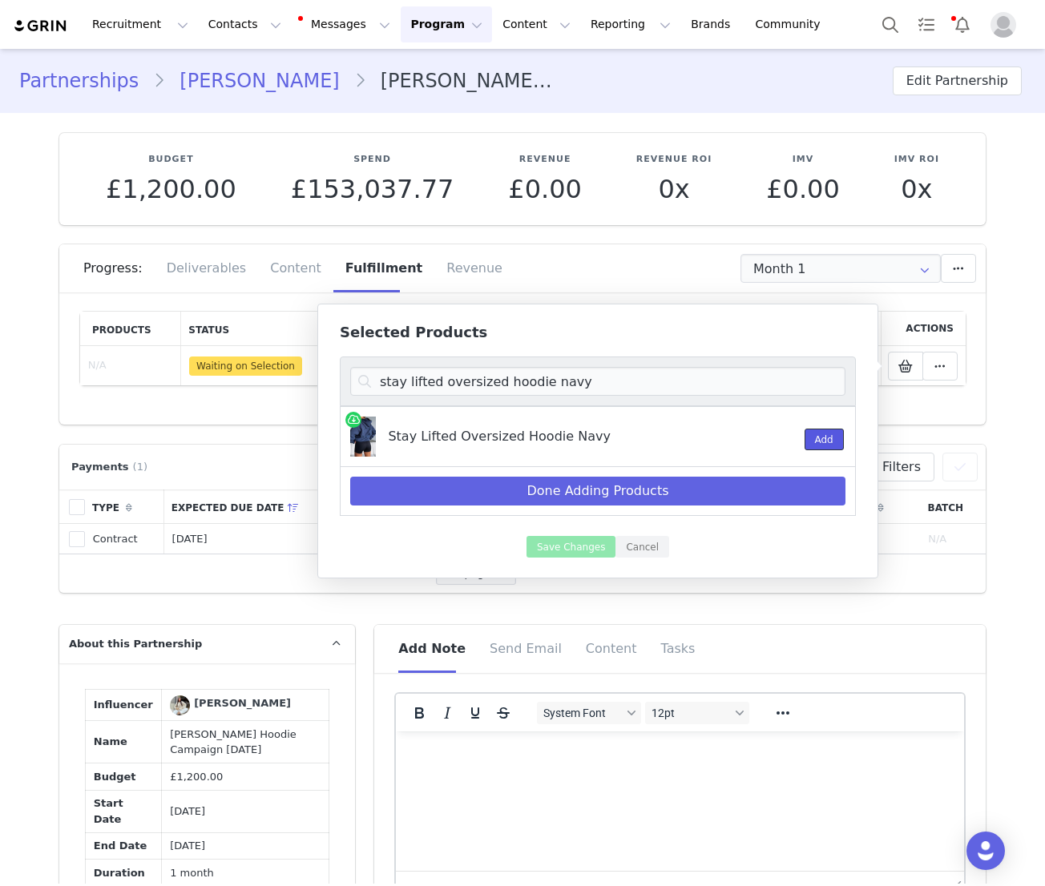
click at [822, 444] on button "Add" at bounding box center [823, 440] width 39 height 22
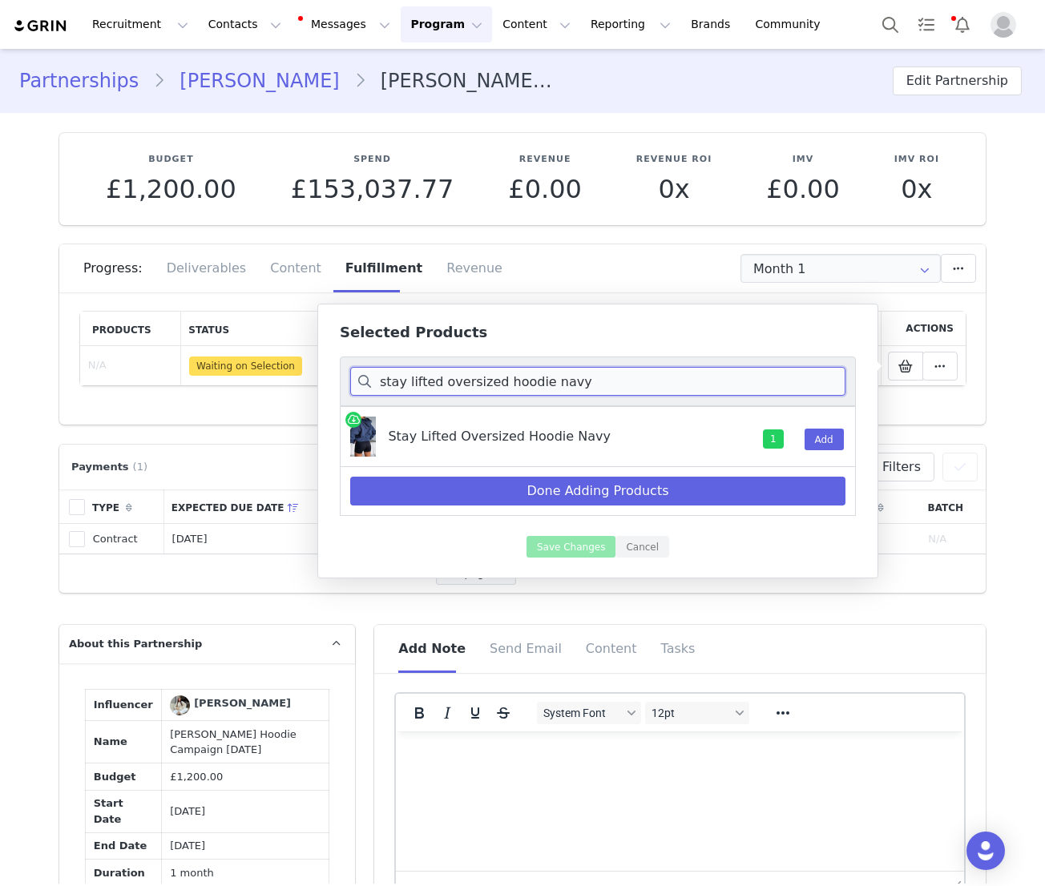
drag, startPoint x: 591, startPoint y: 391, endPoint x: 373, endPoint y: 385, distance: 218.0
click at [373, 385] on input "stay lifted oversized hoodie navy" at bounding box center [597, 381] width 495 height 29
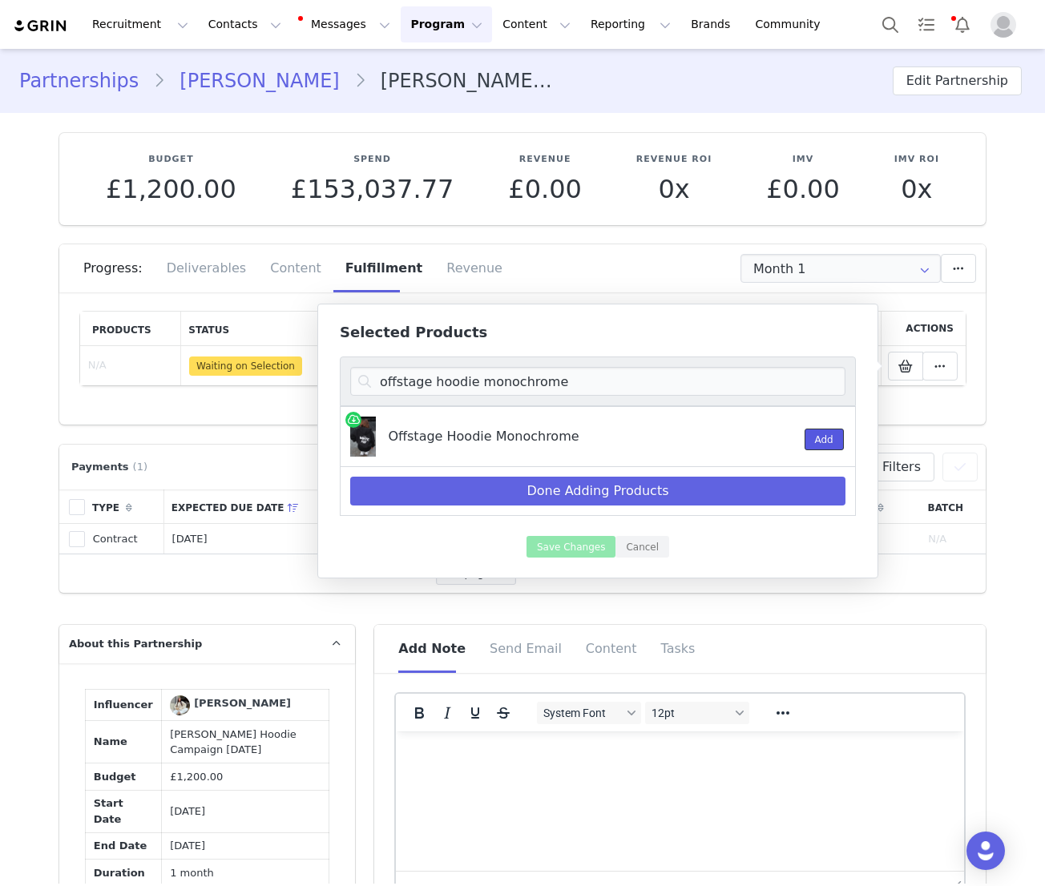
click at [825, 438] on button "Add" at bounding box center [823, 440] width 39 height 22
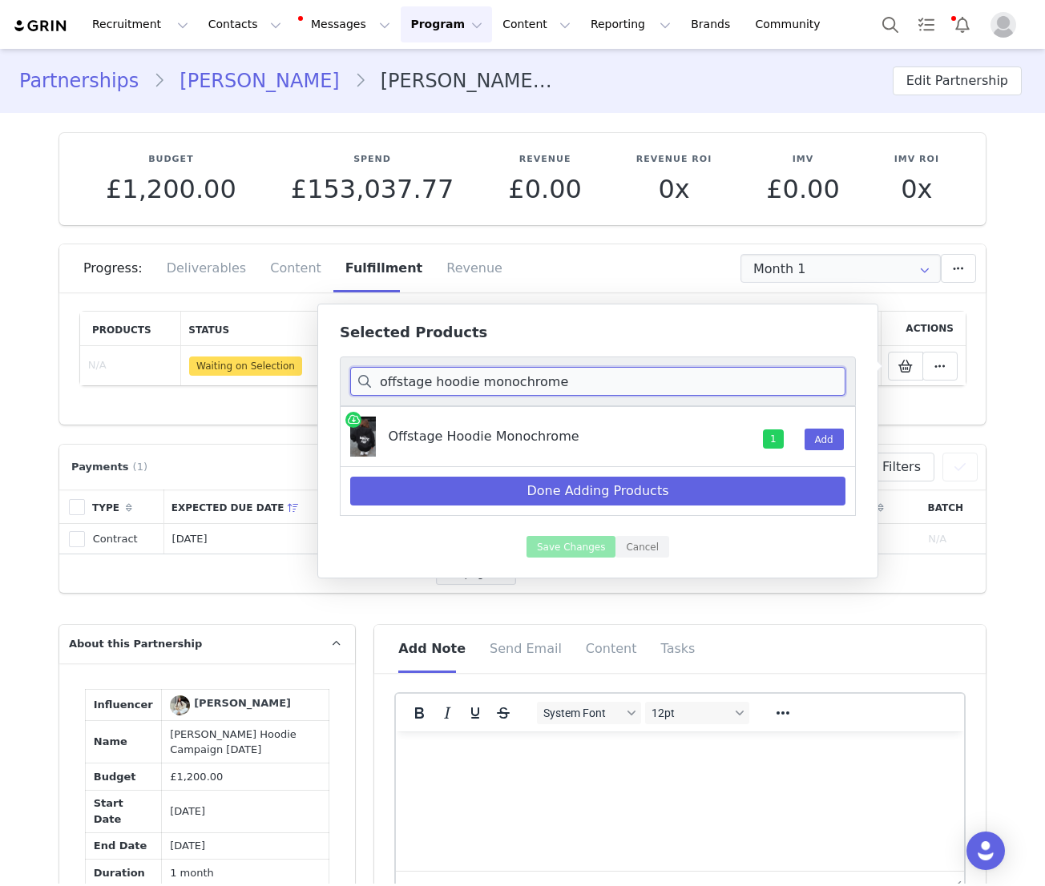
drag, startPoint x: 566, startPoint y: 380, endPoint x: 432, endPoint y: 385, distance: 133.9
click at [432, 385] on input "offstage hoodie monochrome" at bounding box center [597, 381] width 495 height 29
type input "offstage hoodie moon"
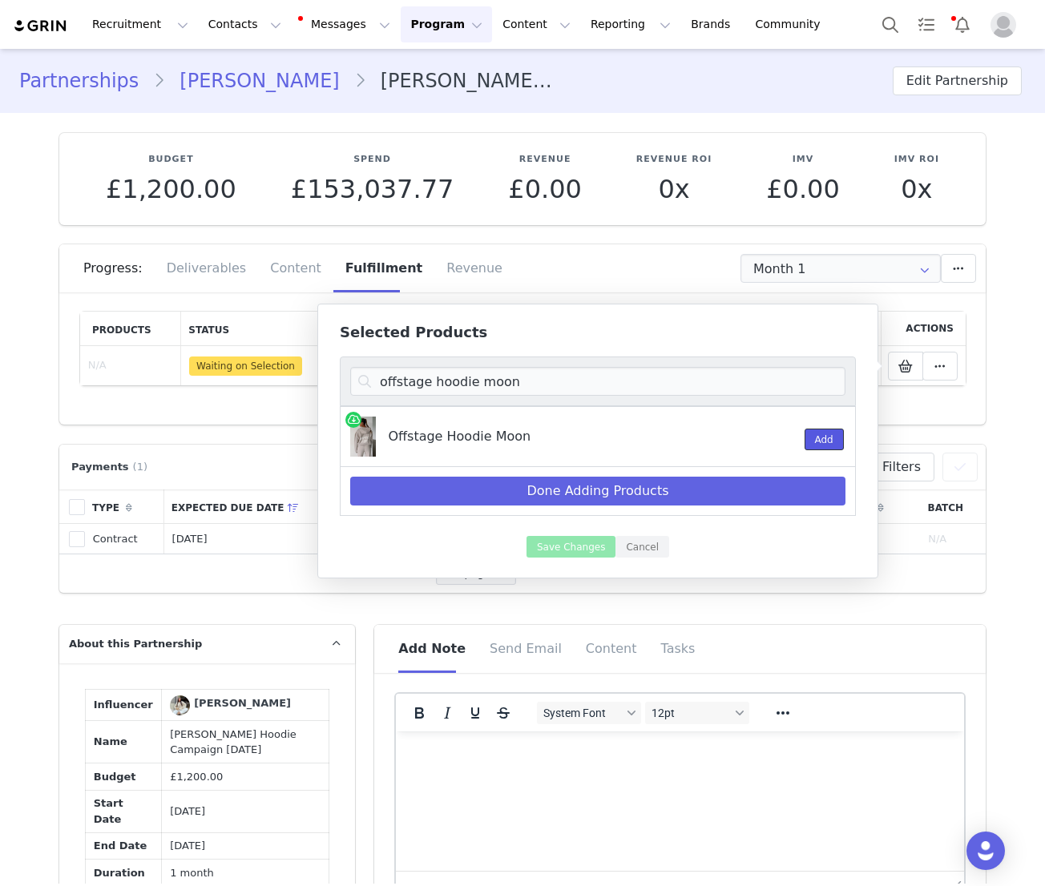
click at [840, 437] on button "Add" at bounding box center [823, 440] width 39 height 22
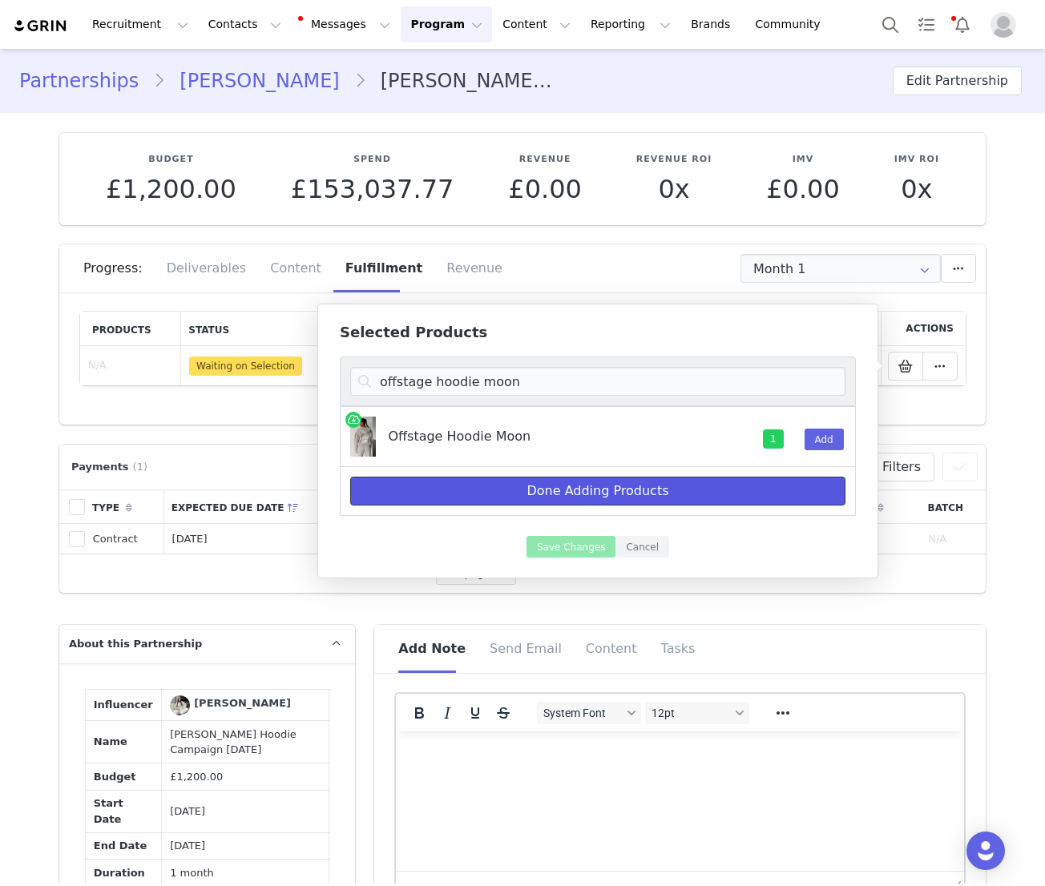
click at [641, 498] on button "Done Adding Products" at bounding box center [597, 491] width 495 height 29
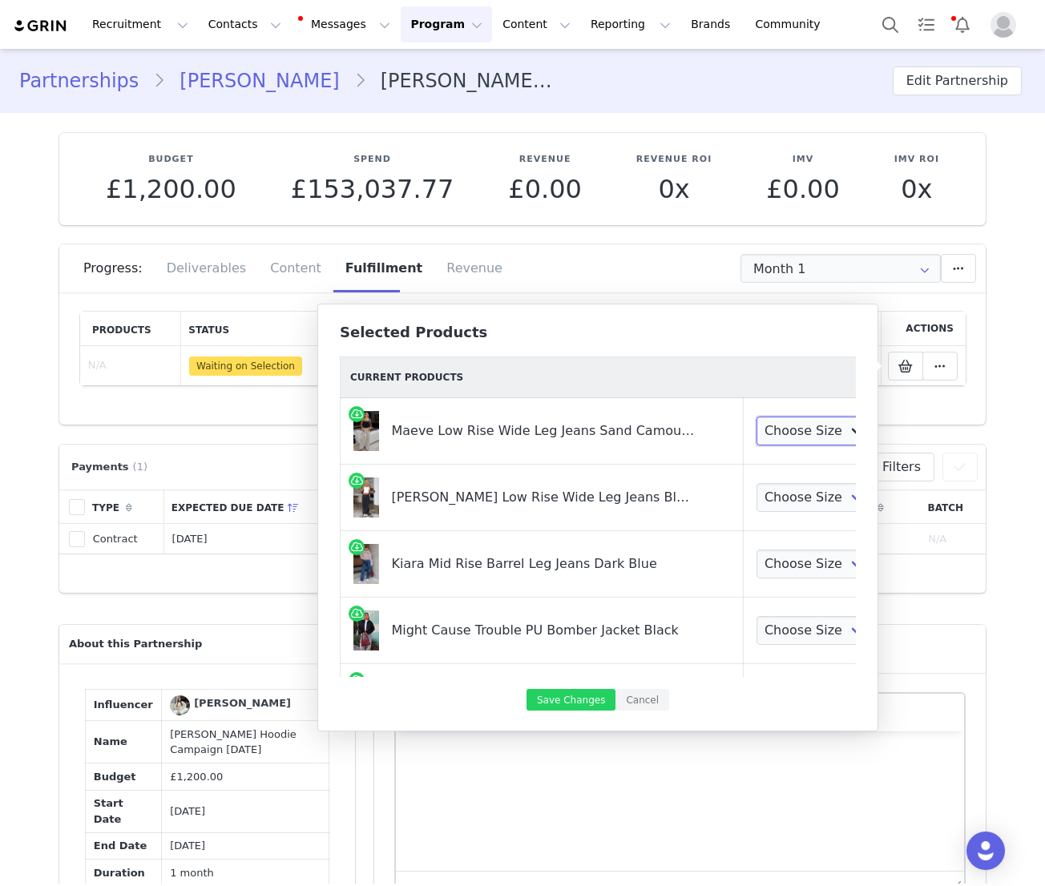
click at [764, 429] on select "Choose Size XXS XS S M L XL" at bounding box center [815, 431] width 119 height 29
select select "28196084"
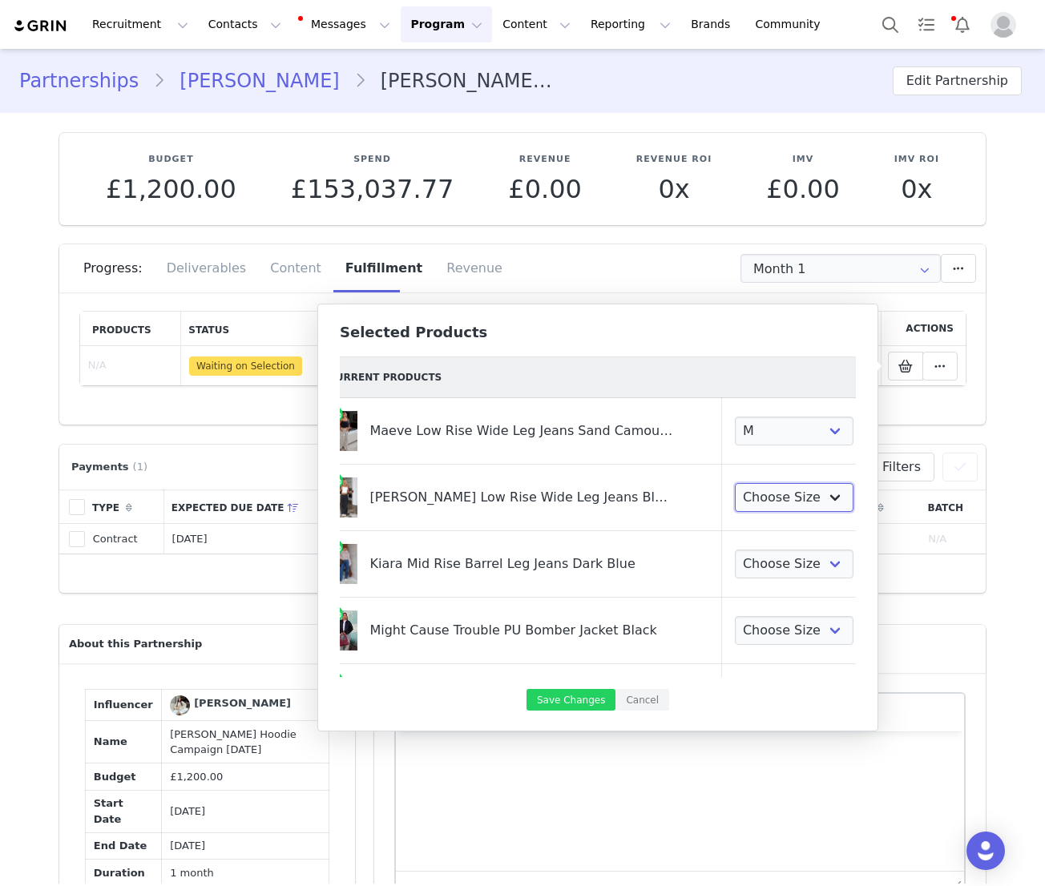
click at [747, 492] on select "Choose Size XXS XS S M L XL" at bounding box center [794, 497] width 119 height 29
select select "28010897"
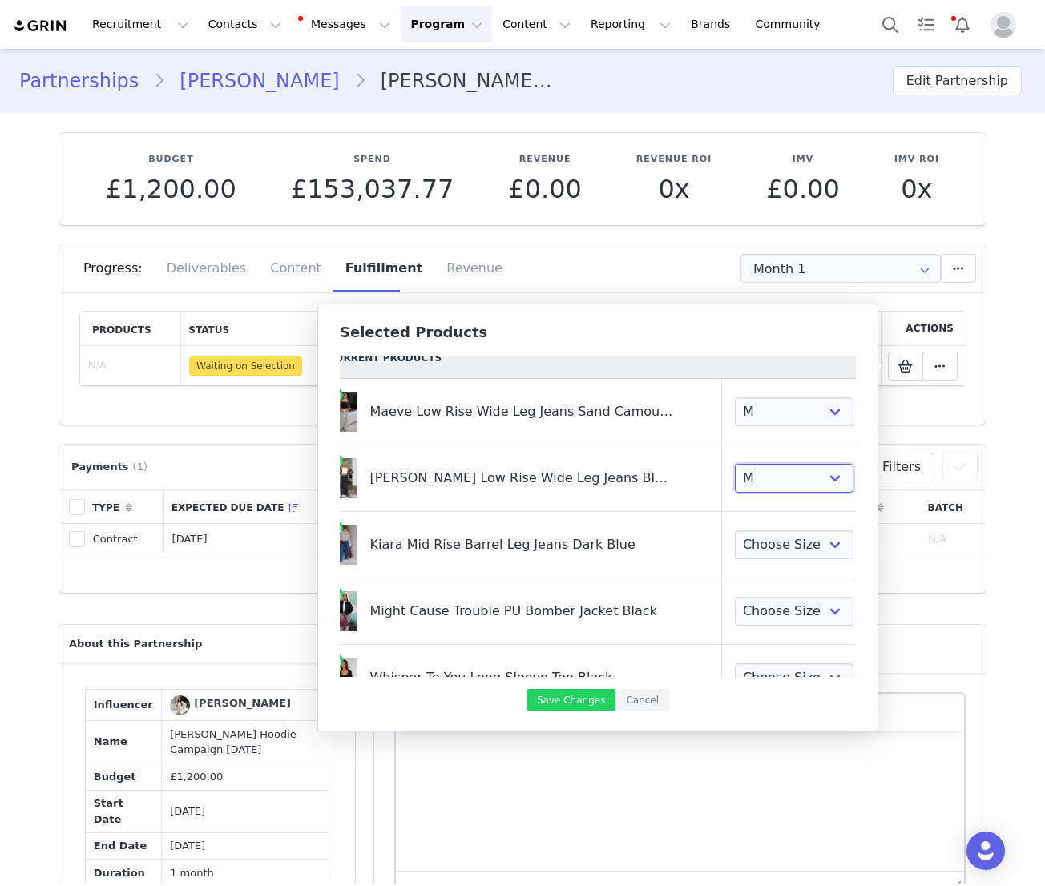
scroll to position [26, 22]
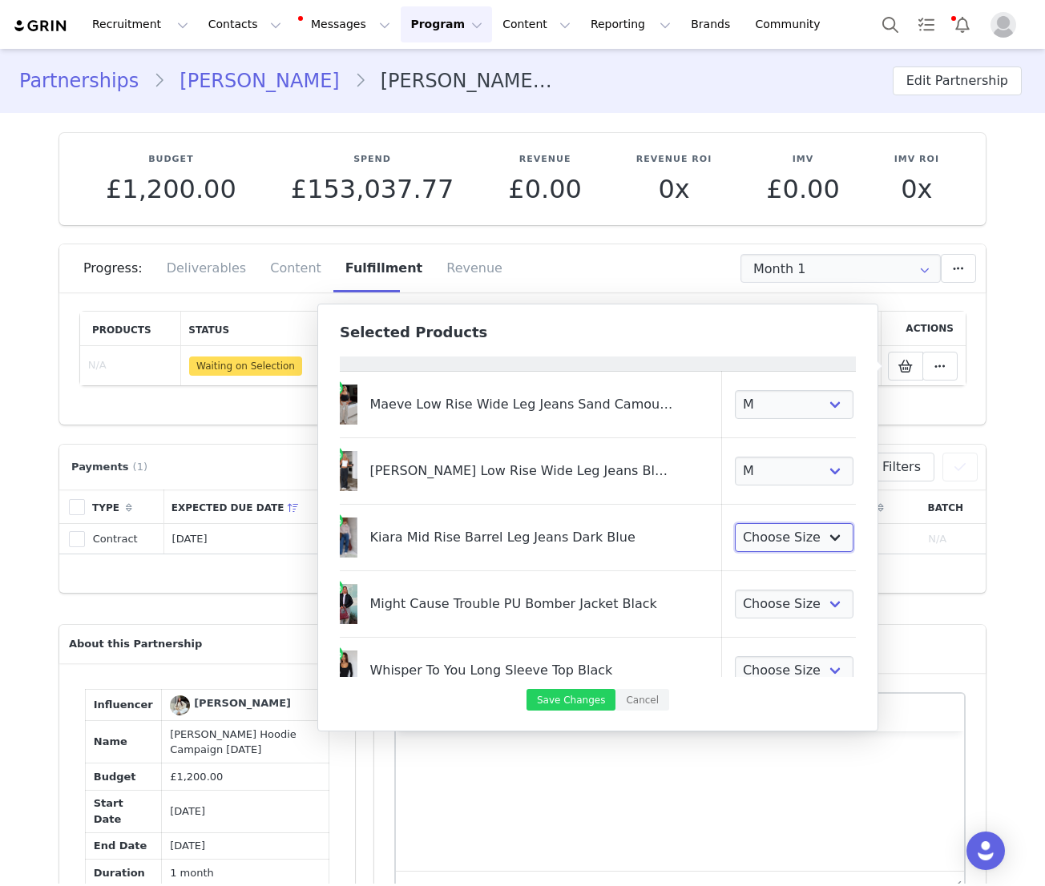
click at [735, 535] on select "Choose Size XXS XS S M L XL" at bounding box center [794, 537] width 119 height 29
select select "28161561"
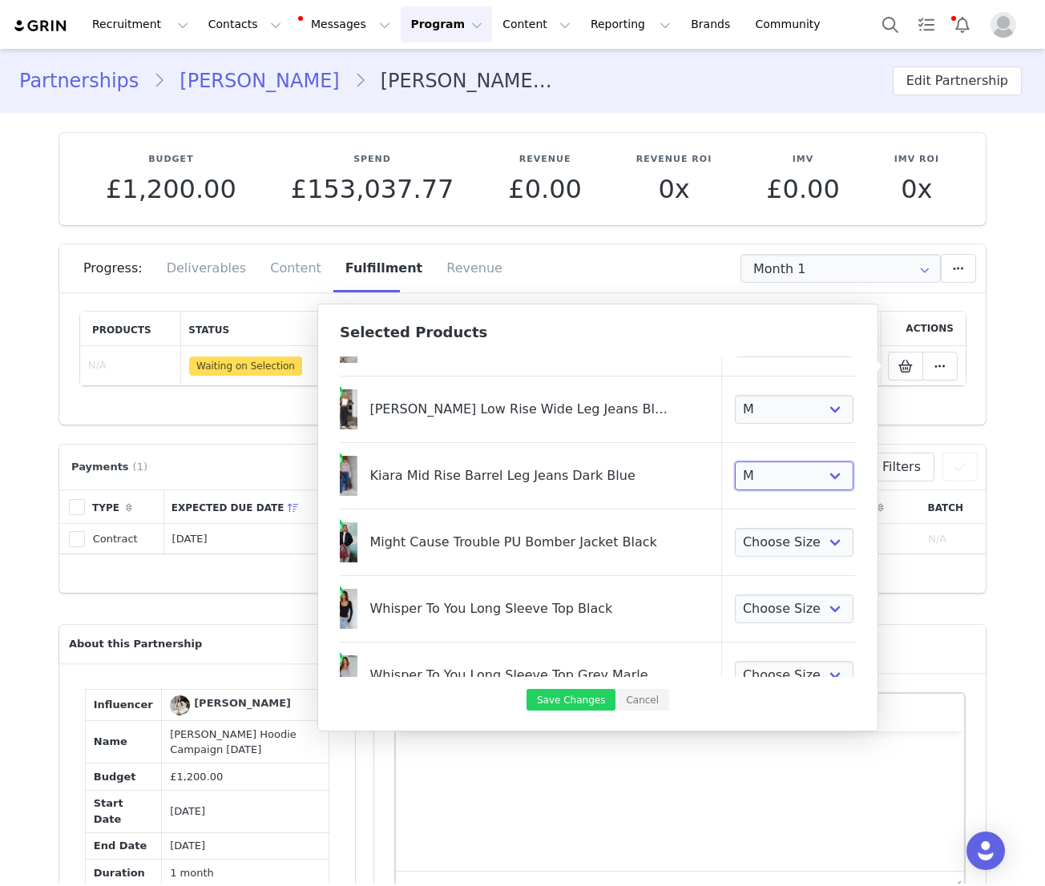
scroll to position [101, 22]
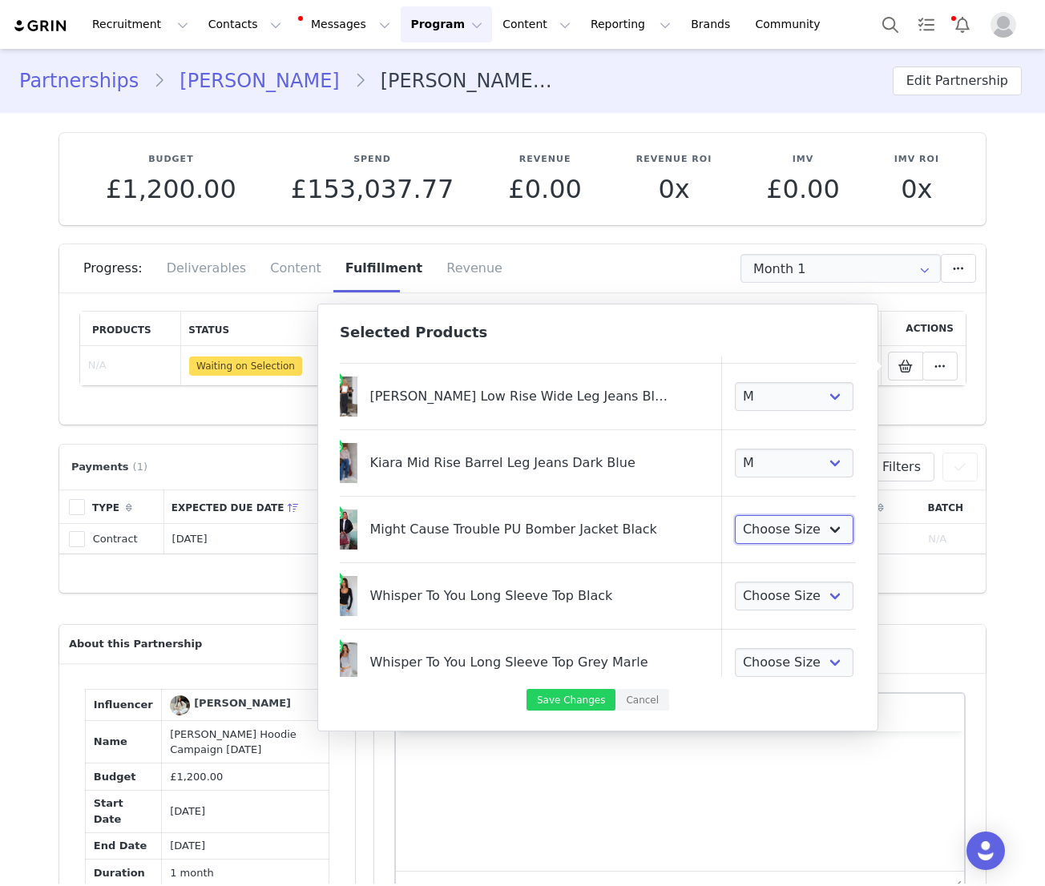
click at [735, 531] on select "Choose Size XXS/XS XS/S S/M M/L L/XL" at bounding box center [794, 529] width 119 height 29
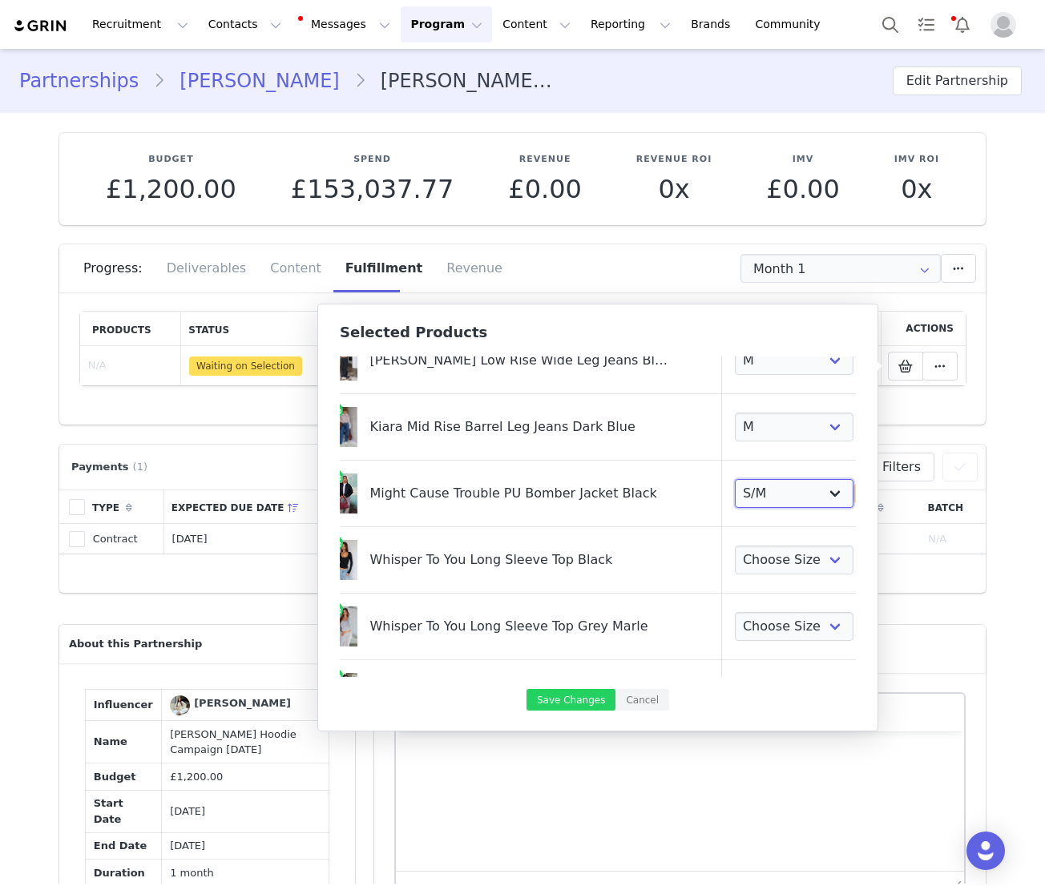
click at [735, 494] on select "Choose Size XXS/XS XS/S S/M M/L L/XL" at bounding box center [794, 493] width 119 height 29
select select "26296526"
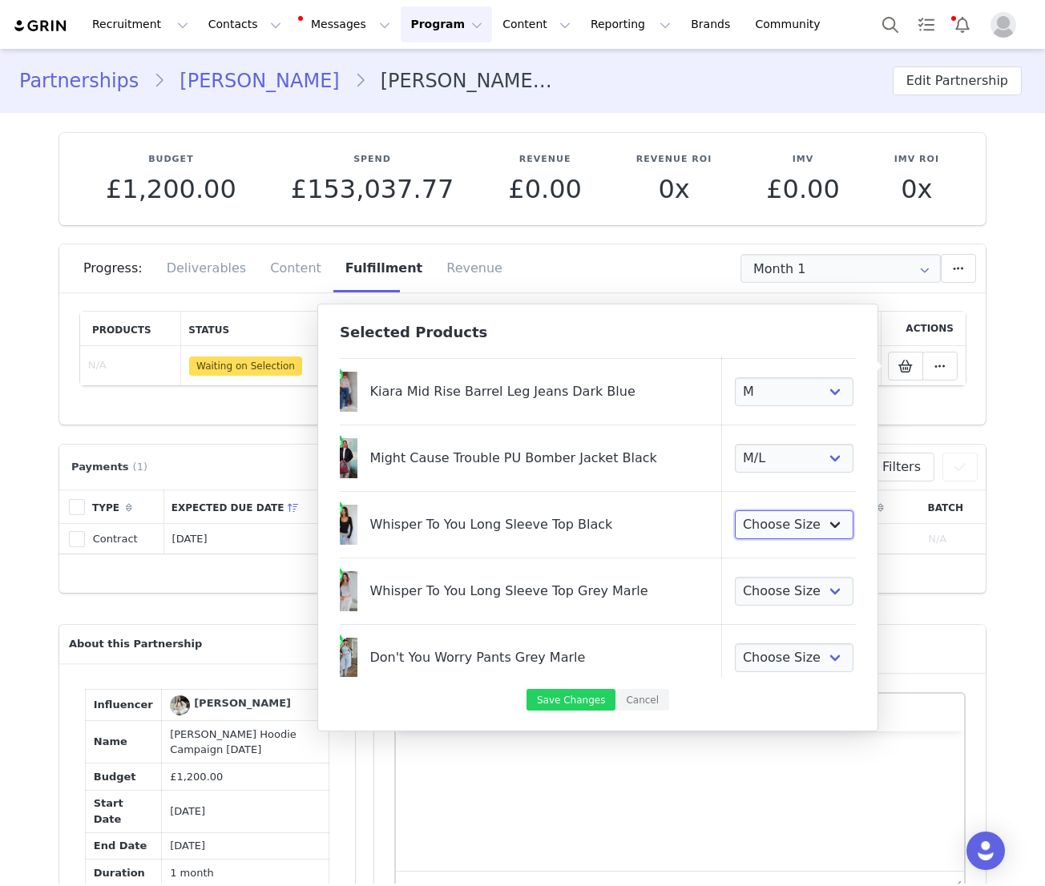
click at [735, 518] on select "Choose Size XXS XS S M L XL" at bounding box center [794, 524] width 119 height 29
select select "27711712"
click at [746, 587] on select "Choose Size XXS XS S M L XL" at bounding box center [794, 591] width 119 height 29
select select "27712241"
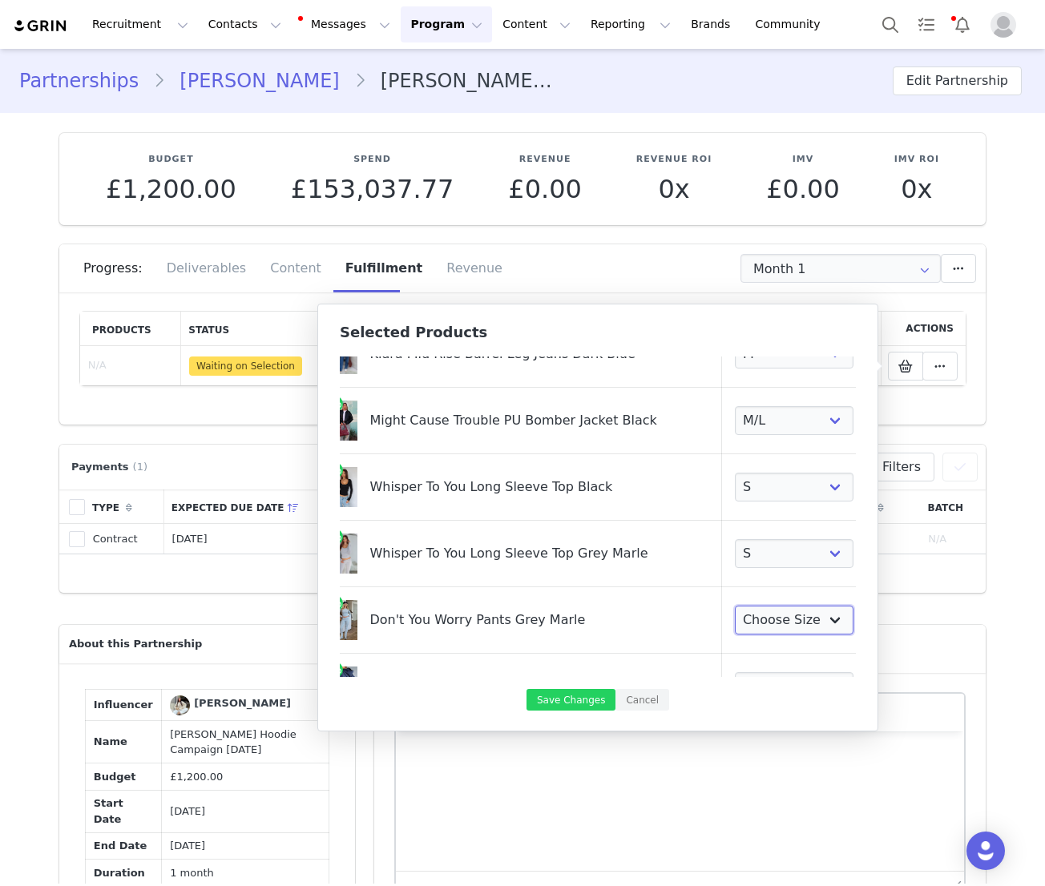
click at [735, 611] on select "Choose Size XXS XS S M L XL" at bounding box center [794, 620] width 119 height 29
select select "25075831"
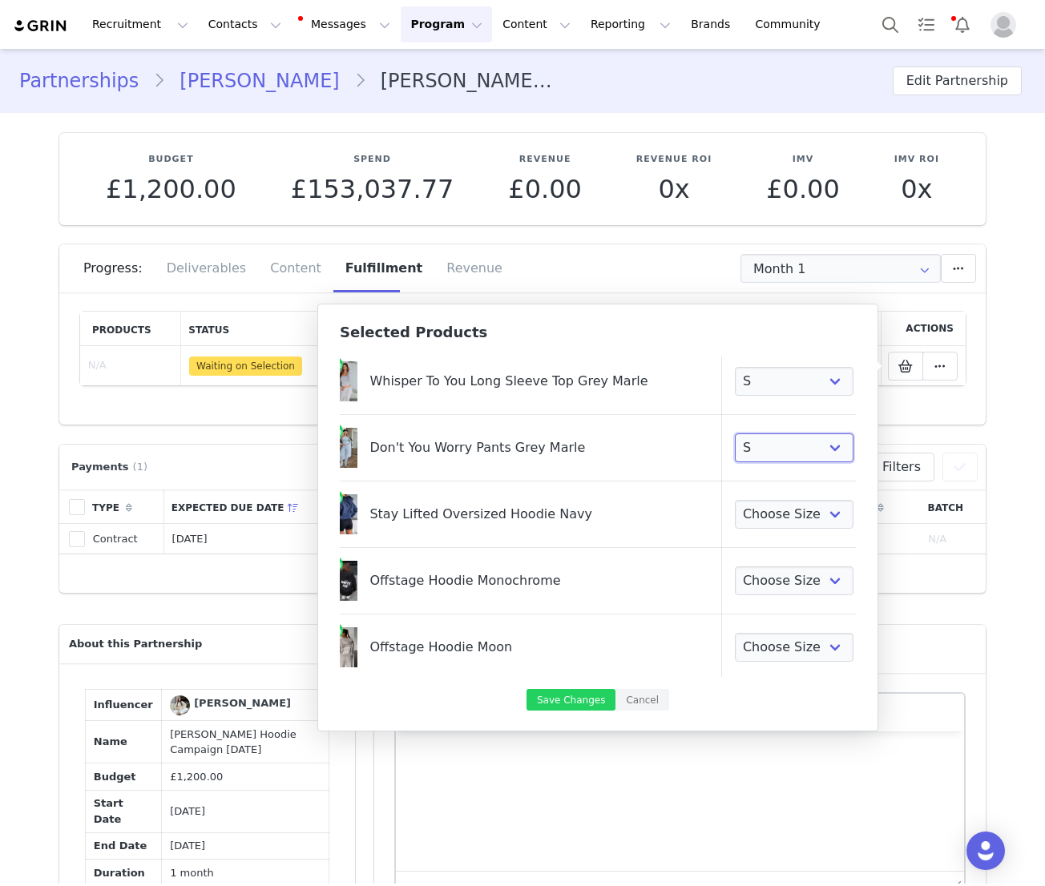
scroll to position [385, 22]
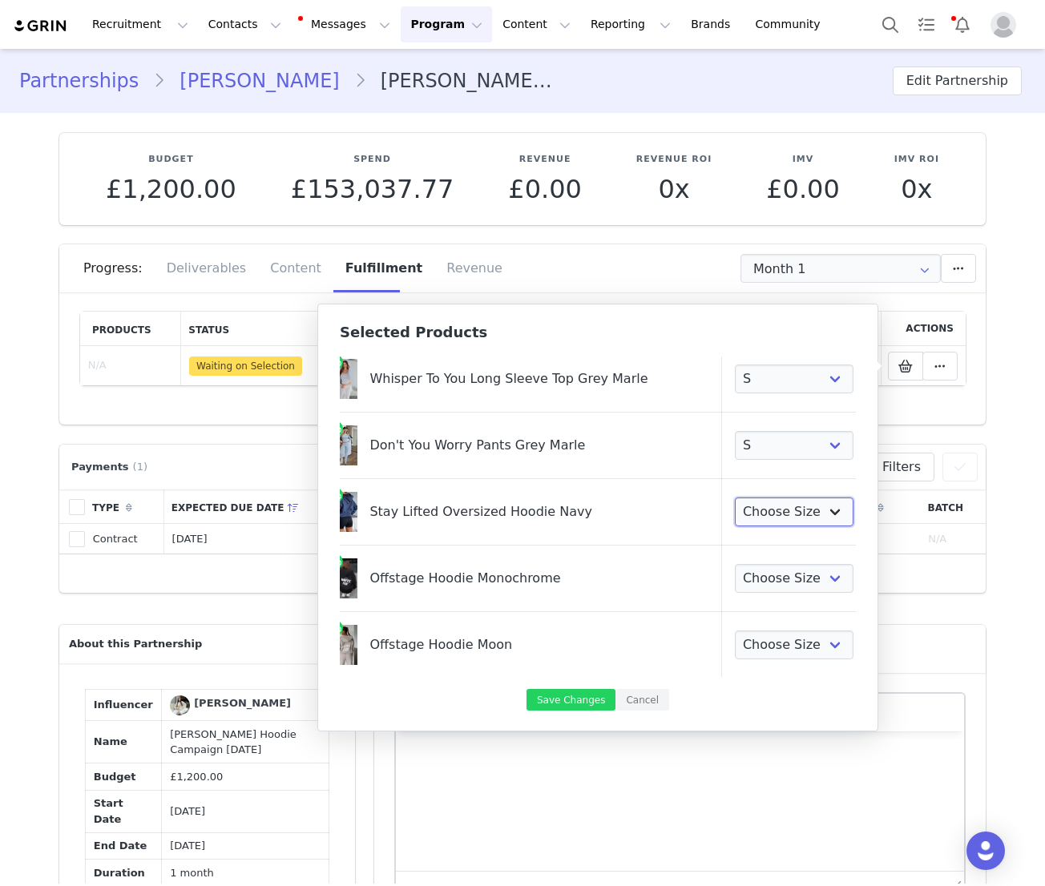
click at [735, 522] on select "Choose Size XXS/XS XS/S S/M M/L L/XL" at bounding box center [794, 512] width 119 height 29
select select "28713210"
click at [740, 566] on select "Choose Size XXS/XS 3XS/XXS XS/S S/M M/L L/XL" at bounding box center [794, 578] width 119 height 29
select select "25688957"
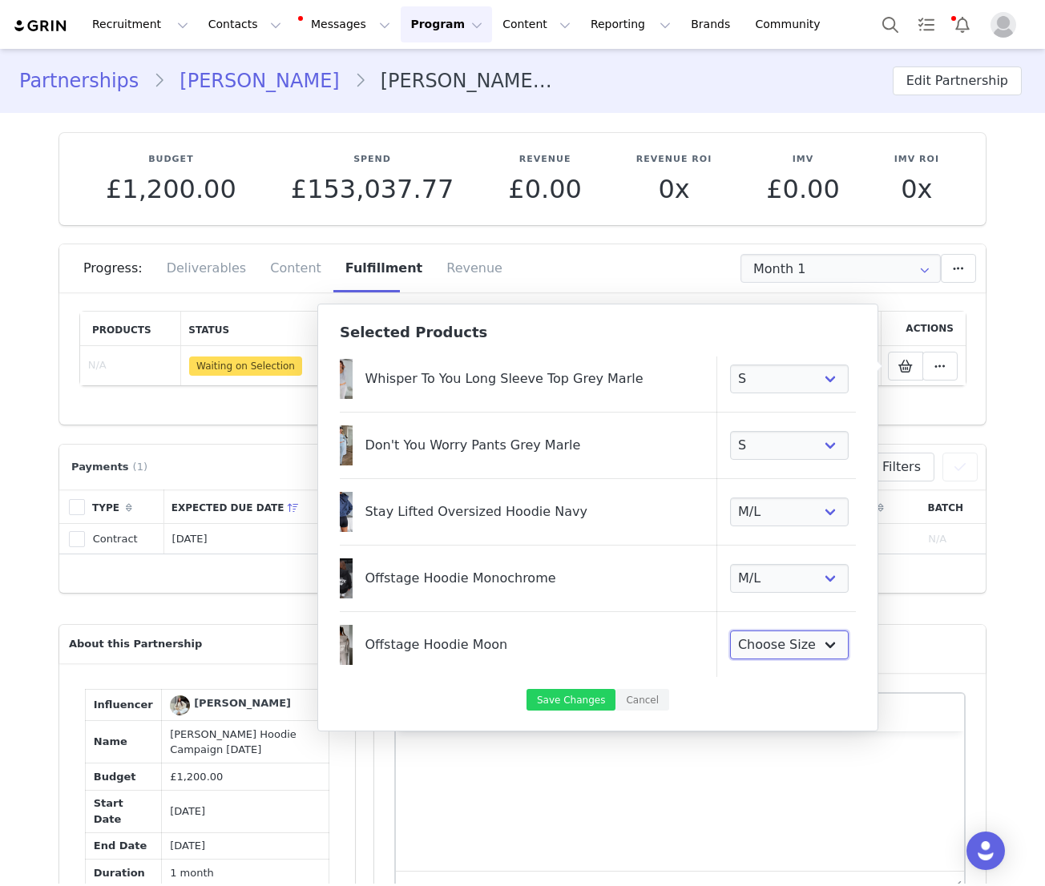
click at [730, 654] on select "Choose Size XXS/XS 3XS/XXS XS/S S/M M/L L/XL XL/XXL" at bounding box center [789, 645] width 119 height 29
select select "25121204"
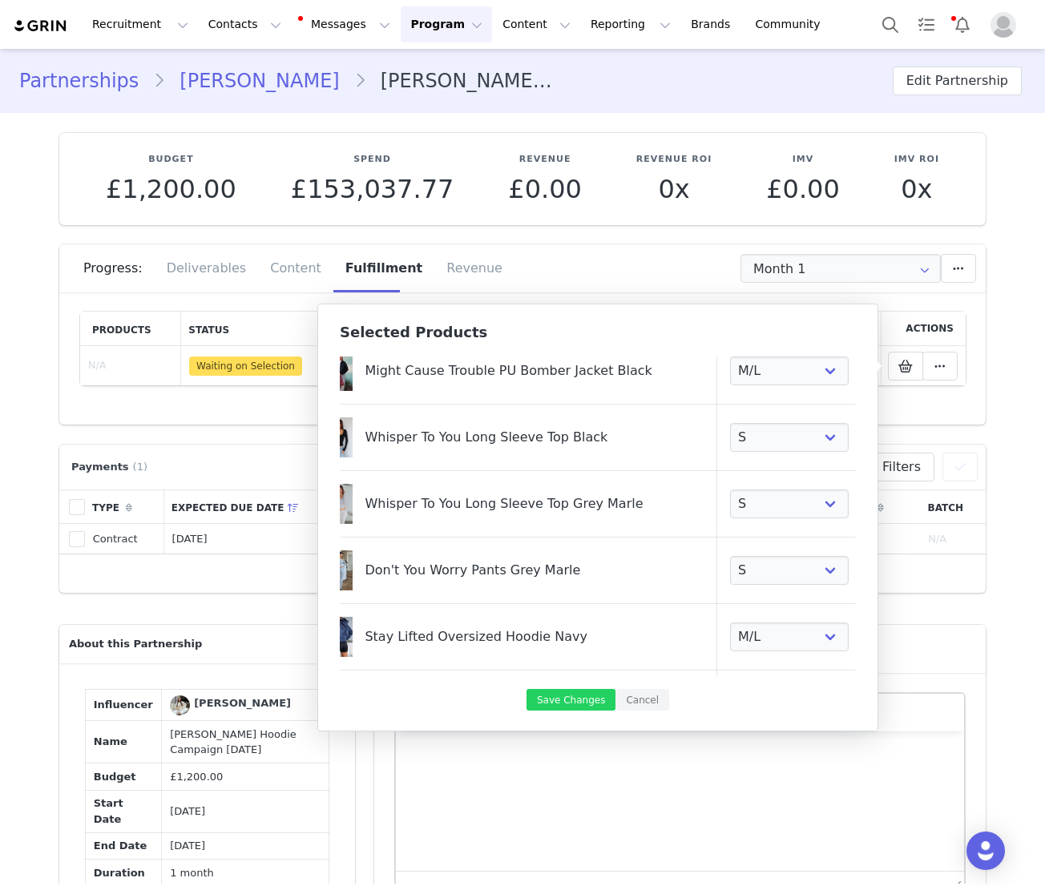
scroll to position [441, 26]
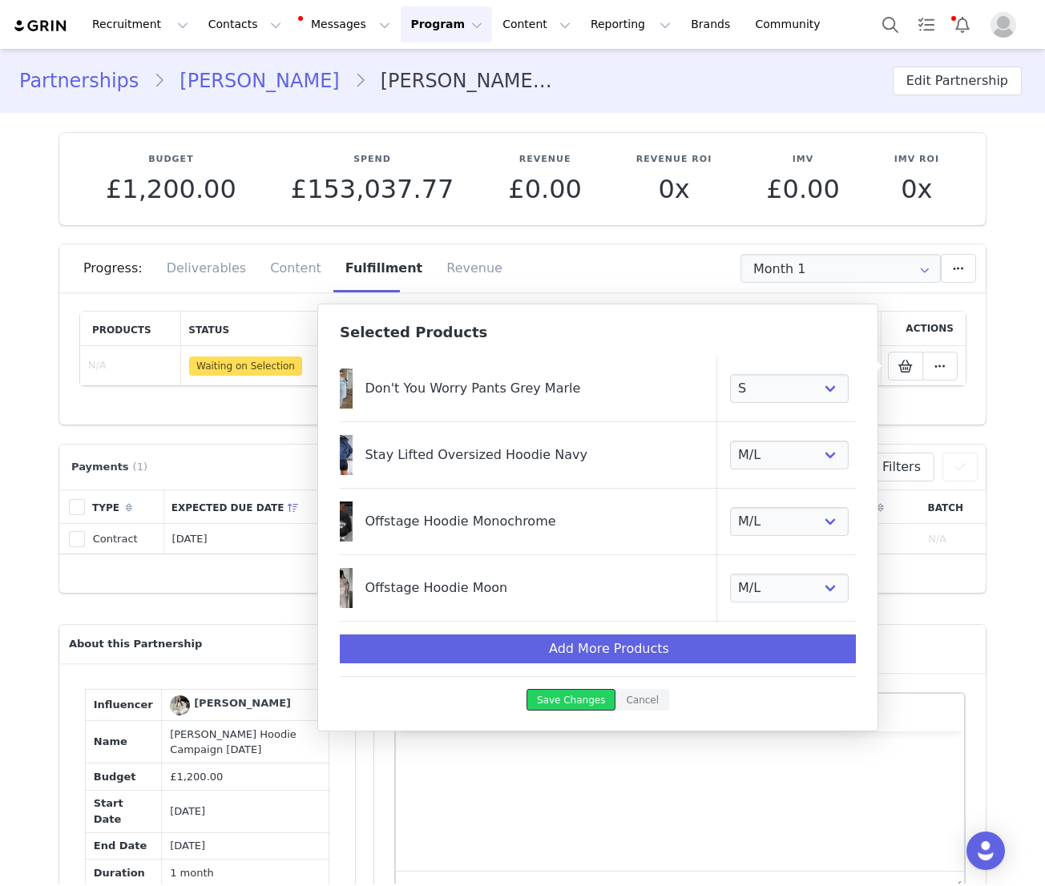
click at [580, 703] on button "Save Changes" at bounding box center [570, 700] width 89 height 22
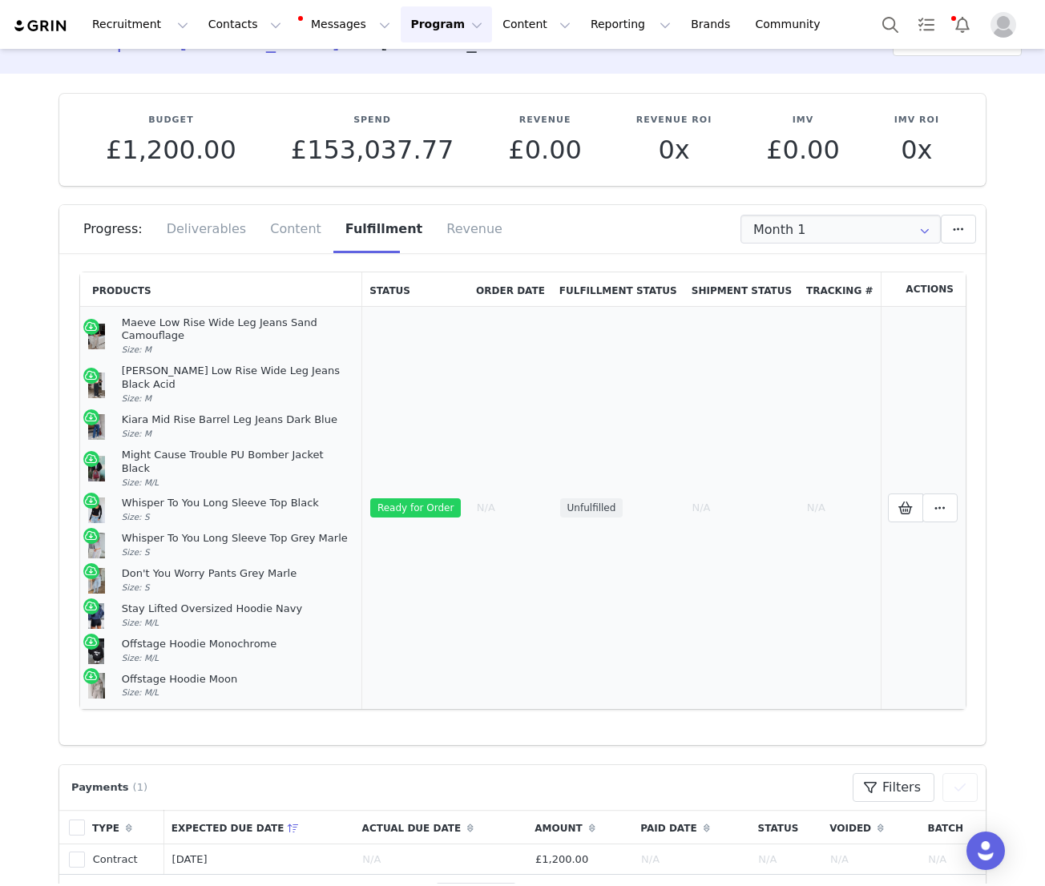
scroll to position [35, 0]
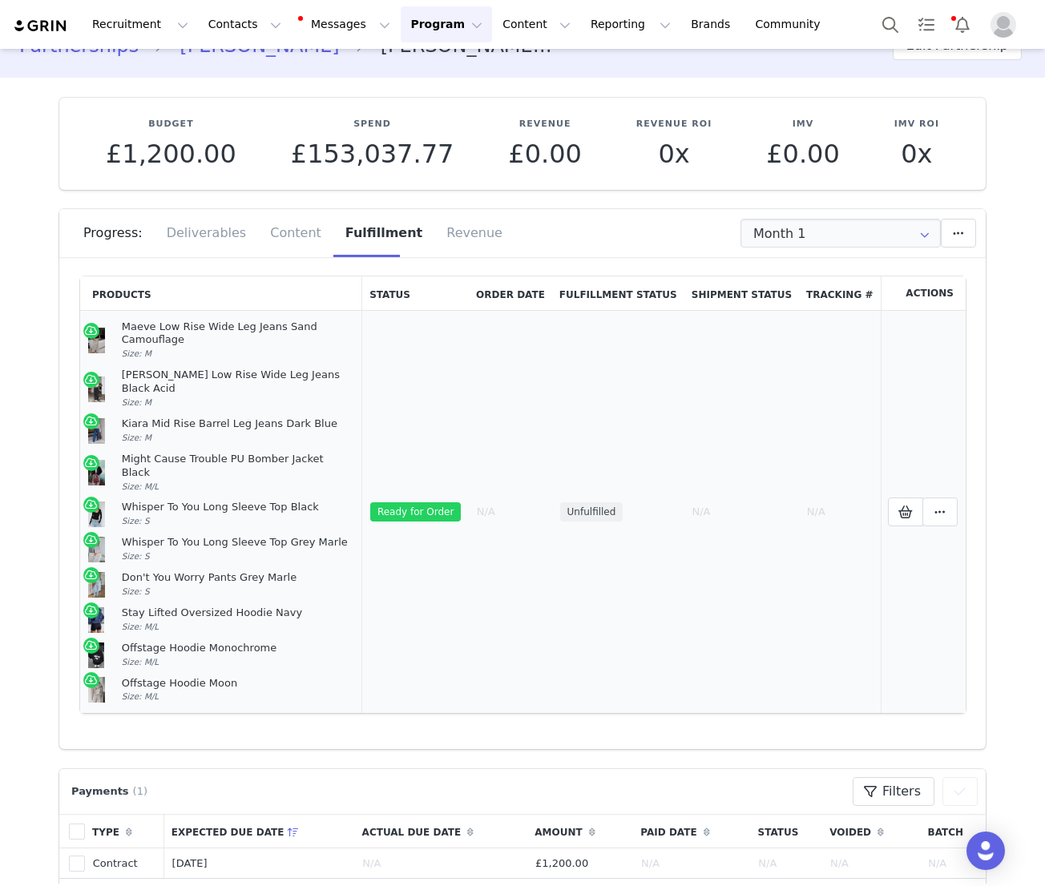
click at [768, 526] on td "N/A" at bounding box center [741, 512] width 115 height 402
click at [908, 506] on icon at bounding box center [905, 512] width 14 height 13
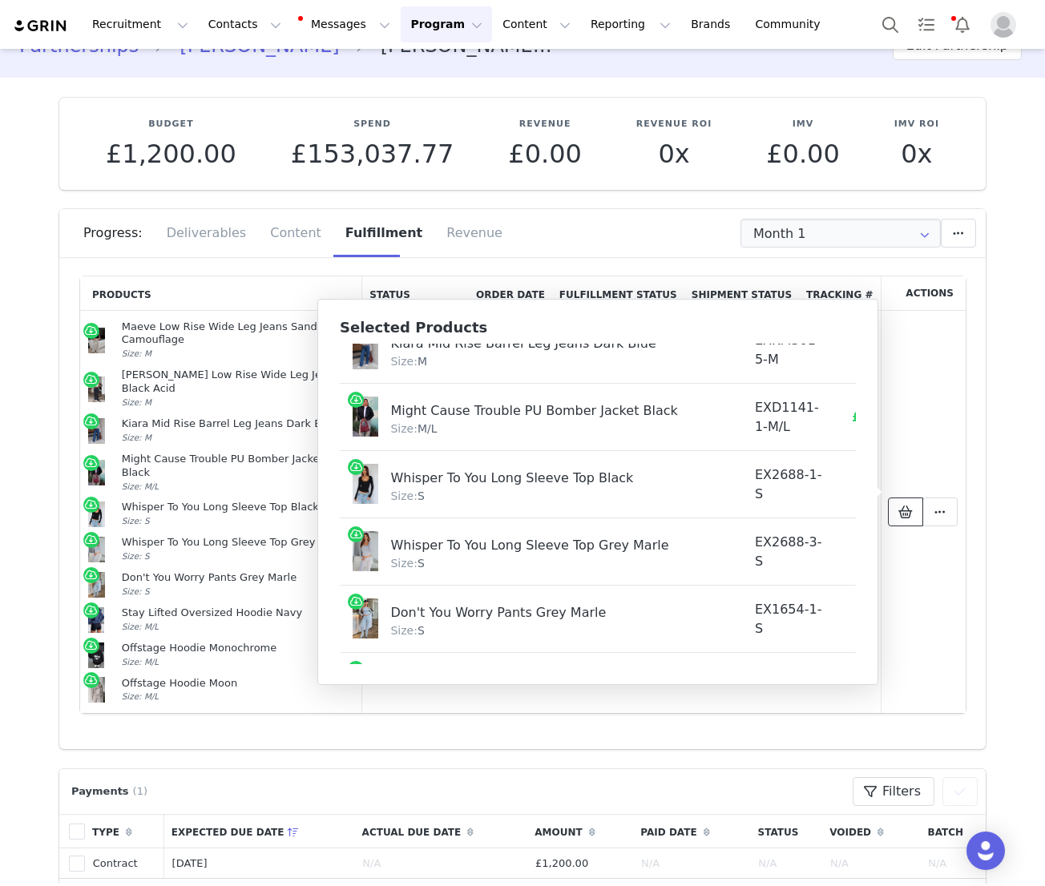
scroll to position [421, 0]
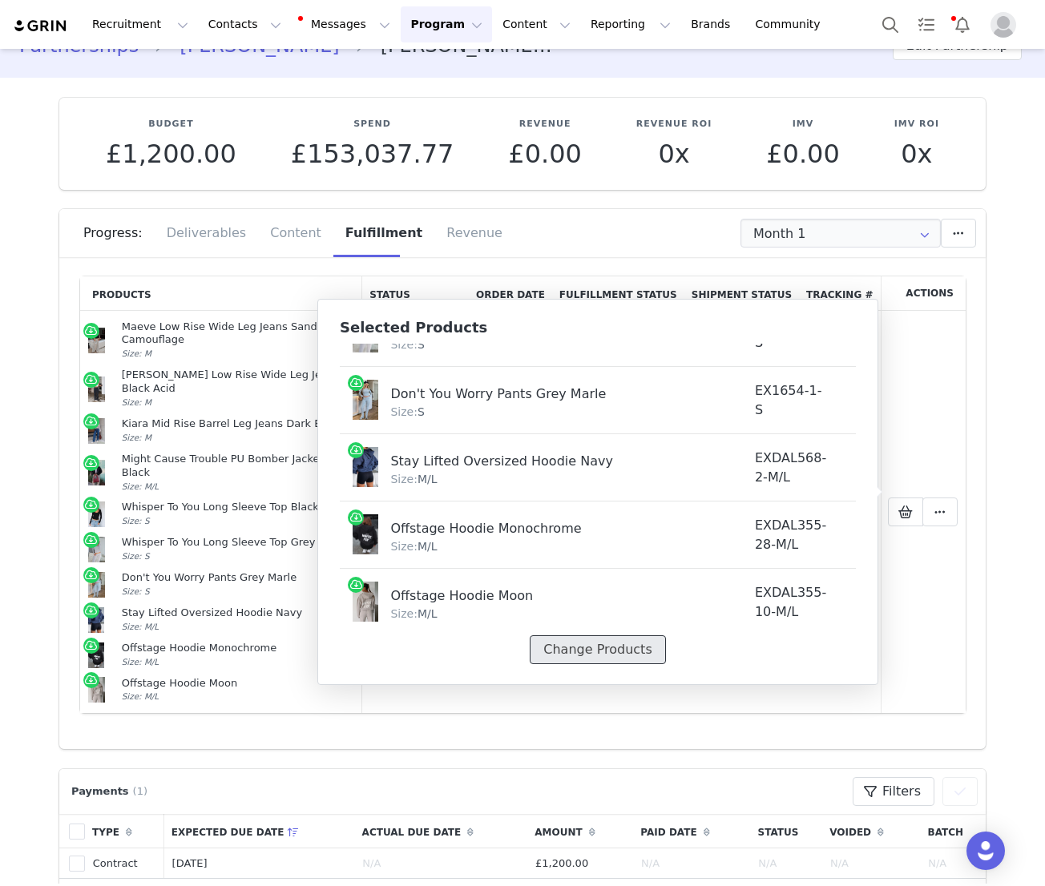
click at [591, 653] on button "Change Products" at bounding box center [597, 649] width 135 height 29
select select "28196084"
select select "28010897"
select select "28161561"
select select "26296526"
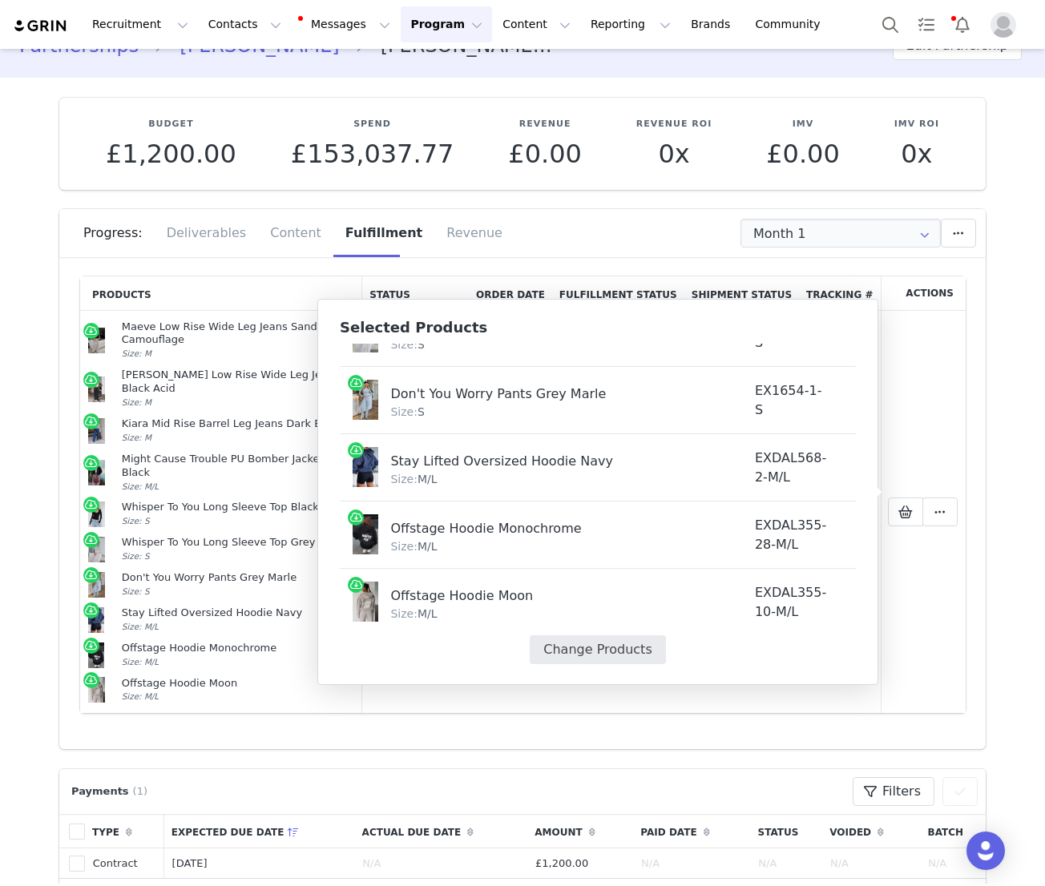
select select "27711712"
select select "27712241"
select select "25075831"
select select "28713210"
select select "25688957"
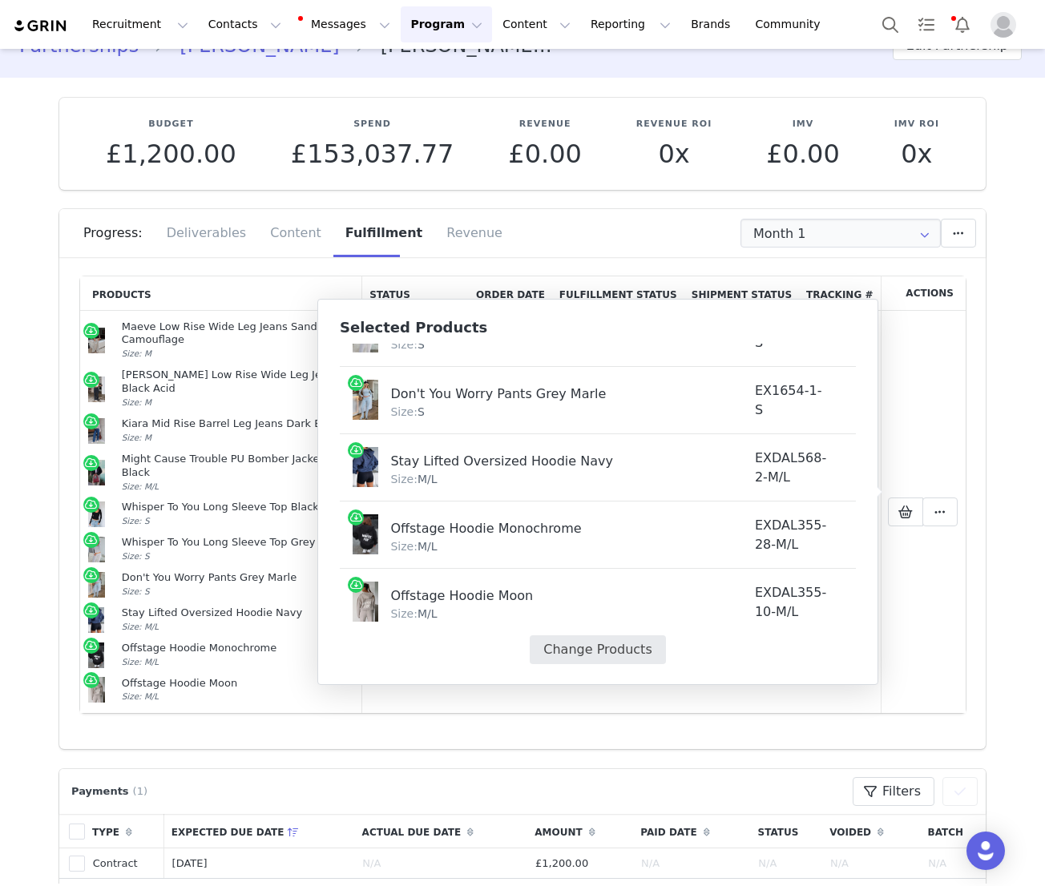
select select "25121204"
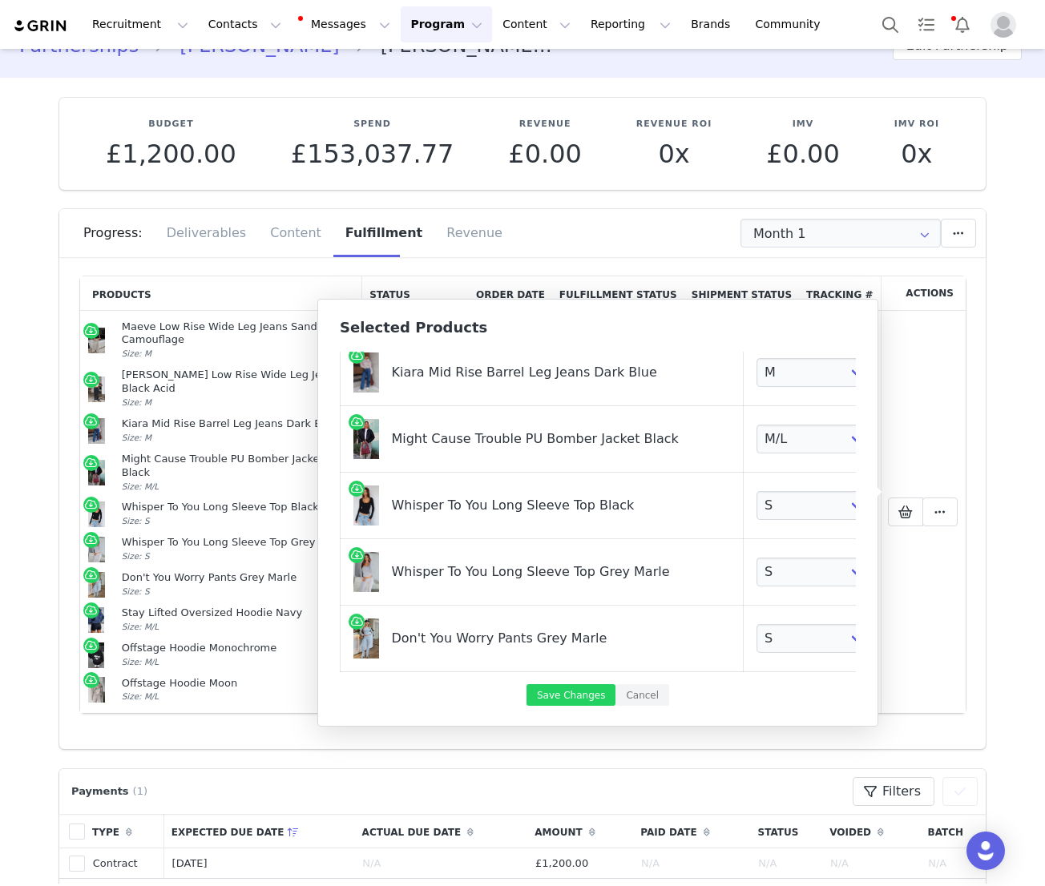
scroll to position [441, 0]
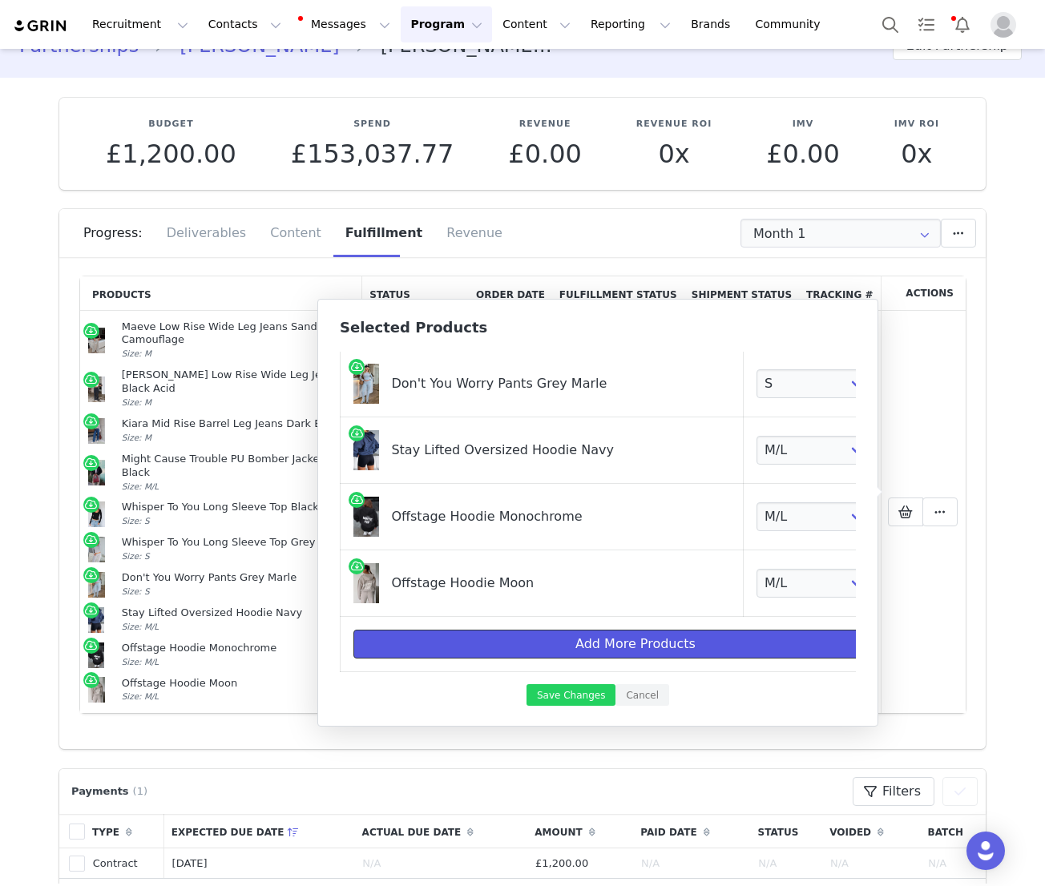
click at [587, 654] on button "Add More Products" at bounding box center [635, 644] width 564 height 29
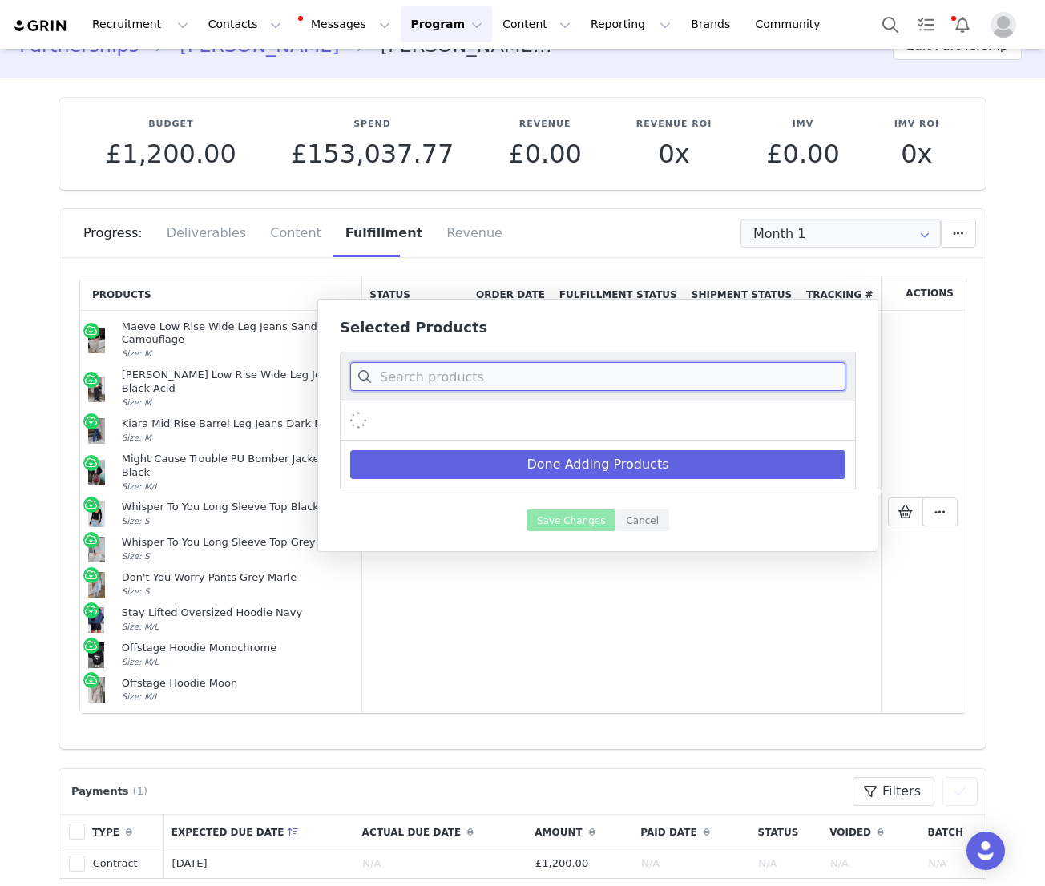
click at [538, 374] on input at bounding box center [597, 376] width 495 height 29
click at [510, 385] on input "white long sleeve" at bounding box center [597, 376] width 495 height 29
drag, startPoint x: 498, startPoint y: 383, endPoint x: 369, endPoint y: 376, distance: 130.0
click at [369, 376] on input "white long sleeve" at bounding box center [597, 376] width 495 height 29
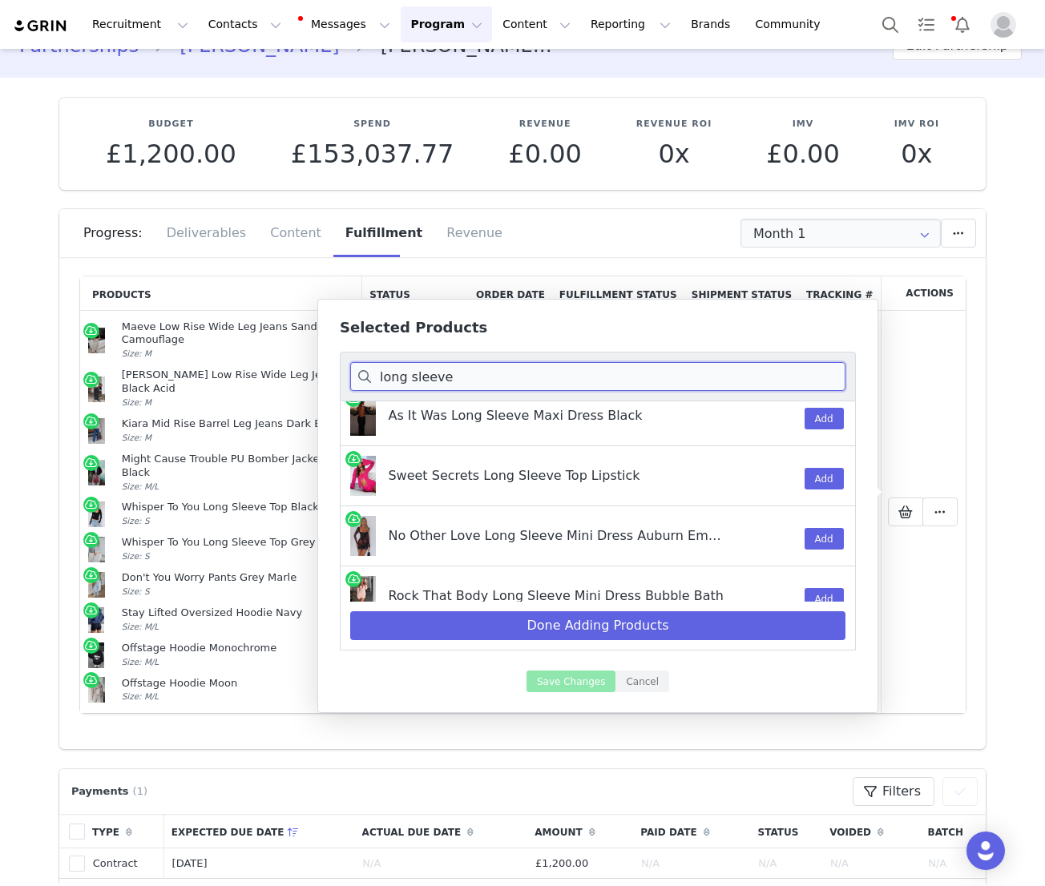
scroll to position [1303, 0]
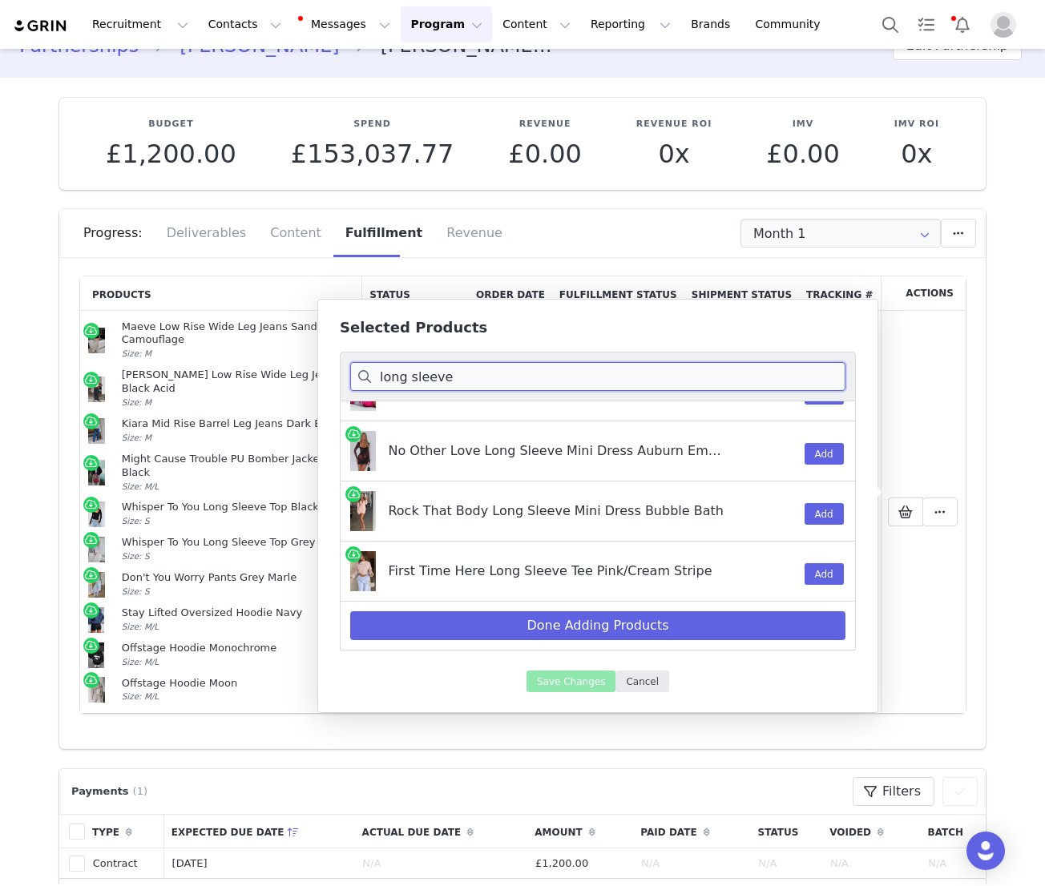
type input "long sleeve"
click at [644, 683] on button "Cancel" at bounding box center [642, 682] width 54 height 22
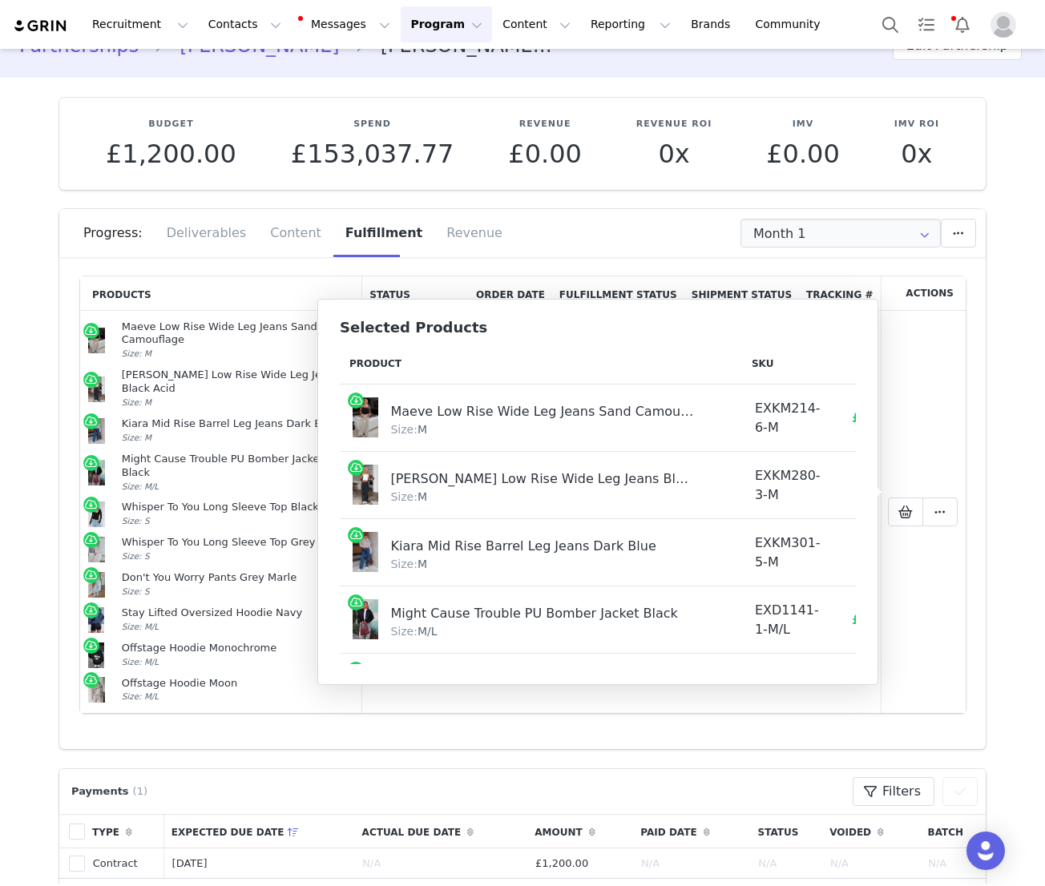
click at [994, 667] on section "Budget £1,200.00 Spend £153,037.77 Revenue £0.00 Revenue ROI 0x IMV £0.00 IMV R…" at bounding box center [522, 413] width 950 height 671
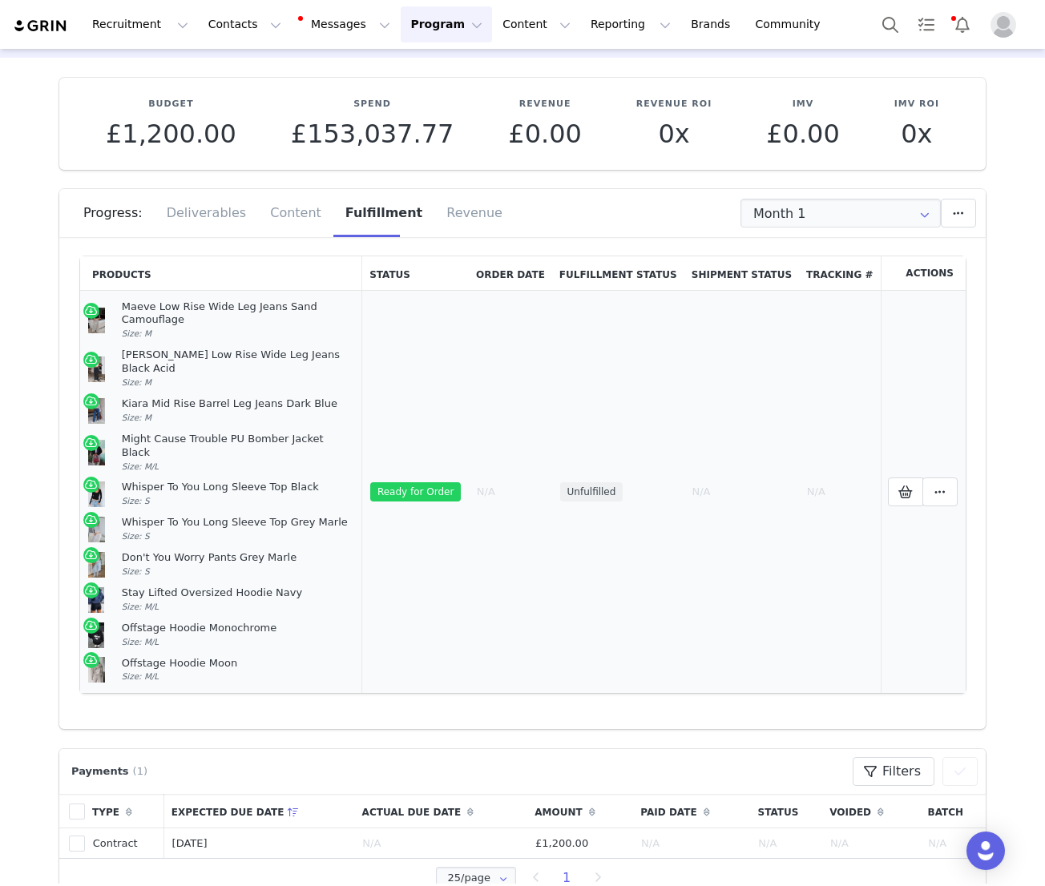
scroll to position [0, 0]
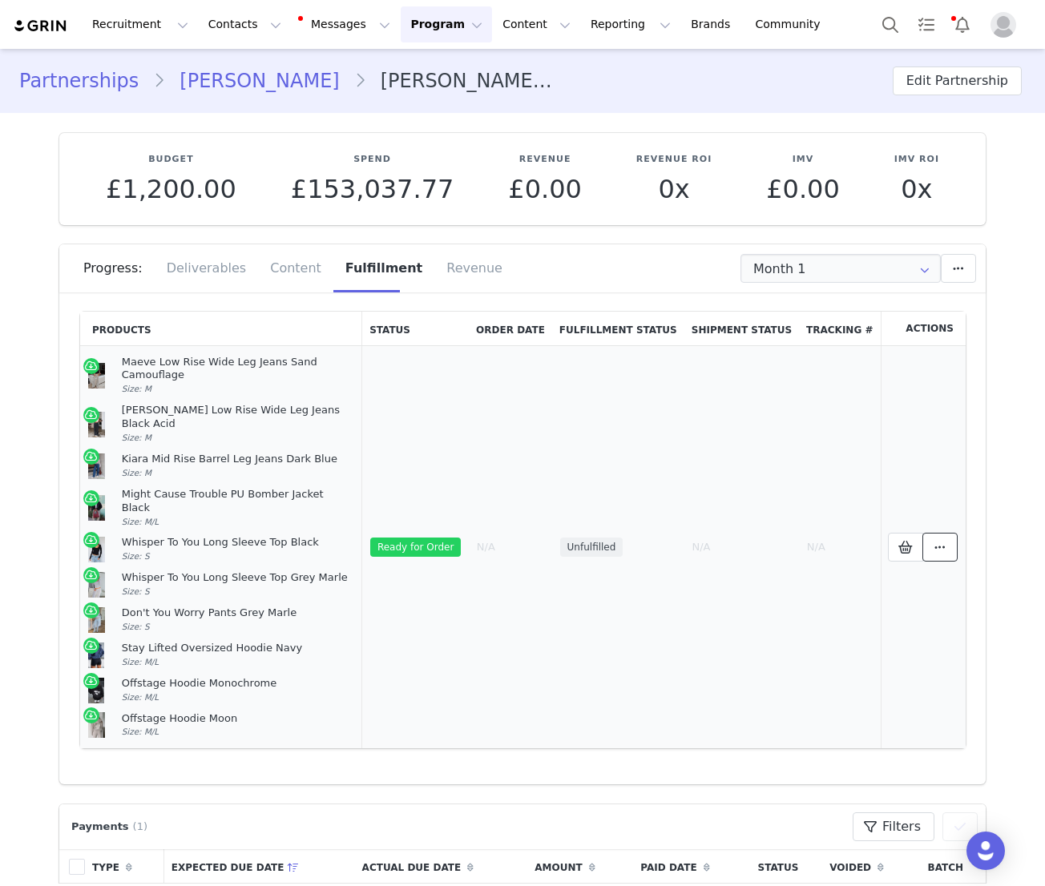
click at [942, 541] on icon at bounding box center [939, 547] width 11 height 13
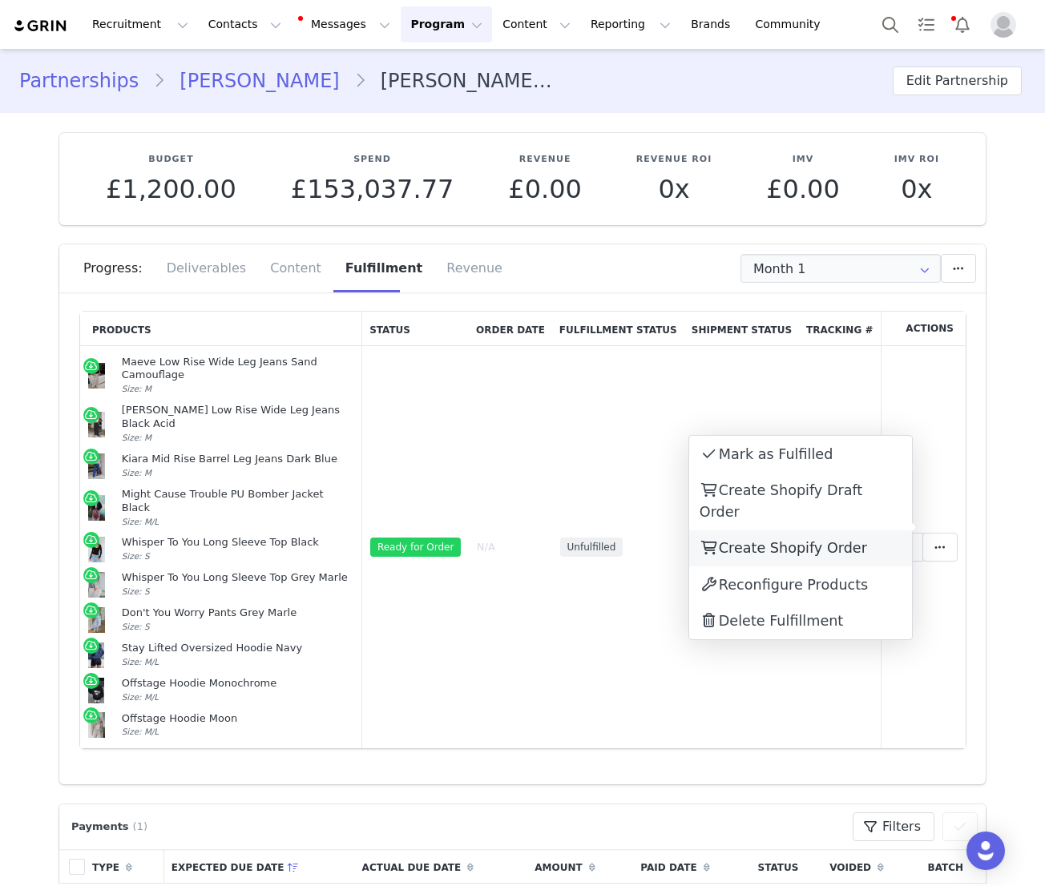
click at [794, 540] on span "Create Shopify Order" at bounding box center [793, 548] width 148 height 16
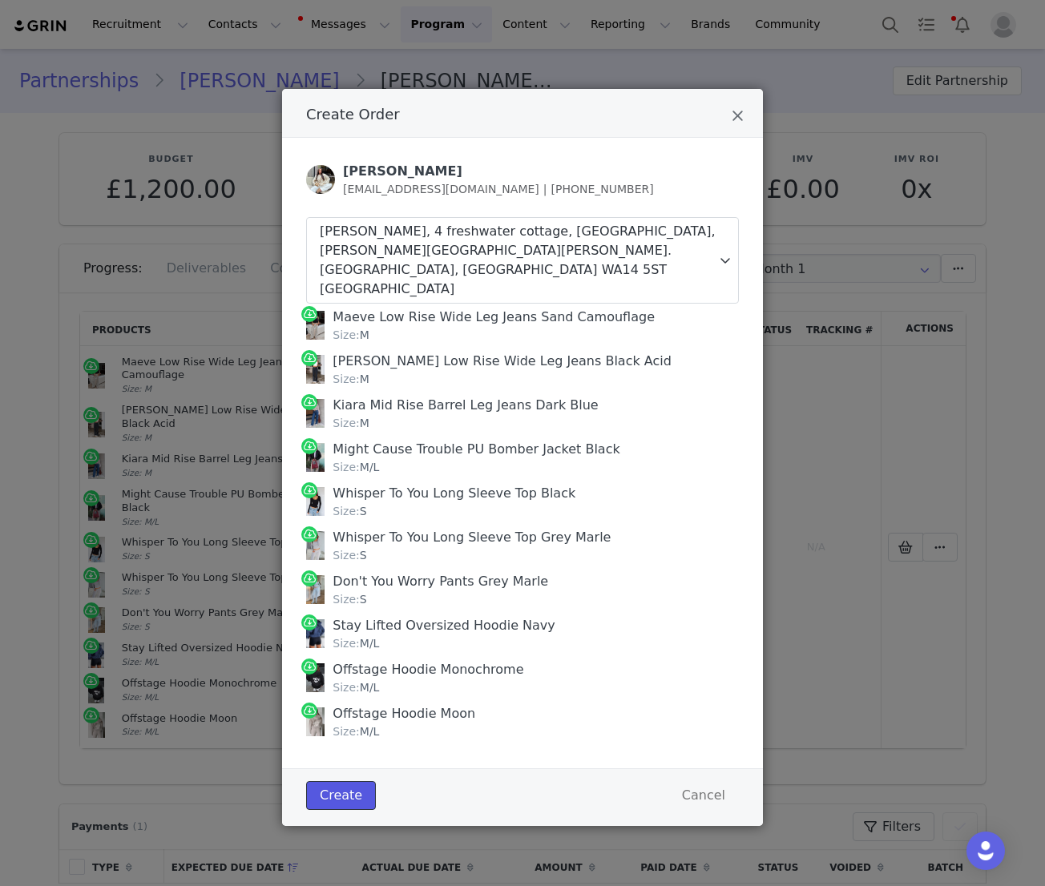
click at [347, 781] on button "Create" at bounding box center [341, 795] width 70 height 29
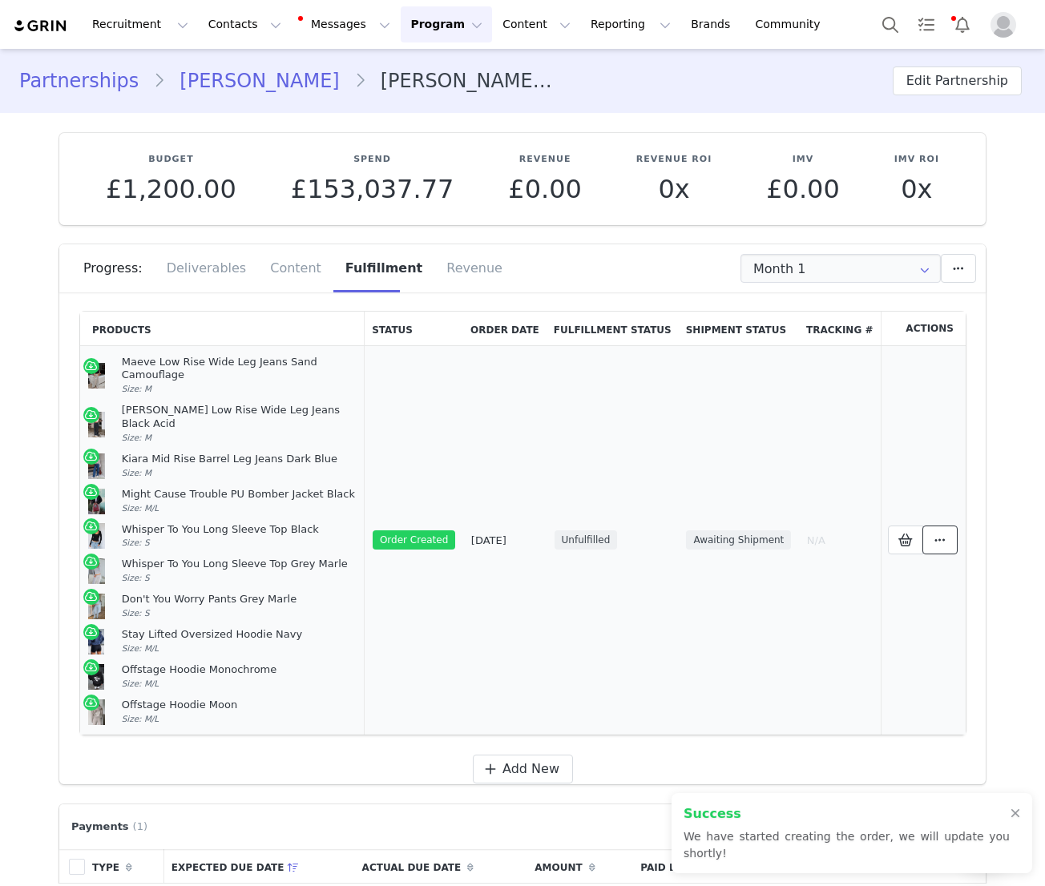
click at [936, 534] on span at bounding box center [939, 539] width 19 height 19
click at [775, 532] on span "View Order" at bounding box center [758, 526] width 78 height 16
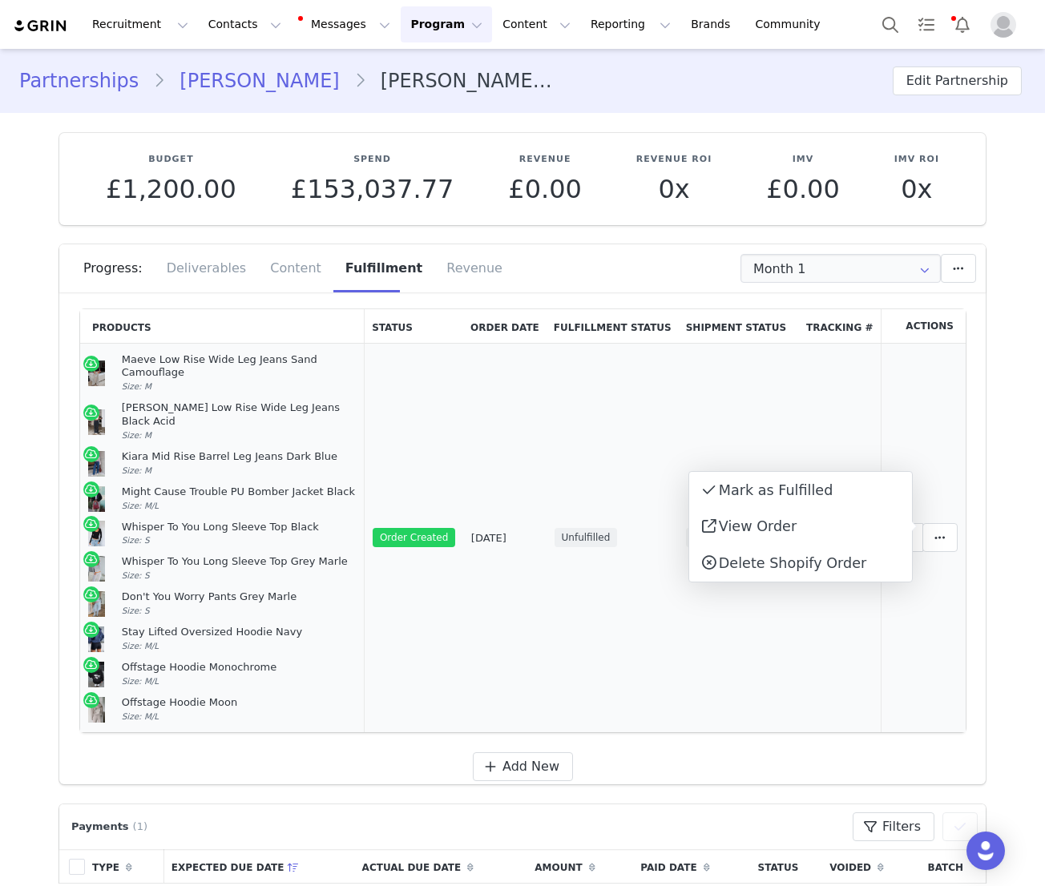
scroll to position [1, 0]
drag, startPoint x: 179, startPoint y: 686, endPoint x: 113, endPoint y: 354, distance: 338.2
click at [113, 354] on td "Maeve Low Rise Wide Leg Jeans Sand Camouflage Size: M Clarissa Low Rise Wide Le…" at bounding box center [222, 539] width 284 height 389
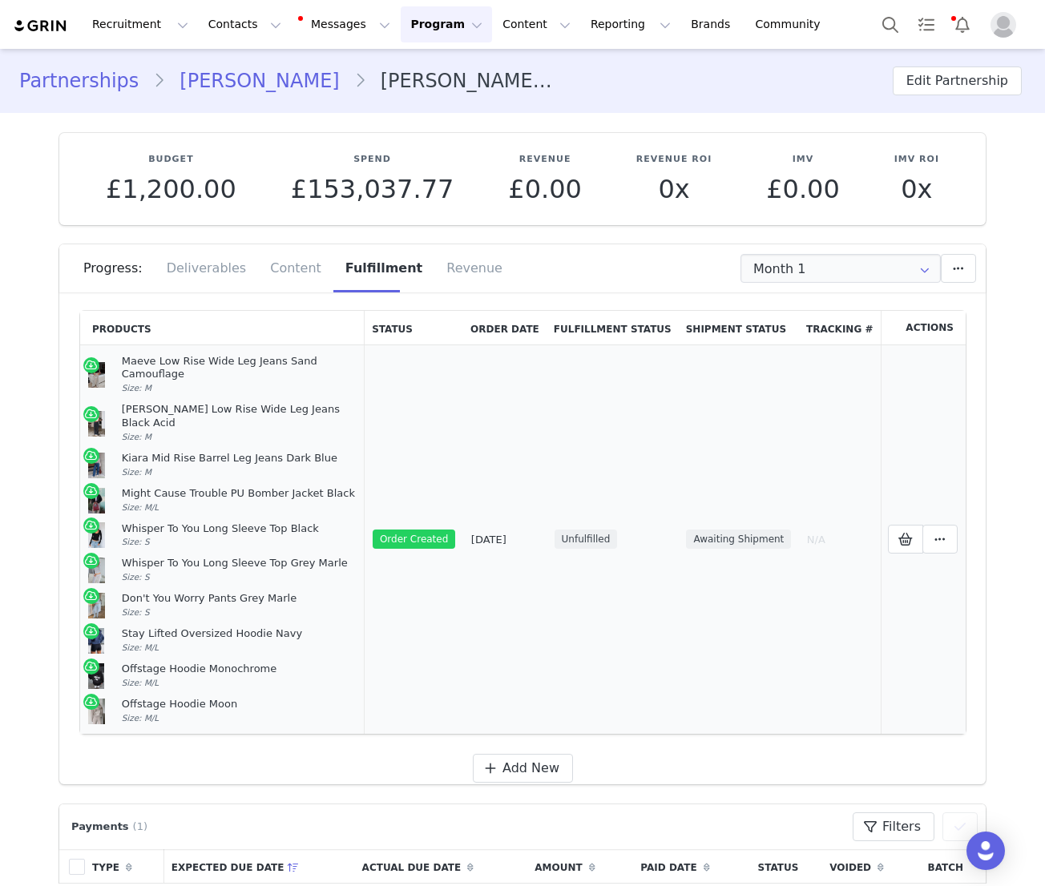
copy td "Maeve Low Rise Wide Leg Jeans Sand Camouflage Size: M Clarissa Low Rise Wide Le…"
click at [899, 533] on icon at bounding box center [905, 539] width 14 height 13
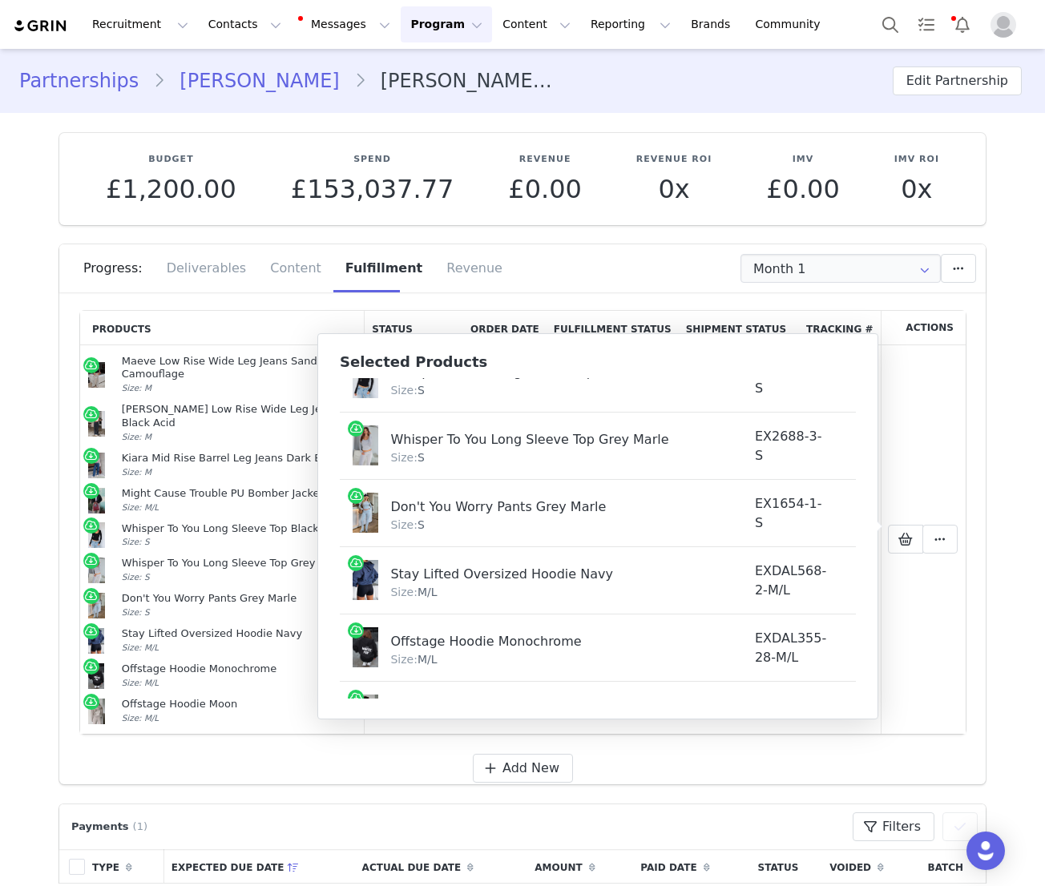
scroll to position [393, 0]
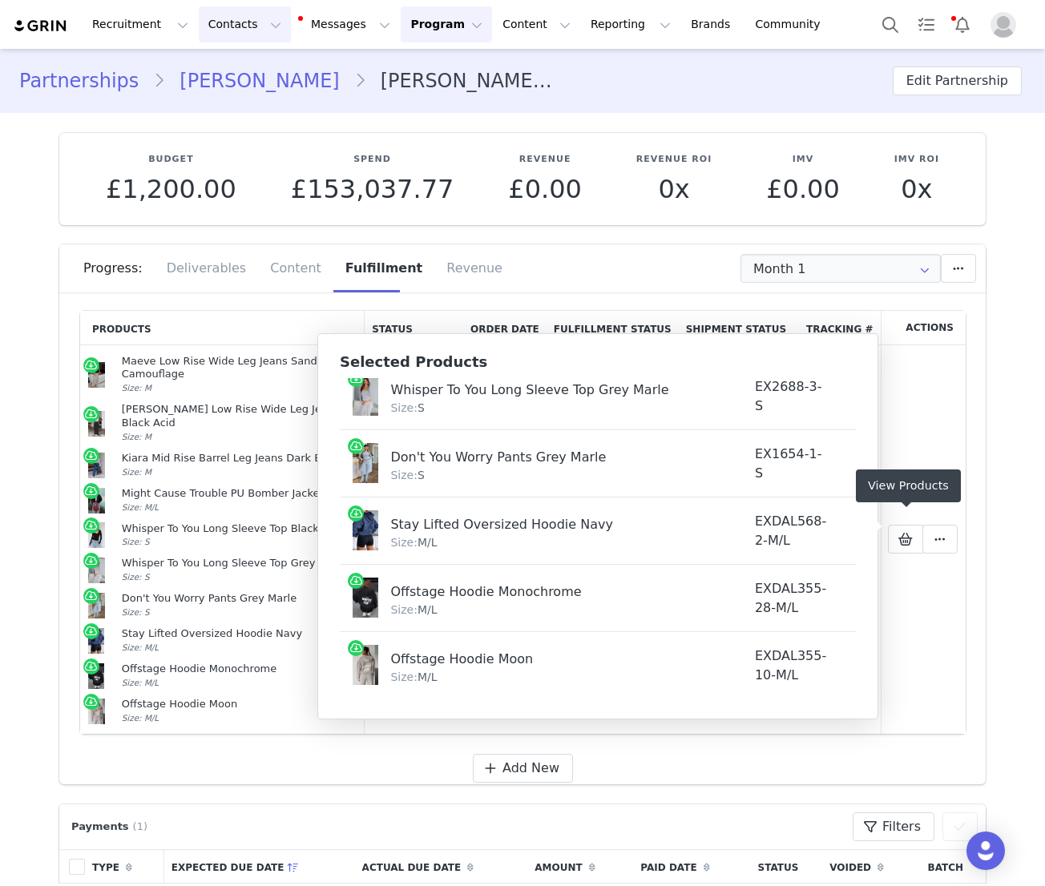
click at [236, 26] on button "Contacts Contacts" at bounding box center [245, 24] width 92 height 36
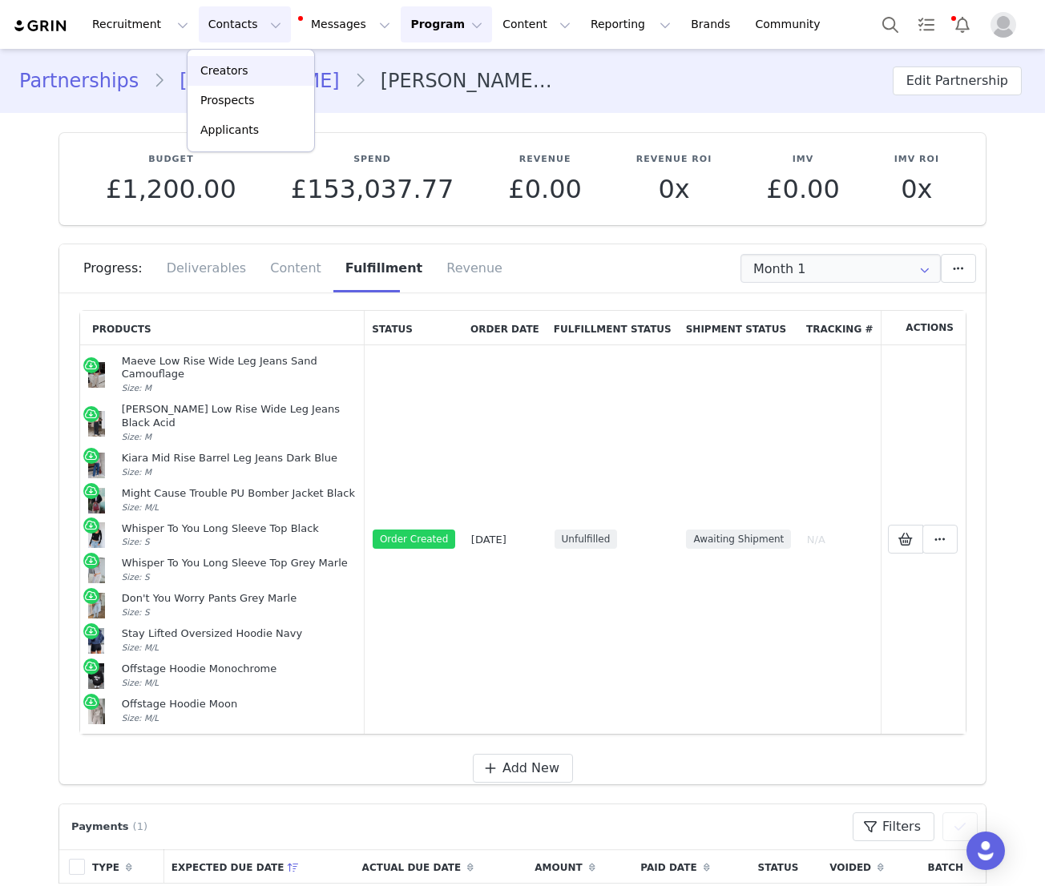
click at [225, 64] on p "Creators" at bounding box center [224, 70] width 48 height 17
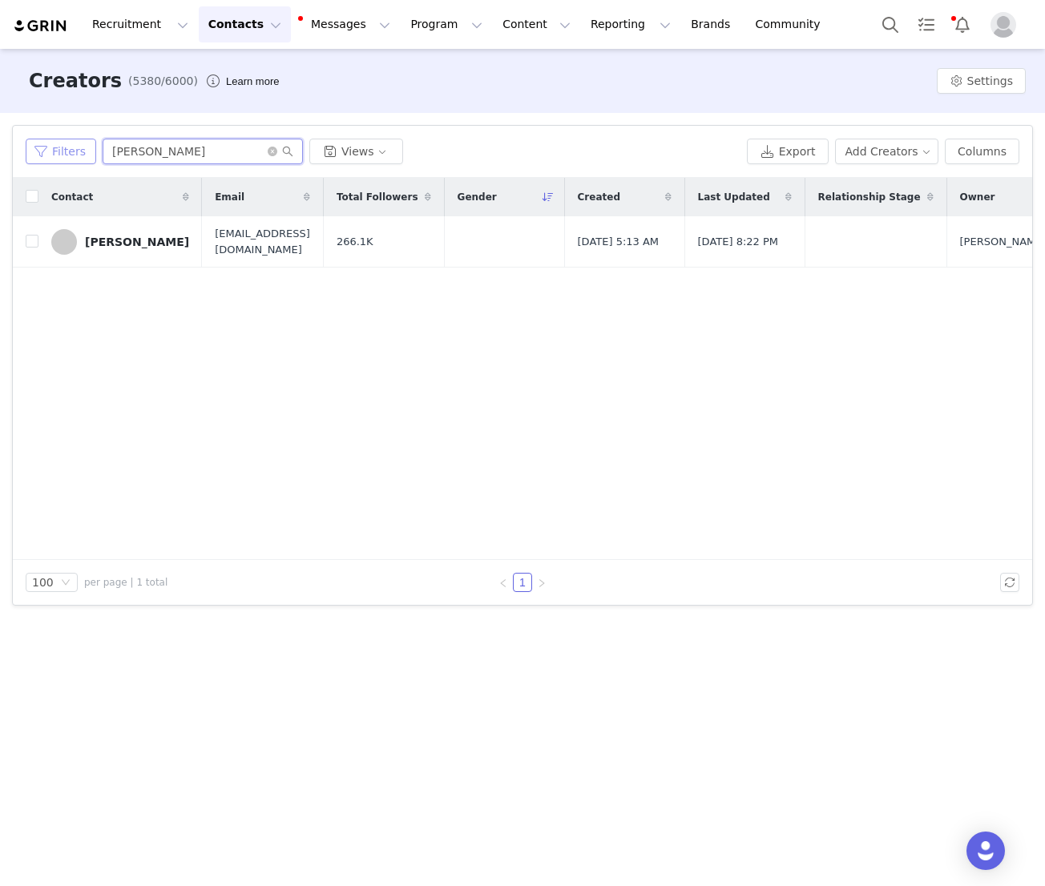
drag, startPoint x: 218, startPoint y: 155, endPoint x: 40, endPoint y: 155, distance: 177.9
click at [41, 155] on div "Filters olivia crompton Views" at bounding box center [383, 152] width 715 height 26
type input "[PERSON_NAME]"
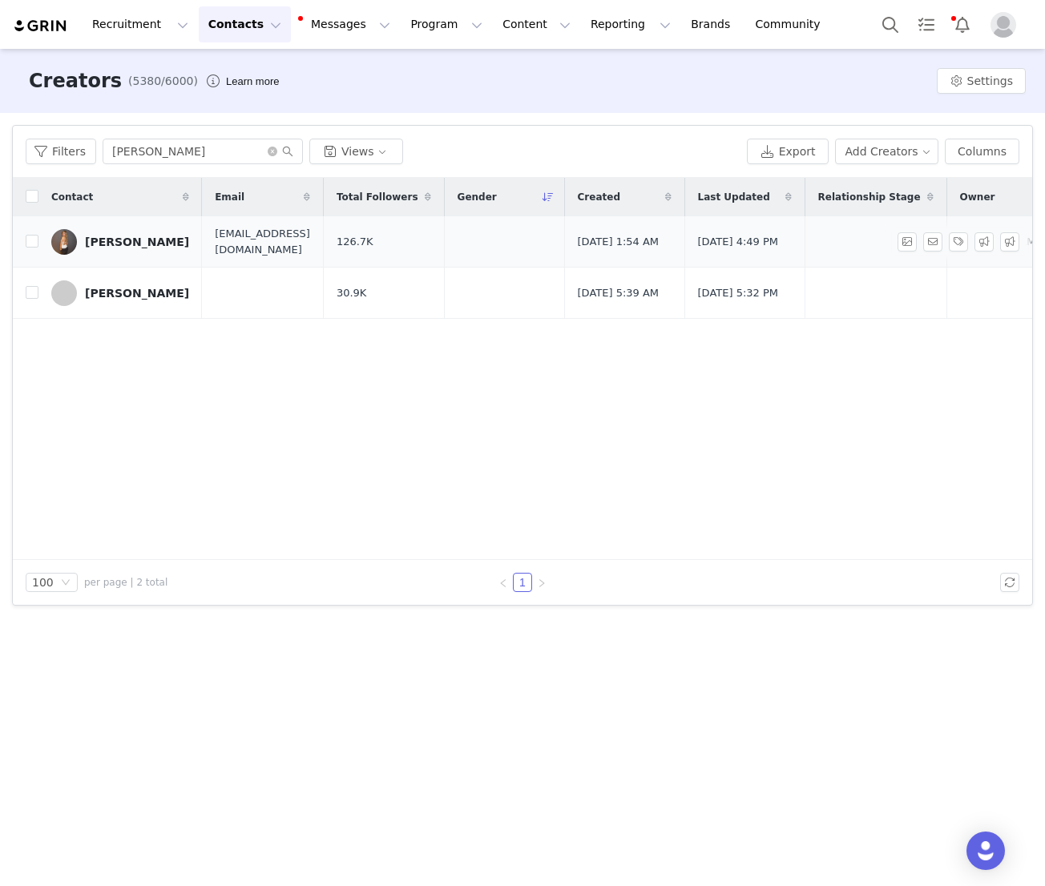
click at [124, 242] on div "[PERSON_NAME]" at bounding box center [137, 242] width 104 height 13
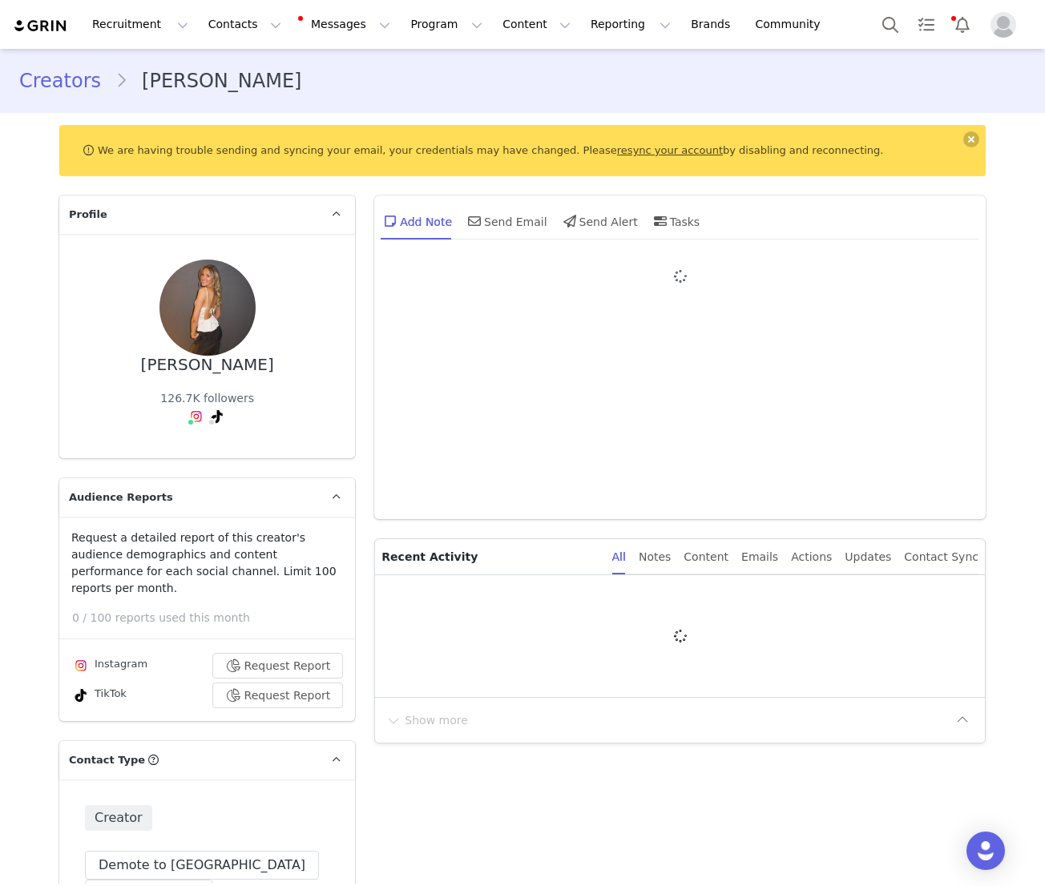
type input "+44 ([GEOGRAPHIC_DATA])"
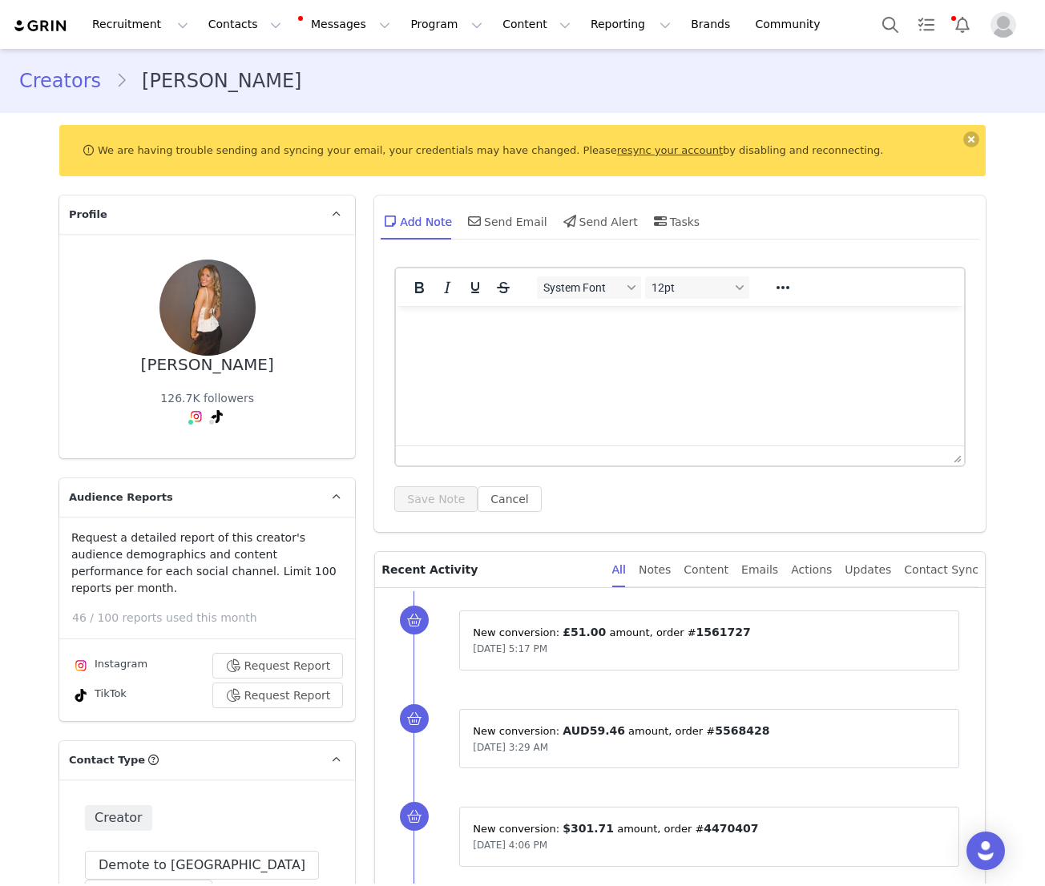
click at [297, 410] on div "Izzy Henderson 126.7K followers" at bounding box center [207, 346] width 244 height 173
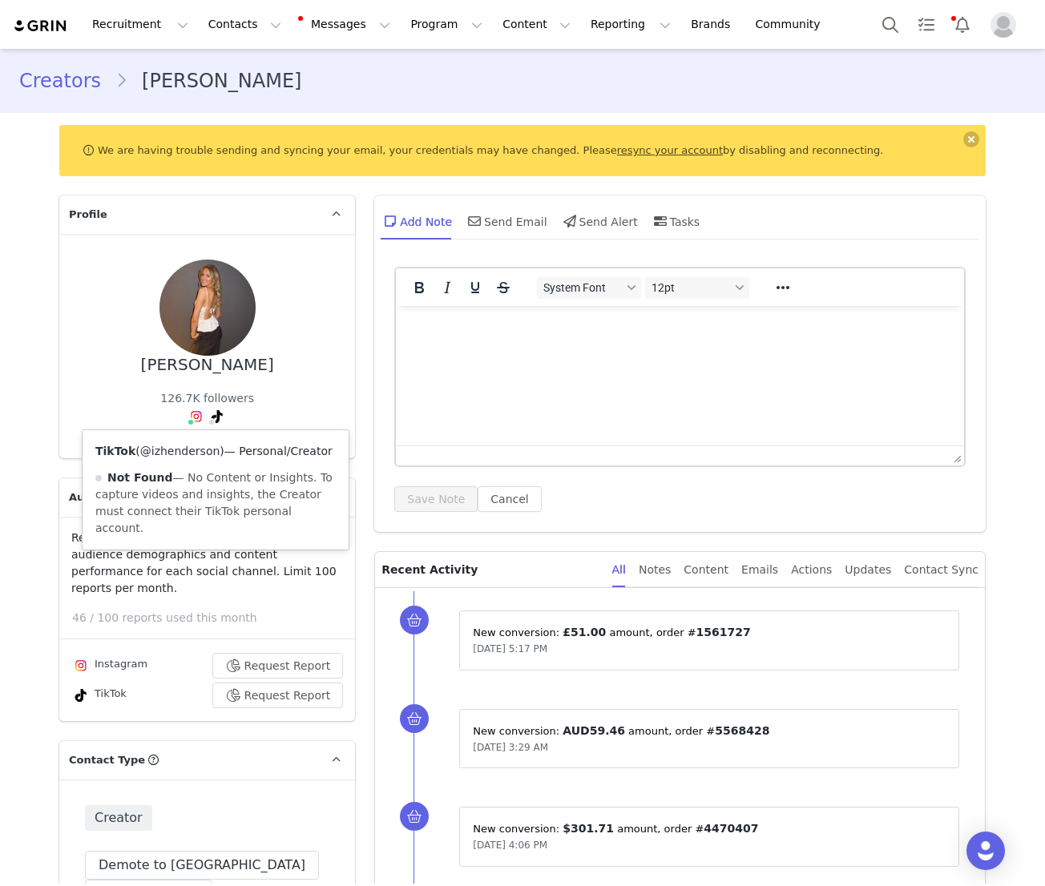
click at [189, 455] on link "@izhenderson" at bounding box center [180, 451] width 80 height 13
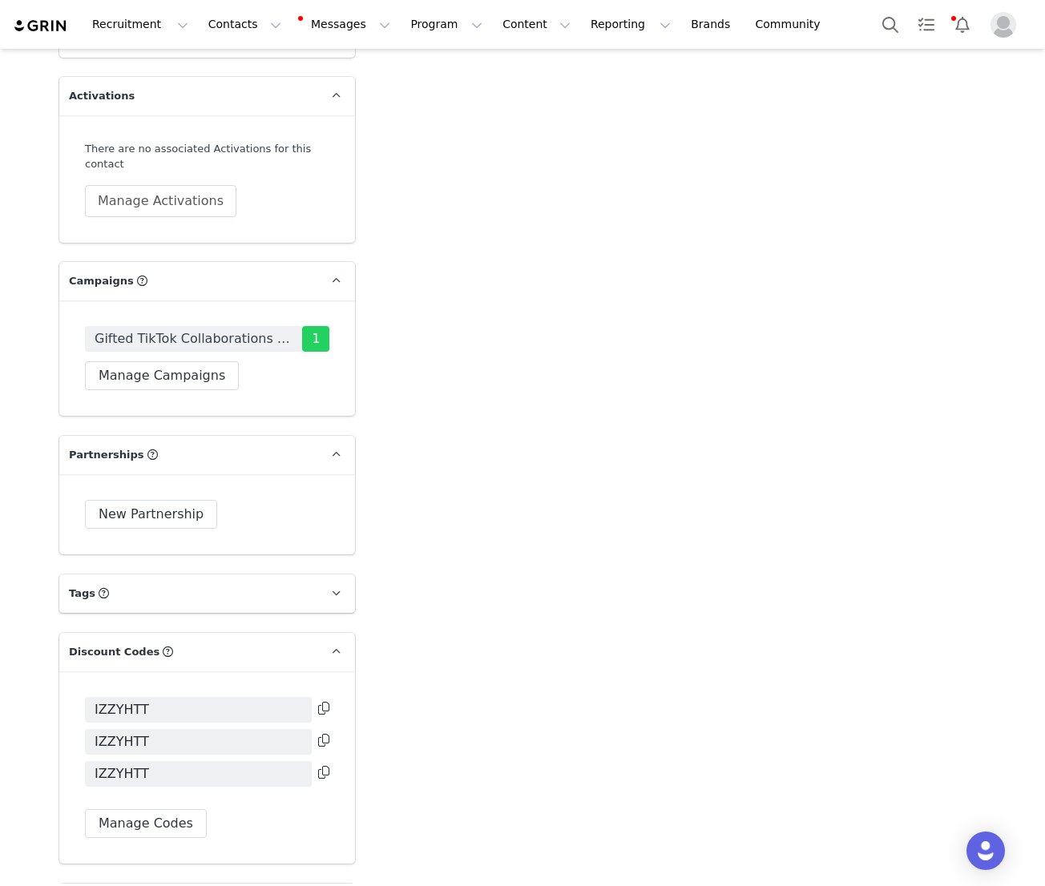
scroll to position [3333, 0]
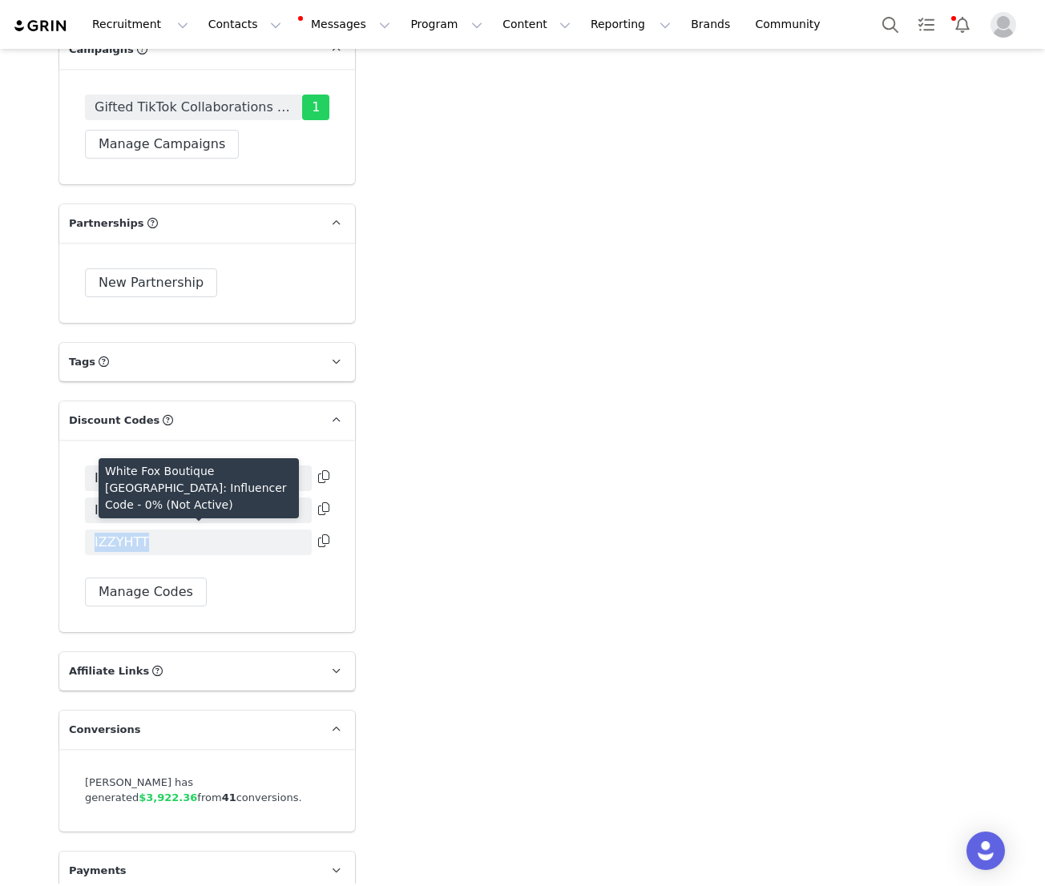
drag, startPoint x: 153, startPoint y: 523, endPoint x: 93, endPoint y: 523, distance: 60.1
click at [93, 530] on span "IZZYHTT" at bounding box center [198, 543] width 227 height 26
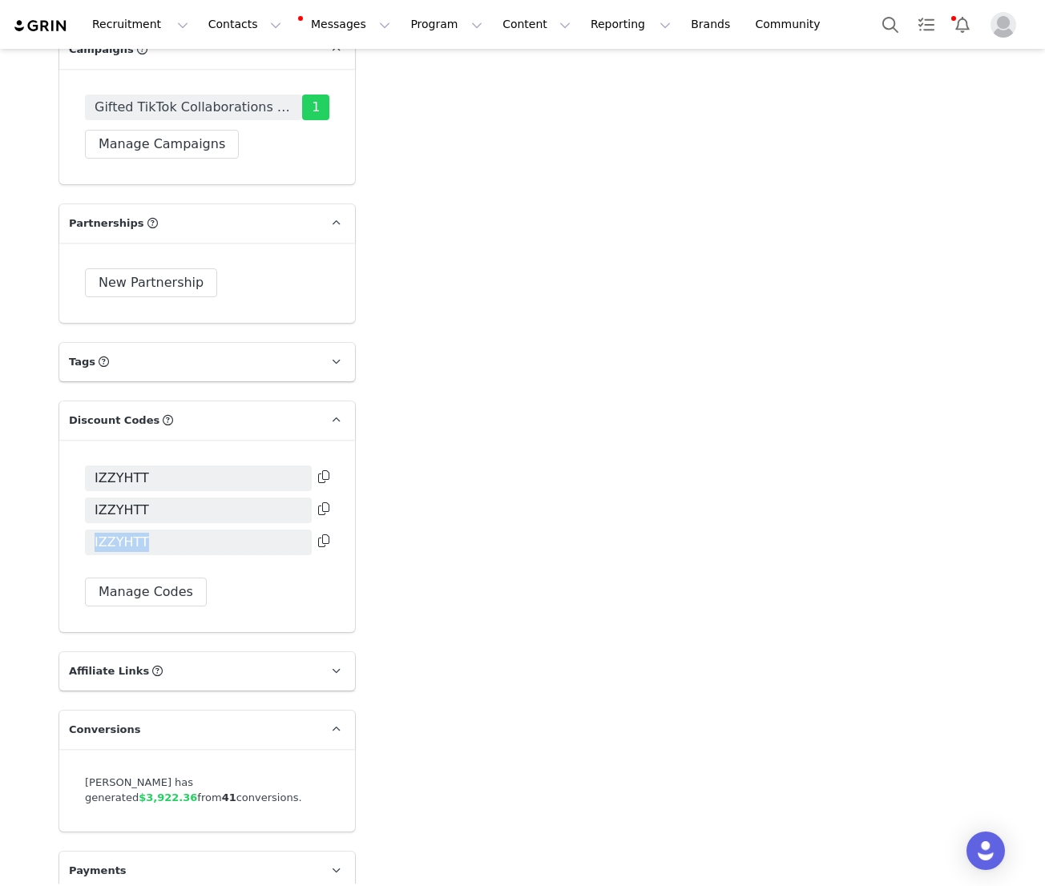
copy span "IZZYHTT"
click at [248, 24] on button "Contacts Contacts" at bounding box center [245, 24] width 92 height 36
click at [221, 98] on p "Prospects" at bounding box center [227, 100] width 54 height 17
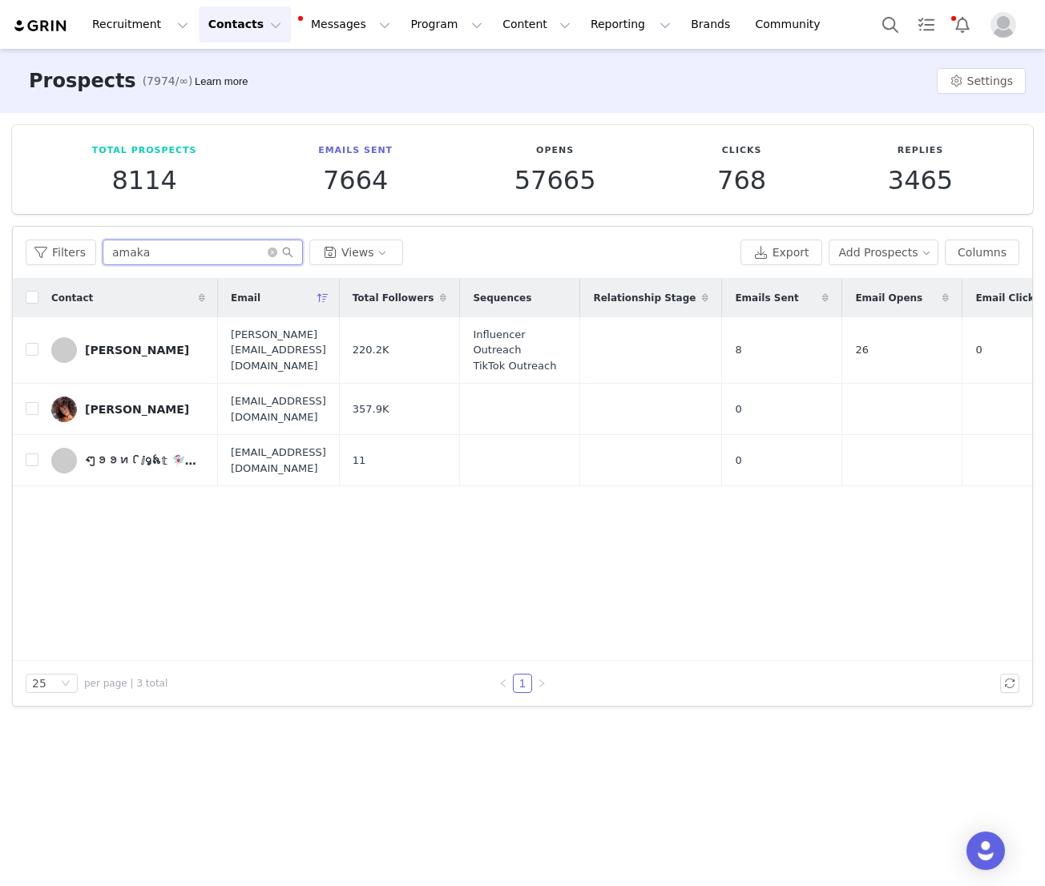
drag, startPoint x: 182, startPoint y: 256, endPoint x: 102, endPoint y: 247, distance: 80.7
click at [103, 247] on input "amaka" at bounding box center [203, 253] width 200 height 26
paste input "valerie@amicsy.com"
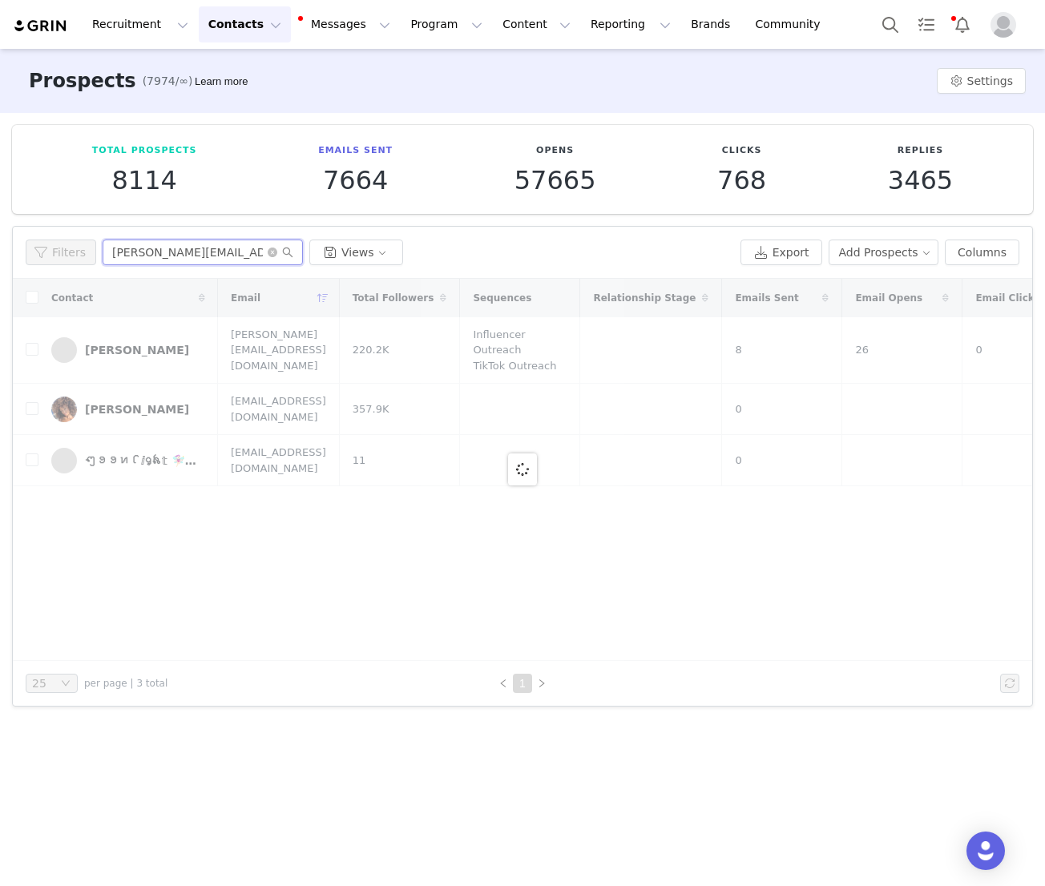
click at [137, 255] on input "valerie@amicsy.com" at bounding box center [203, 253] width 200 height 26
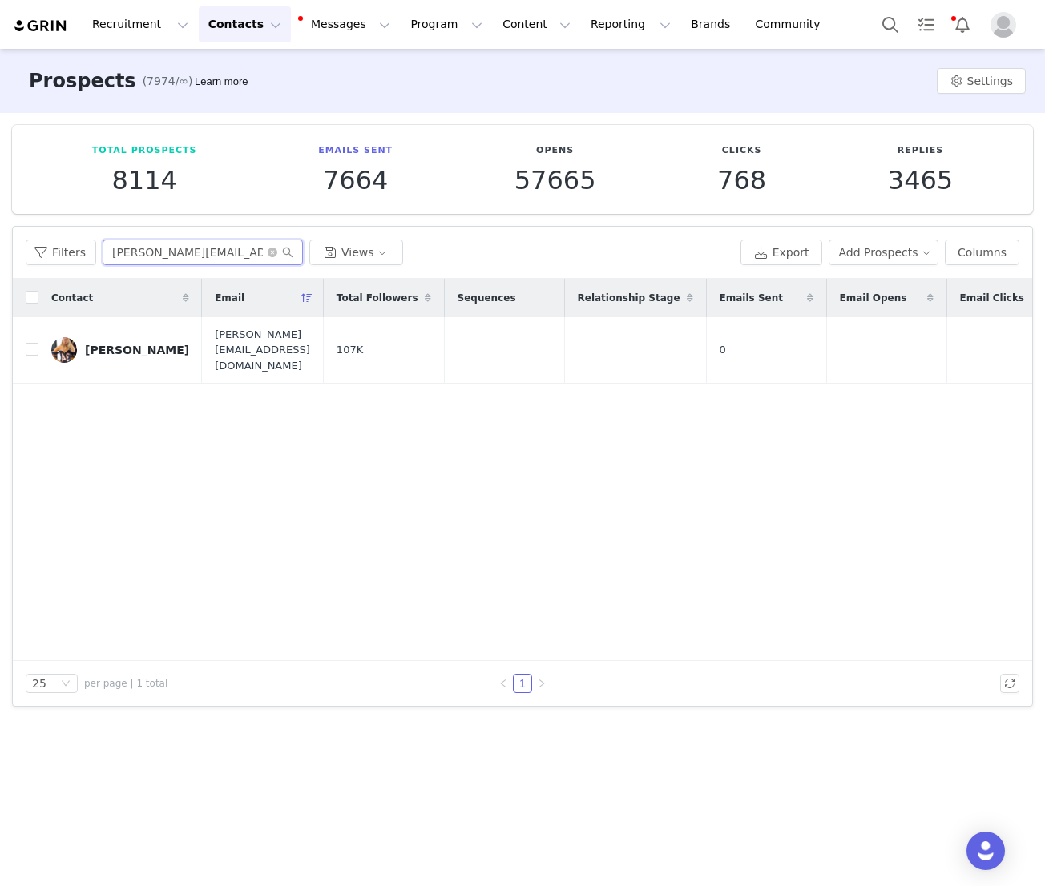
type input "valerie@amicsy.com"
click at [143, 344] on div "Valérie Brinksma" at bounding box center [137, 350] width 104 height 13
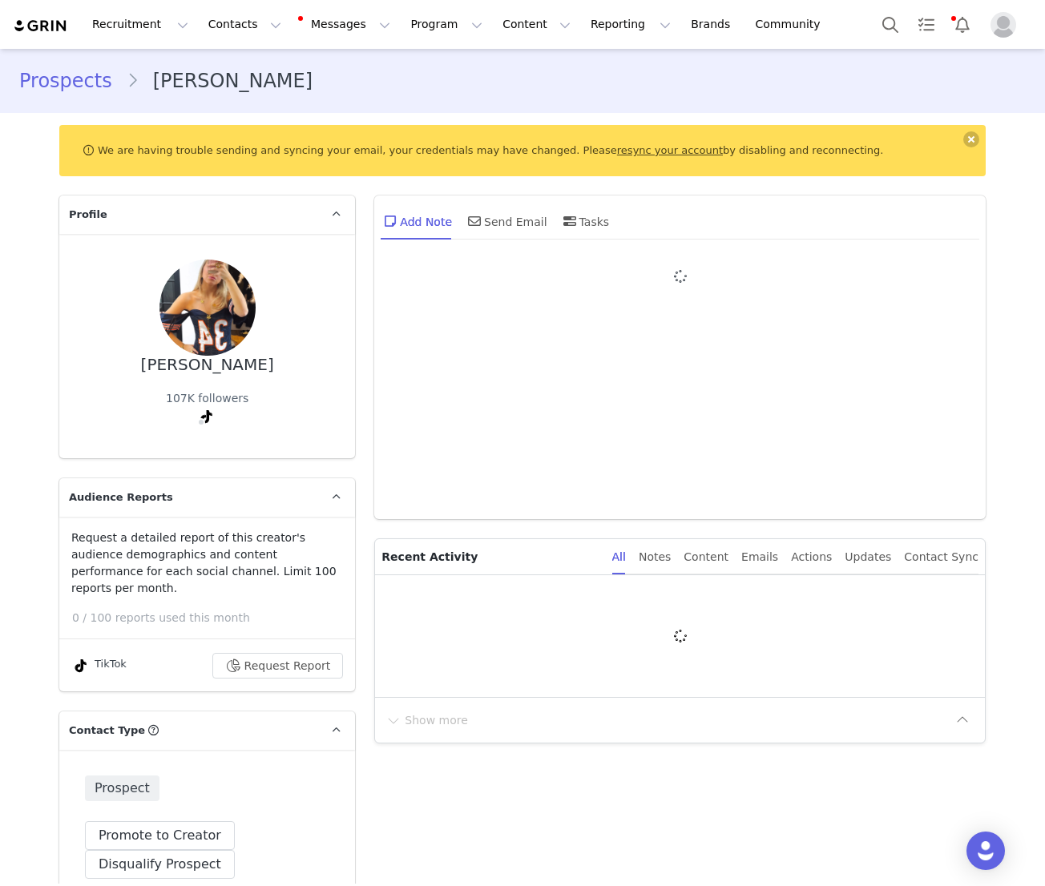
type input "+1 ([GEOGRAPHIC_DATA])"
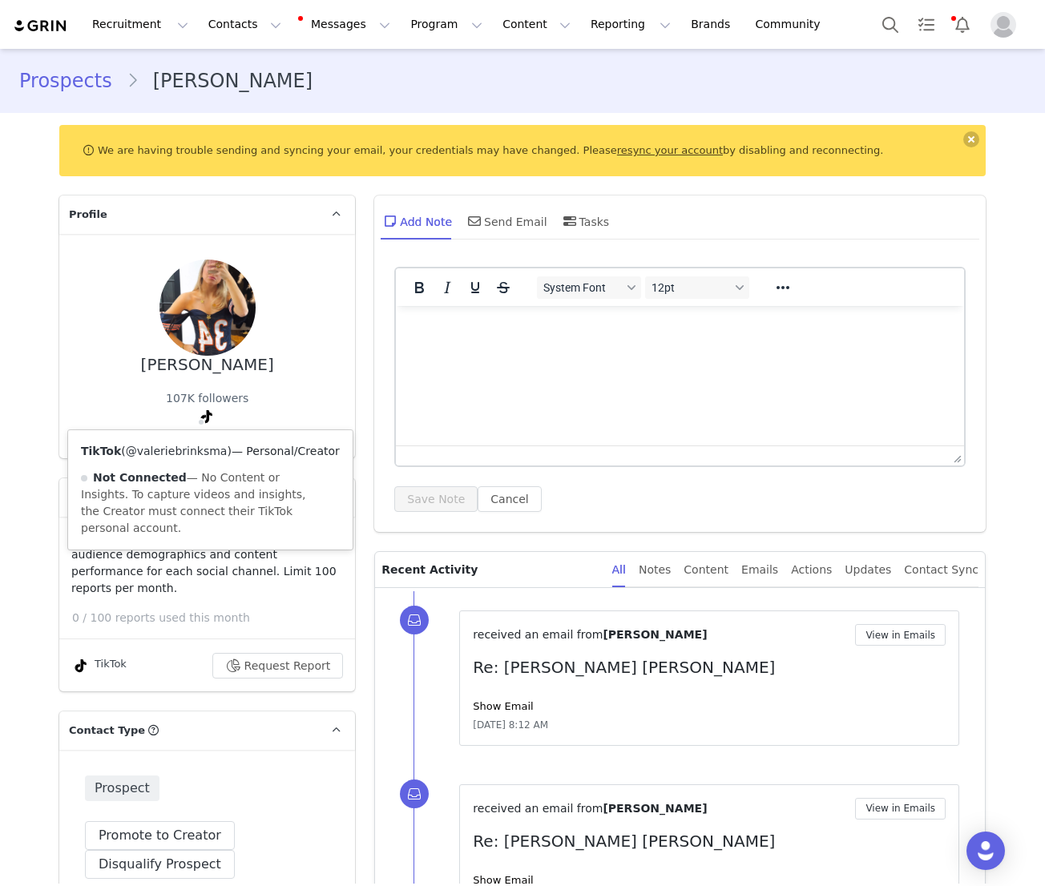
click at [194, 455] on link "@valeriebrinksma" at bounding box center [177, 451] width 102 height 13
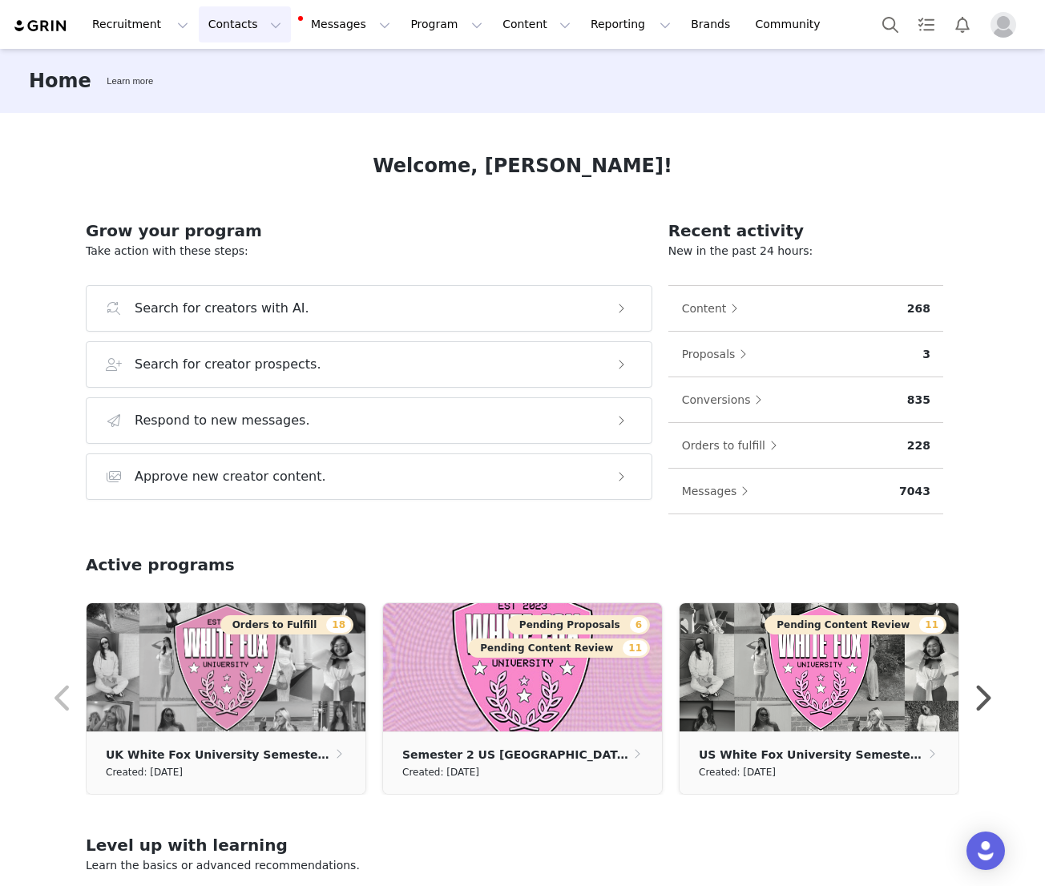
click at [236, 23] on button "Contacts Contacts" at bounding box center [245, 24] width 92 height 36
click at [232, 63] on p "Creators" at bounding box center [224, 70] width 48 height 17
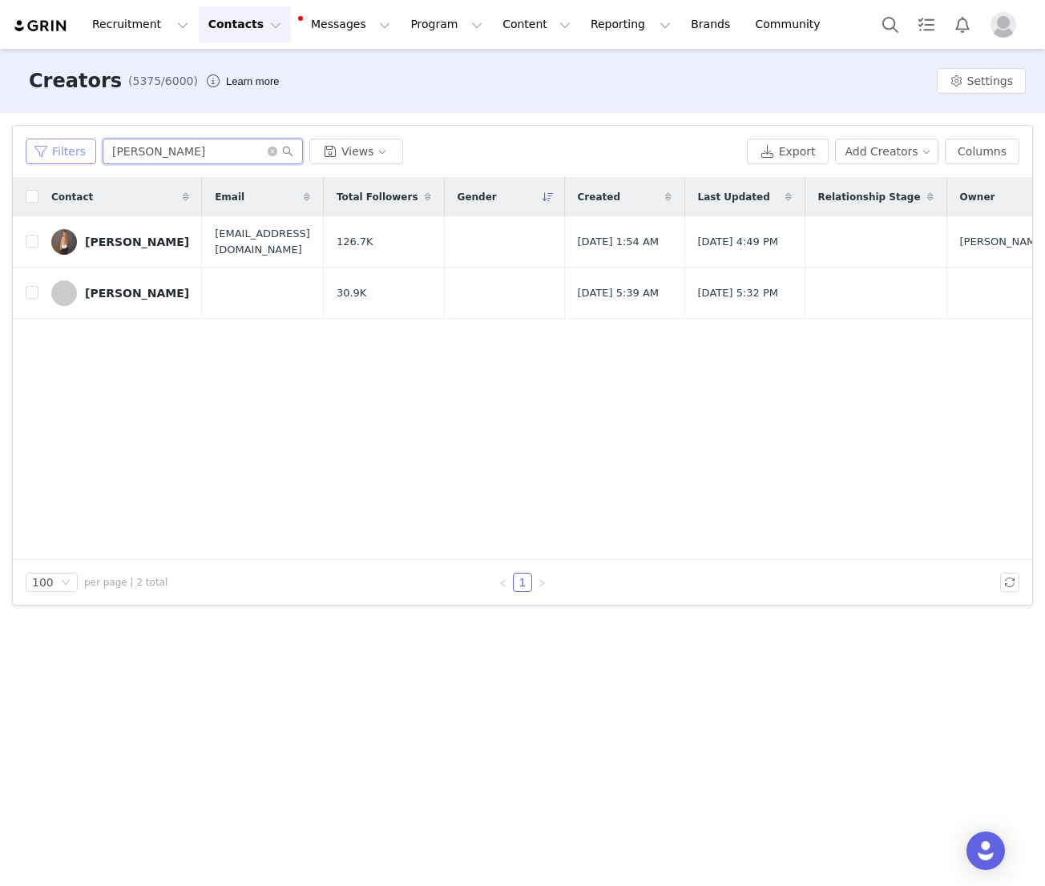
drag, startPoint x: 221, startPoint y: 148, endPoint x: 62, endPoint y: 147, distance: 159.5
click at [67, 148] on div "Filters [PERSON_NAME] Views" at bounding box center [383, 152] width 715 height 26
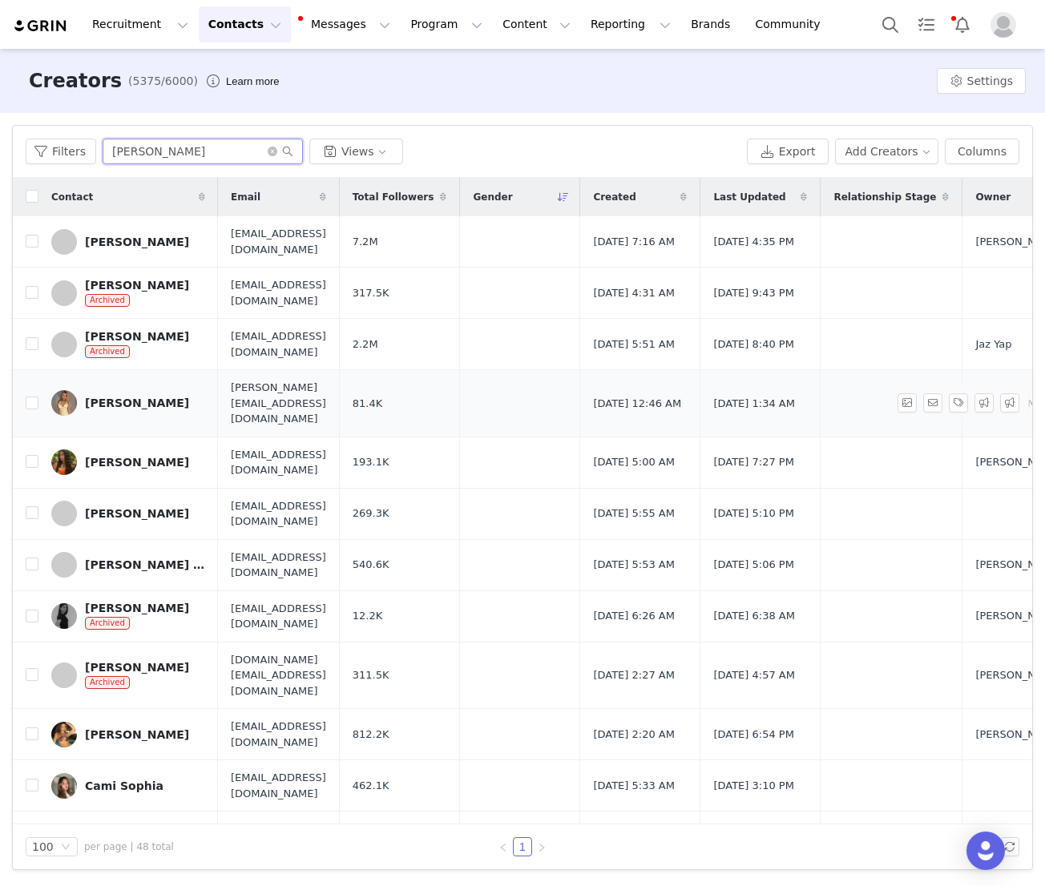
type input "[PERSON_NAME]"
click at [143, 401] on div "[PERSON_NAME]" at bounding box center [137, 403] width 104 height 13
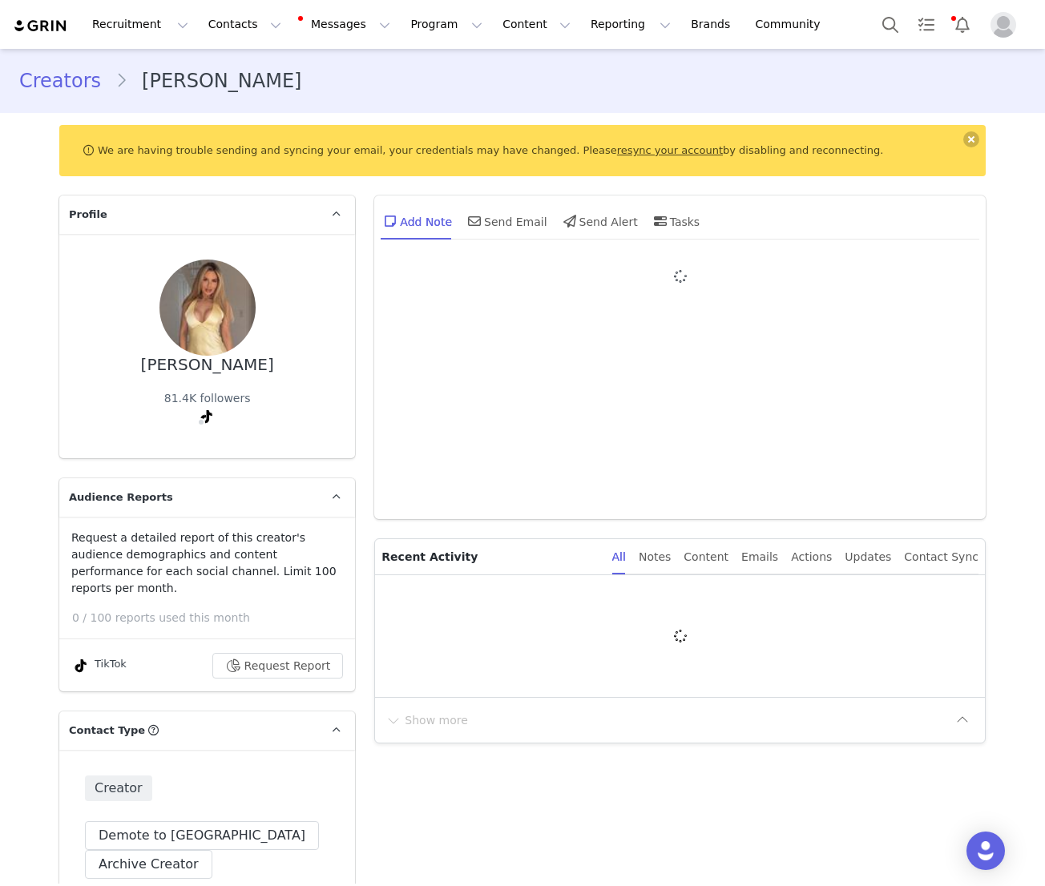
type input "+49 ([GEOGRAPHIC_DATA])"
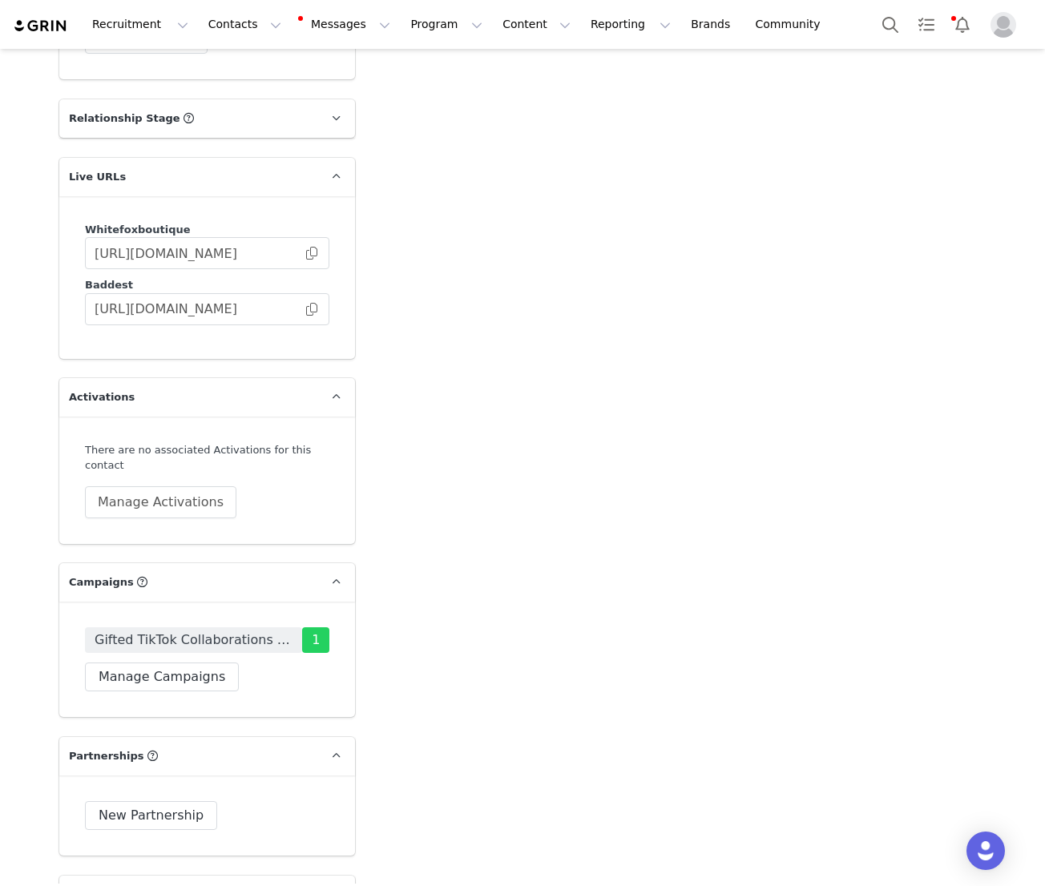
scroll to position [2835, 0]
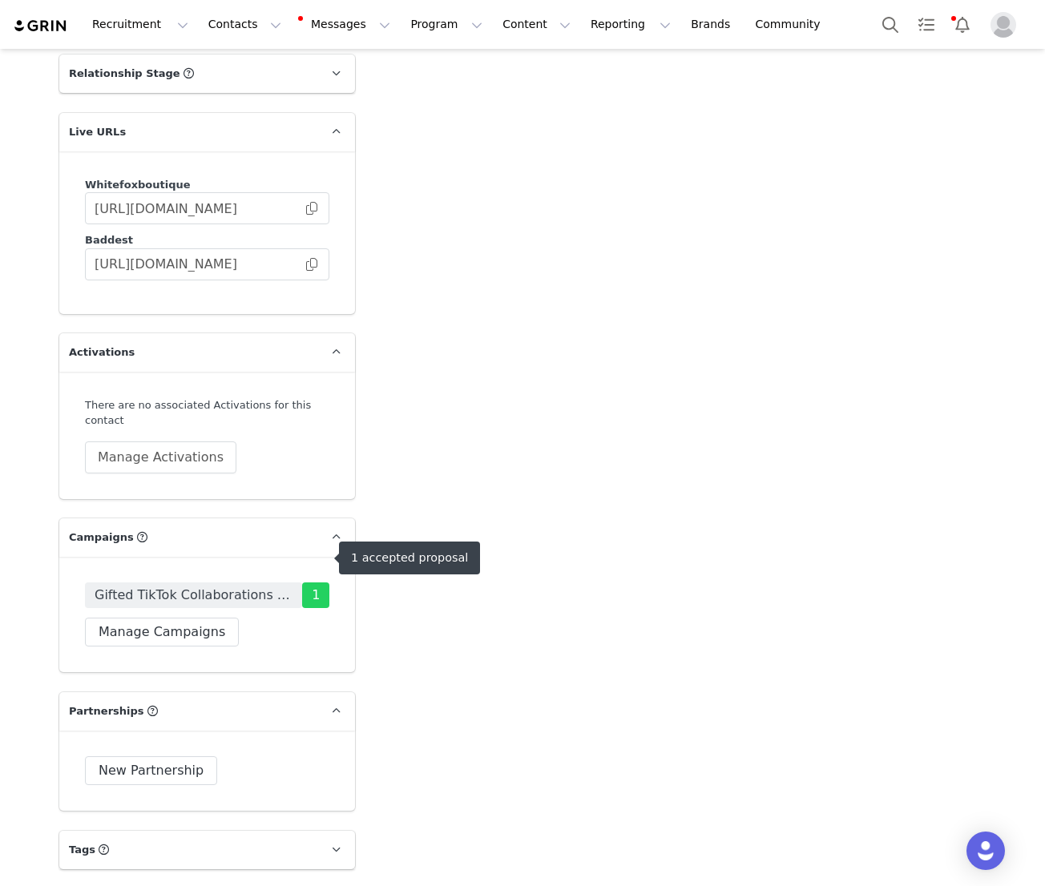
click at [246, 586] on span "Gifted TikTok Collaborations [GEOGRAPHIC_DATA]/[GEOGRAPHIC_DATA]" at bounding box center [194, 595] width 198 height 19
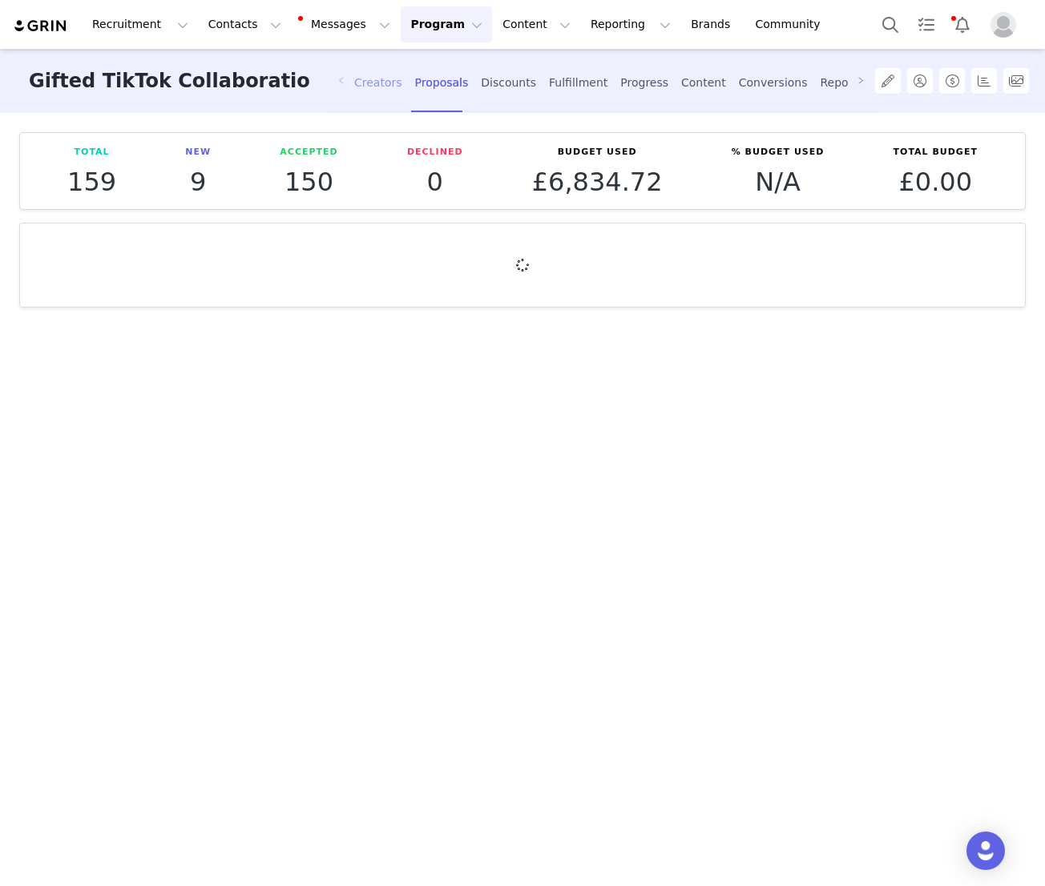
click at [377, 71] on div "Creators" at bounding box center [378, 83] width 48 height 42
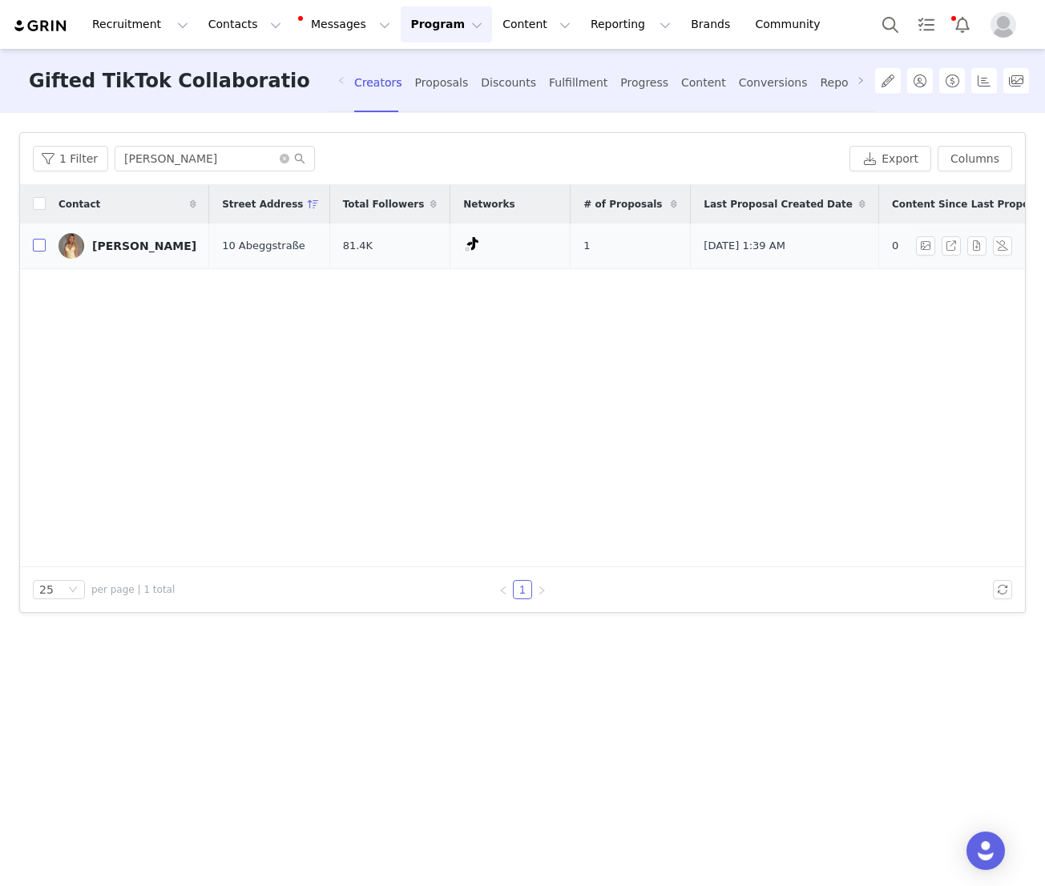
click at [38, 252] on label at bounding box center [39, 246] width 13 height 17
click at [32, 253] on td at bounding box center [33, 247] width 26 height 46
click at [33, 250] on input "checkbox" at bounding box center [39, 245] width 13 height 13
checkbox input "true"
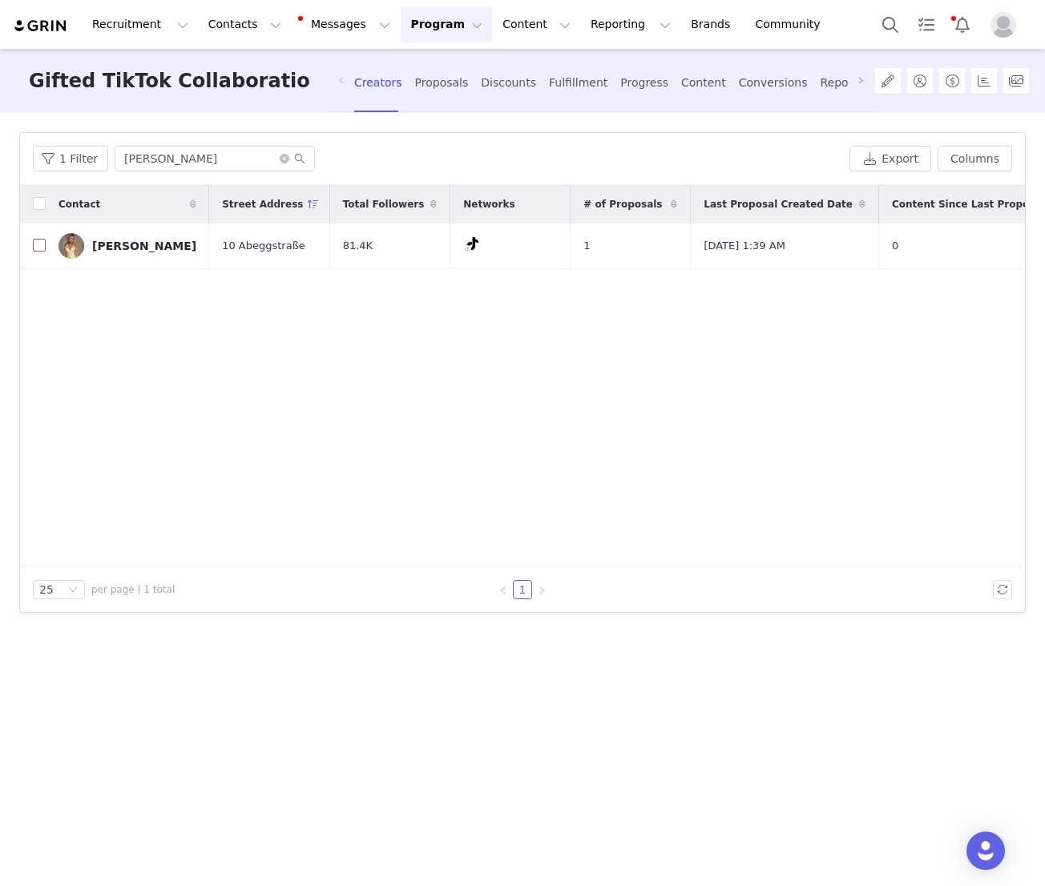
checkbox input "true"
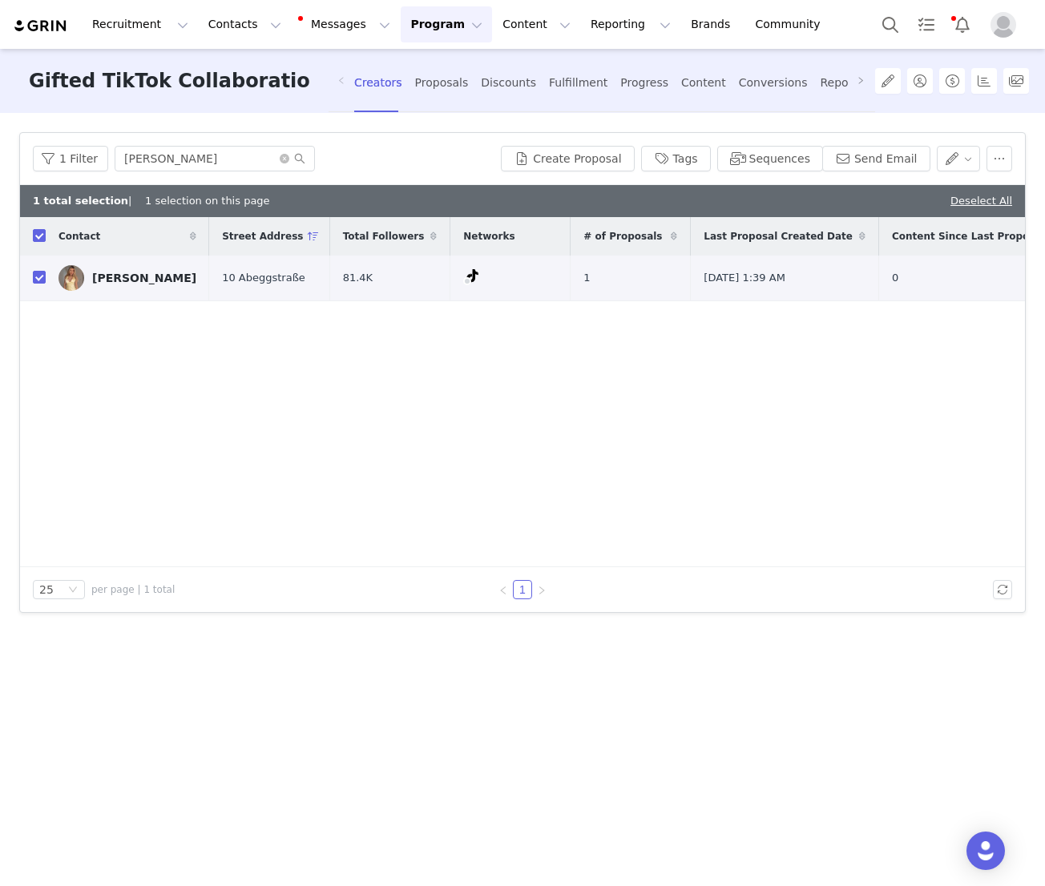
click at [632, 181] on div "1 Filter sophia Create Proposal Tags Sequences Send Email" at bounding box center [522, 159] width 1005 height 52
click at [603, 155] on button "Create Proposal" at bounding box center [567, 159] width 133 height 26
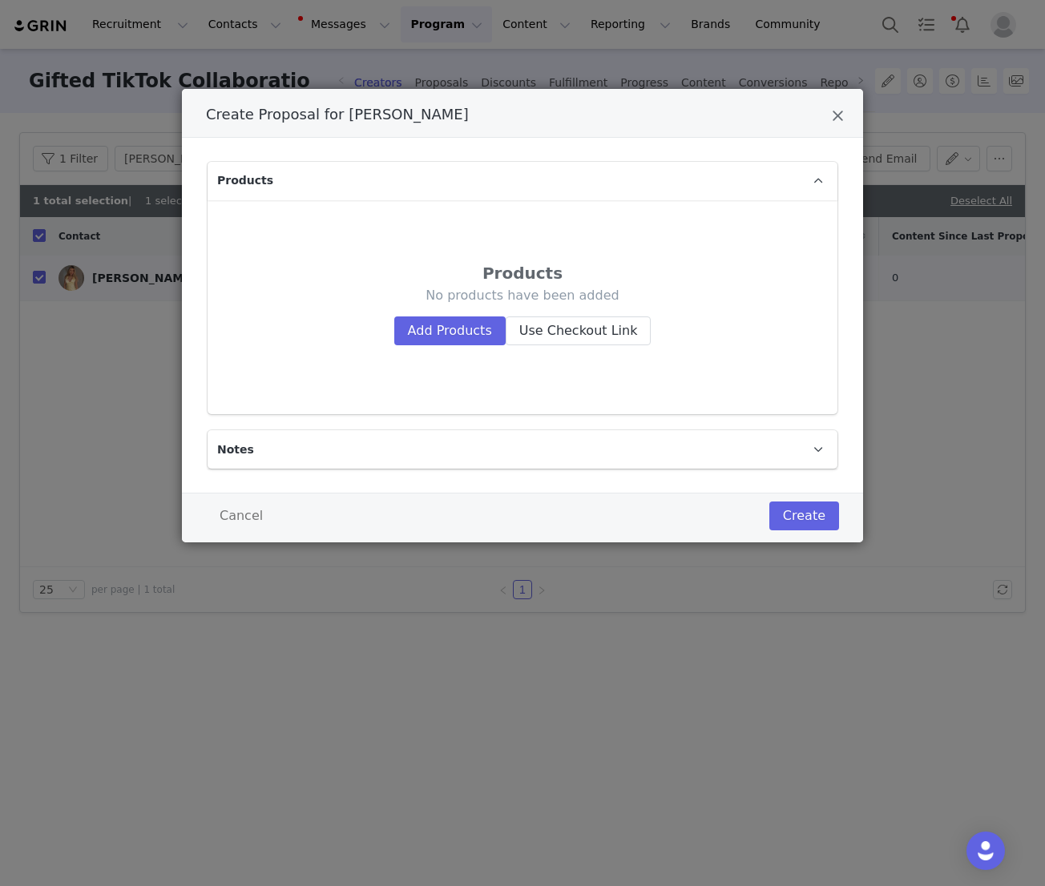
click at [452, 309] on div "No products have been added Add Products Use Checkout Link" at bounding box center [522, 316] width 540 height 58
click at [442, 333] on button "Add Products" at bounding box center [449, 330] width 111 height 29
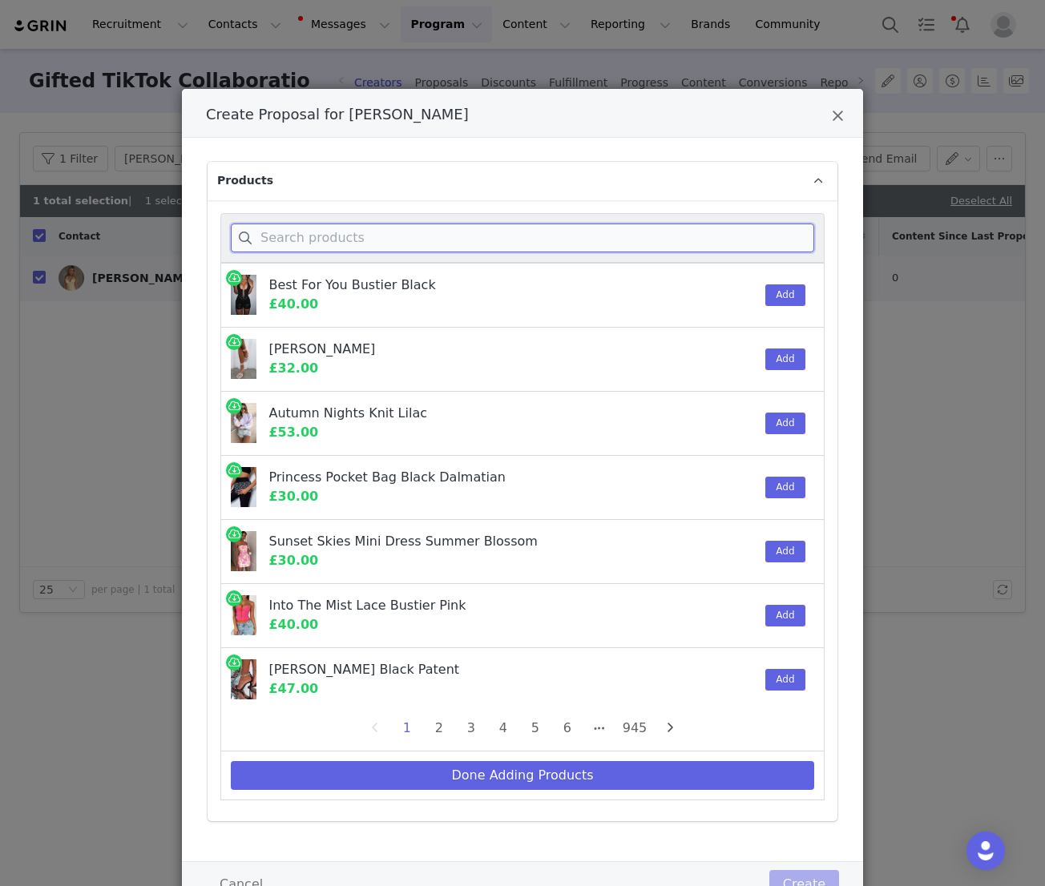
click at [373, 237] on input "Create Proposal for Sophia Kulper" at bounding box center [522, 238] width 583 height 29
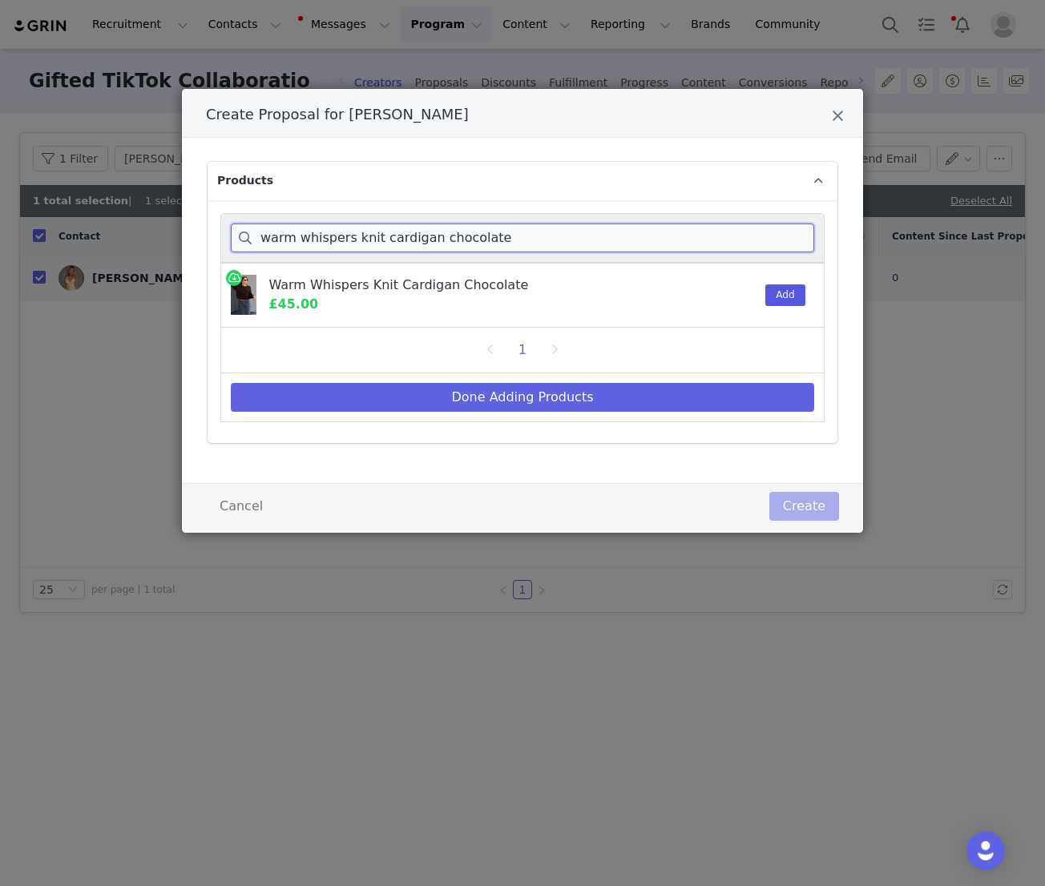
type input "warm whispers knit cardigan chocolate"
click at [800, 286] on button "Add" at bounding box center [784, 295] width 39 height 22
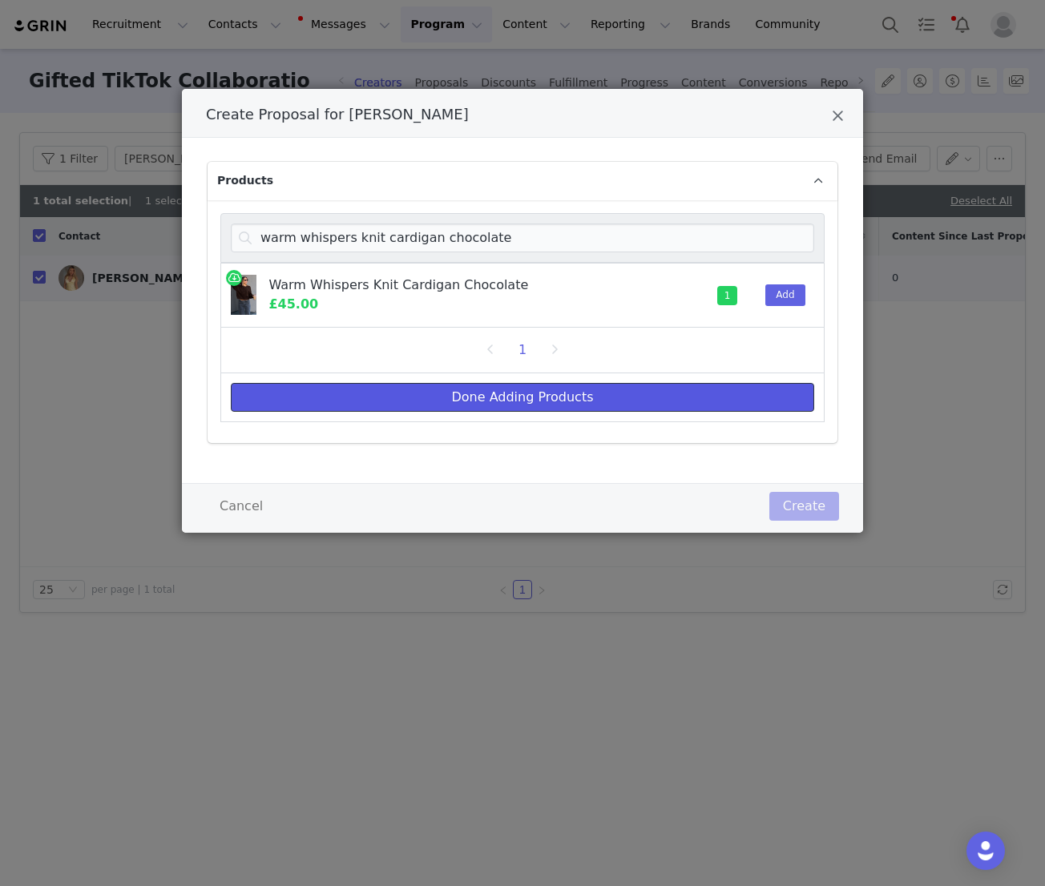
click at [604, 396] on button "Done Adding Products" at bounding box center [522, 397] width 583 height 29
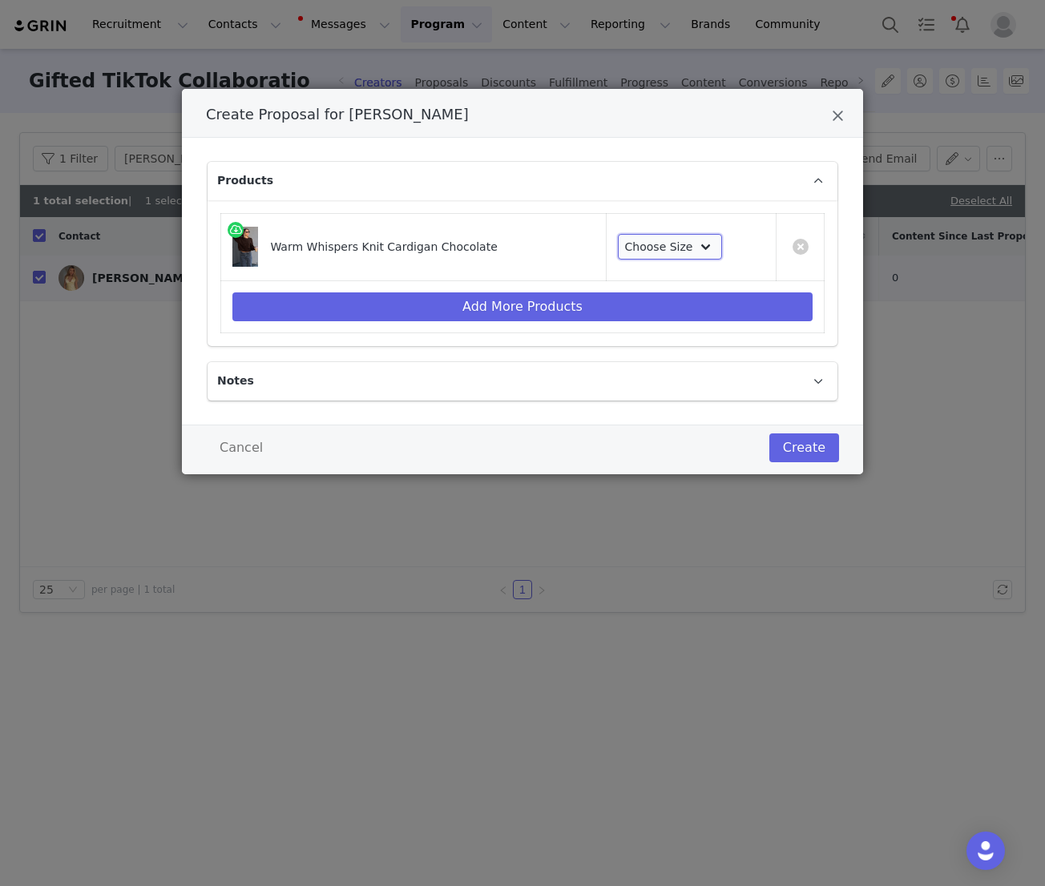
click at [662, 251] on select "Choose Size XXS/XS XS/S S/M M/L L/XL" at bounding box center [670, 247] width 104 height 26
click at [679, 252] on select "Choose Size XXS/XS XS/S S/M M/L L/XL" at bounding box center [670, 247] width 104 height 26
select select "27624810"
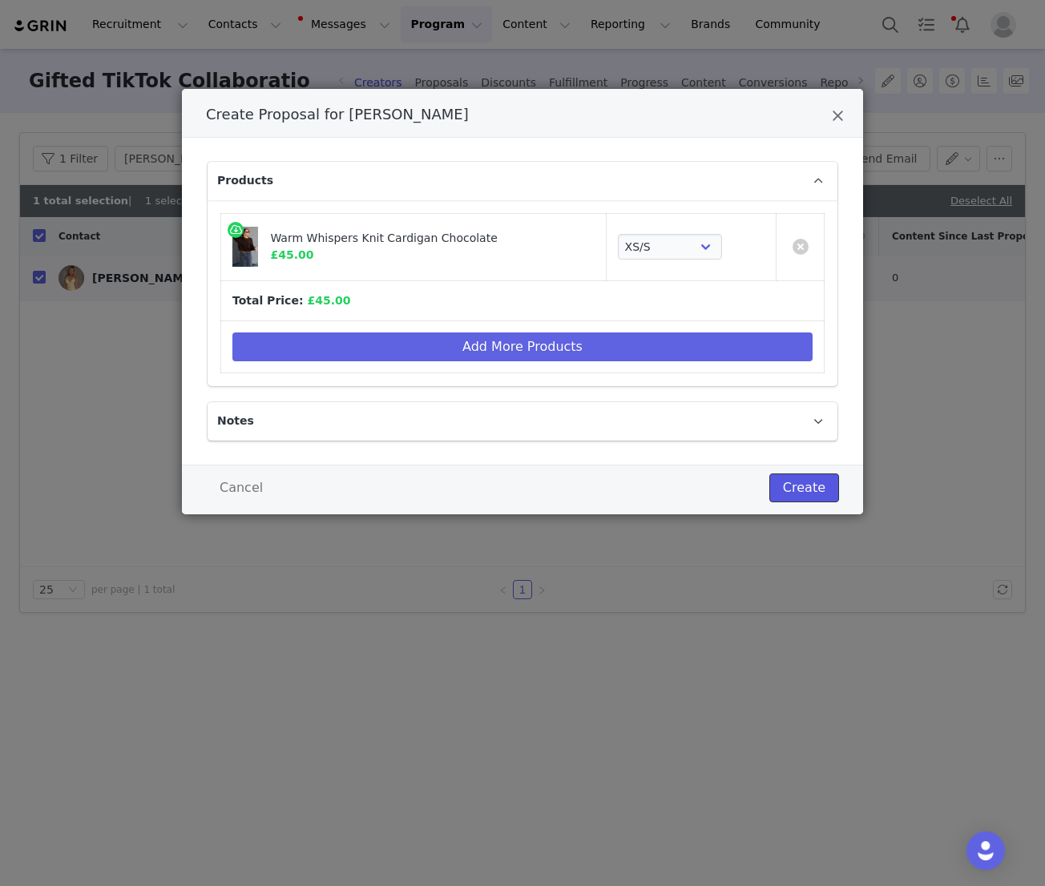
click at [825, 498] on button "Create" at bounding box center [804, 488] width 70 height 29
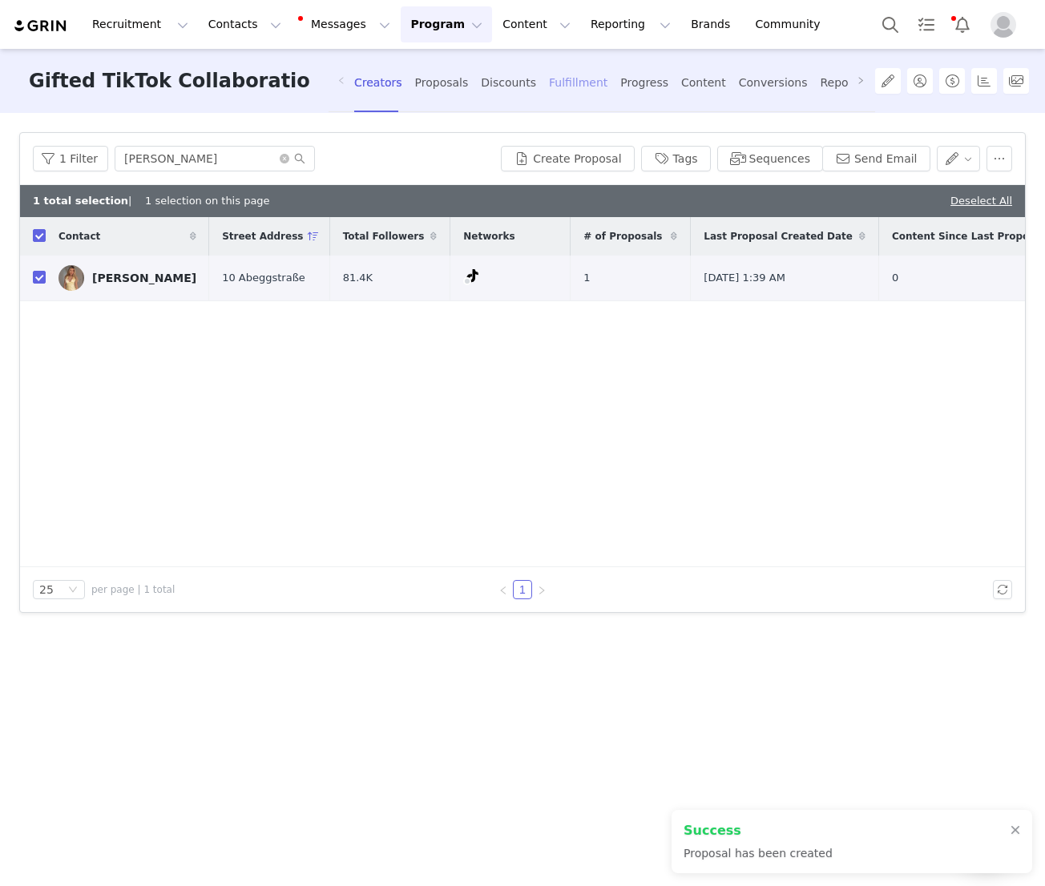
click at [562, 98] on div "Fulfillment" at bounding box center [578, 83] width 58 height 42
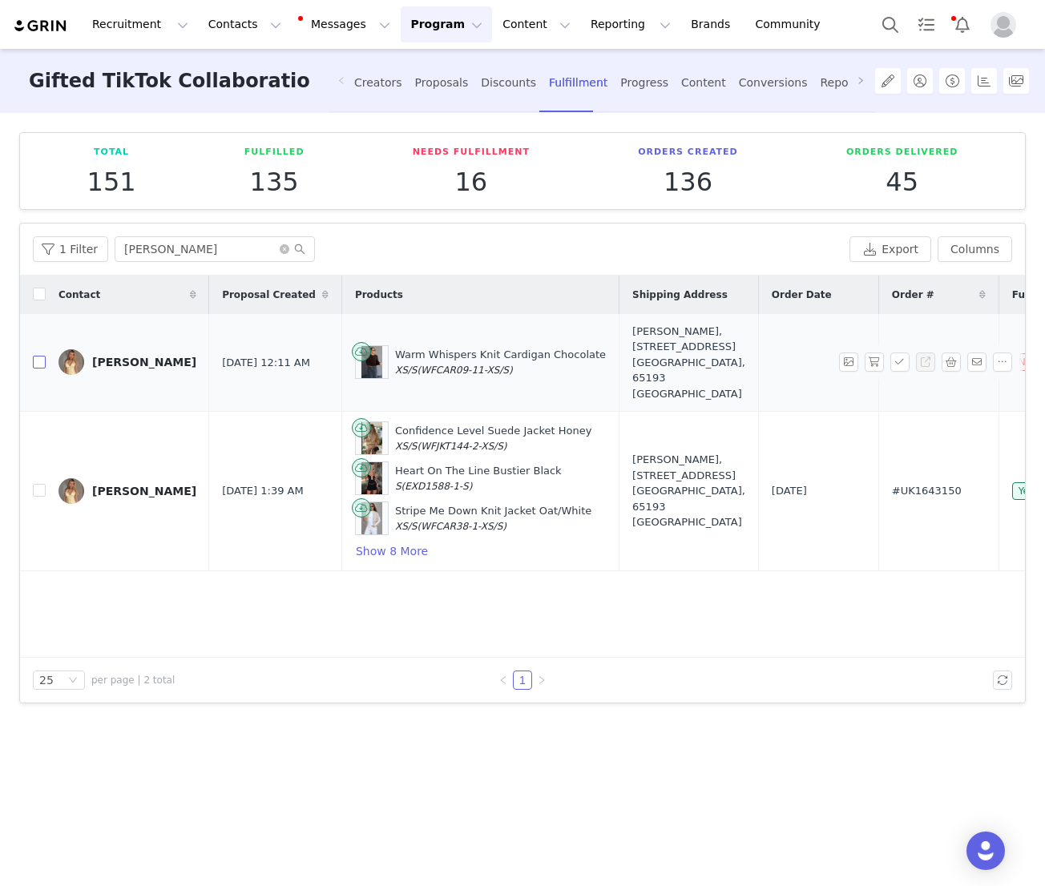
click at [34, 357] on input "checkbox" at bounding box center [39, 362] width 13 height 13
checkbox input "true"
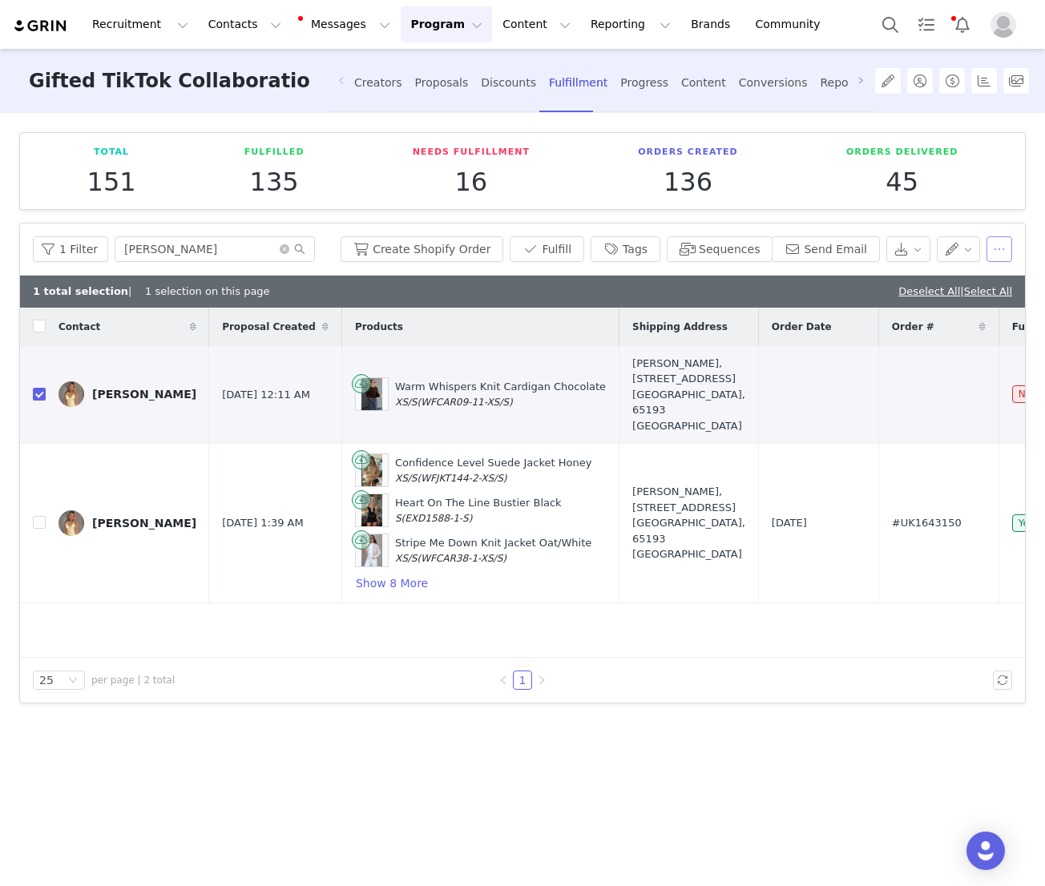
click at [993, 249] on button "button" at bounding box center [999, 249] width 26 height 26
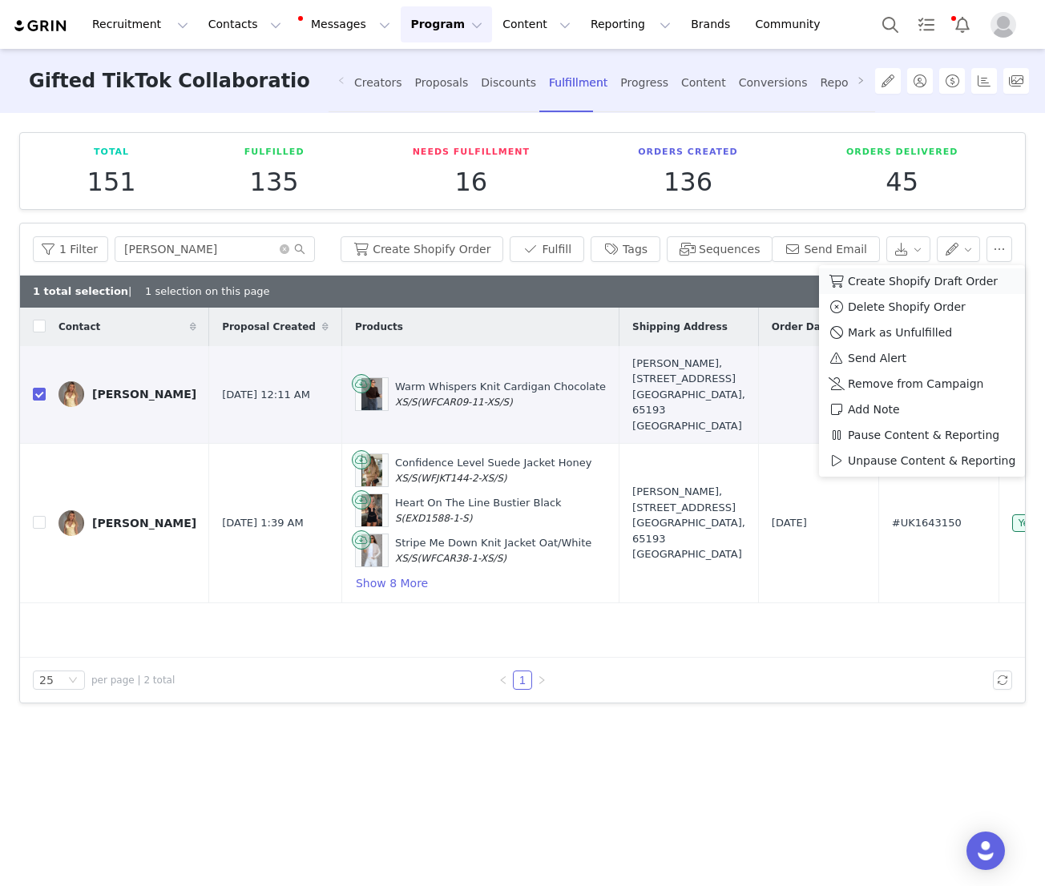
click at [863, 283] on span "Create Shopify Draft Order" at bounding box center [923, 281] width 150 height 18
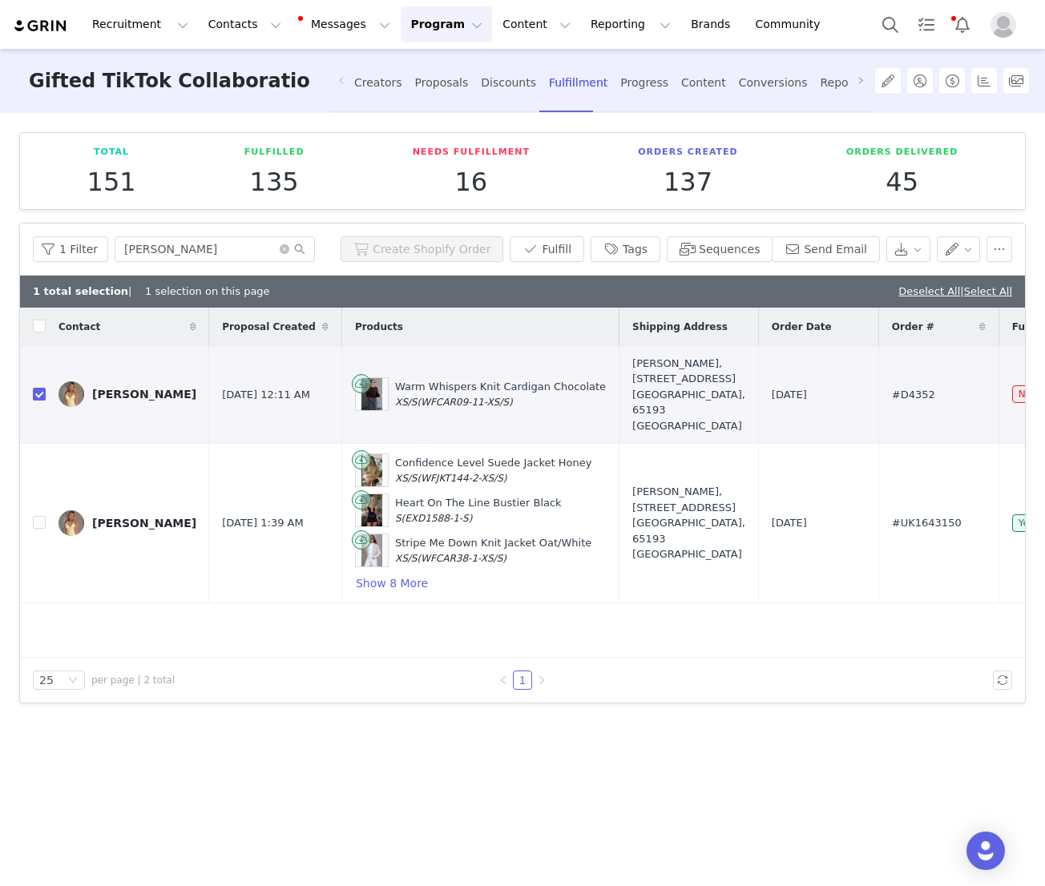
click at [667, 641] on div "Contact Proposal Created Products Shipping Address Order Date Order # Fulfillme…" at bounding box center [522, 483] width 1005 height 350
click at [931, 388] on button "button" at bounding box center [925, 394] width 19 height 19
drag, startPoint x: 489, startPoint y: 396, endPoint x: 355, endPoint y: 382, distance: 134.5
click at [355, 382] on div "Warm Whispers Knit Cardigan Chocolate XS/S (WFCAR09-11-XS/S)" at bounding box center [480, 394] width 251 height 34
copy div "Warm Whispers Knit Cardigan Chocolate XS/S (WFCAR09-11-XS/S)"
